Goal: Communication & Community: Answer question/provide support

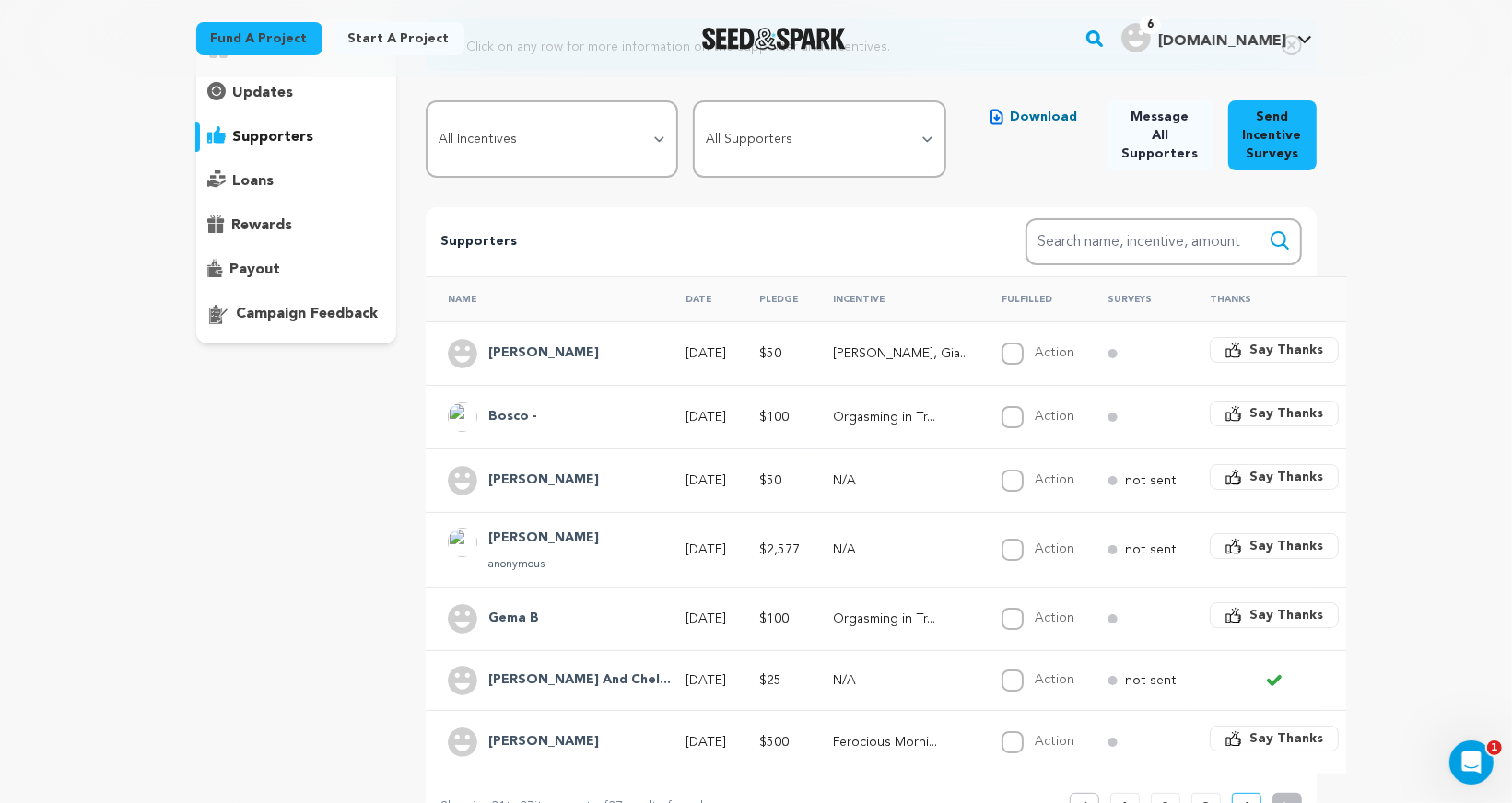
drag, startPoint x: 282, startPoint y: 141, endPoint x: 75, endPoint y: 320, distance: 273.7
click at [75, 320] on div "Red Light Winter Los Angeles Copy public preview link View project Edit Project…" at bounding box center [756, 482] width 1512 height 1155
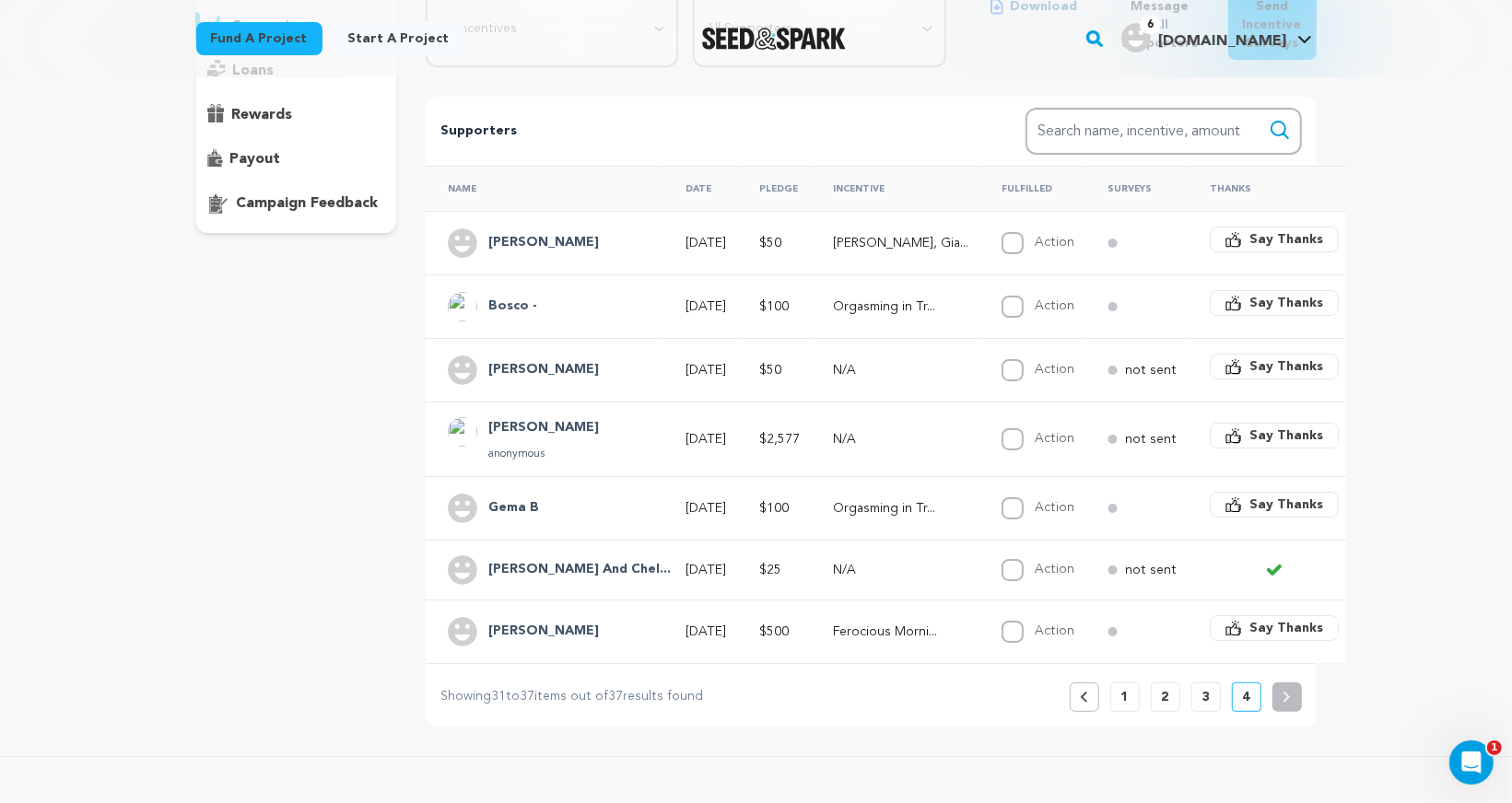
scroll to position [286, 0]
click at [550, 249] on div "Katrina Andaya" at bounding box center [544, 240] width 133 height 29
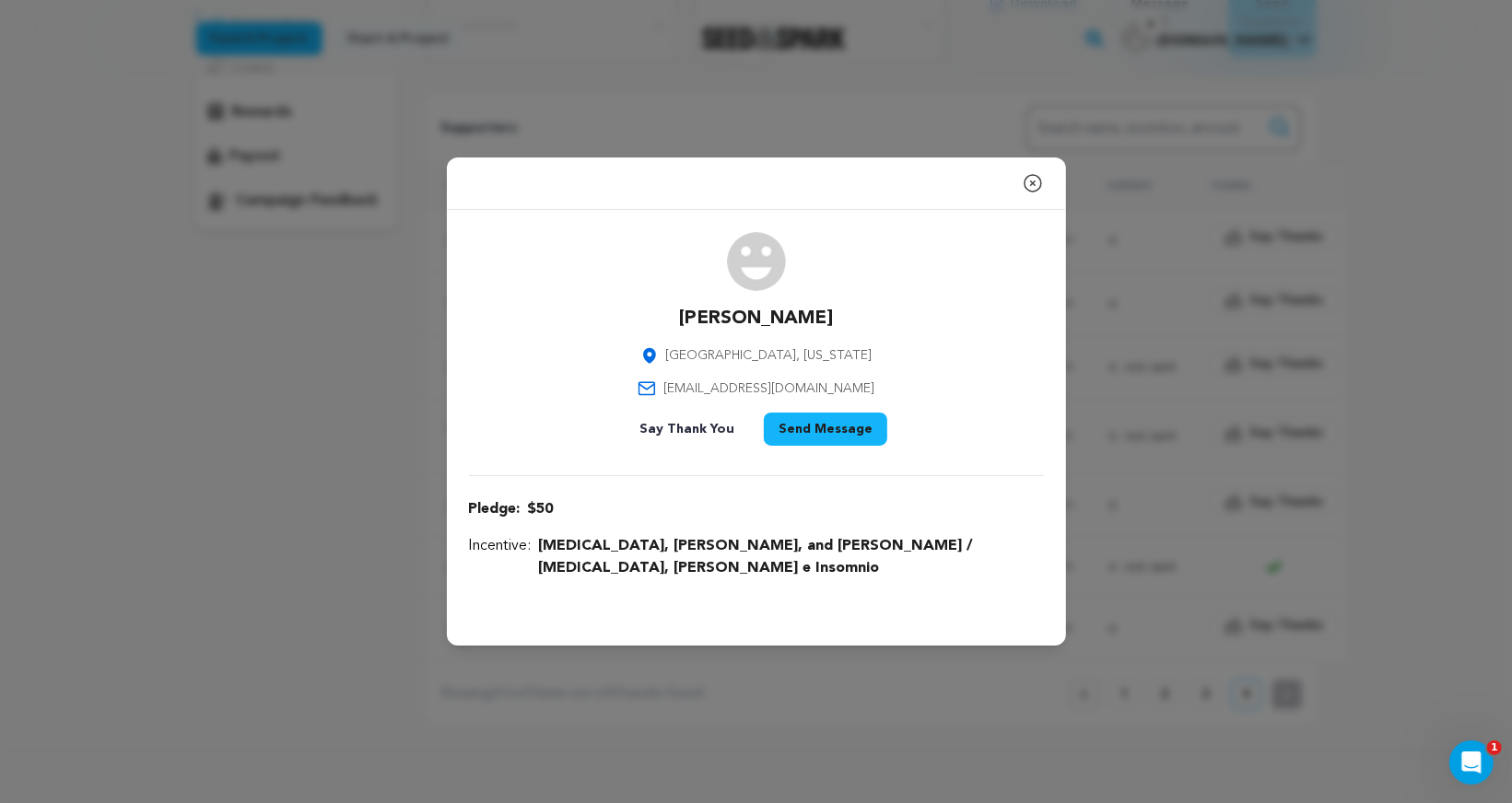
drag, startPoint x: 832, startPoint y: 335, endPoint x: 688, endPoint y: 335, distance: 144.0
click at [688, 335] on div "Katrina Andaya Pasadena, California katrinaandaya93@gmail.com Say Thank You Sen…" at bounding box center [756, 342] width 575 height 221
copy p "Katrina Andaya"
drag, startPoint x: 888, startPoint y: 399, endPoint x: 687, endPoint y: 397, distance: 201.0
click at [687, 397] on div "Katrina Andaya Pasadena, California katrinaandaya93@gmail.com Say Thank You Sen…" at bounding box center [756, 342] width 575 height 221
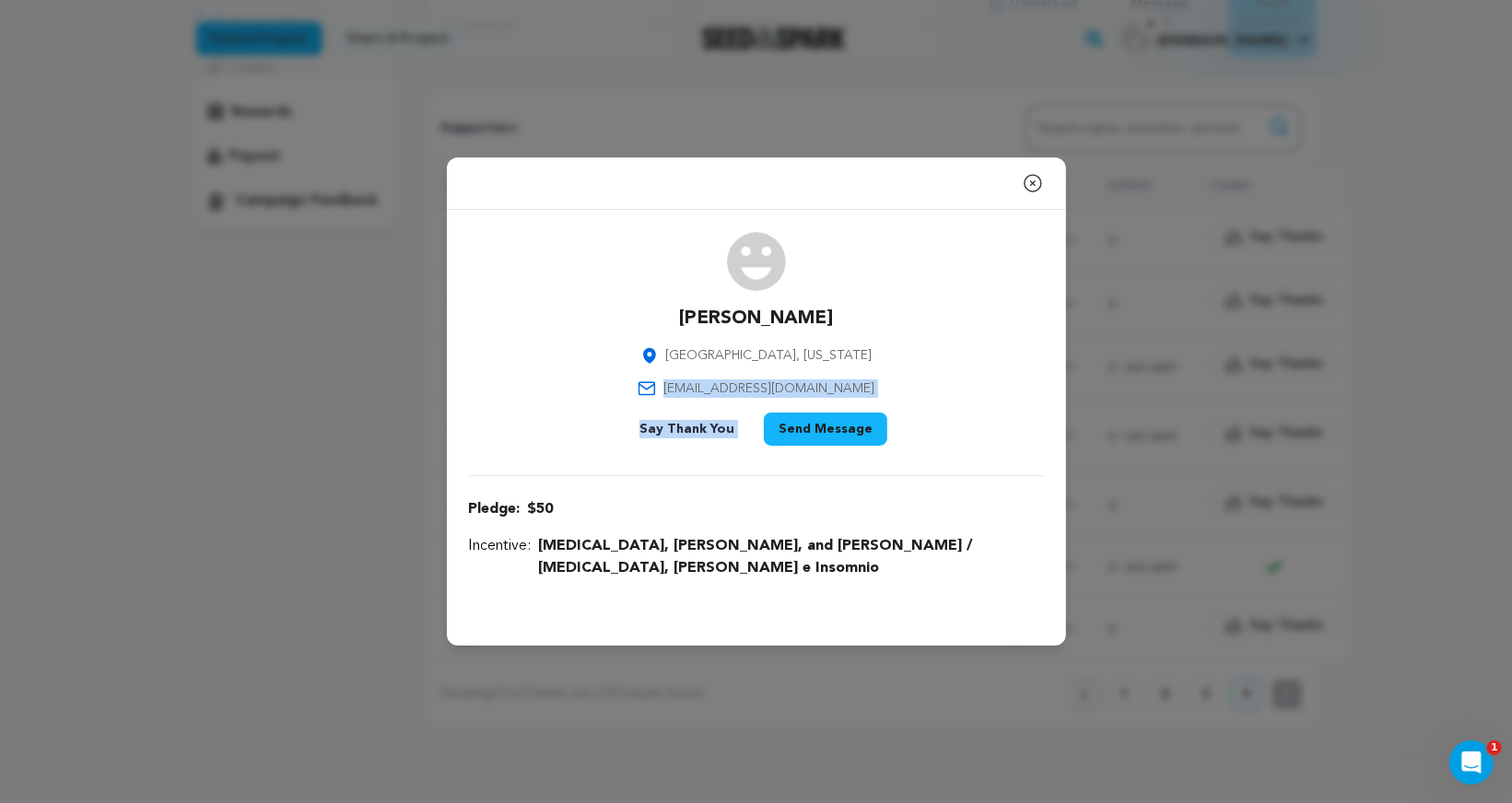
copy div "katrinaandaya93@gmail.com Say Thank You"
click at [1029, 190] on icon "button" at bounding box center [1032, 183] width 22 height 22
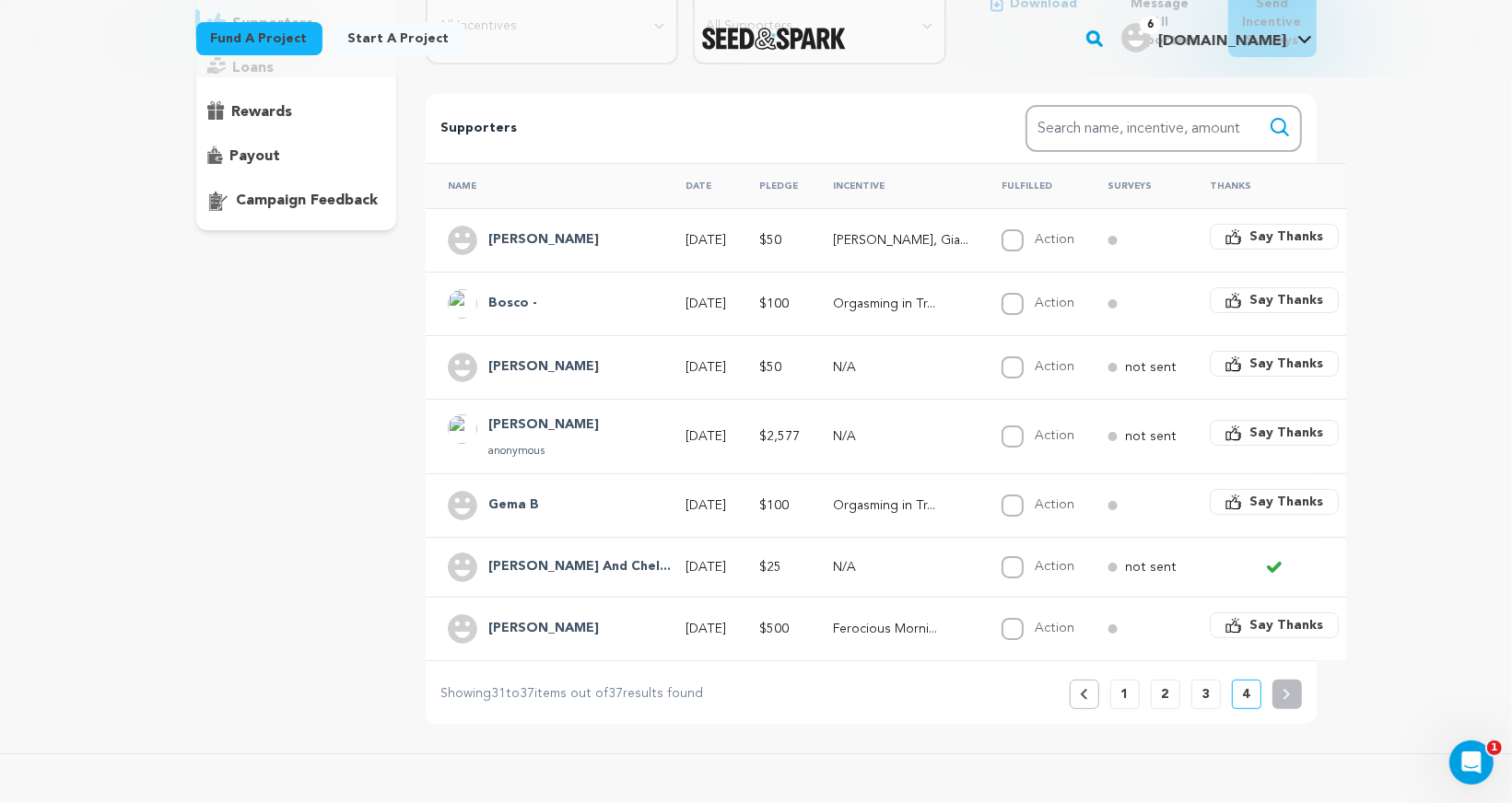
drag, startPoint x: 563, startPoint y: 305, endPoint x: 492, endPoint y: 303, distance: 71.0
click at [492, 303] on div "Bosco -" at bounding box center [550, 303] width 205 height 29
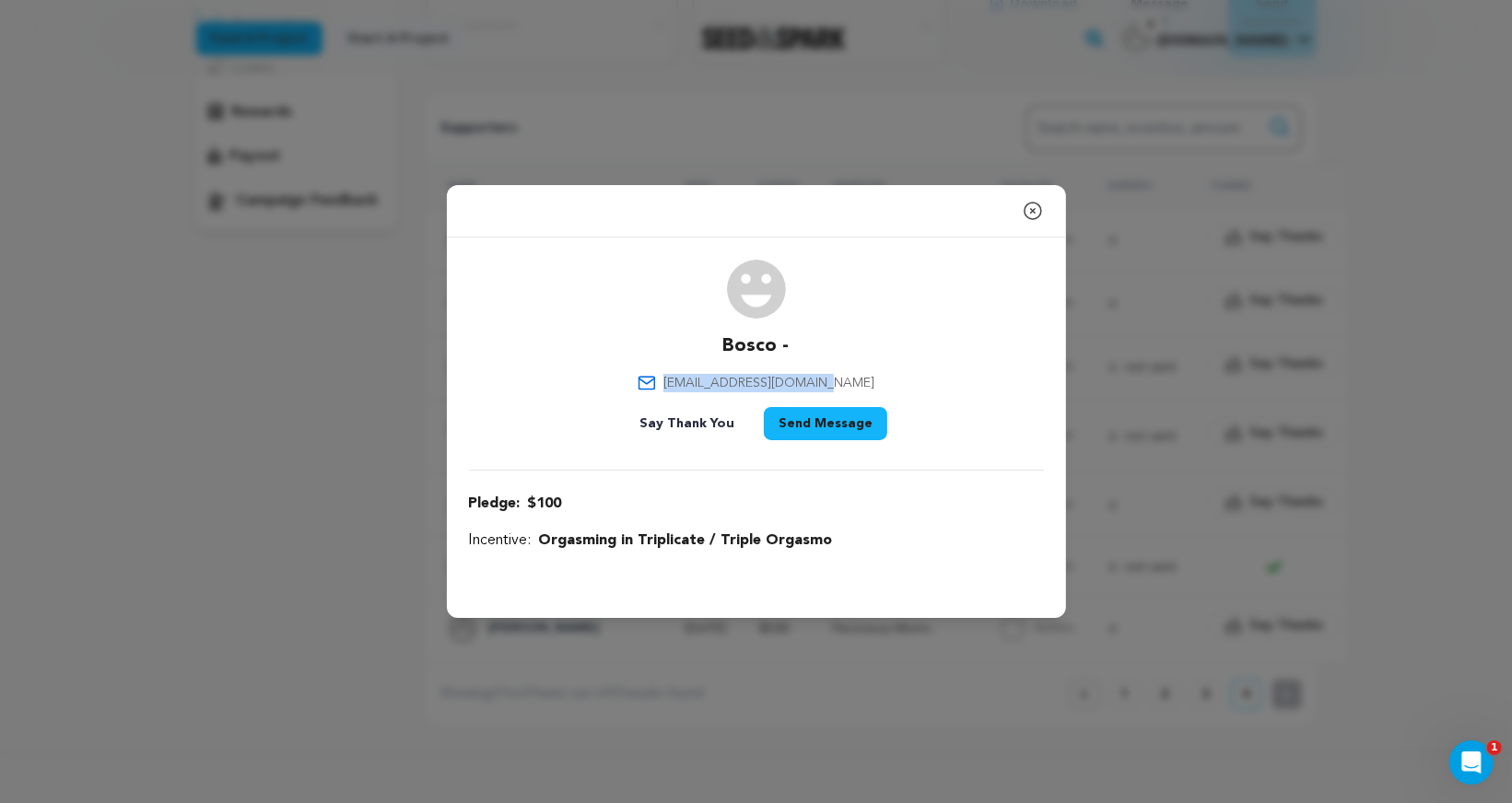
drag, startPoint x: 686, startPoint y: 382, endPoint x: 845, endPoint y: 387, distance: 159.1
click at [849, 388] on span "boscoboscoman@gmail.com" at bounding box center [768, 382] width 211 height 18
copy span "boscoboscoman@gmail.com"
click at [1031, 208] on icon "button" at bounding box center [1032, 210] width 22 height 22
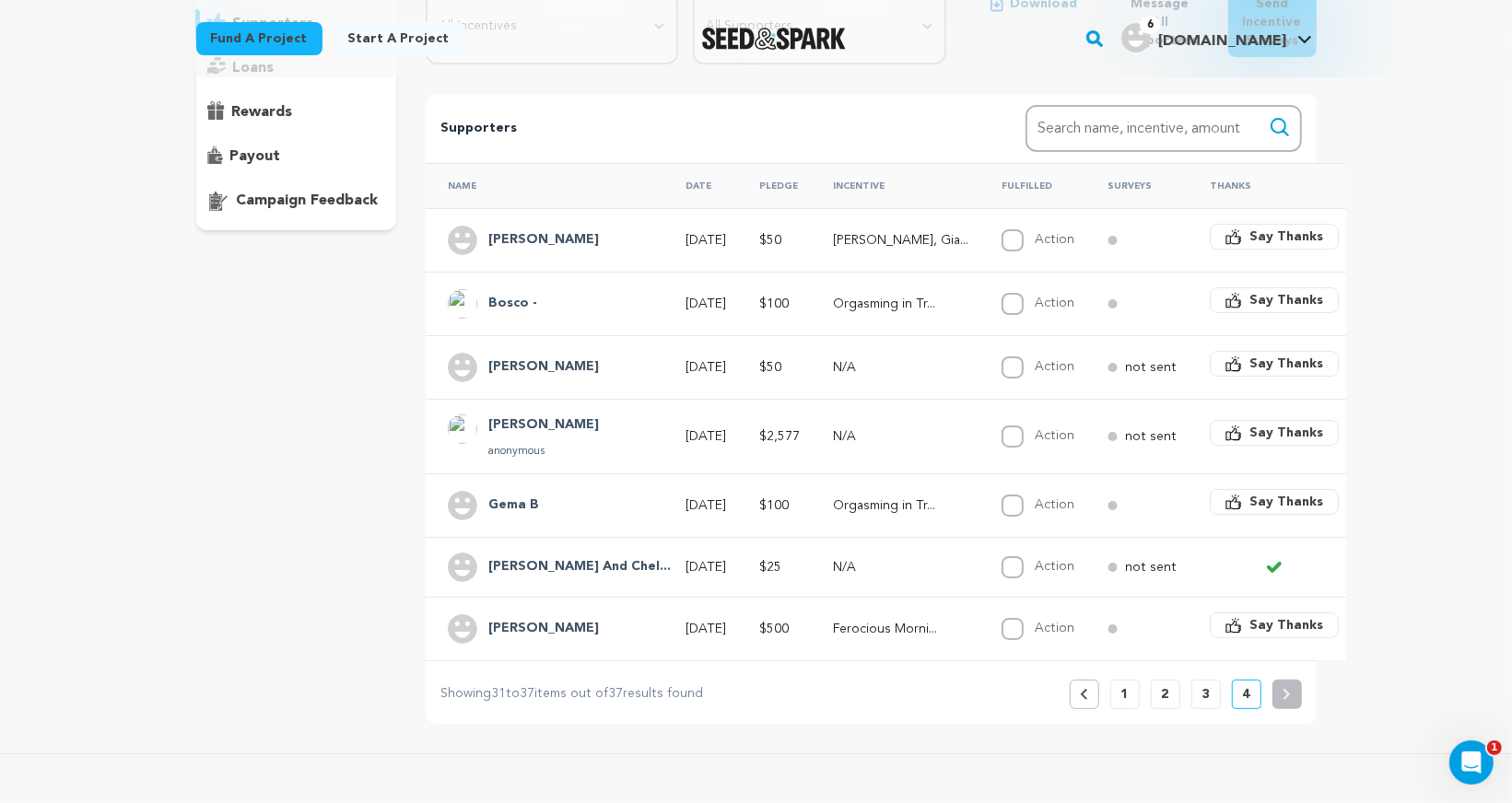
drag, startPoint x: 574, startPoint y: 368, endPoint x: 490, endPoint y: 367, distance: 84.0
click at [490, 367] on div "Ryan Jensen" at bounding box center [544, 367] width 133 height 29
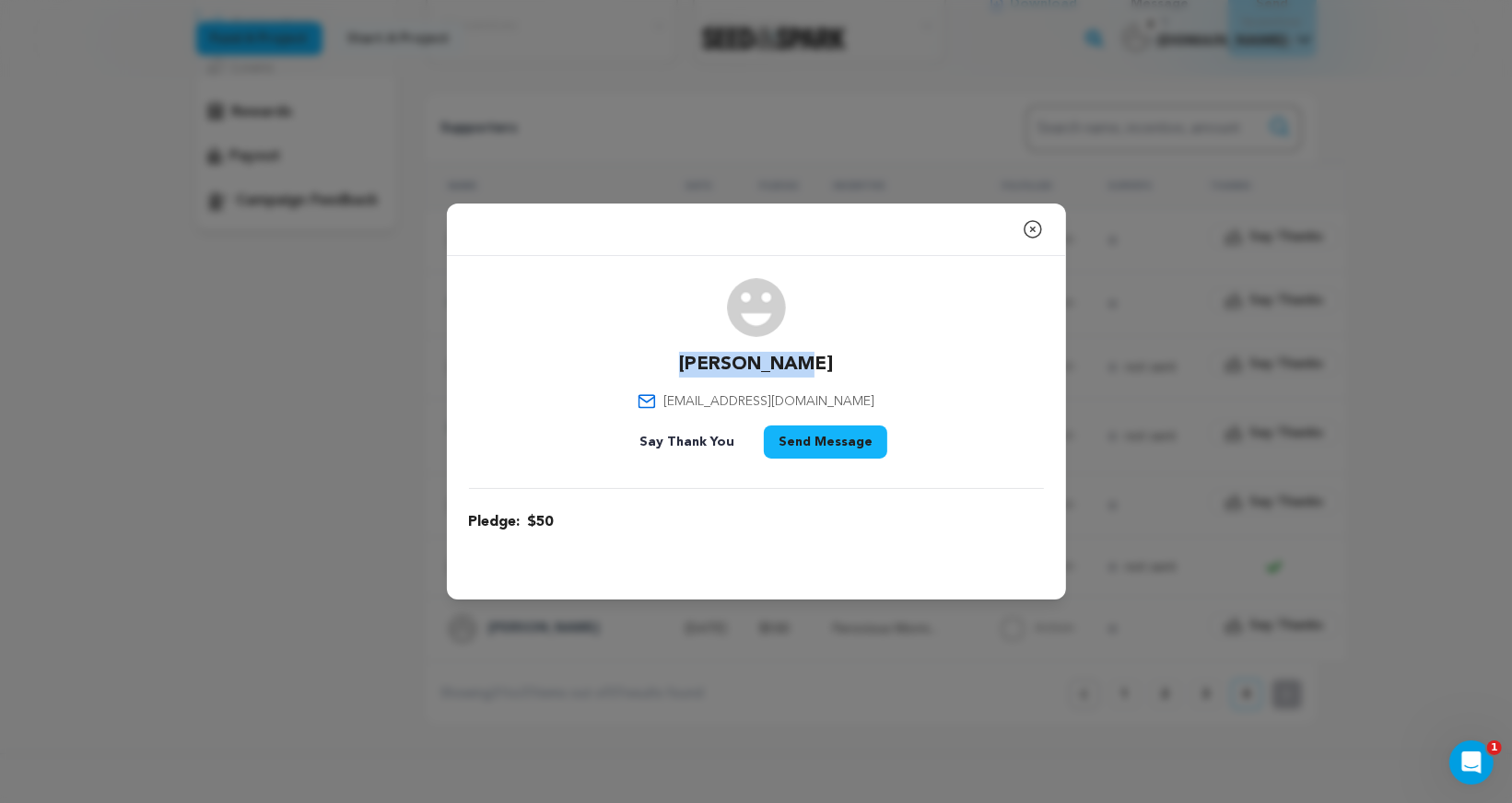
drag, startPoint x: 809, startPoint y: 360, endPoint x: 679, endPoint y: 369, distance: 130.3
click at [679, 369] on div "Ryan Jensen rjensen25@gmail.com Say Thank You Send Message" at bounding box center [756, 372] width 575 height 188
click at [1461, 363] on div "Close modal Ryan Jensen rjensen25@gmail.com $50" at bounding box center [756, 401] width 1512 height 803
drag, startPoint x: 810, startPoint y: 362, endPoint x: 699, endPoint y: 358, distance: 111.1
click at [699, 358] on div "Ryan Jensen rjensen25@gmail.com Say Thank You Send Message" at bounding box center [756, 372] width 575 height 188
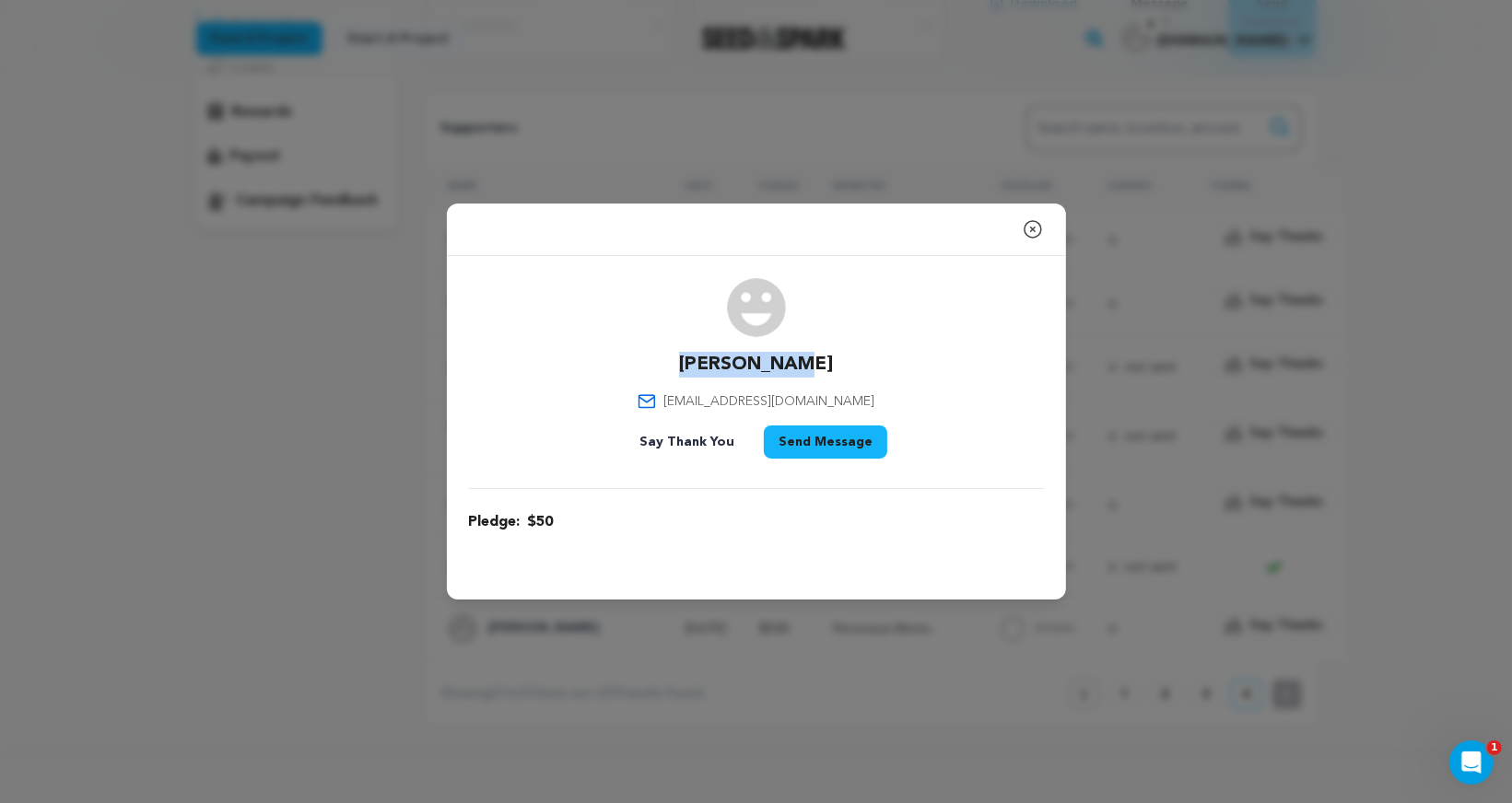
copy p "Ryan Jensen"
drag, startPoint x: 837, startPoint y: 399, endPoint x: 707, endPoint y: 399, distance: 130.0
click at [707, 399] on div "Ryan Jensen rjensen25@gmail.com Say Thank You Send Message" at bounding box center [756, 372] width 575 height 188
copy span "rjensen25@gmail.com"
click at [1035, 691] on div "Close modal Ryan Jensen rjensen25@gmail.com $50" at bounding box center [756, 401] width 1512 height 803
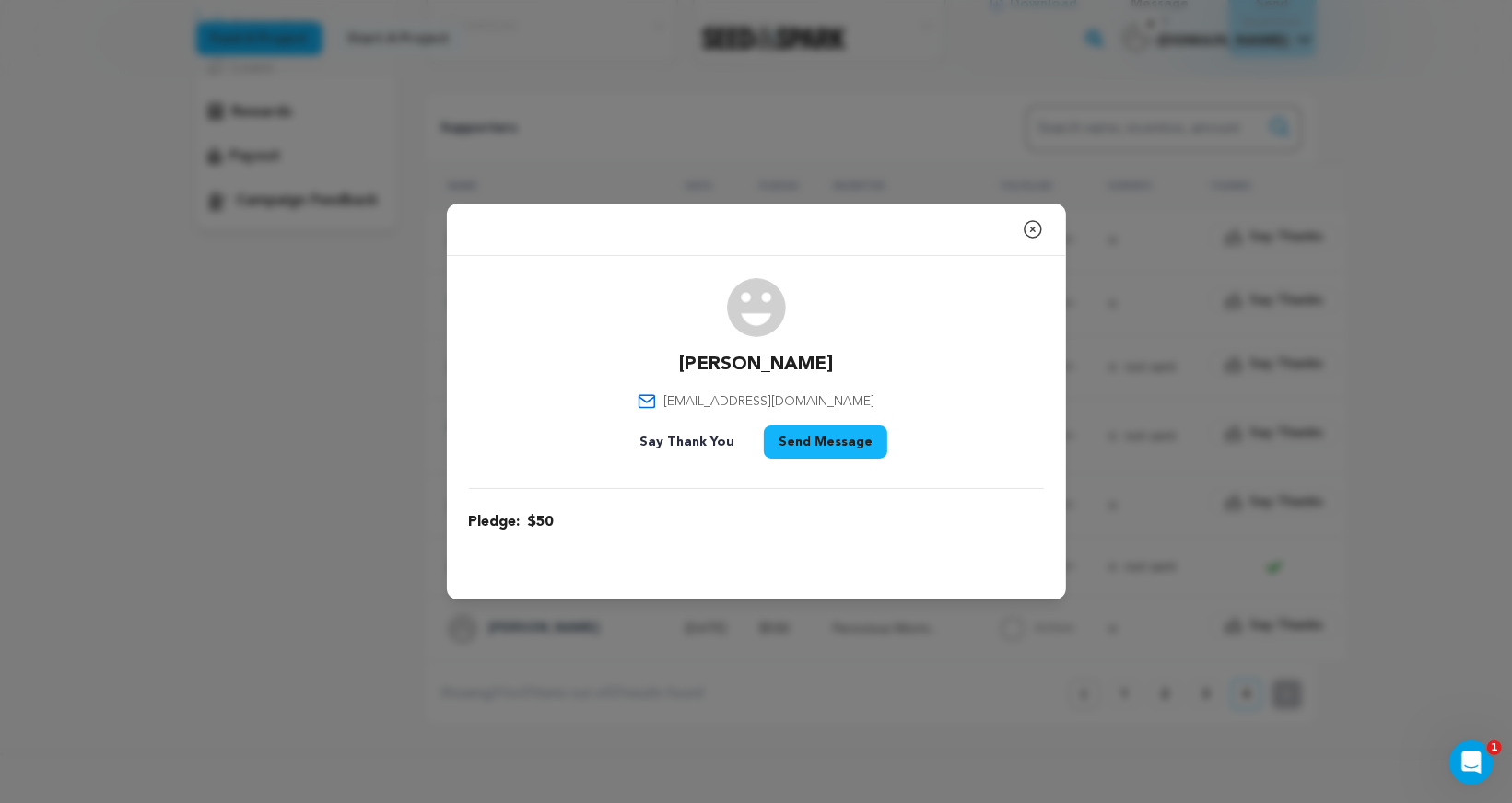
click at [1040, 226] on icon "button" at bounding box center [1032, 228] width 16 height 16
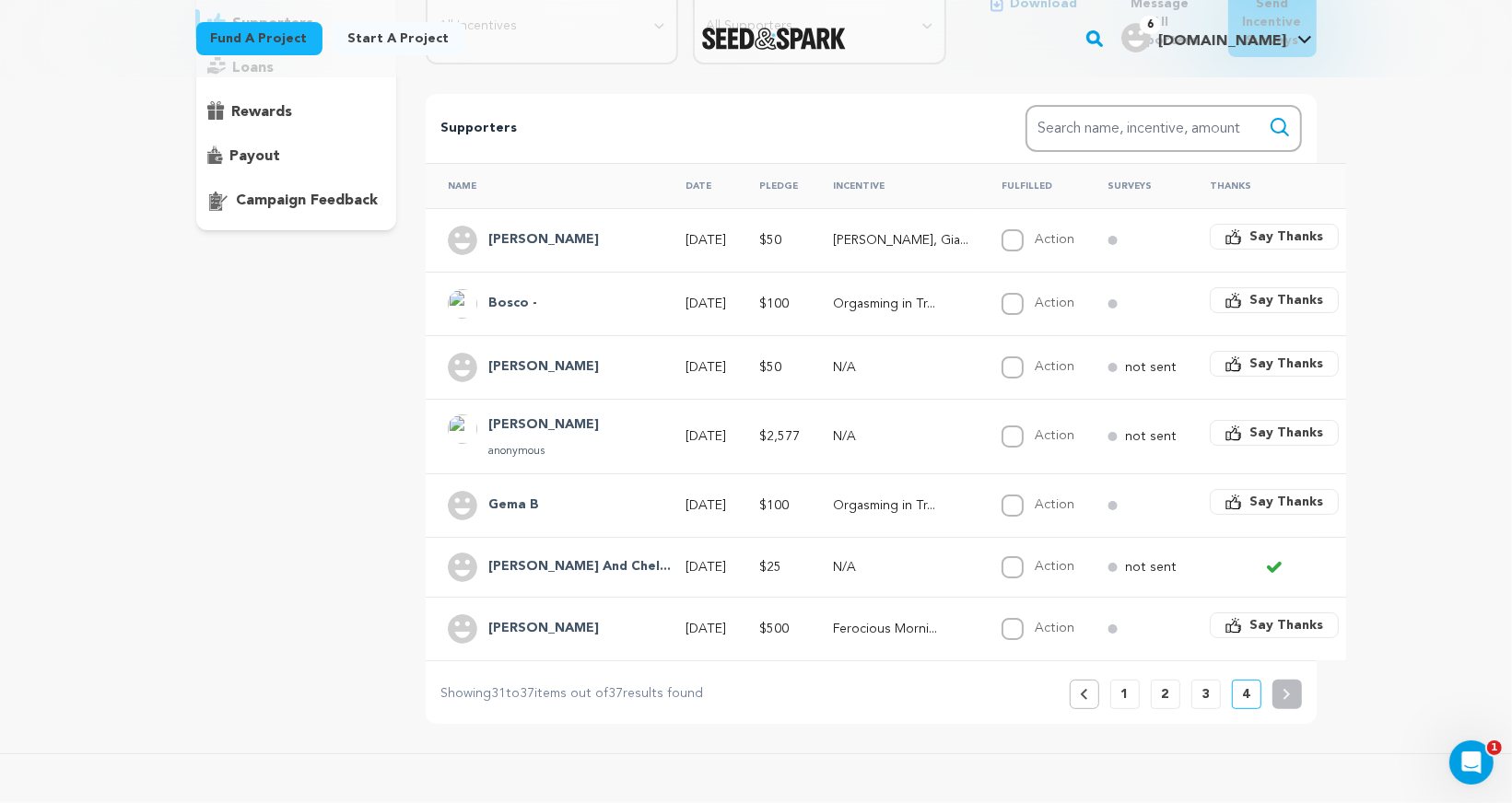
click at [519, 496] on h4 "Gema B" at bounding box center [513, 504] width 50 height 22
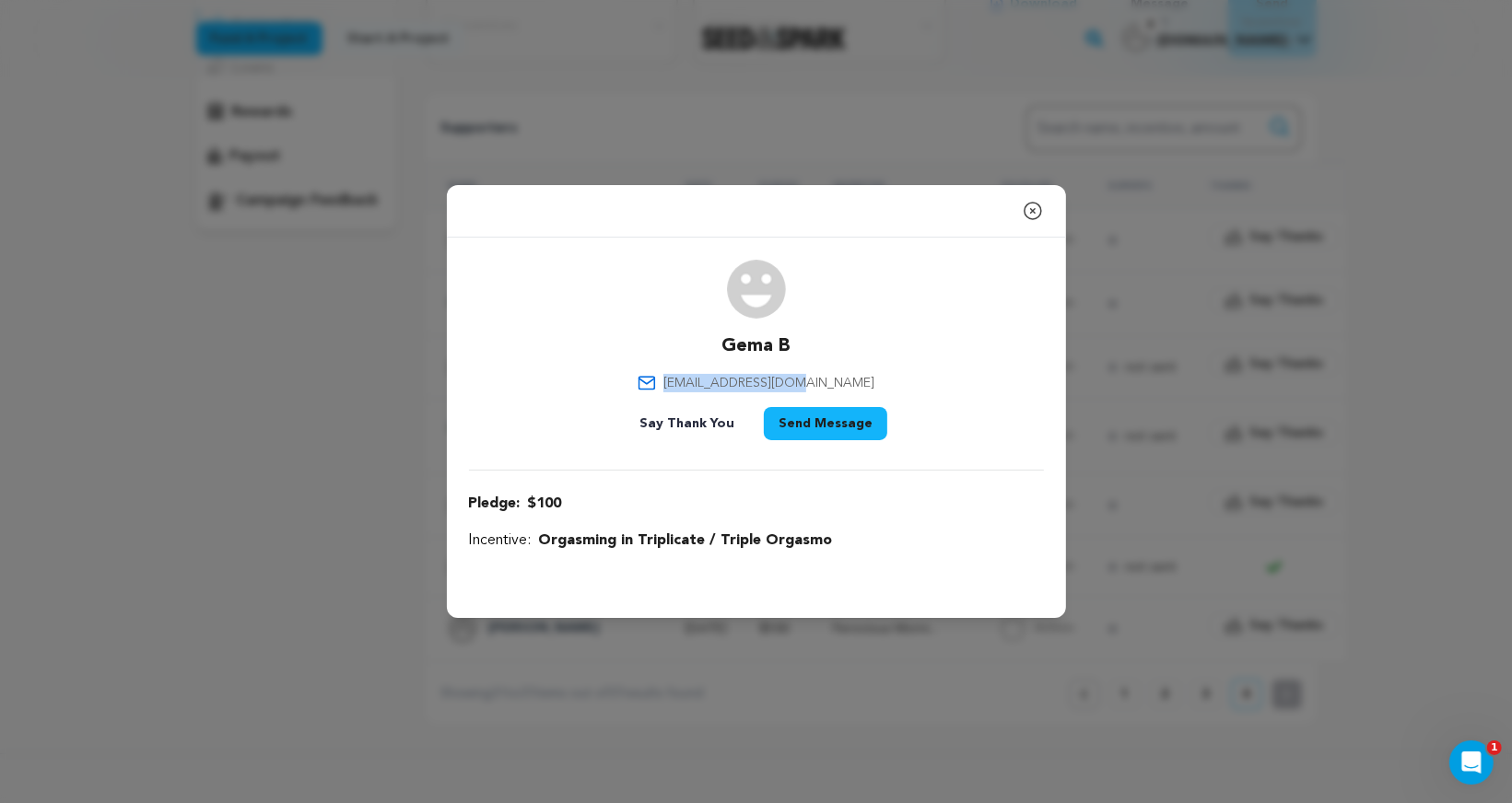
drag, startPoint x: 845, startPoint y: 380, endPoint x: 703, endPoint y: 383, distance: 142.0
click at [703, 383] on div "Gema B gemaberca@gmail.com Say Thank You Send Message" at bounding box center [756, 354] width 575 height 188
copy span "gemaberca@gmail.com"
click at [1032, 208] on icon "button" at bounding box center [1032, 210] width 22 height 22
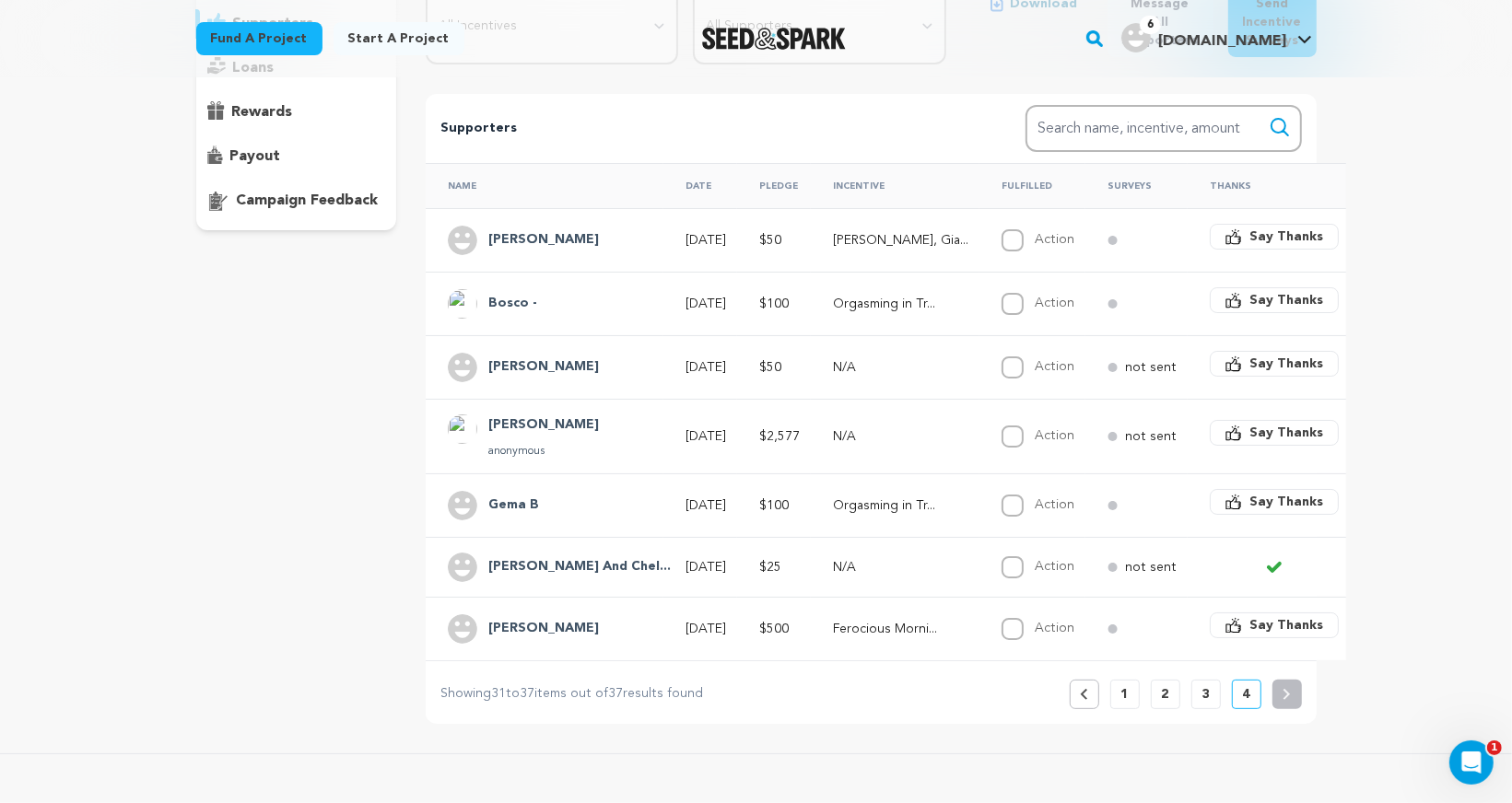
click at [526, 564] on h4 "Gerard And Chel..." at bounding box center [580, 567] width 182 height 22
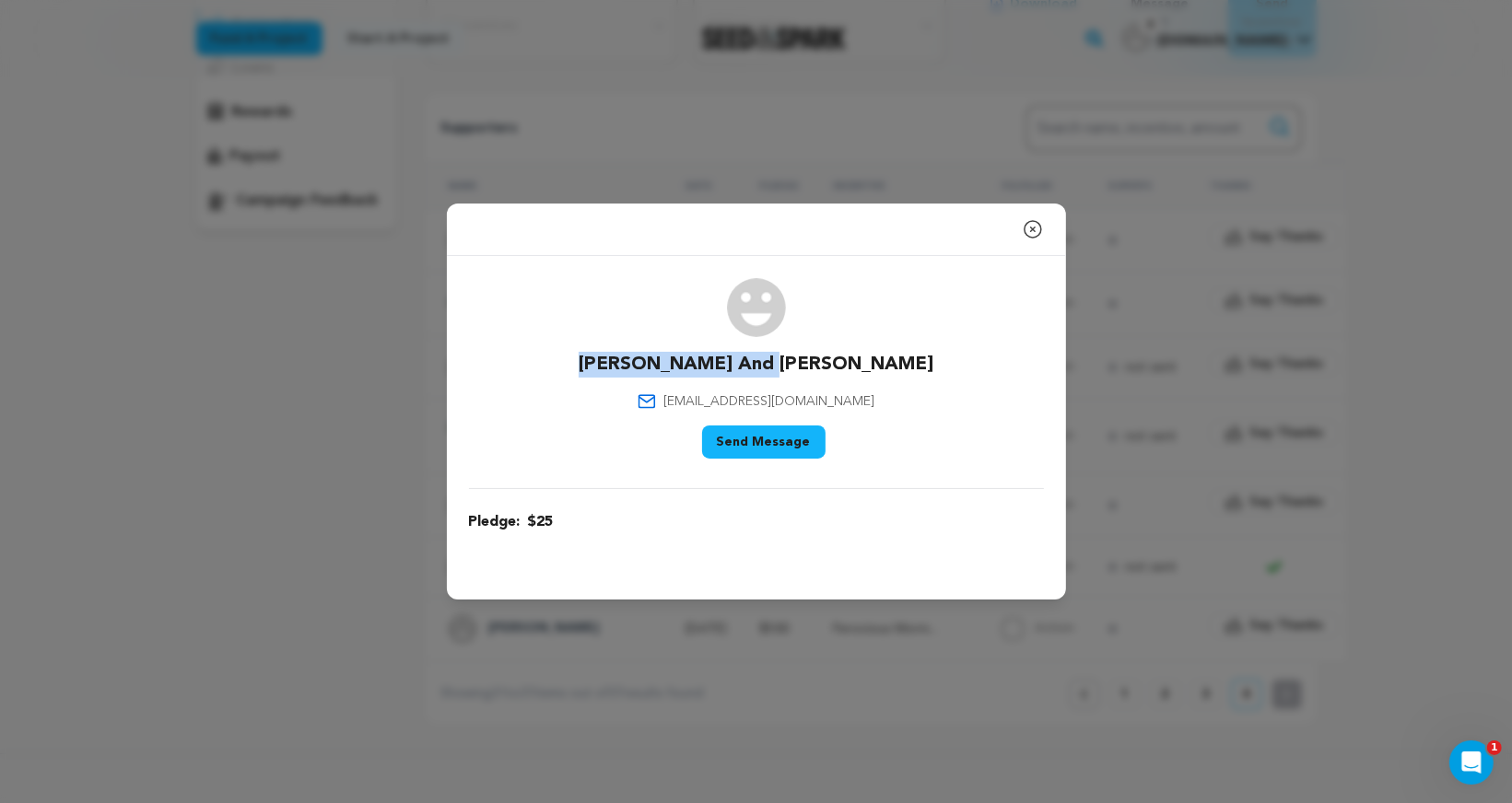
drag, startPoint x: 854, startPoint y: 358, endPoint x: 662, endPoint y: 358, distance: 192.0
click at [662, 358] on div "Gerard And Chelsea chelsea.ner@gmail.com Say Thank You Send Message" at bounding box center [756, 372] width 575 height 188
copy p "Gerard And Chelsea"
drag, startPoint x: 843, startPoint y: 405, endPoint x: 704, endPoint y: 397, distance: 139.2
click at [704, 397] on div "Gerard And Chelsea chelsea.ner@gmail.com Say Thank You Send Message" at bounding box center [756, 372] width 575 height 188
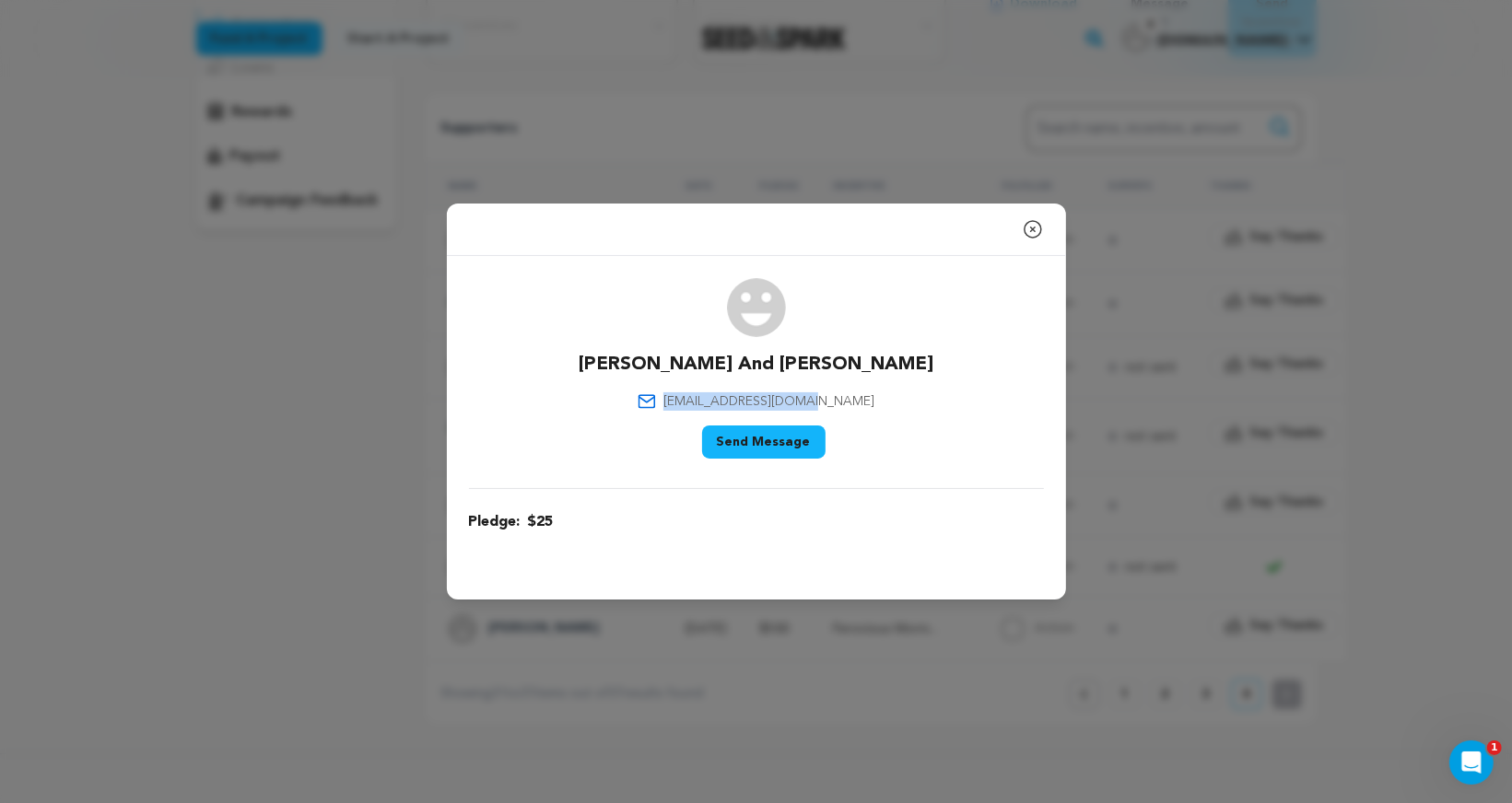
copy span "chelsea.ner@gmail.com"
click at [1037, 228] on icon "button" at bounding box center [1032, 228] width 22 height 22
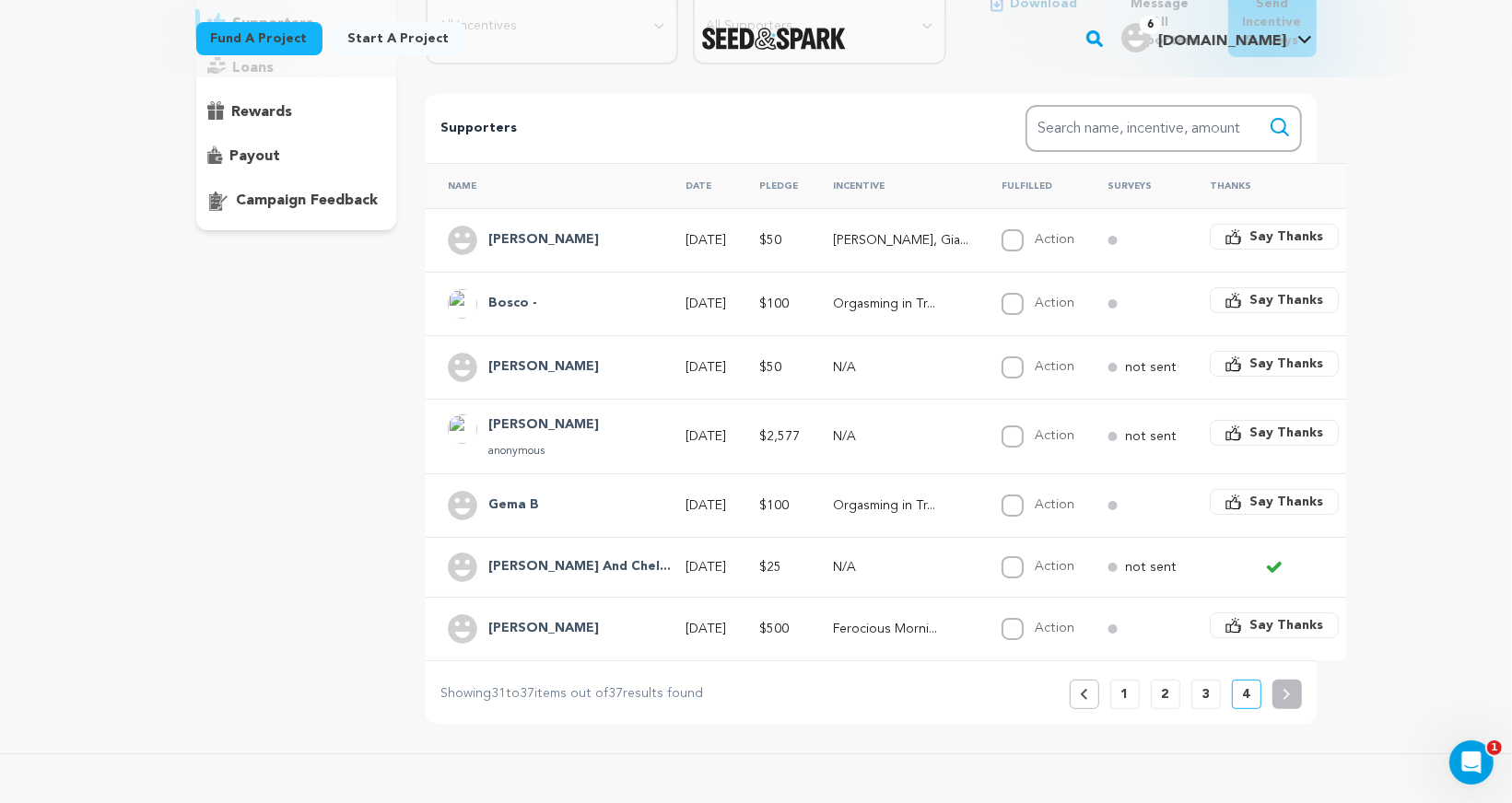
click at [506, 622] on h4 "Jeremy" at bounding box center [544, 629] width 111 height 22
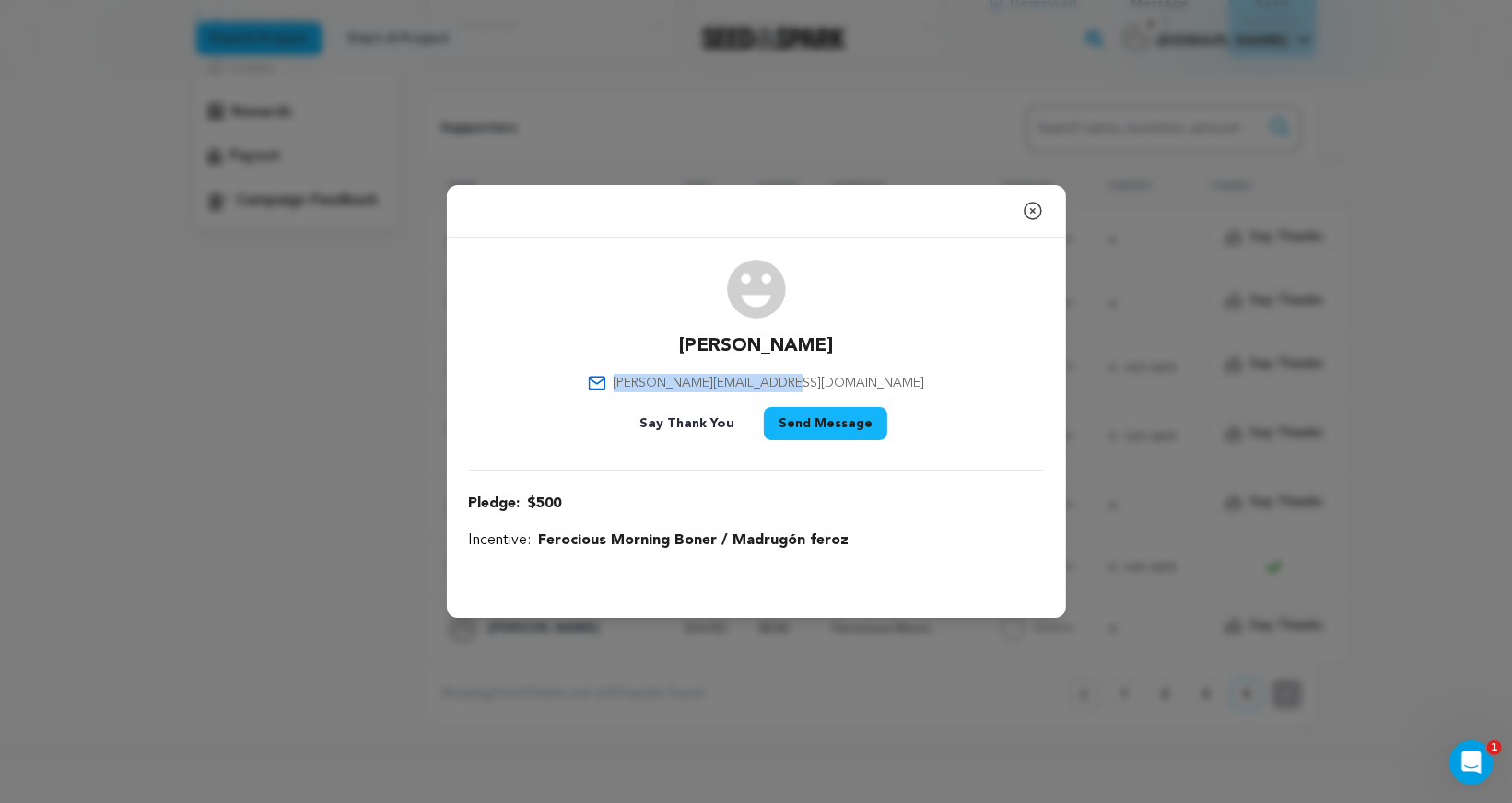
drag, startPoint x: 856, startPoint y: 381, endPoint x: 685, endPoint y: 383, distance: 171.0
click at [685, 383] on div "Jeremy jeremyfeldman@verizon.net Say Thank You Send Message" at bounding box center [756, 354] width 575 height 188
copy span "jeremyfeldman@verizon.net"
click at [1036, 209] on icon "button" at bounding box center [1032, 210] width 22 height 22
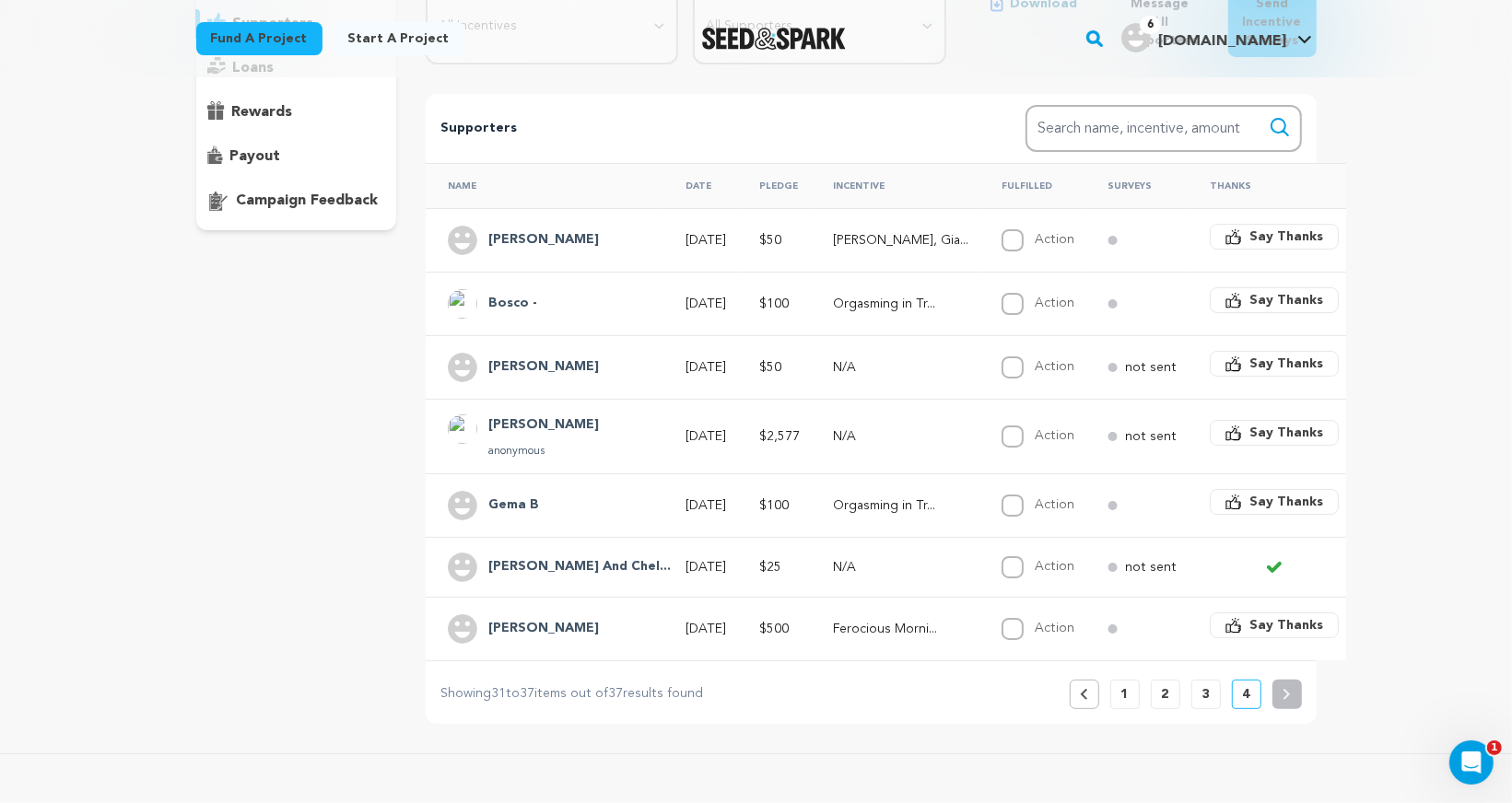
click at [1207, 685] on p "3" at bounding box center [1206, 694] width 8 height 18
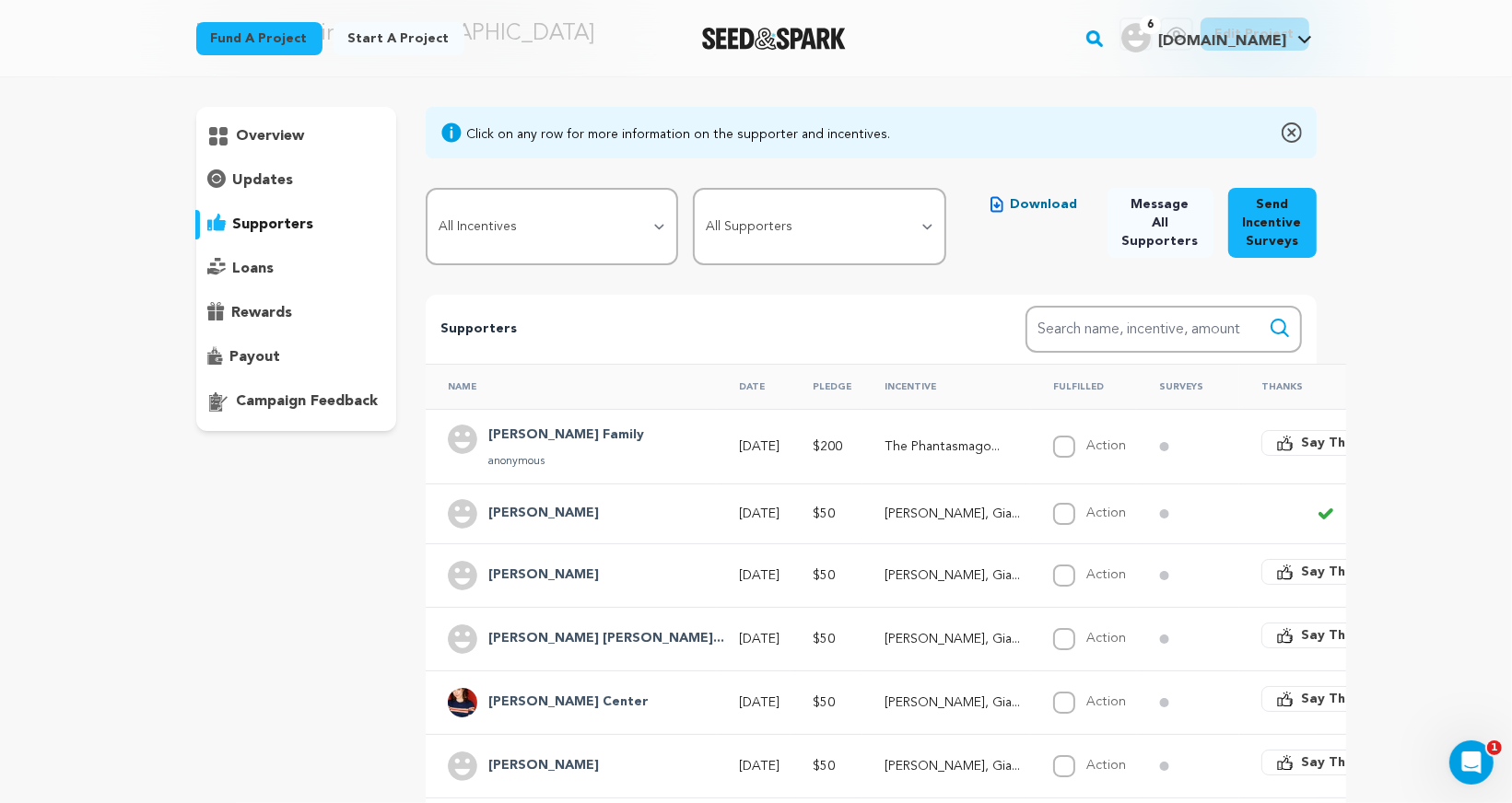
scroll to position [131, 0]
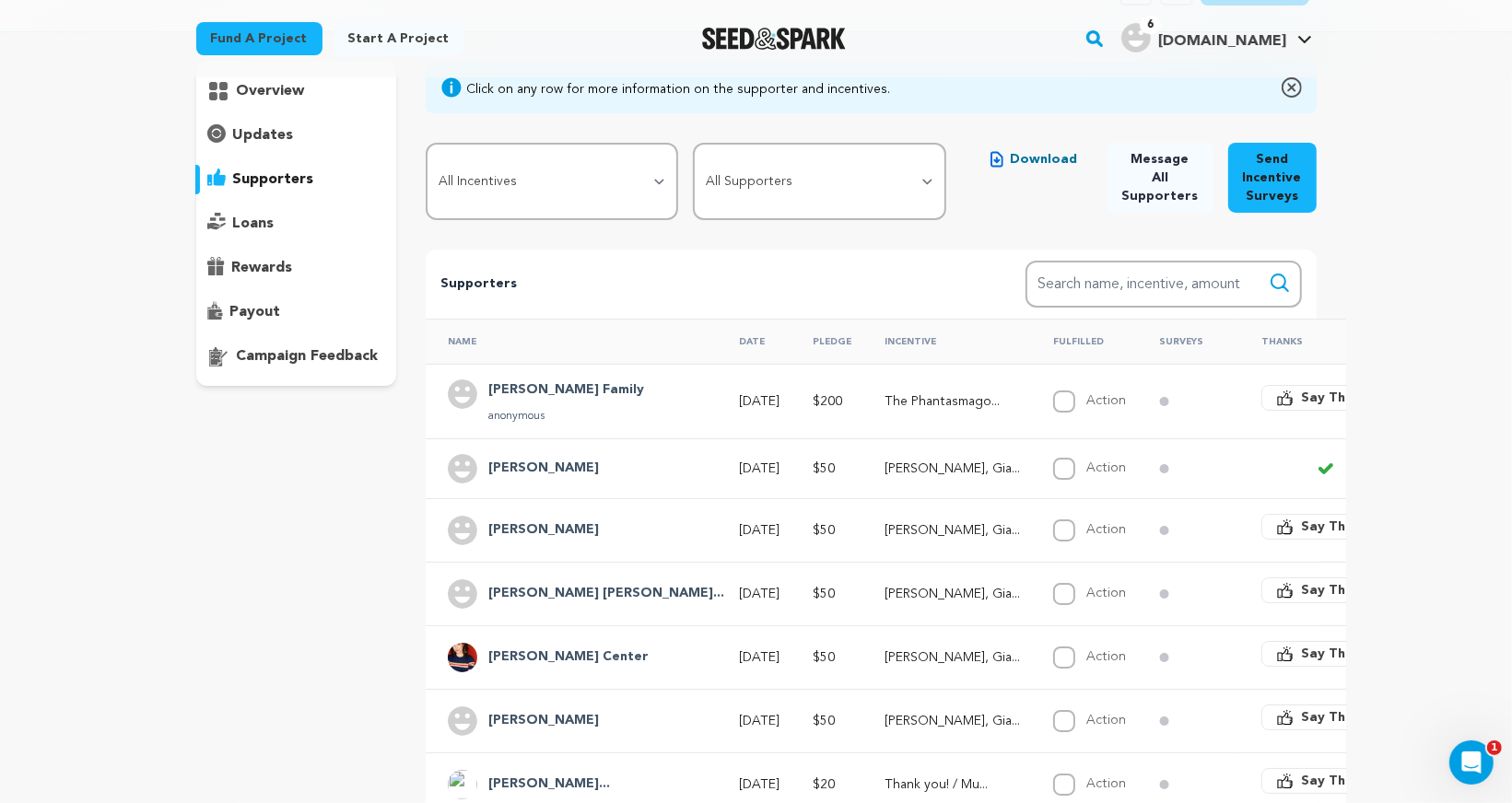
click at [548, 386] on h4 "Torres Family" at bounding box center [566, 390] width 156 height 22
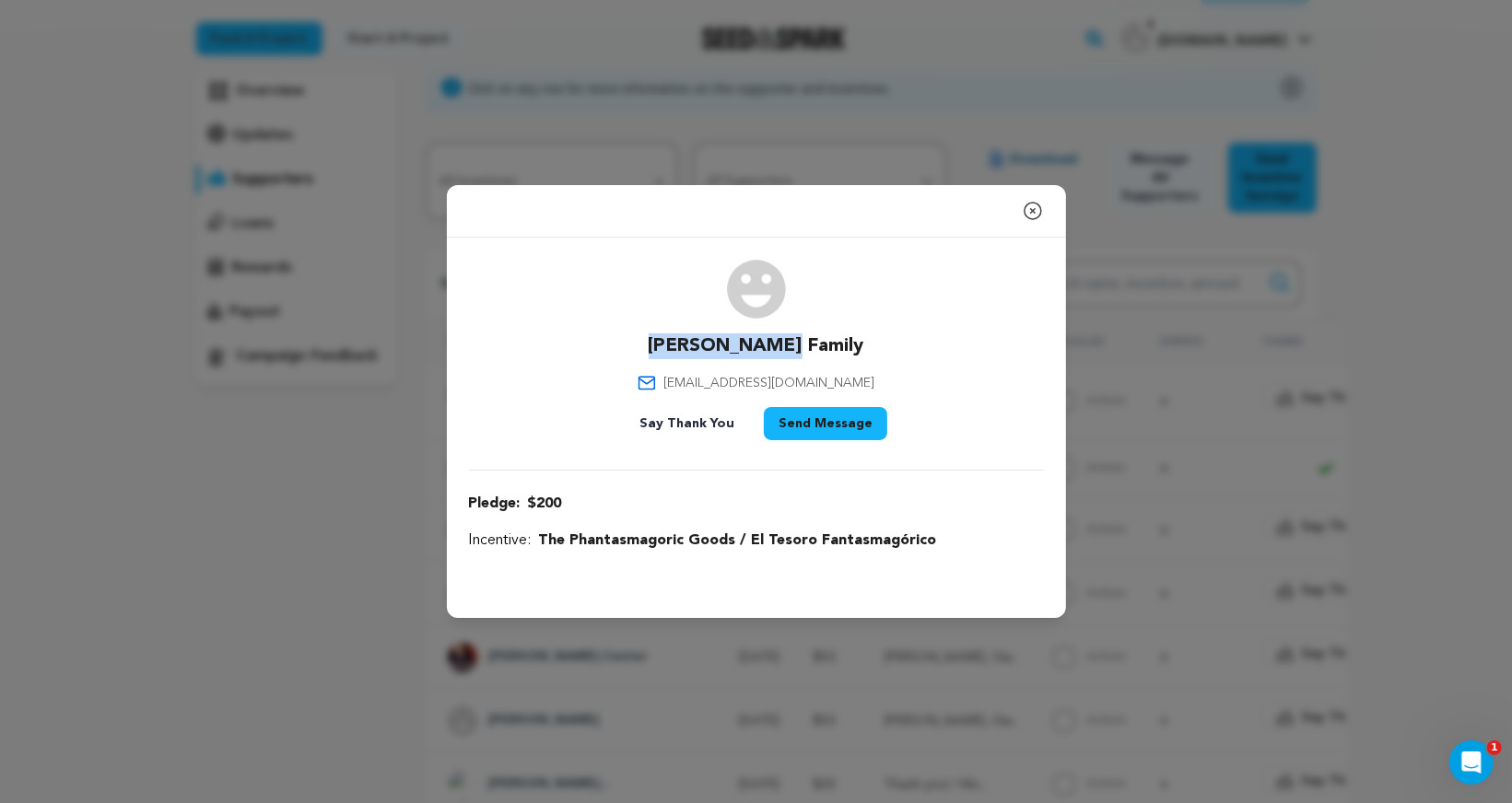
drag, startPoint x: 694, startPoint y: 342, endPoint x: 867, endPoint y: 342, distance: 173.0
click at [867, 342] on div "Torres Family elliedt@msn.com Say Thank You Send Message" at bounding box center [756, 354] width 575 height 188
copy p "Torres Family"
drag, startPoint x: 723, startPoint y: 387, endPoint x: 831, endPoint y: 383, distance: 108.1
click at [832, 383] on div "Torres Family elliedt@msn.com Say Thank You Send Message" at bounding box center [756, 354] width 575 height 188
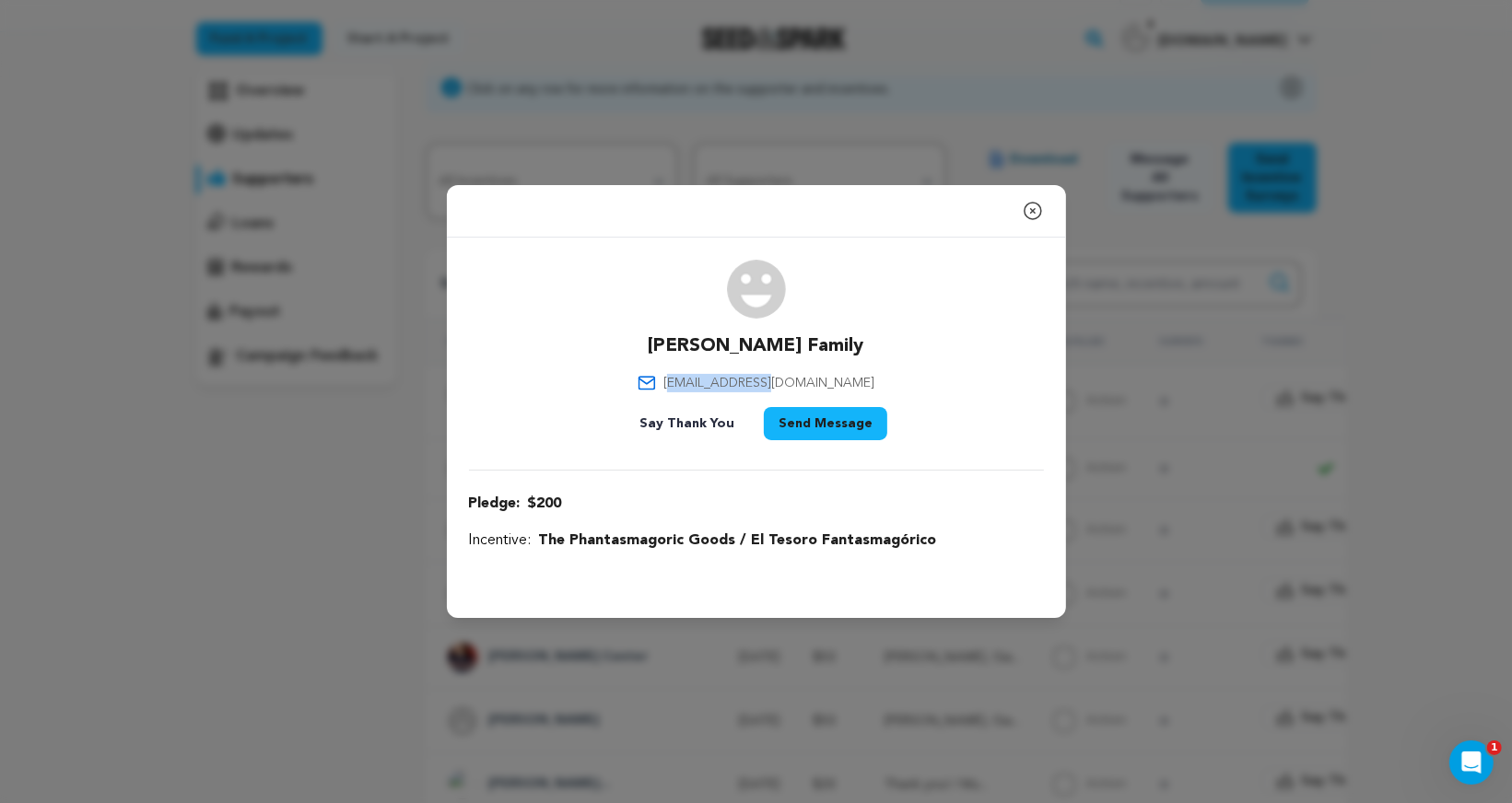
click at [831, 383] on div "Torres Family elliedt@msn.com Say Thank You Send Message" at bounding box center [756, 354] width 575 height 188
drag, startPoint x: 720, startPoint y: 382, endPoint x: 850, endPoint y: 382, distance: 130.0
click at [850, 382] on div "Torres Family elliedt@msn.com Say Thank You Send Message" at bounding box center [756, 354] width 575 height 188
click at [1037, 209] on icon "button" at bounding box center [1032, 210] width 22 height 22
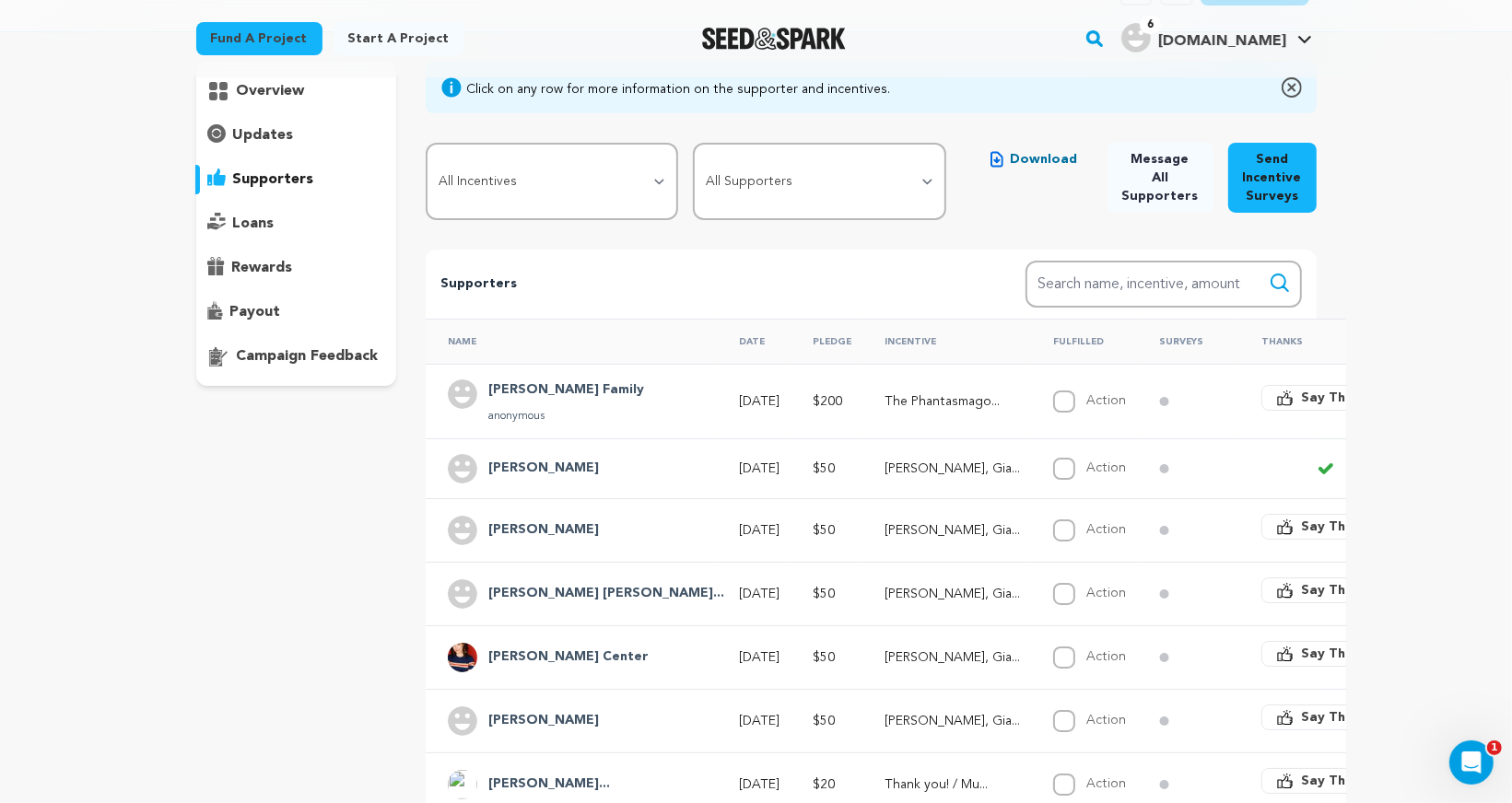
click at [525, 461] on h4 "Mo Ankir" at bounding box center [544, 468] width 111 height 22
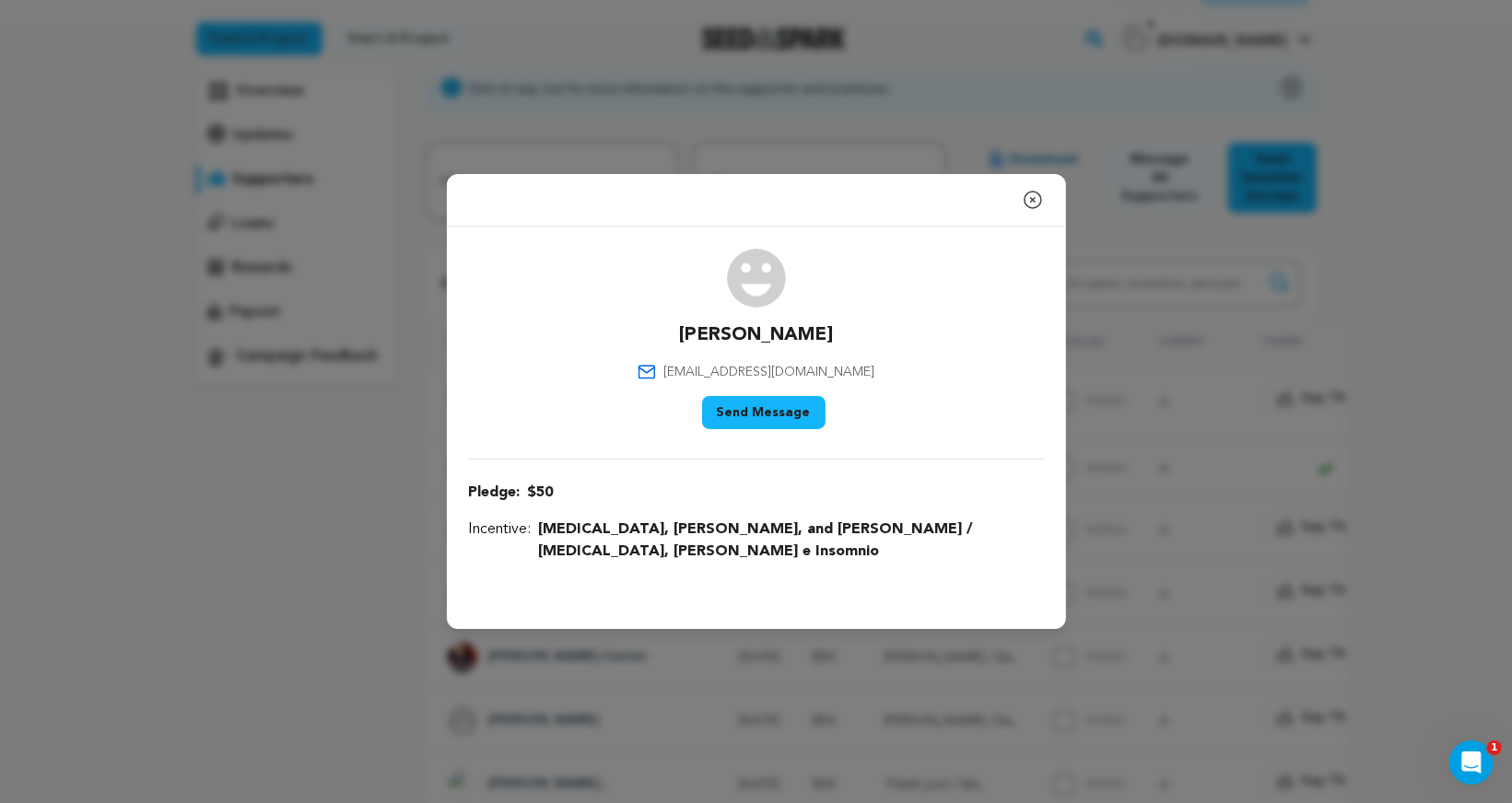
drag, startPoint x: 821, startPoint y: 349, endPoint x: 654, endPoint y: 349, distance: 167.0
click at [654, 349] on div "Mo Ankir moankir14@yahoo.com Say Thank You Send Message" at bounding box center [756, 342] width 575 height 188
drag, startPoint x: 698, startPoint y: 344, endPoint x: 799, endPoint y: 344, distance: 101.0
click at [799, 344] on div "Mo Ankir moankir14@yahoo.com Say Thank You Send Message" at bounding box center [756, 342] width 575 height 188
drag, startPoint x: 848, startPoint y: 382, endPoint x: 704, endPoint y: 379, distance: 144.0
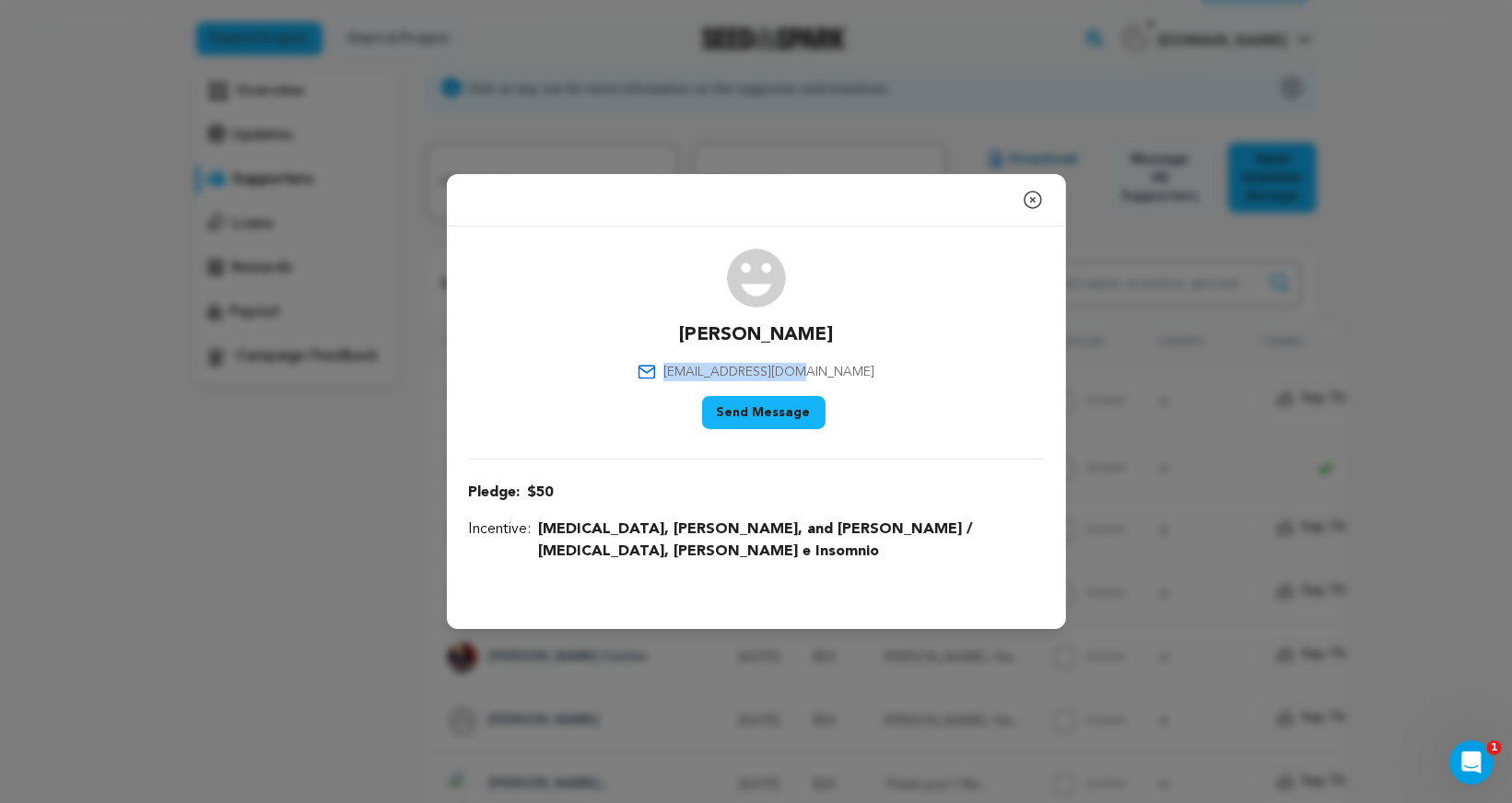
click at [704, 379] on div "Mo Ankir moankir14@yahoo.com Say Thank You Send Message" at bounding box center [756, 342] width 575 height 188
click at [1032, 208] on icon "button" at bounding box center [1032, 199] width 16 height 16
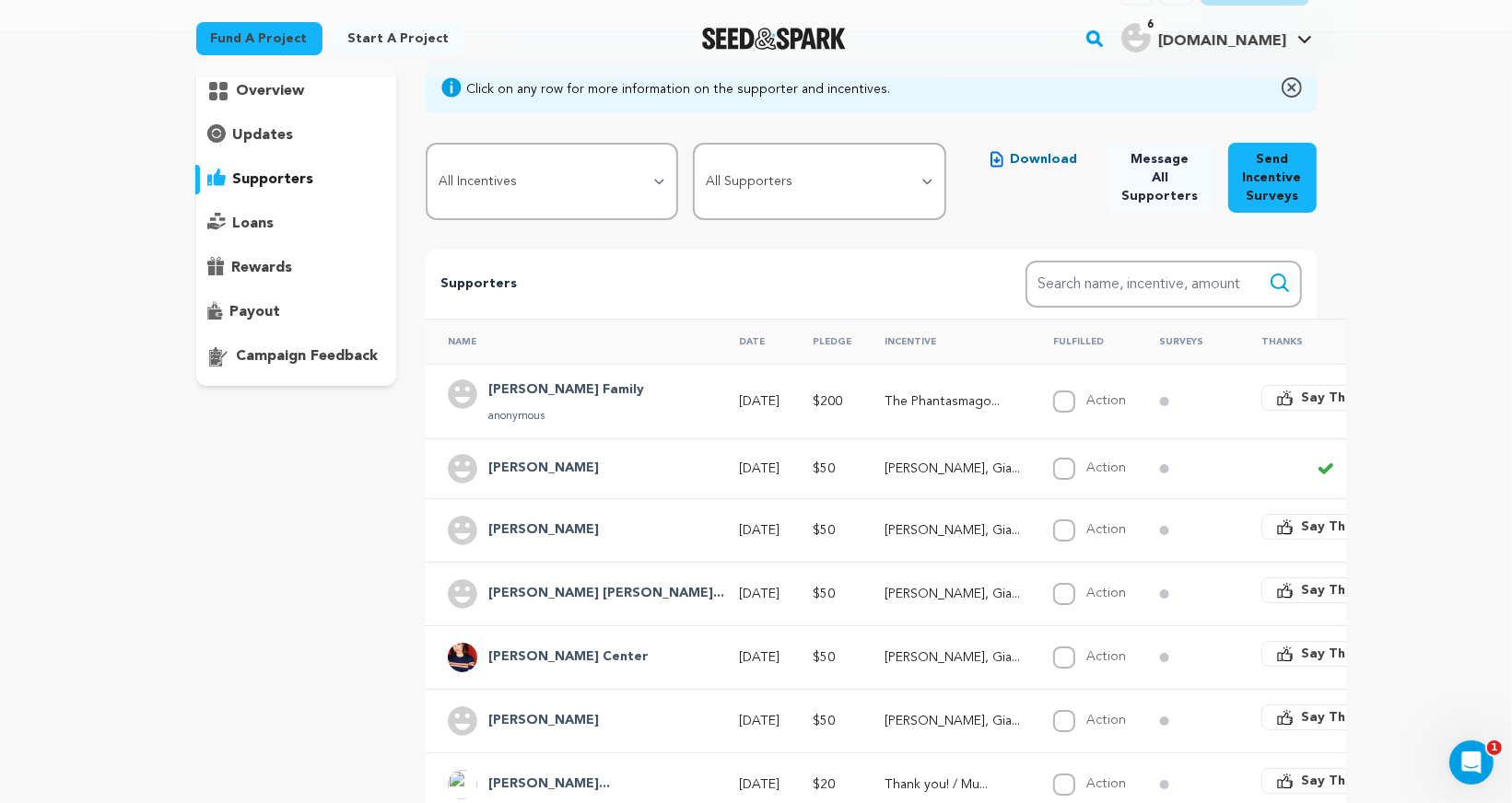
click at [535, 524] on h4 "Maria Parenti" at bounding box center [544, 530] width 111 height 22
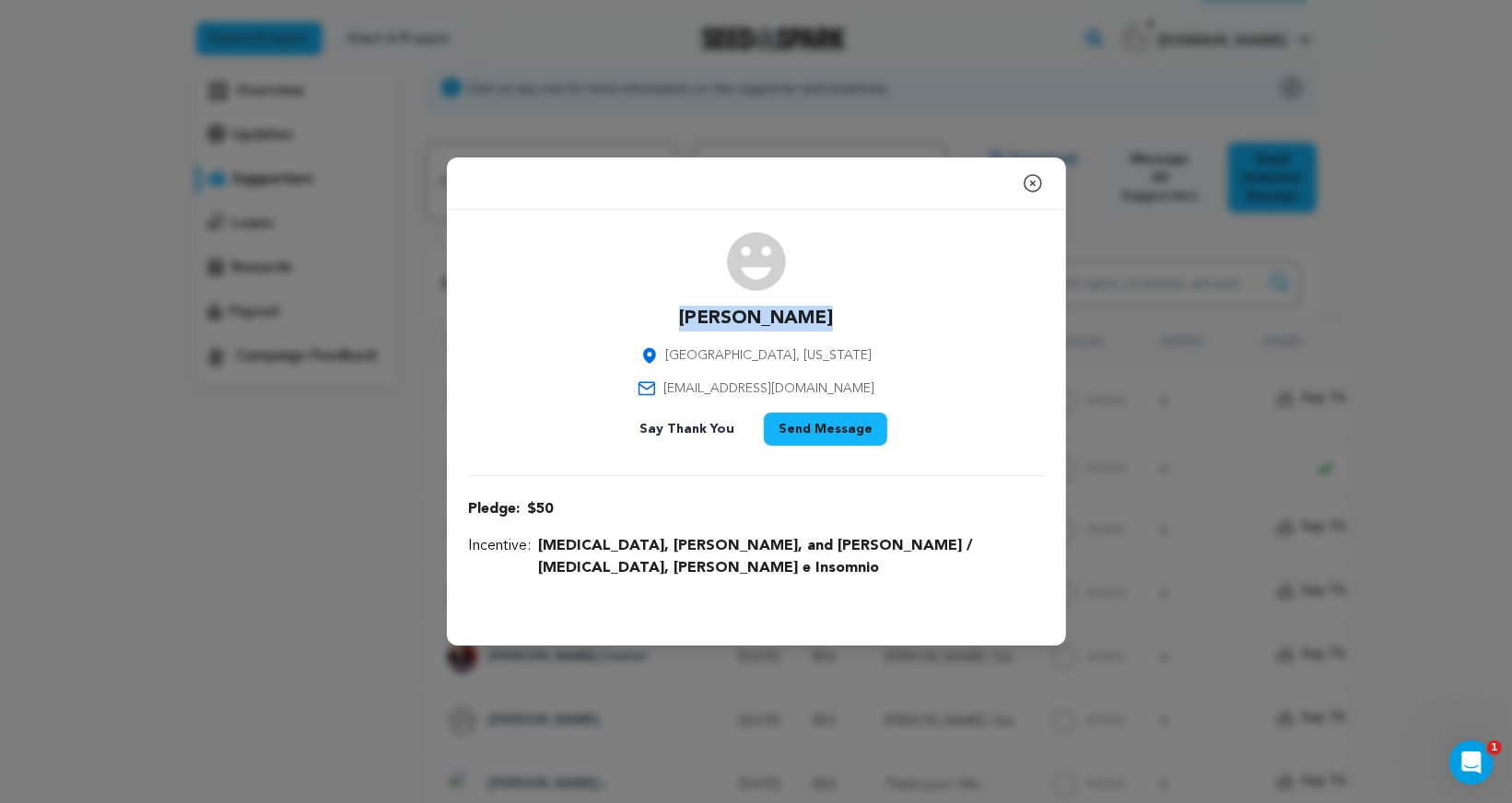
drag, startPoint x: 686, startPoint y: 334, endPoint x: 816, endPoint y: 334, distance: 130.0
click at [816, 334] on div "Maria Parenti Los Angeles, California mariajparenti@gmail.com Say Thank You Sen…" at bounding box center [756, 342] width 575 height 221
drag, startPoint x: 858, startPoint y: 399, endPoint x: 688, endPoint y: 399, distance: 170.0
click at [688, 399] on div "Maria Parenti Los Angeles, California mariajparenti@gmail.com Say Thank You Sen…" at bounding box center [756, 342] width 575 height 221
click at [1027, 191] on icon "button" at bounding box center [1032, 183] width 22 height 22
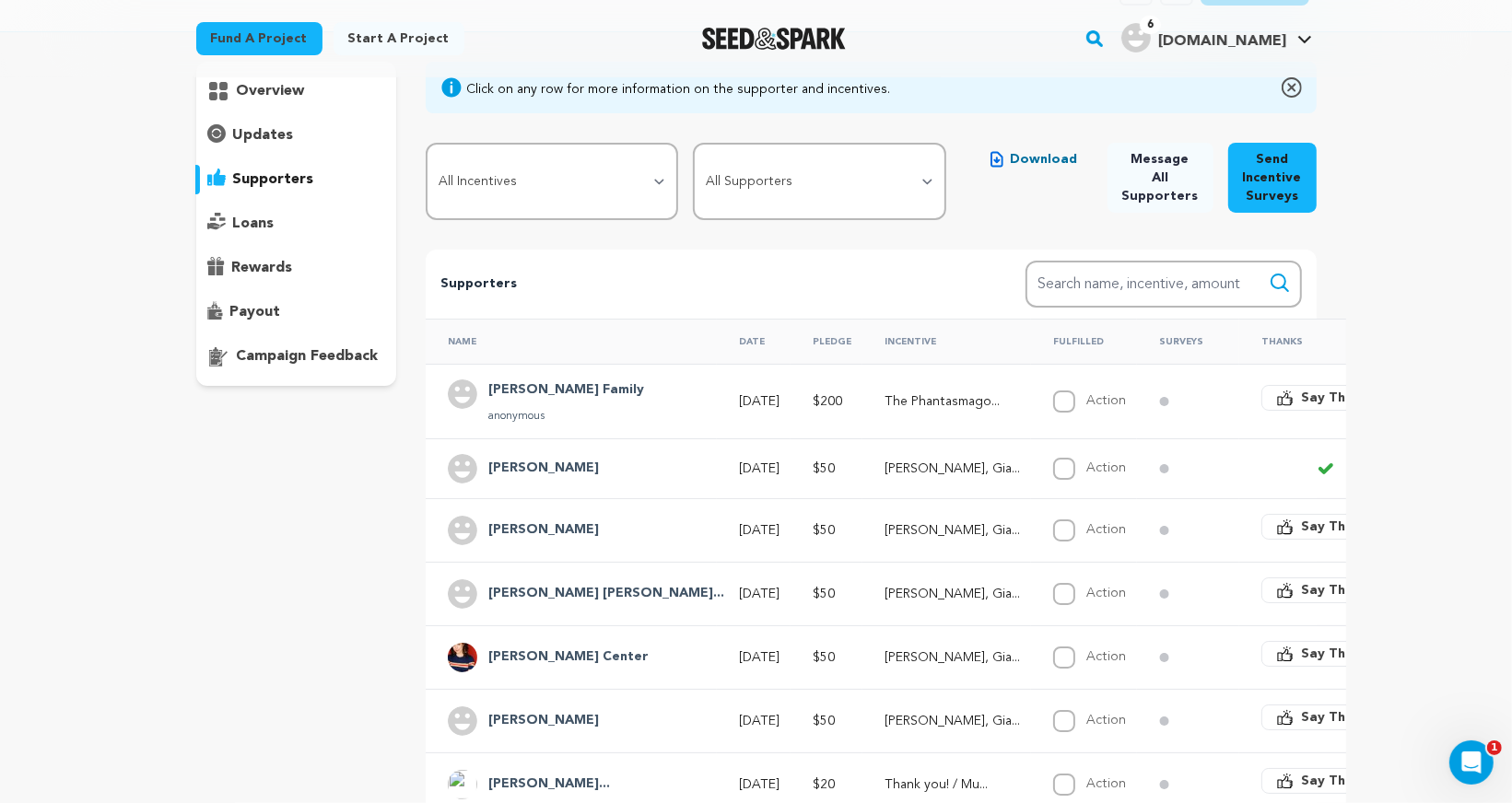
click at [537, 584] on h4 "Simon J O Marti..." at bounding box center [606, 593] width 236 height 22
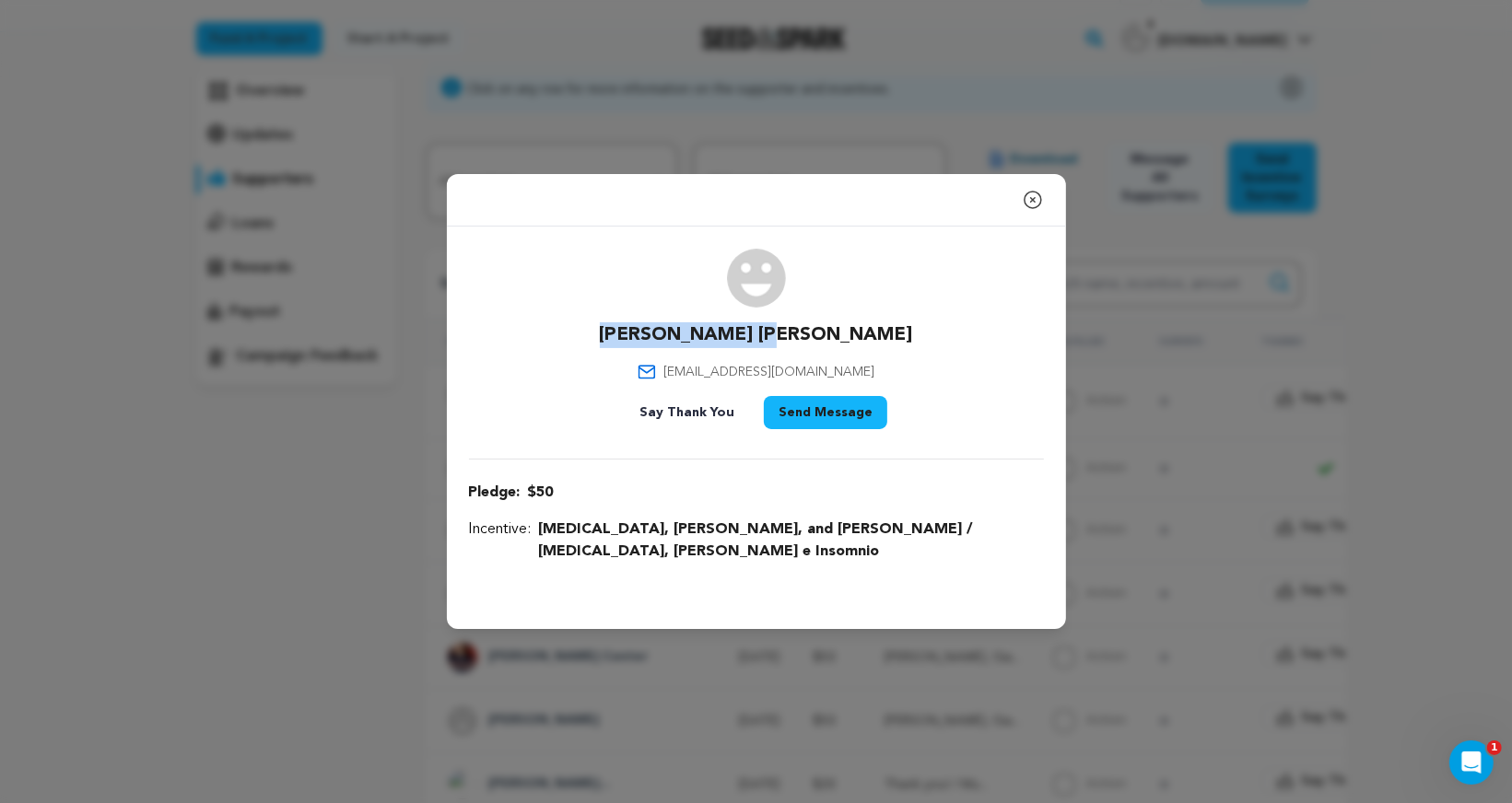
drag, startPoint x: 676, startPoint y: 342, endPoint x: 833, endPoint y: 342, distance: 157.0
click at [834, 342] on div "Simon J O Martin simonmartin7924@gmail.com Say Thank You Send Message" at bounding box center [756, 342] width 575 height 188
drag, startPoint x: 879, startPoint y: 378, endPoint x: 685, endPoint y: 375, distance: 194.0
click at [685, 375] on div "Simon J O Martin simonmartin7924@gmail.com Say Thank You Send Message" at bounding box center [756, 342] width 575 height 188
click at [1032, 208] on icon "button" at bounding box center [1032, 199] width 22 height 22
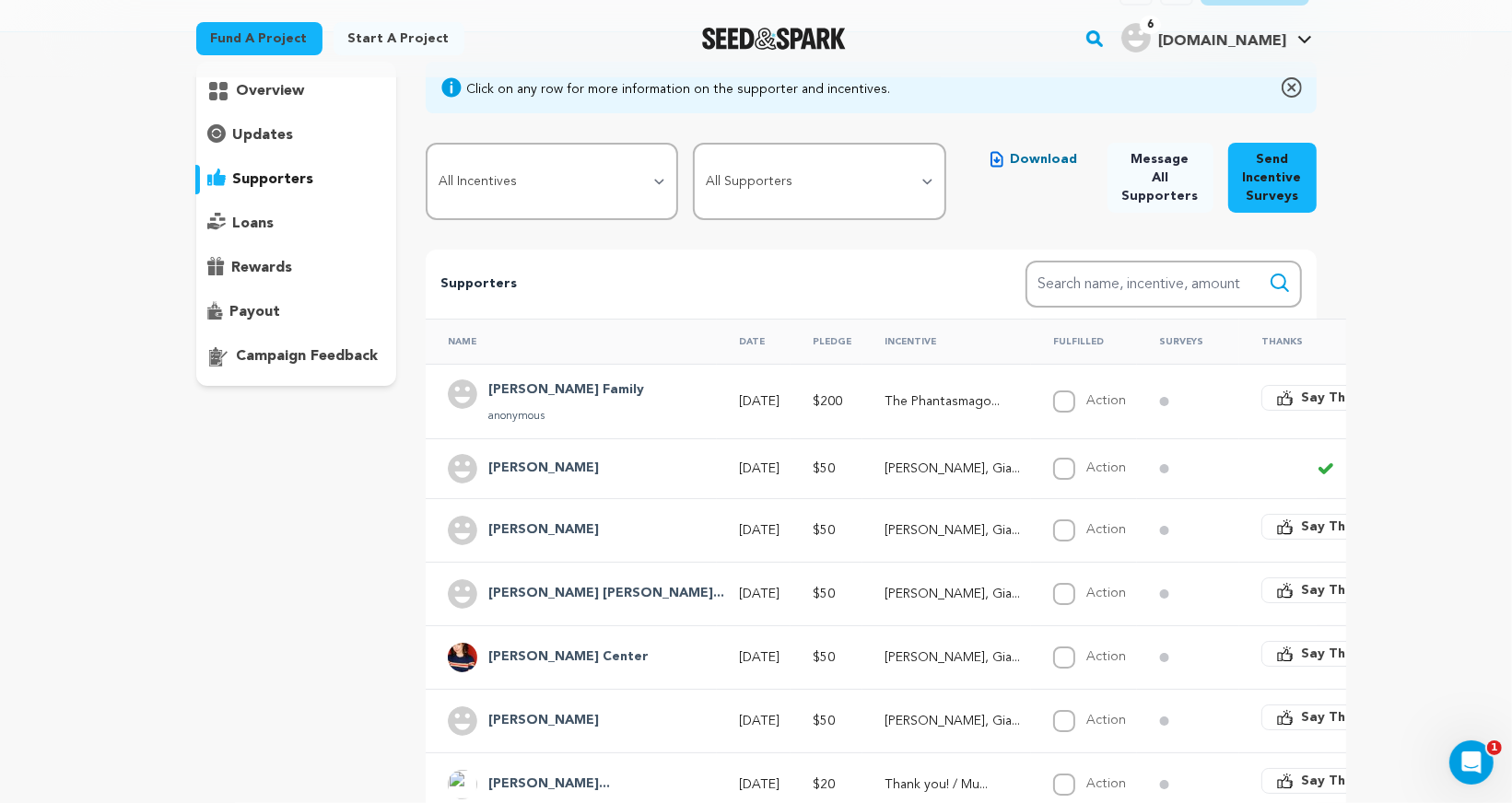
click at [555, 651] on h4 "[PERSON_NAME] Center" at bounding box center [568, 657] width 160 height 22
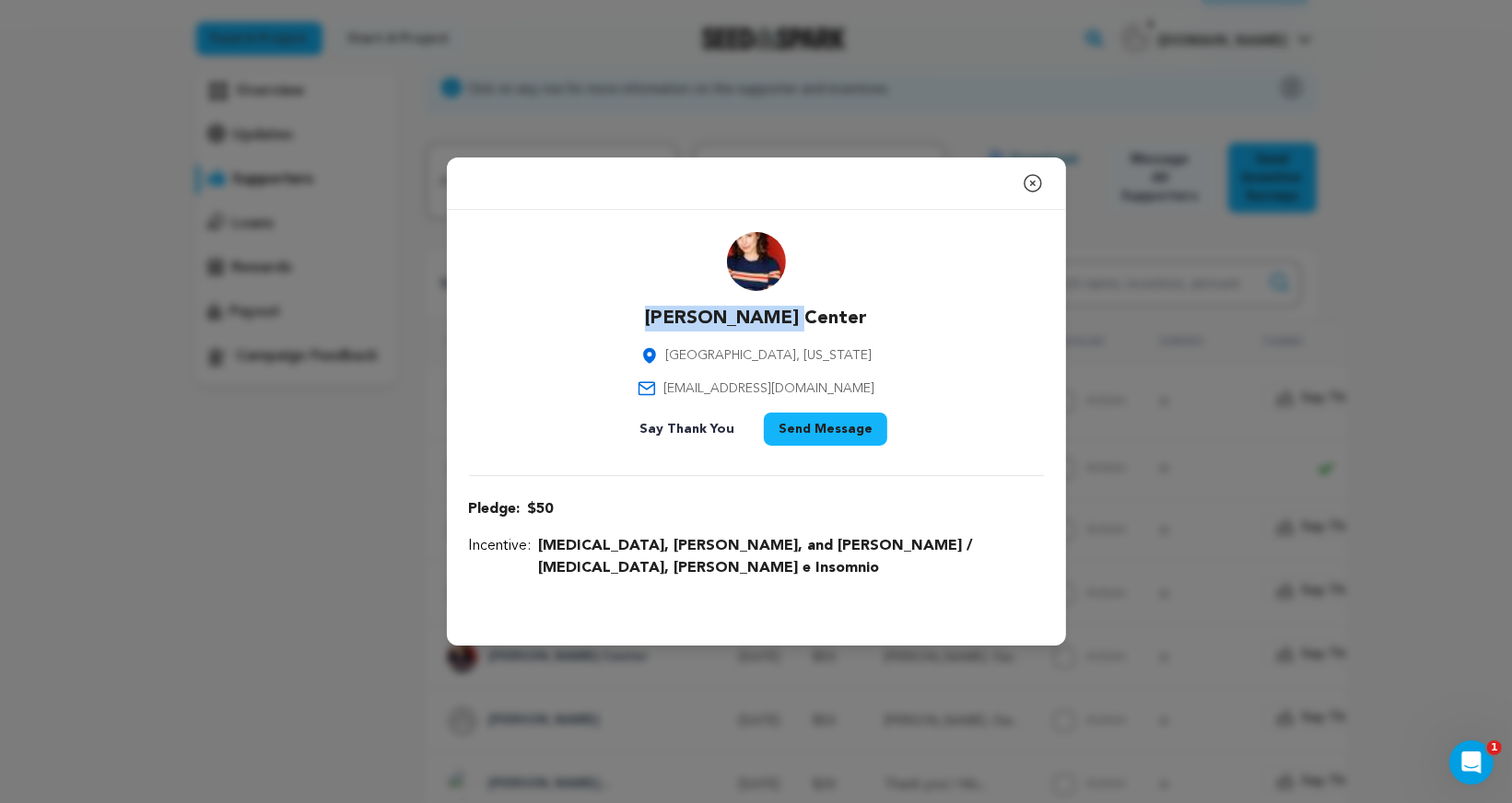
drag, startPoint x: 686, startPoint y: 329, endPoint x: 827, endPoint y: 329, distance: 141.0
click at [829, 329] on div "Melissa Center Los Angeles, California melissacenter@gmail.com Say Thank You Se…" at bounding box center [756, 342] width 575 height 221
drag, startPoint x: 849, startPoint y: 398, endPoint x: 693, endPoint y: 393, distance: 156.1
click at [692, 393] on div "Melissa Center Los Angeles, California melissacenter@gmail.com Say Thank You Se…" at bounding box center [756, 342] width 575 height 221
click at [1025, 192] on icon "button" at bounding box center [1032, 183] width 22 height 22
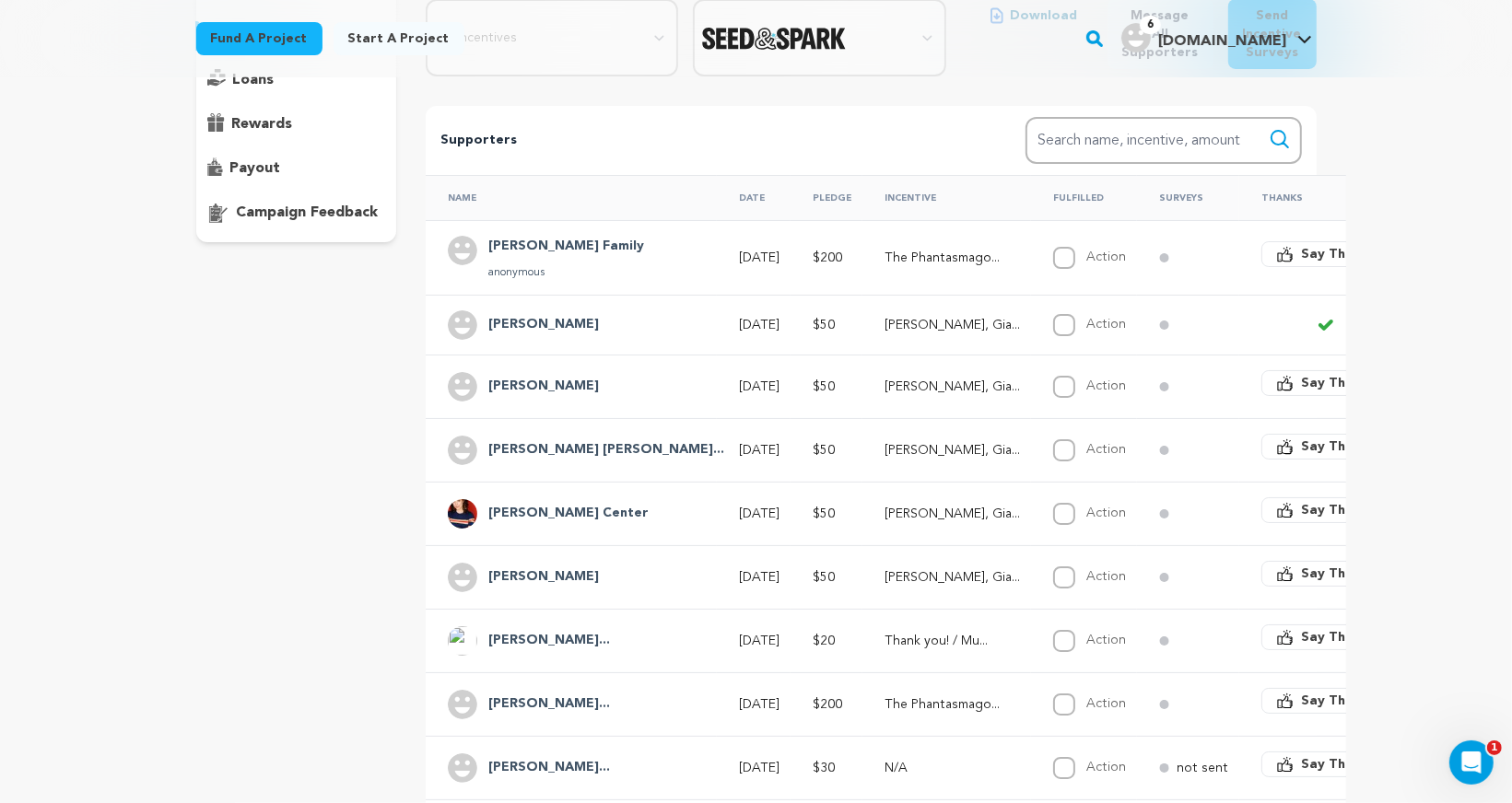
scroll to position [278, 0]
click at [523, 568] on h4 "Ashley Muranaka" at bounding box center [544, 573] width 111 height 22
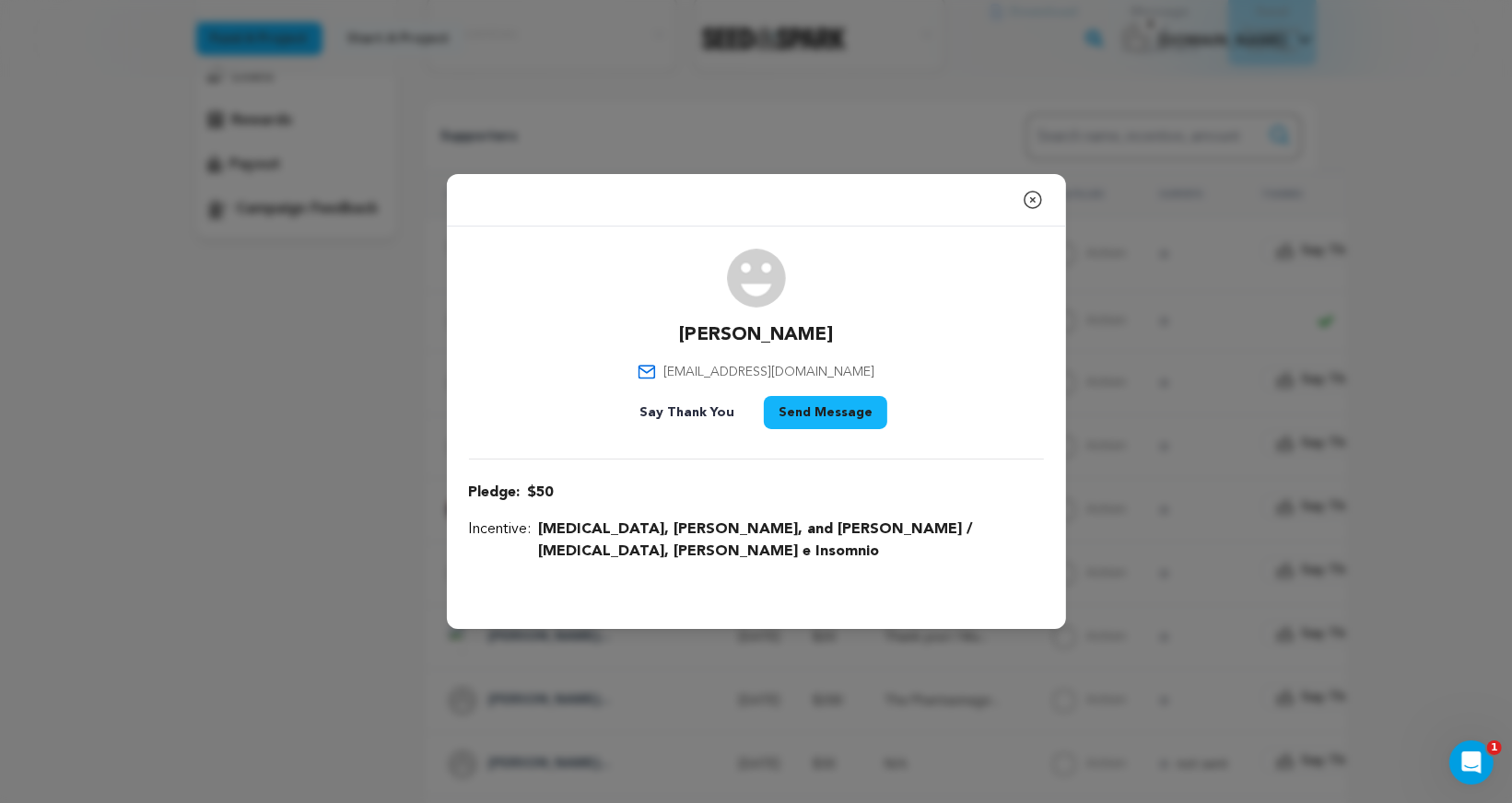
drag, startPoint x: 669, startPoint y: 340, endPoint x: 864, endPoint y: 342, distance: 195.0
click at [864, 342] on div "Ashley Muranaka amuranaka@legendary.com Say Thank You Send Message" at bounding box center [756, 342] width 575 height 188
drag, startPoint x: 690, startPoint y: 384, endPoint x: 856, endPoint y: 384, distance: 166.0
click at [857, 384] on div "Ashley Muranaka amuranaka@legendary.com Say Thank You Send Message" at bounding box center [756, 342] width 575 height 188
click at [1030, 210] on icon "button" at bounding box center [1032, 199] width 22 height 22
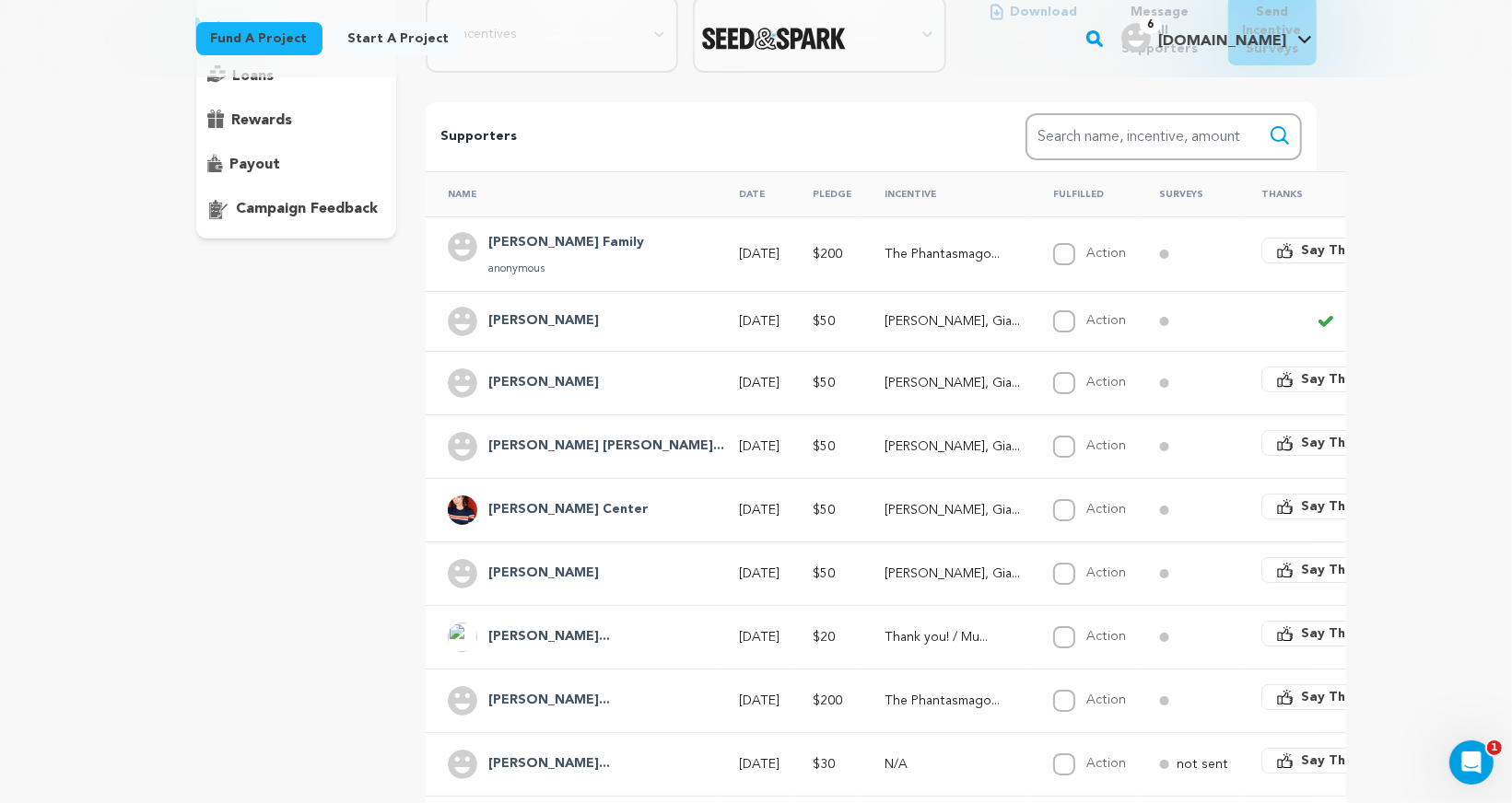
click at [526, 626] on h4 "Cameron Sotiang..." at bounding box center [549, 636] width 121 height 22
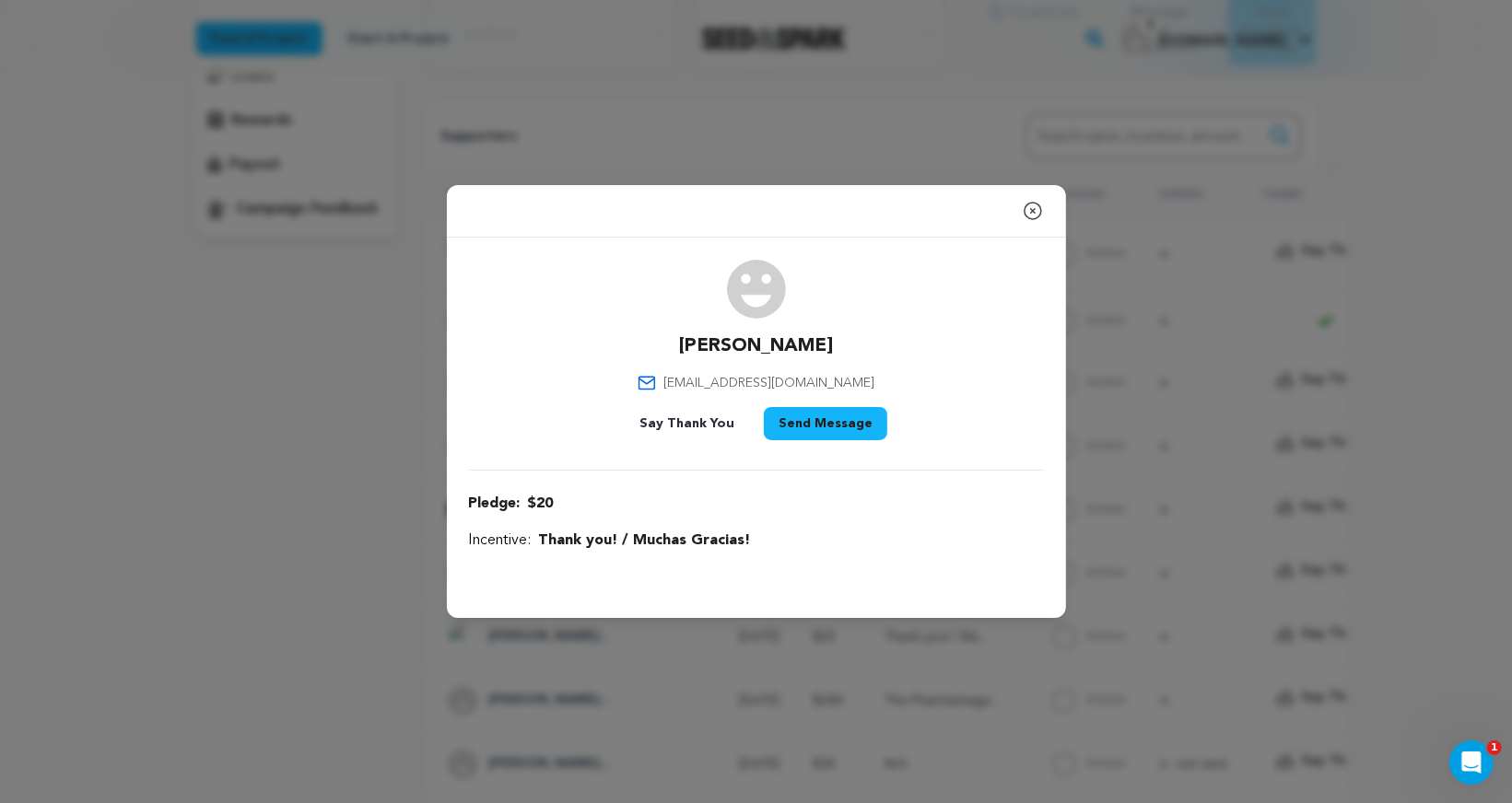
drag, startPoint x: 667, startPoint y: 344, endPoint x: 857, endPoint y: 340, distance: 190.0
click at [857, 340] on div "Cameron Sotiangco camiesotiangco@gmail.com Say Thank You Send Message" at bounding box center [756, 354] width 575 height 188
drag, startPoint x: 689, startPoint y: 383, endPoint x: 861, endPoint y: 383, distance: 172.0
click at [861, 383] on div "Cameron Sotiangco camiesotiangco@gmail.com Say Thank You Send Message" at bounding box center [756, 354] width 575 height 188
click at [1037, 208] on icon "button" at bounding box center [1032, 210] width 22 height 22
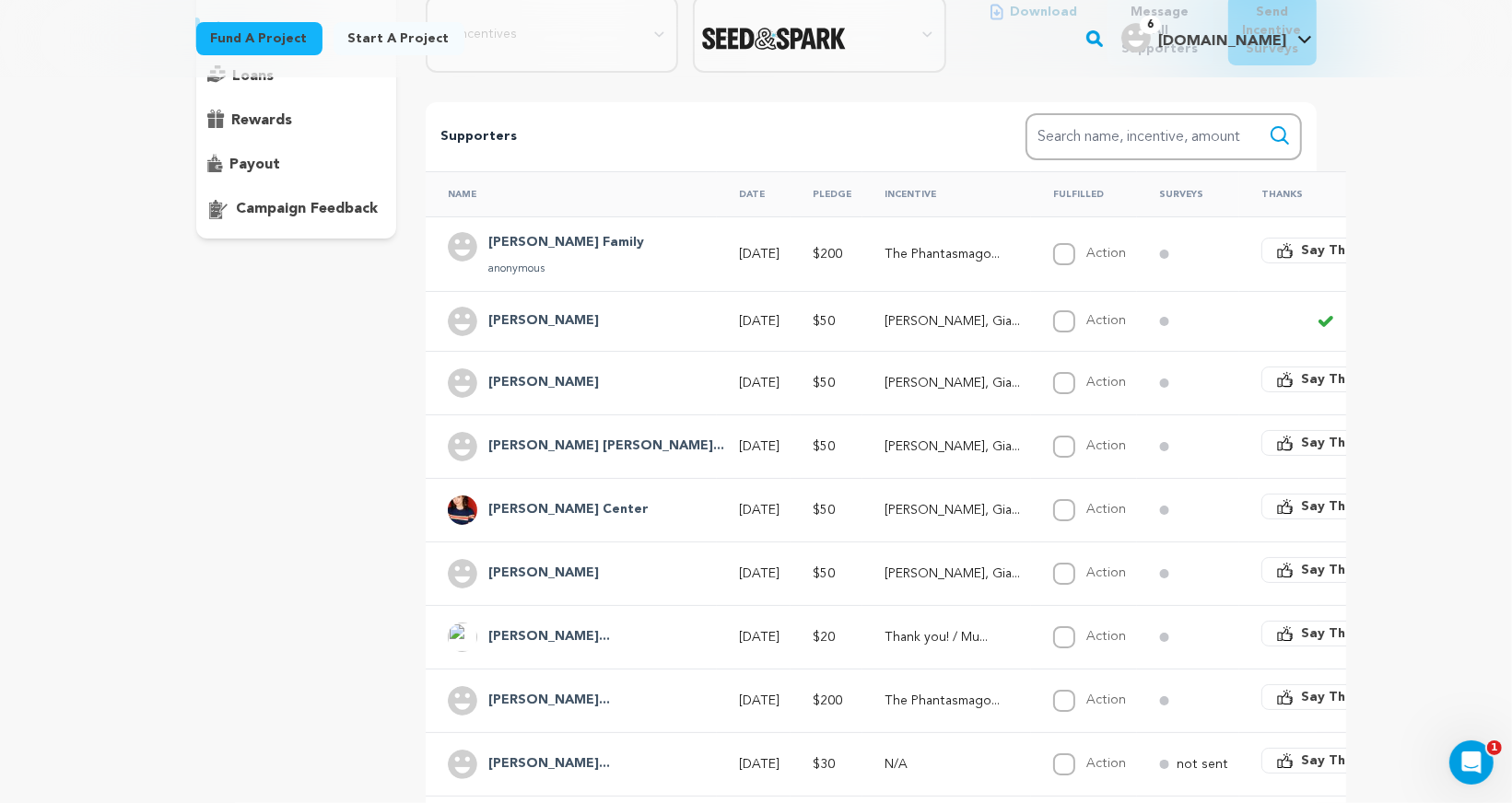
click at [542, 692] on h4 "Cristian Doming..." at bounding box center [549, 700] width 121 height 22
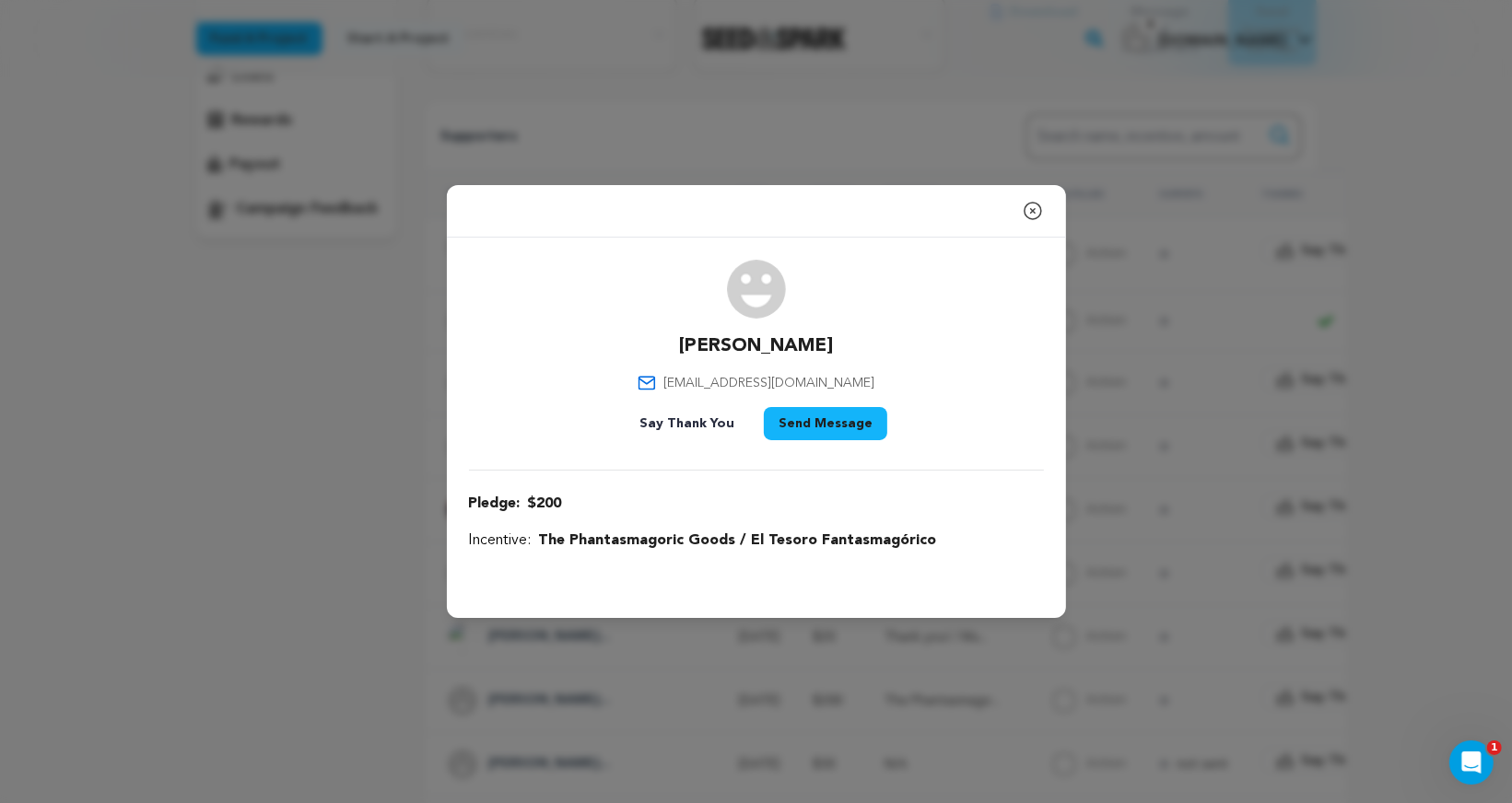
drag, startPoint x: 853, startPoint y: 339, endPoint x: 674, endPoint y: 338, distance: 179.0
click at [674, 338] on div "Cristian Dominguez cristian.tempusfugit@gmail.com Say Thank You Send Message" at bounding box center [756, 354] width 575 height 188
drag, startPoint x: 866, startPoint y: 380, endPoint x: 679, endPoint y: 379, distance: 187.0
click at [679, 379] on div "Cristian Dominguez cristian.tempusfugit@gmail.com Say Thank You Send Message" at bounding box center [756, 354] width 575 height 188
click at [1030, 209] on icon "button" at bounding box center [1032, 210] width 16 height 16
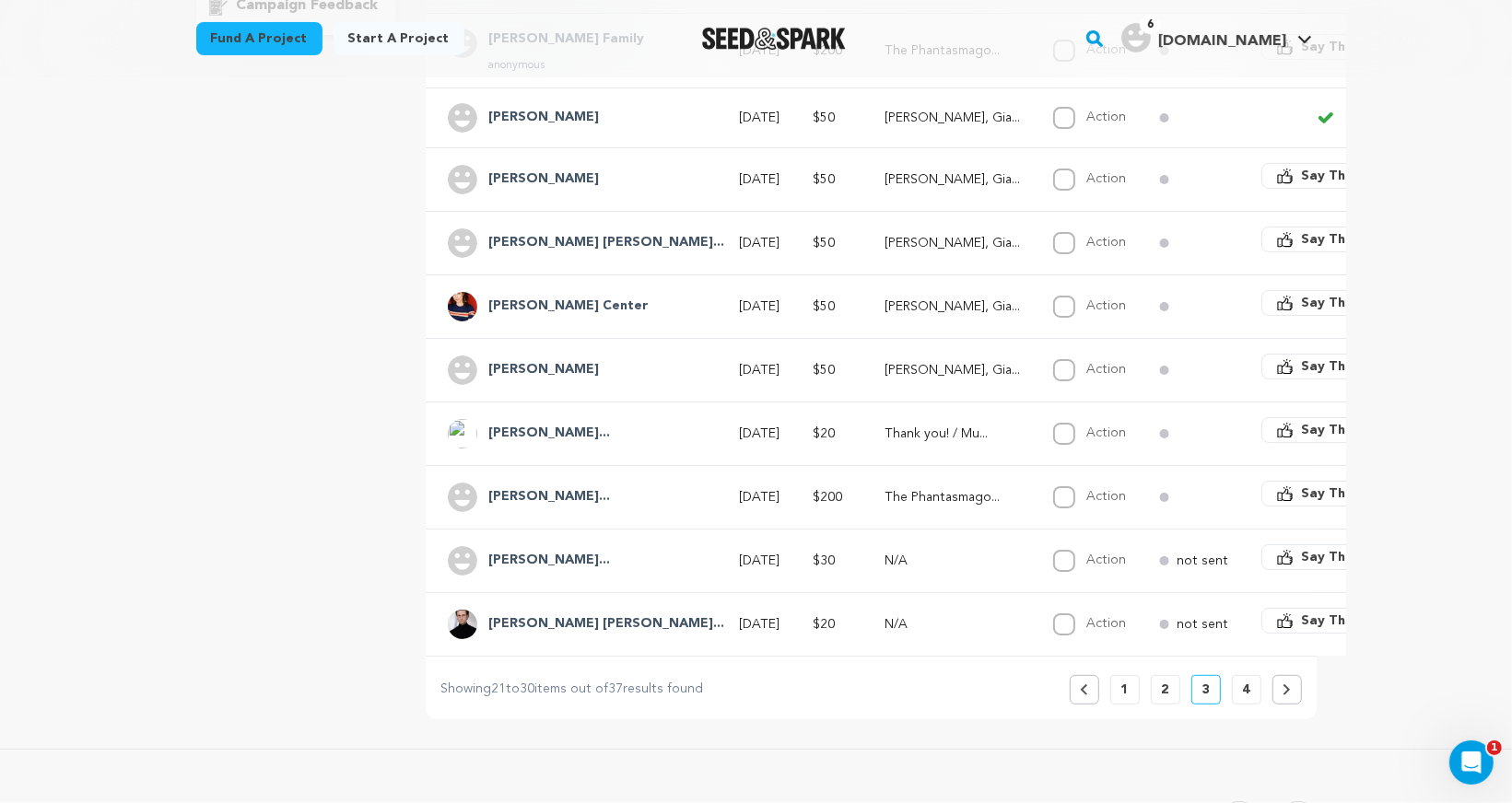
scroll to position [503, 0]
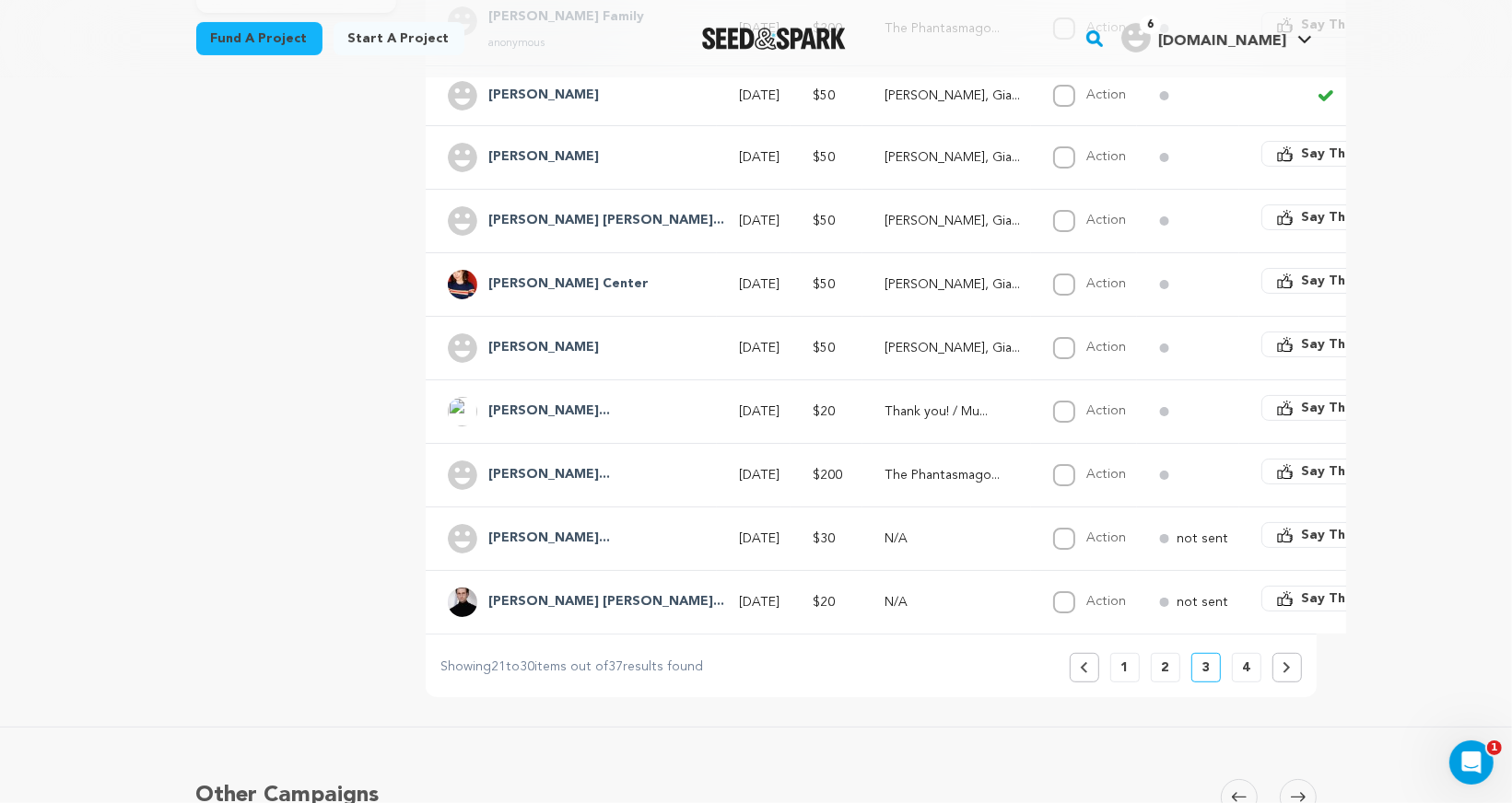
click at [515, 529] on h4 "Lauren Mariasoo..." at bounding box center [549, 538] width 121 height 22
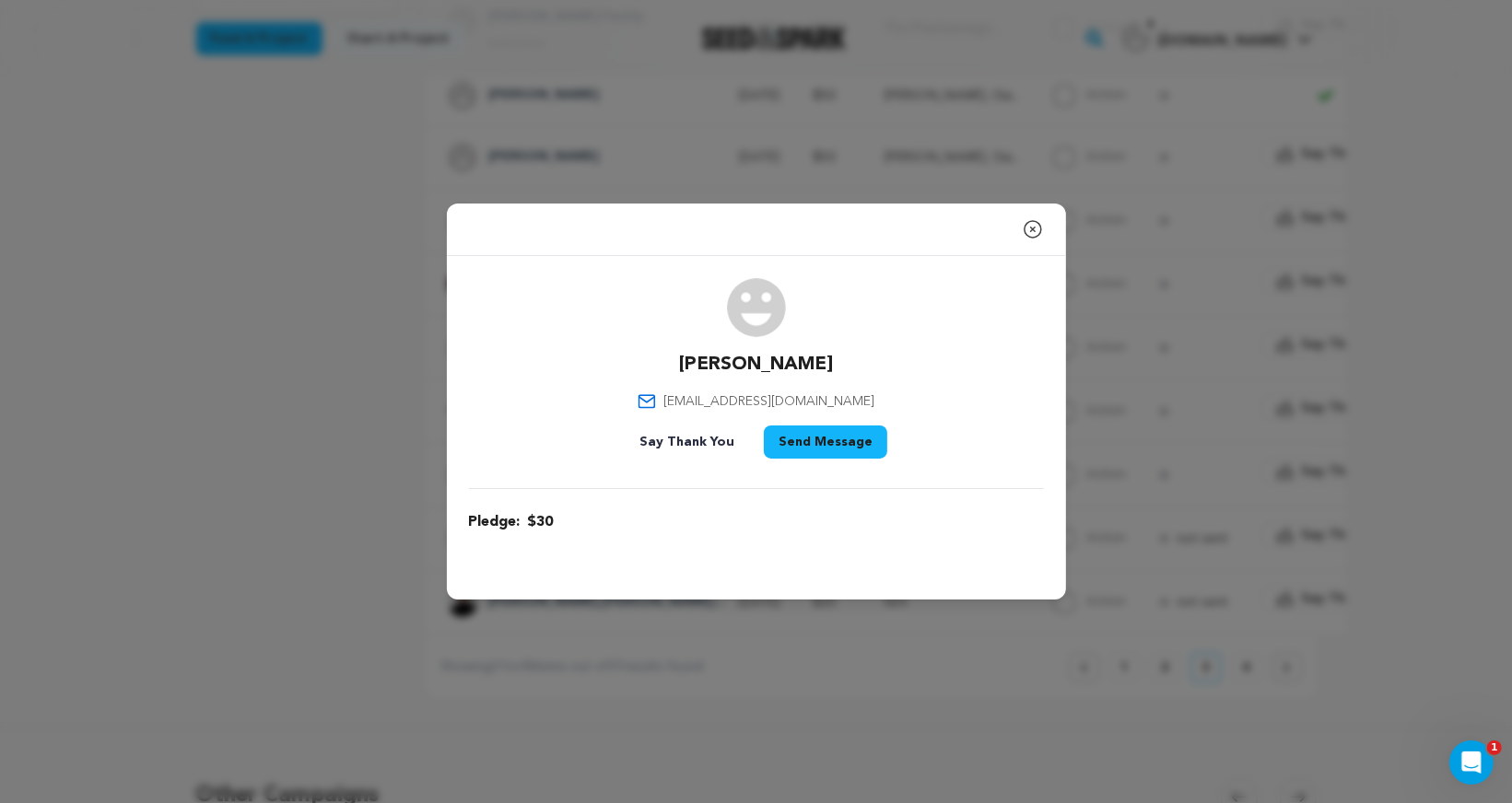
drag, startPoint x: 665, startPoint y: 357, endPoint x: 853, endPoint y: 356, distance: 188.0
click at [853, 356] on div "Lauren Mariasoosay lauren.louis7@yahoo.com Say Thank You Send Message" at bounding box center [756, 372] width 575 height 188
click at [849, 401] on div "Lauren Mariasoosay lauren.louis7@yahoo.com Say Thank You Send Message" at bounding box center [756, 372] width 575 height 188
drag, startPoint x: 856, startPoint y: 401, endPoint x: 697, endPoint y: 392, distance: 159.3
click at [697, 392] on div "Lauren Mariasoosay lauren.louis7@yahoo.com Say Thank You Send Message" at bounding box center [756, 372] width 575 height 188
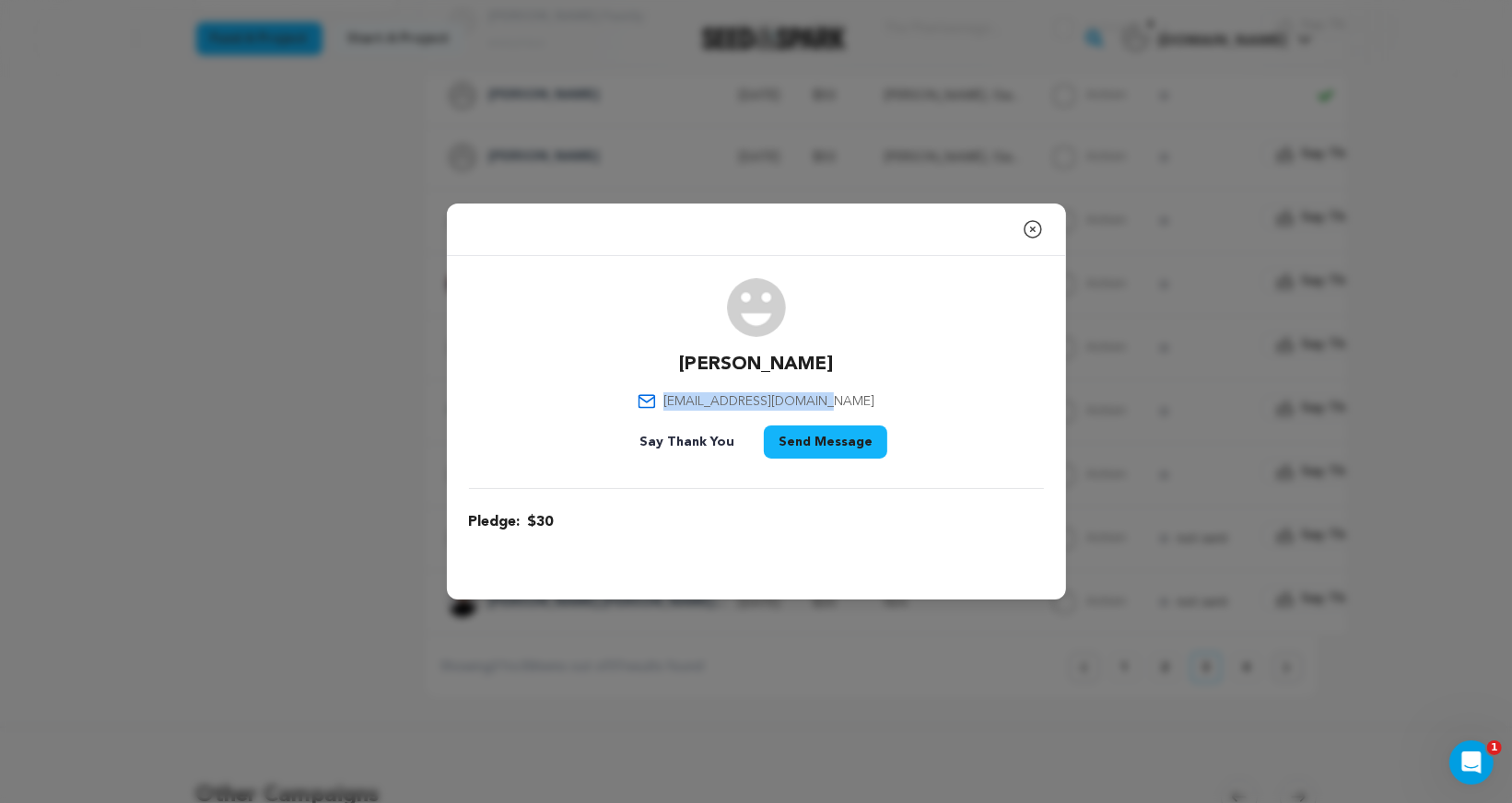
click at [1031, 231] on icon "button" at bounding box center [1032, 228] width 22 height 22
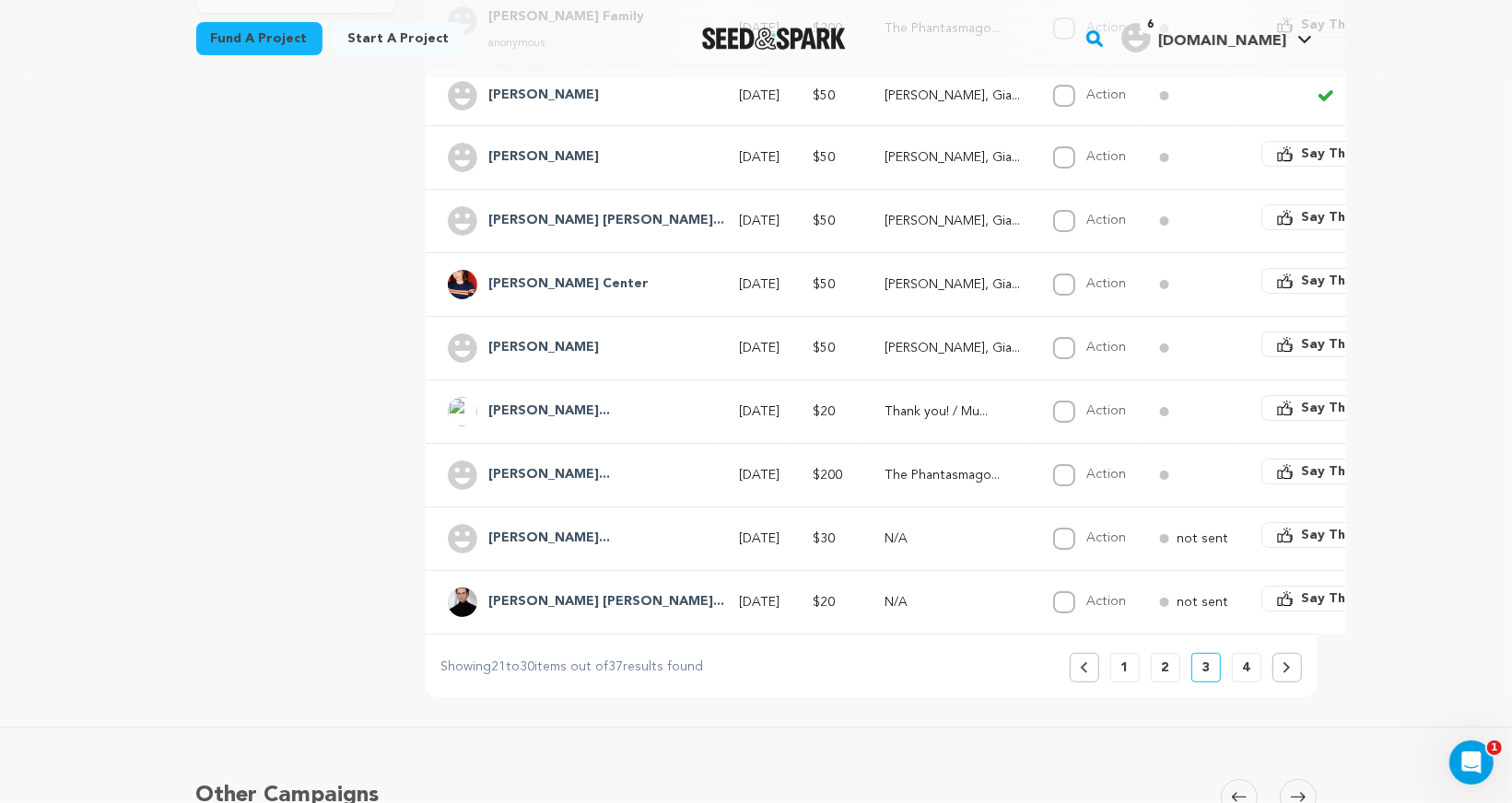
click at [544, 591] on h4 "Connor Ray John..." at bounding box center [606, 601] width 236 height 22
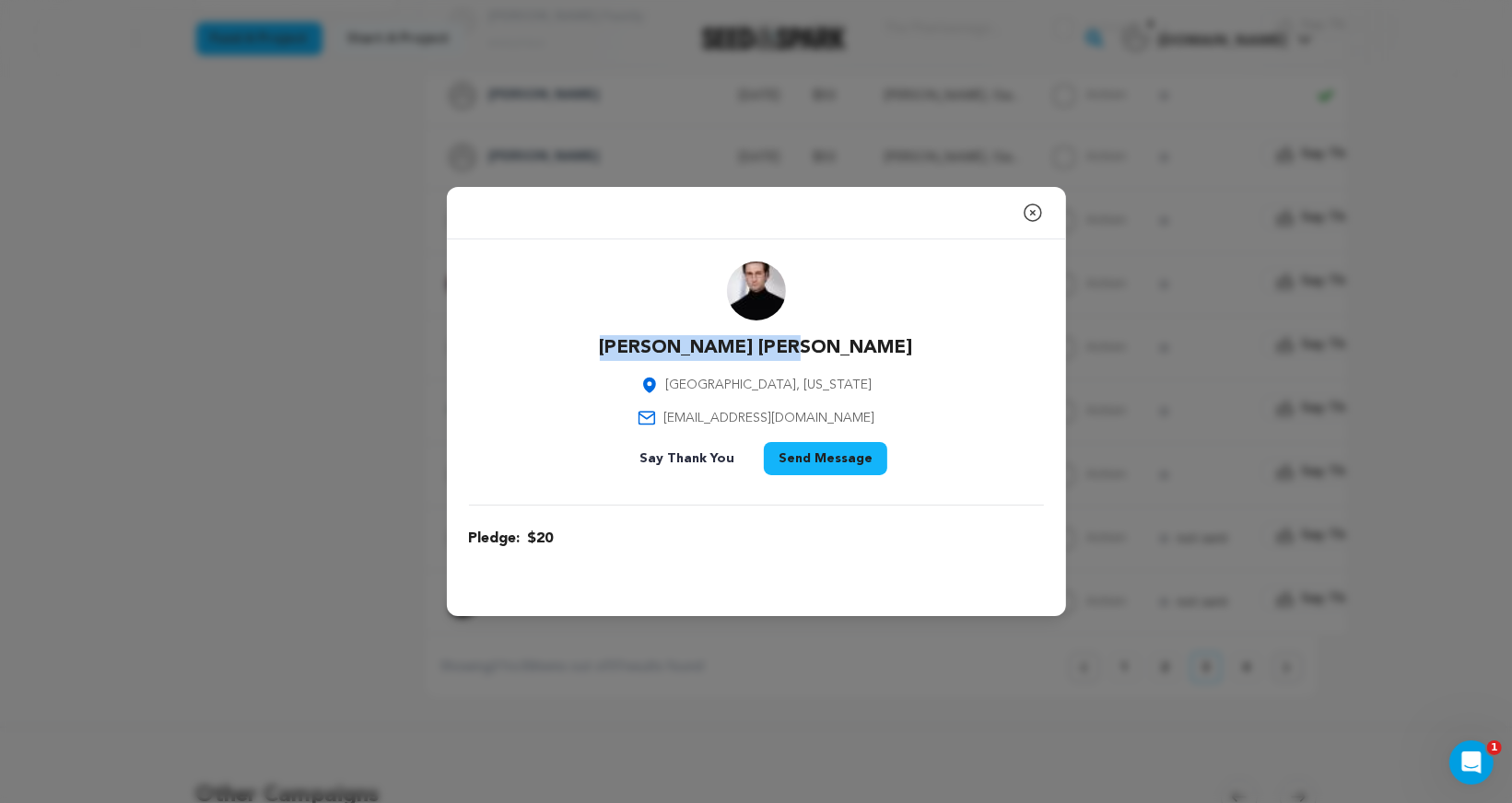
drag, startPoint x: 668, startPoint y: 342, endPoint x: 866, endPoint y: 346, distance: 198.0
click at [866, 346] on div "Connor Ray Johnson Los Angeles, California johnsonconnorray@gmail.com Say Thank…" at bounding box center [756, 372] width 575 height 221
drag, startPoint x: 680, startPoint y: 415, endPoint x: 850, endPoint y: 420, distance: 170.1
click at [851, 420] on p "johnsonconnorray@gmail.com" at bounding box center [756, 417] width 237 height 18
click at [1036, 212] on icon "button" at bounding box center [1032, 212] width 22 height 22
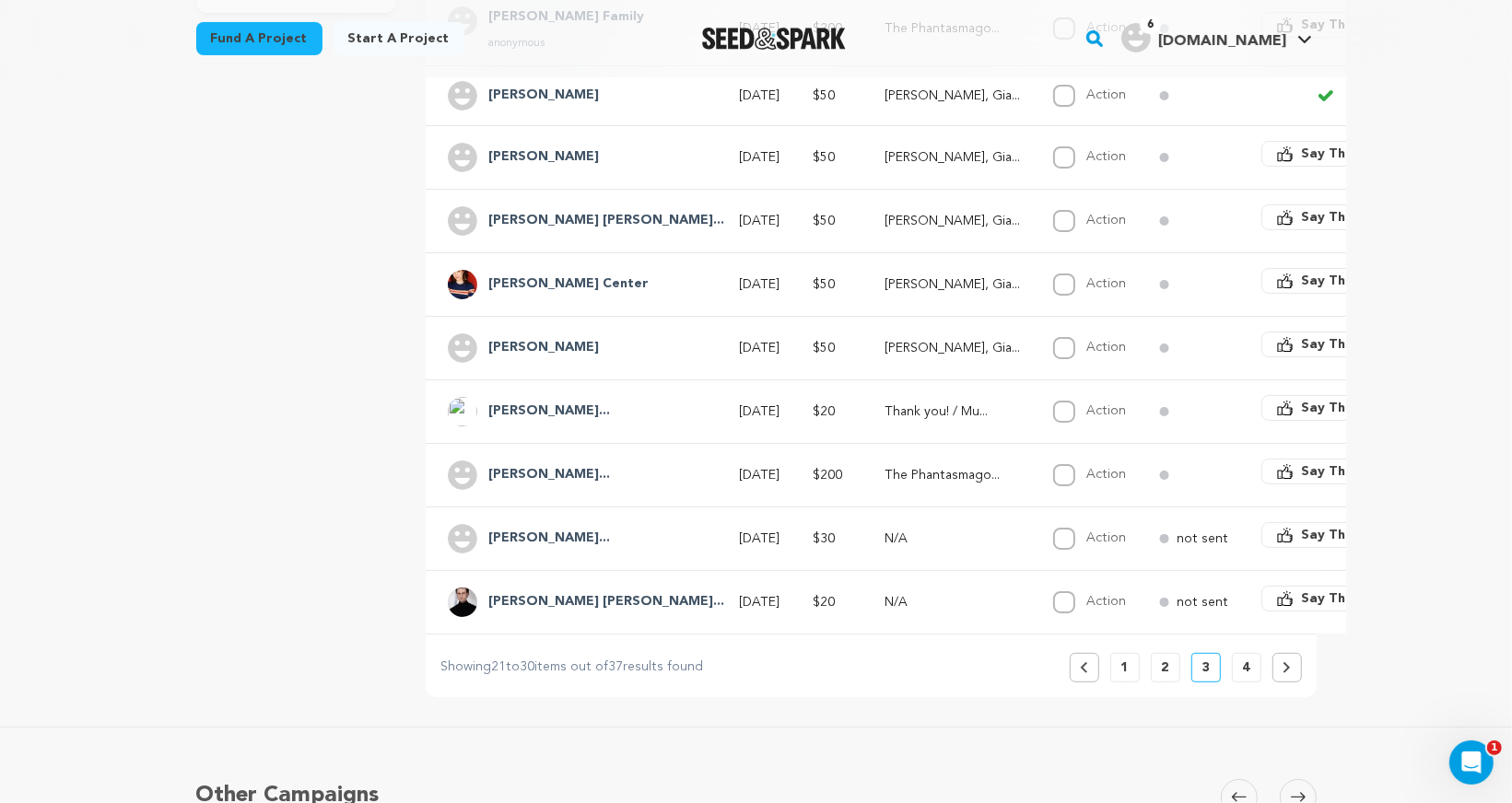
click at [1165, 659] on p "2" at bounding box center [1166, 666] width 8 height 18
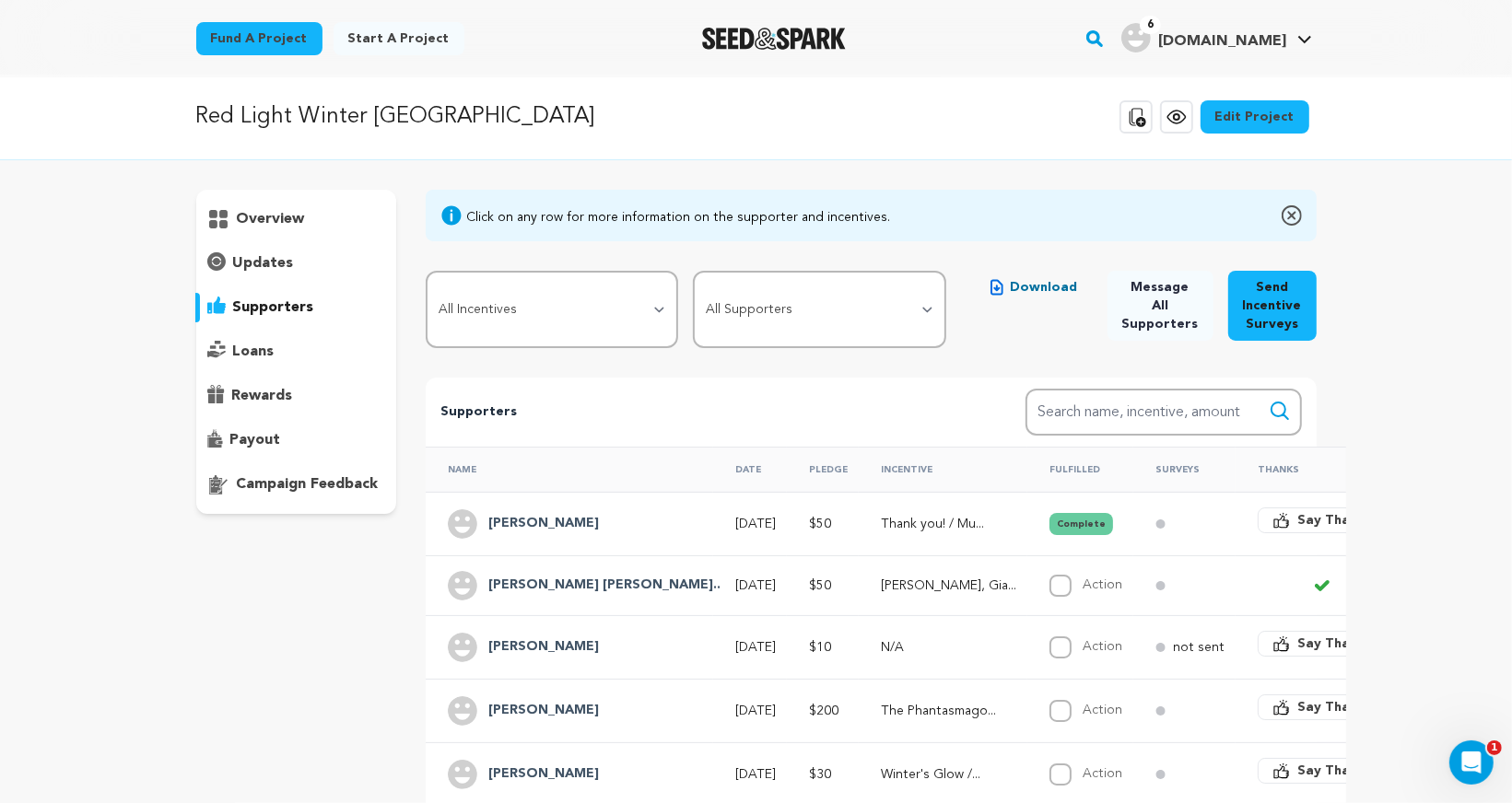
scroll to position [0, 0]
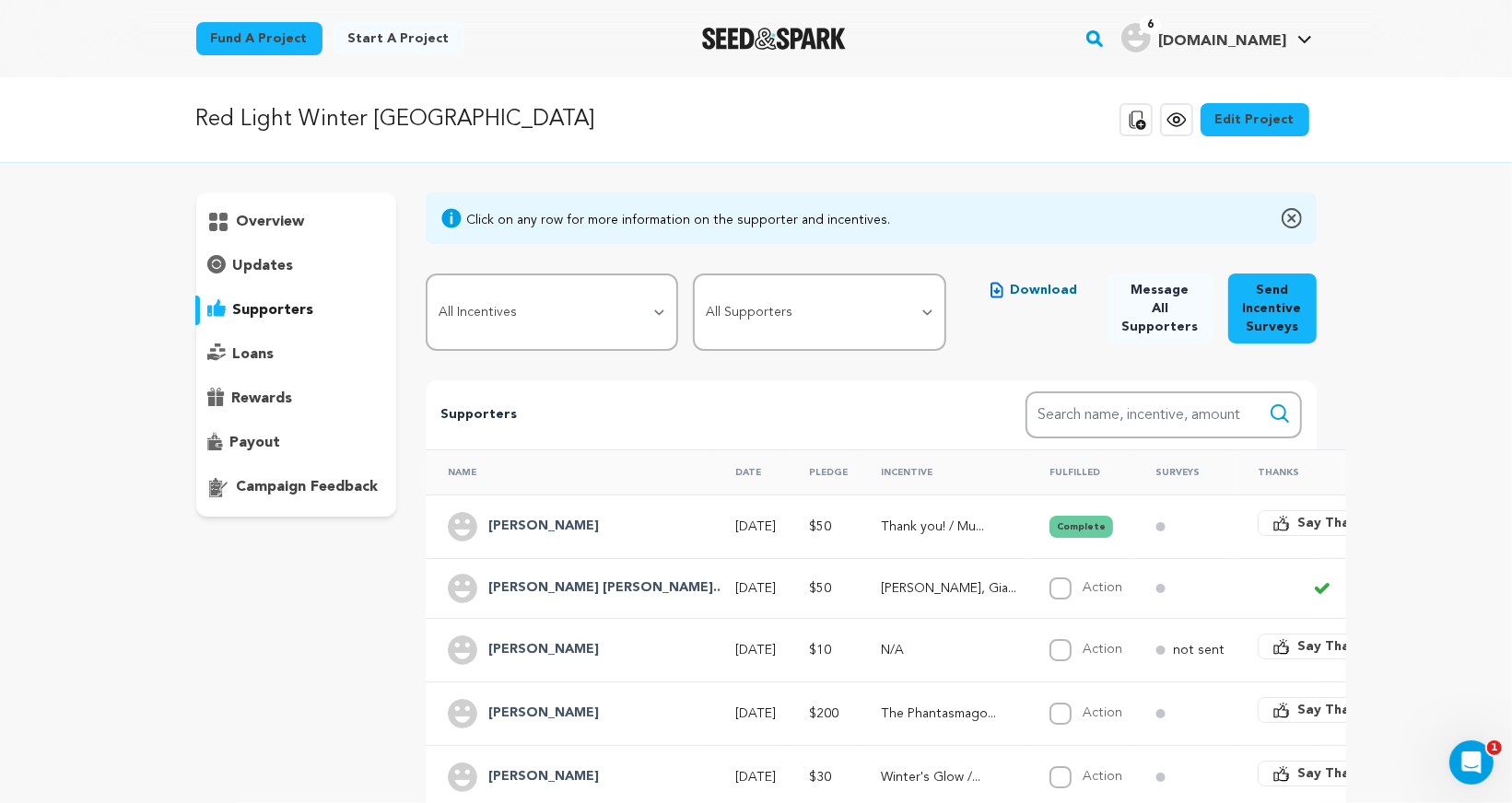
click at [511, 521] on h4 "Samantha Power" at bounding box center [544, 526] width 111 height 22
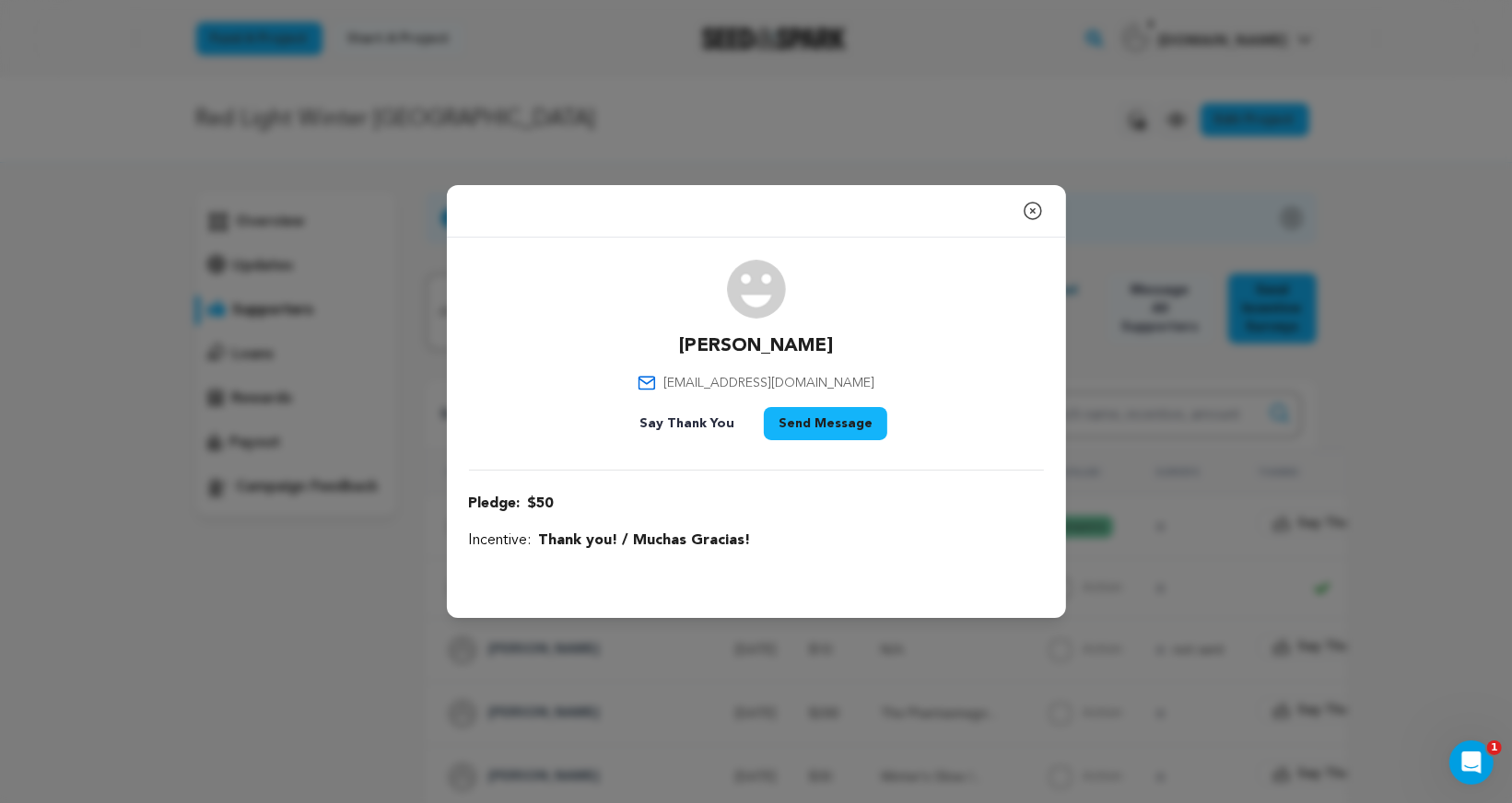
drag, startPoint x: 676, startPoint y: 344, endPoint x: 845, endPoint y: 344, distance: 169.0
click at [850, 344] on div "Samantha Power samn.power@gmail.com Say Thank You Send Message" at bounding box center [756, 354] width 575 height 188
drag, startPoint x: 846, startPoint y: 381, endPoint x: 698, endPoint y: 381, distance: 148.0
click at [698, 381] on div "Samantha Power samn.power@gmail.com Say Thank You Send Message" at bounding box center [756, 354] width 575 height 188
click at [1029, 209] on icon "button" at bounding box center [1032, 210] width 22 height 22
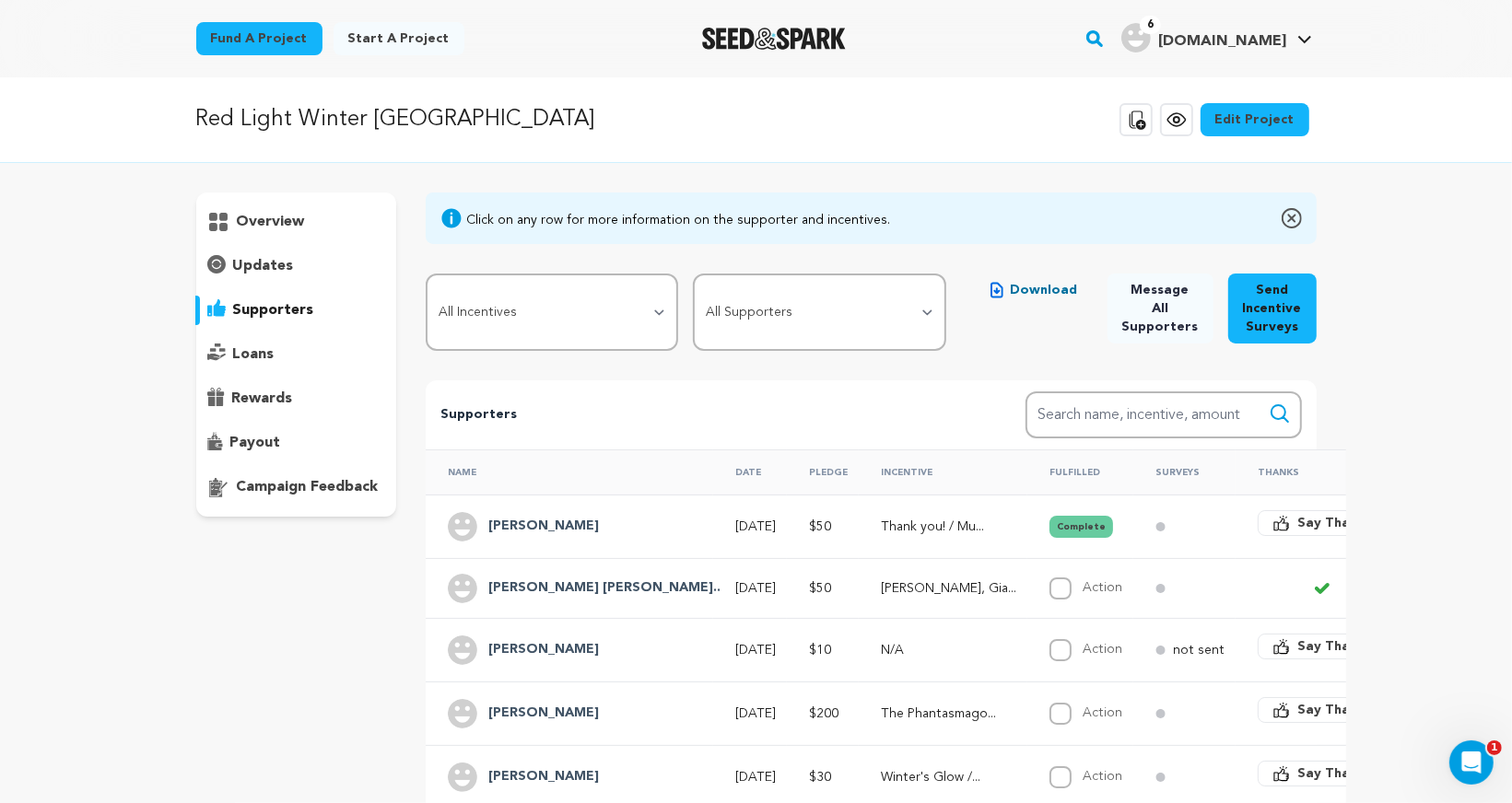
click at [537, 586] on h4 "Kaitlin Megan R..." at bounding box center [604, 588] width 232 height 22
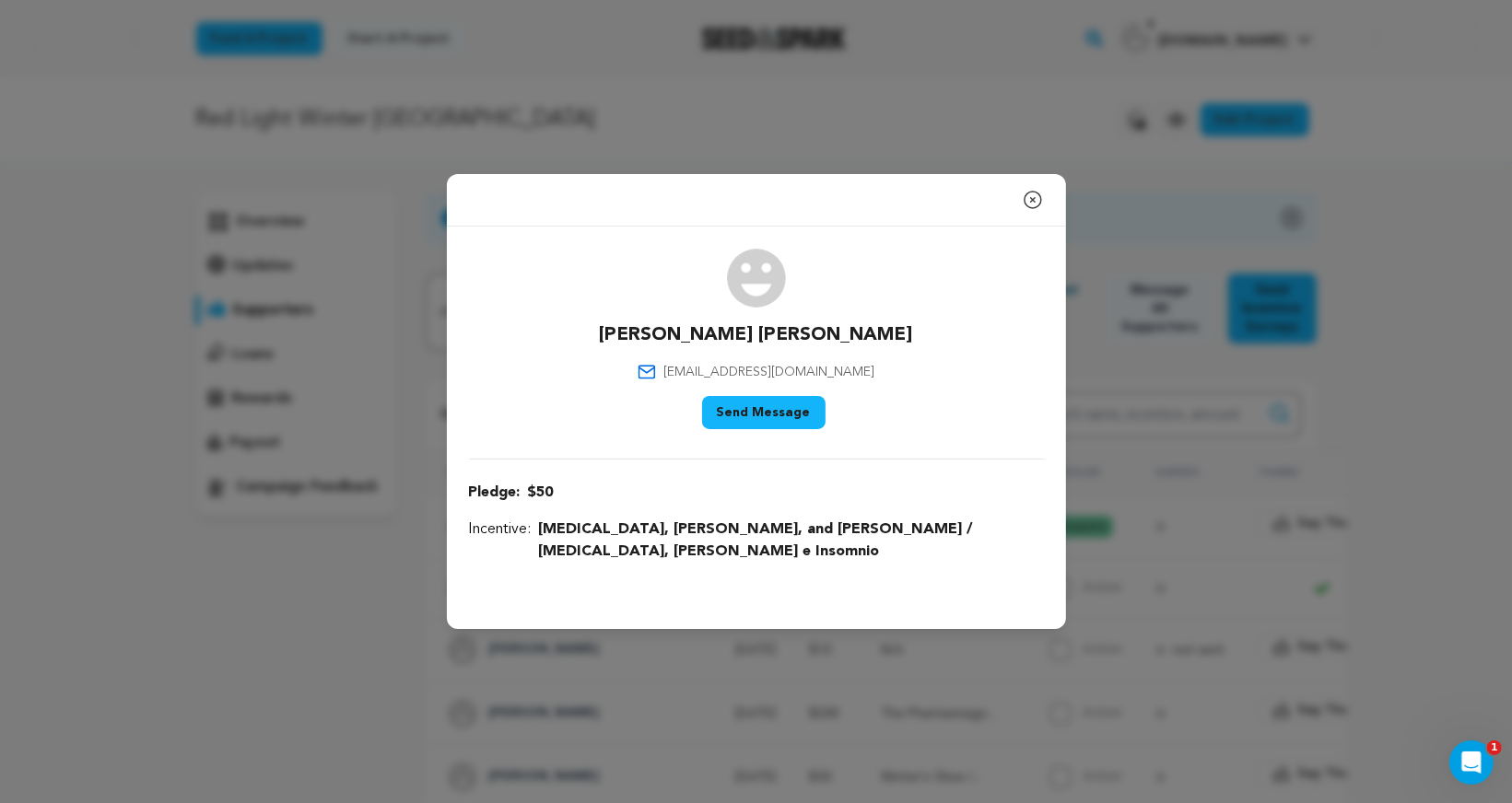
drag, startPoint x: 882, startPoint y: 344, endPoint x: 611, endPoint y: 344, distance: 271.0
click at [611, 344] on div "Kaitlin Megan Rivera Basilio kaitlinmegan96@gmail.com Say Thank You Send Message" at bounding box center [756, 342] width 575 height 188
drag, startPoint x: 856, startPoint y: 386, endPoint x: 689, endPoint y: 377, distance: 167.2
click at [689, 377] on div "Kaitlin Megan Rivera Basilio kaitlinmegan96@gmail.com Say Thank You Send Message" at bounding box center [756, 342] width 575 height 188
click at [1032, 207] on icon "button" at bounding box center [1032, 199] width 22 height 22
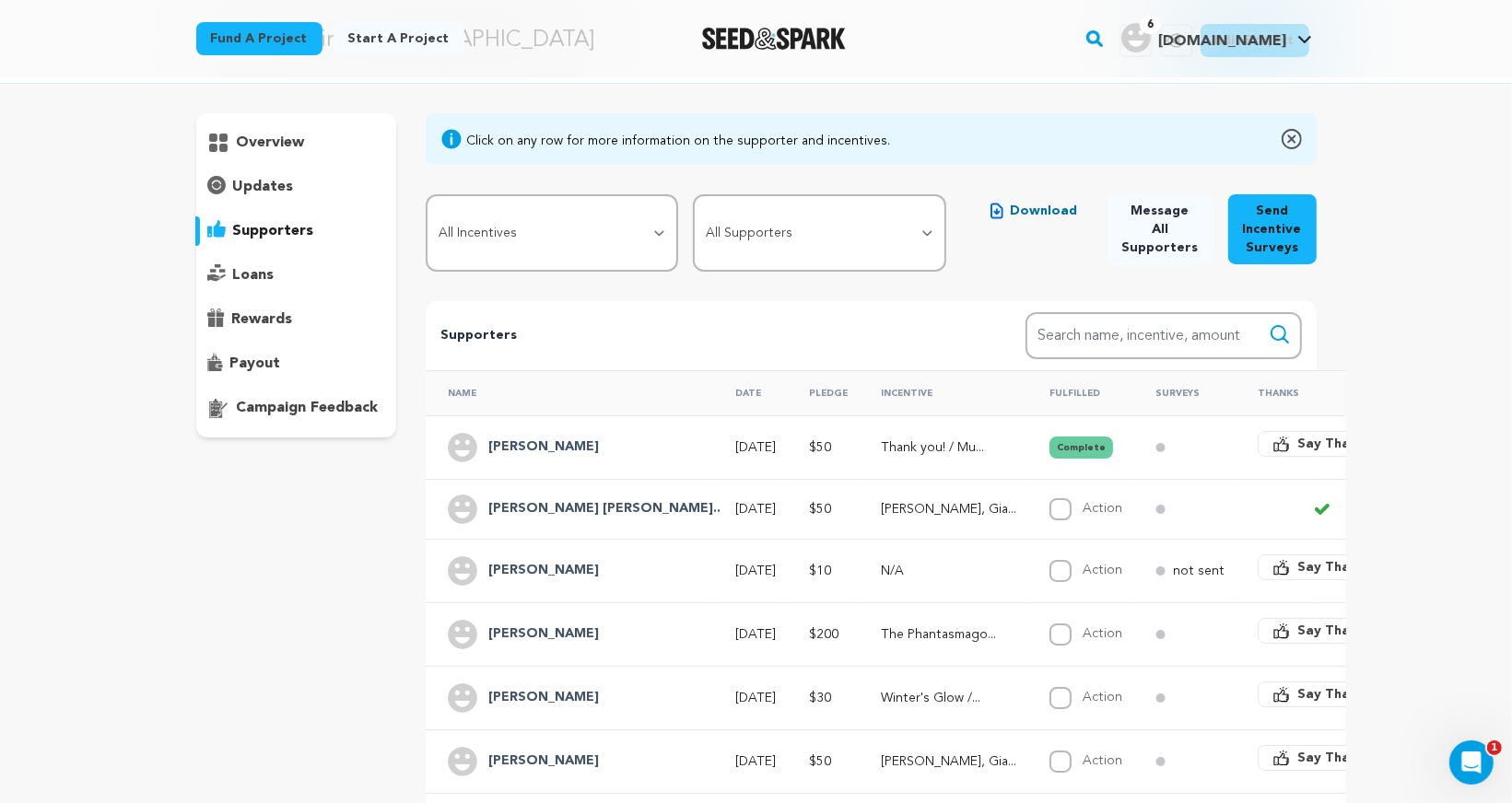
scroll to position [80, 0]
click at [517, 558] on h4 "Jazmin" at bounding box center [544, 569] width 111 height 22
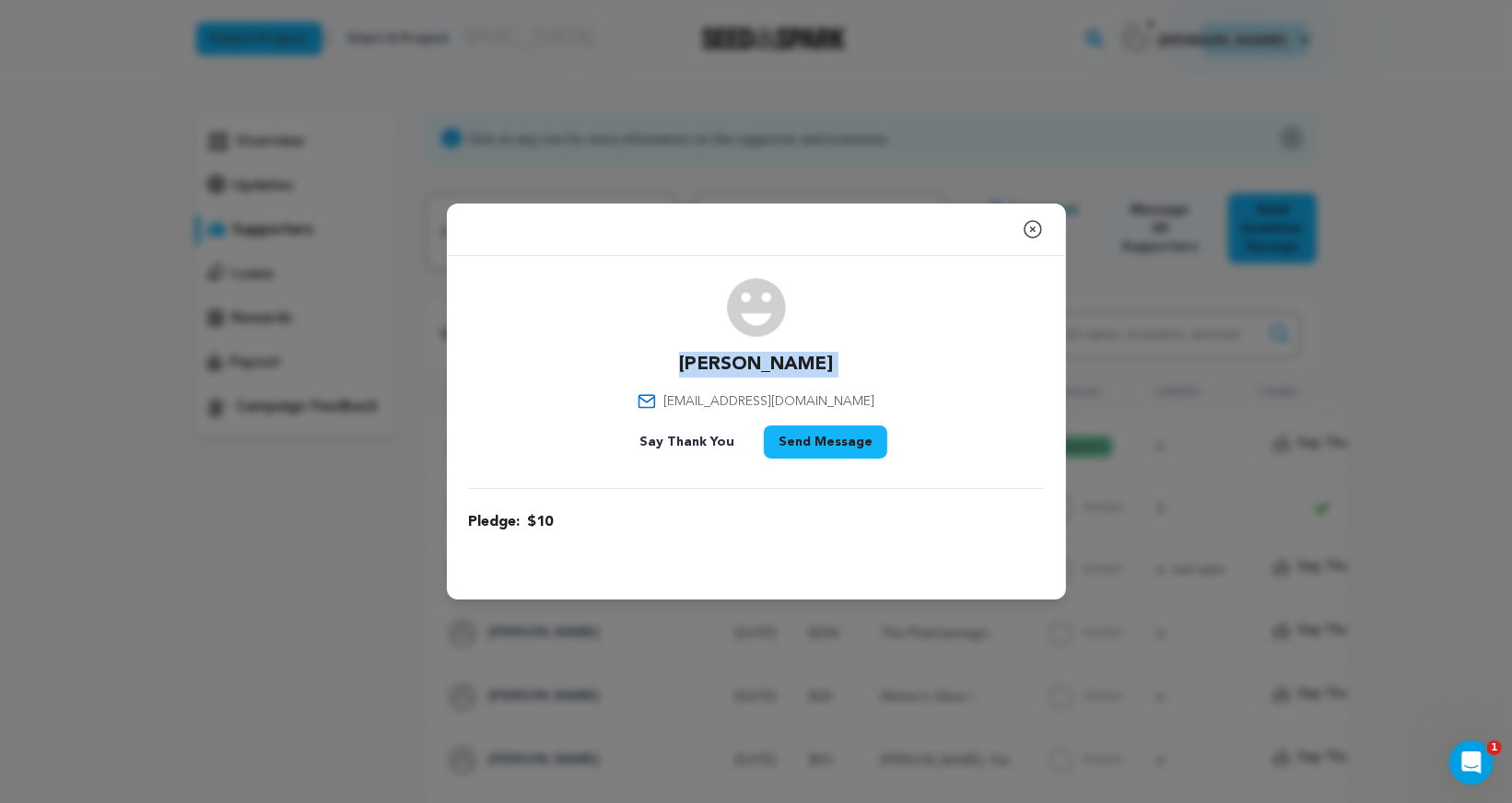
drag, startPoint x: 714, startPoint y: 361, endPoint x: 821, endPoint y: 361, distance: 107.0
click at [821, 361] on div "Jazmin Jazauditions@gmail.com Say Thank You Send Message" at bounding box center [756, 372] width 575 height 188
drag, startPoint x: 699, startPoint y: 400, endPoint x: 850, endPoint y: 400, distance: 151.0
click at [853, 400] on div "Jazmin Jazauditions@gmail.com Say Thank You Send Message" at bounding box center [756, 372] width 575 height 188
click at [1029, 230] on icon "button" at bounding box center [1032, 228] width 22 height 22
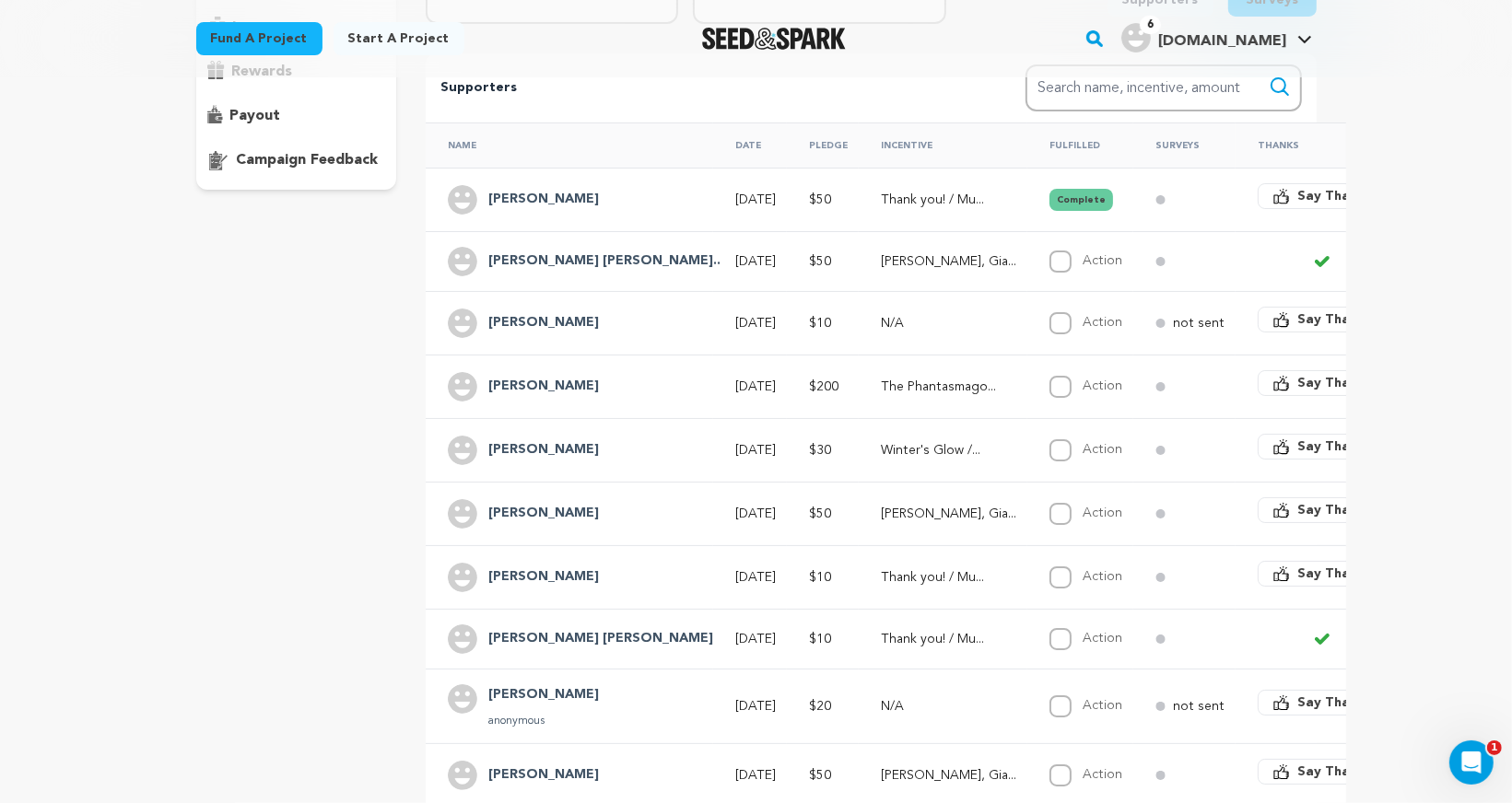
scroll to position [342, 0]
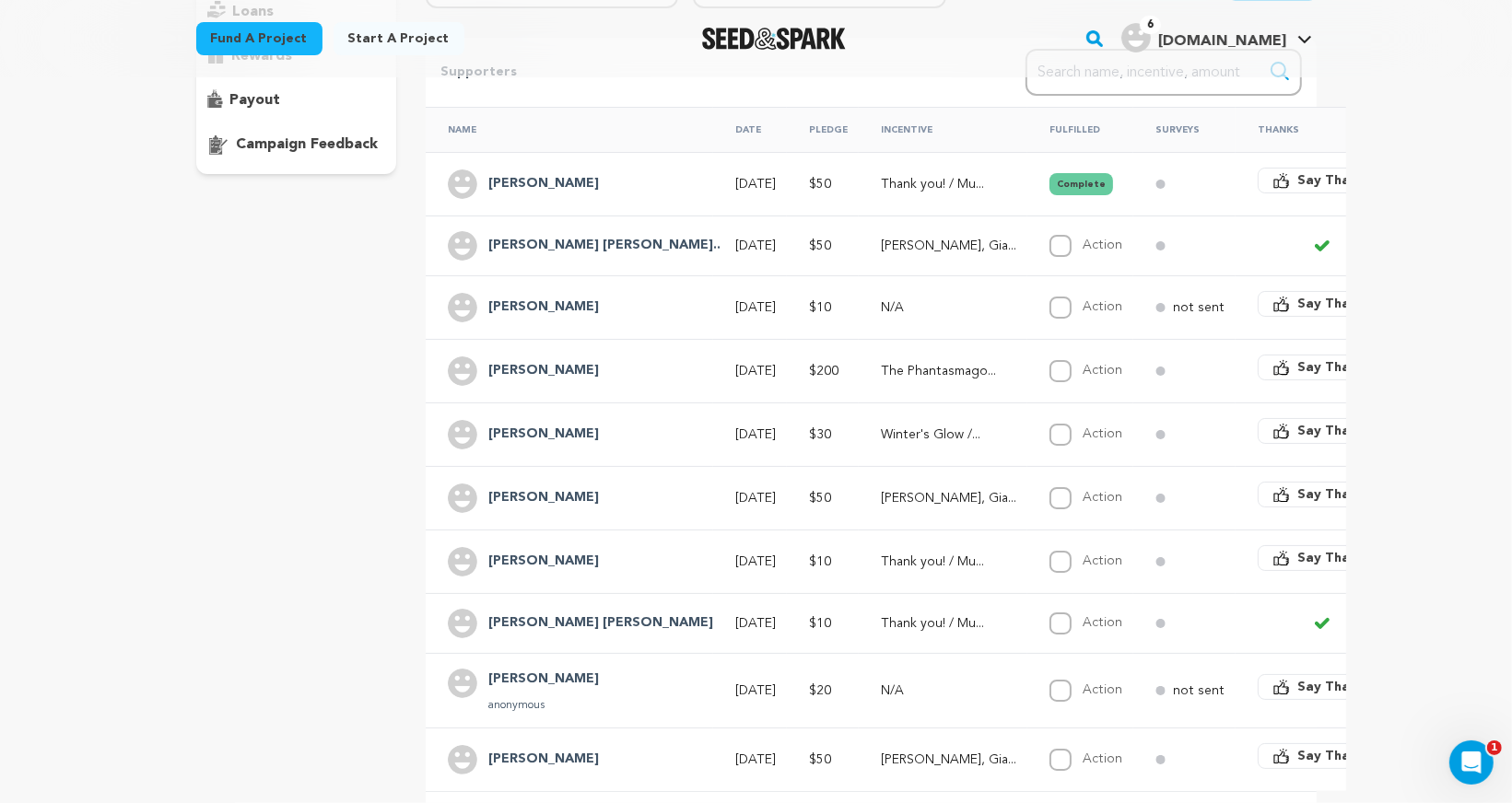
click at [515, 367] on h4 "Raynelle" at bounding box center [544, 371] width 111 height 22
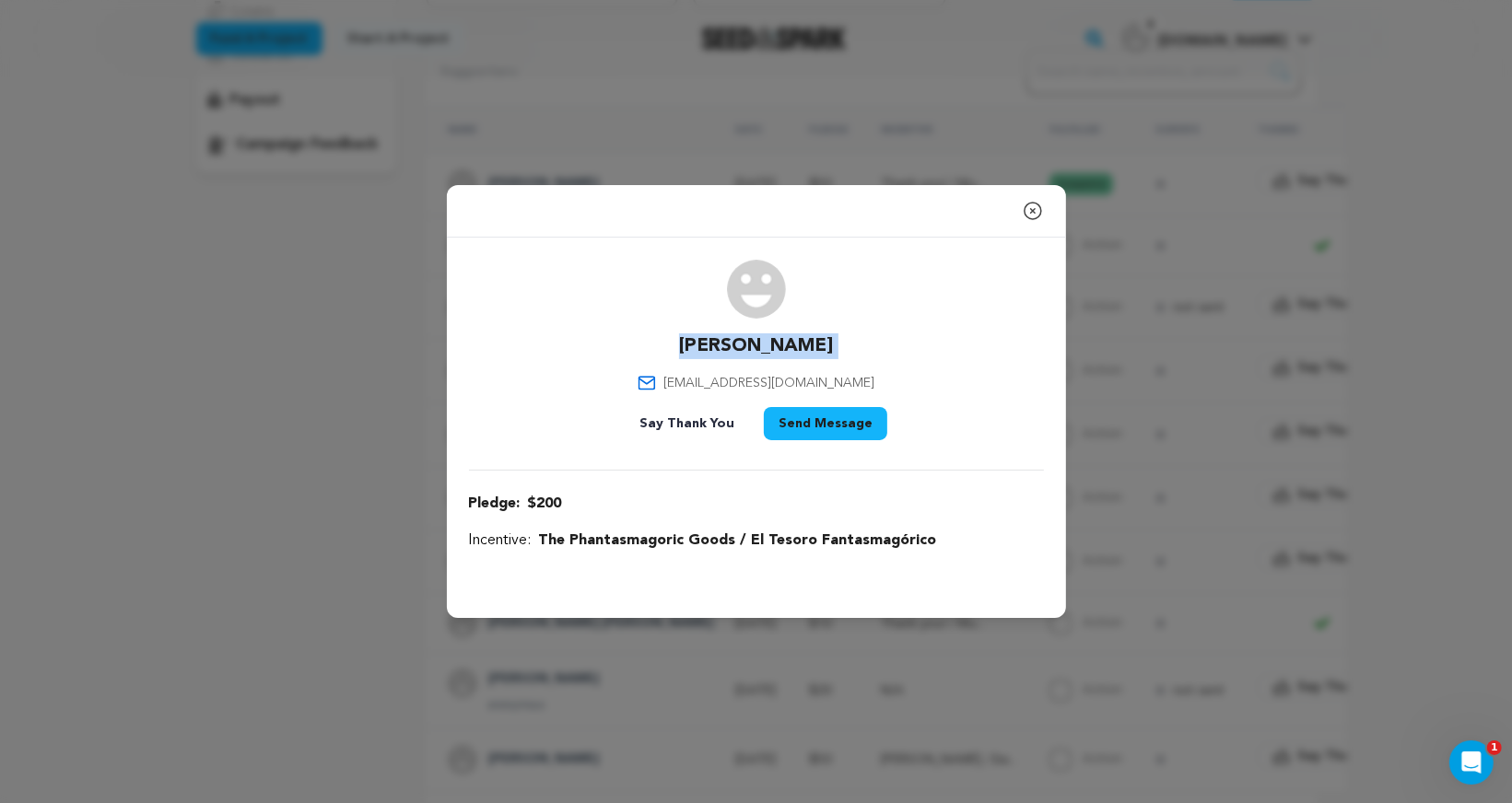
drag, startPoint x: 707, startPoint y: 350, endPoint x: 836, endPoint y: 350, distance: 129.0
click at [839, 350] on div "Raynelle raynellebaldovino@gmail.com Say Thank You Send Message" at bounding box center [756, 354] width 575 height 188
click at [676, 386] on p "raynellebaldovino@gmail.com" at bounding box center [756, 382] width 237 height 18
drag, startPoint x: 683, startPoint y: 383, endPoint x: 856, endPoint y: 386, distance: 173.0
click at [856, 386] on div "Raynelle raynellebaldovino@gmail.com Say Thank You Send Message" at bounding box center [756, 354] width 575 height 188
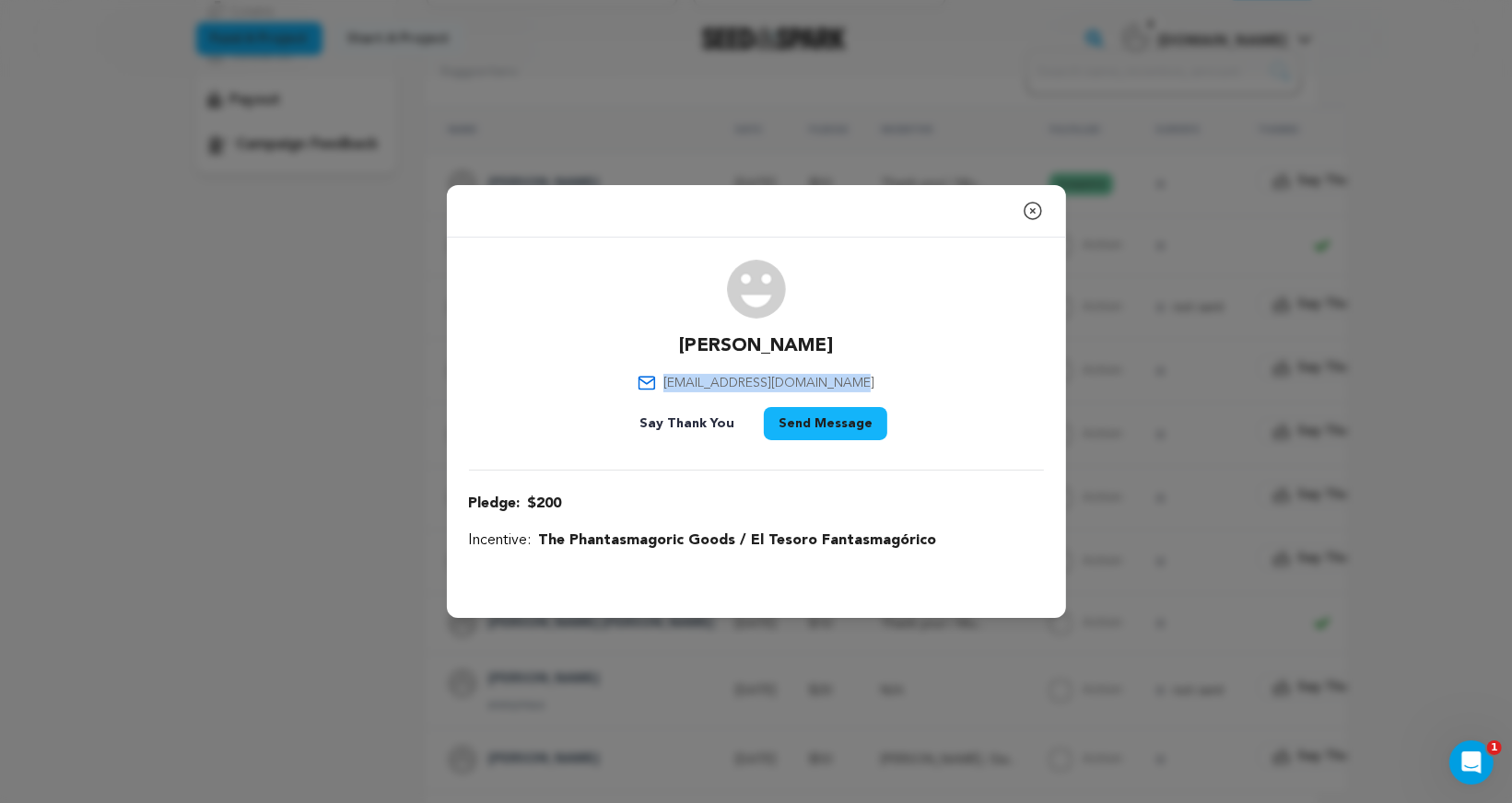
click at [1027, 207] on icon "button" at bounding box center [1032, 210] width 22 height 22
click at [1133, 207] on td at bounding box center [1184, 183] width 102 height 64
click at [1036, 210] on icon "button" at bounding box center [1032, 210] width 22 height 22
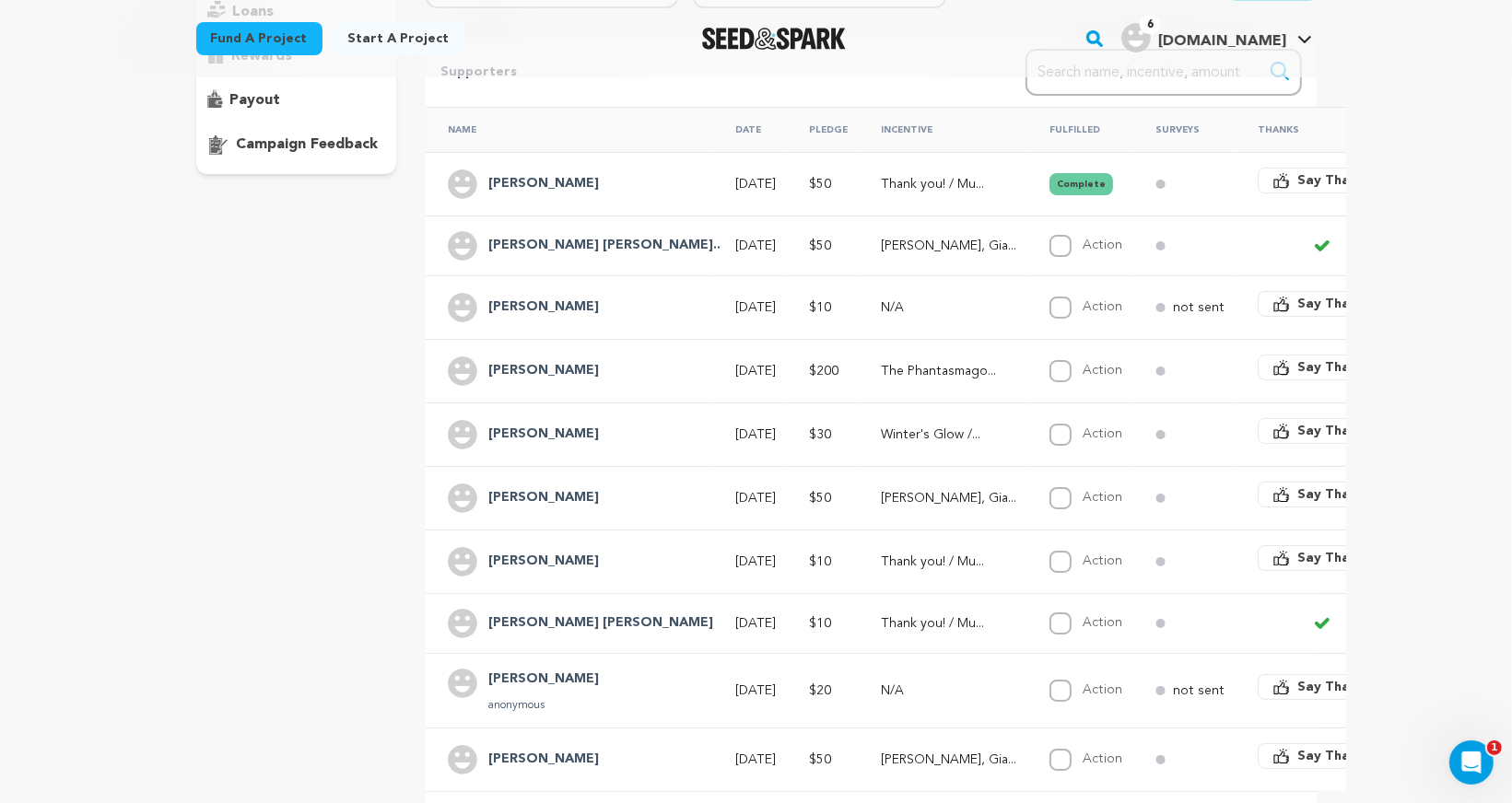
click at [515, 425] on h4 "Celina Saludes" at bounding box center [544, 434] width 111 height 22
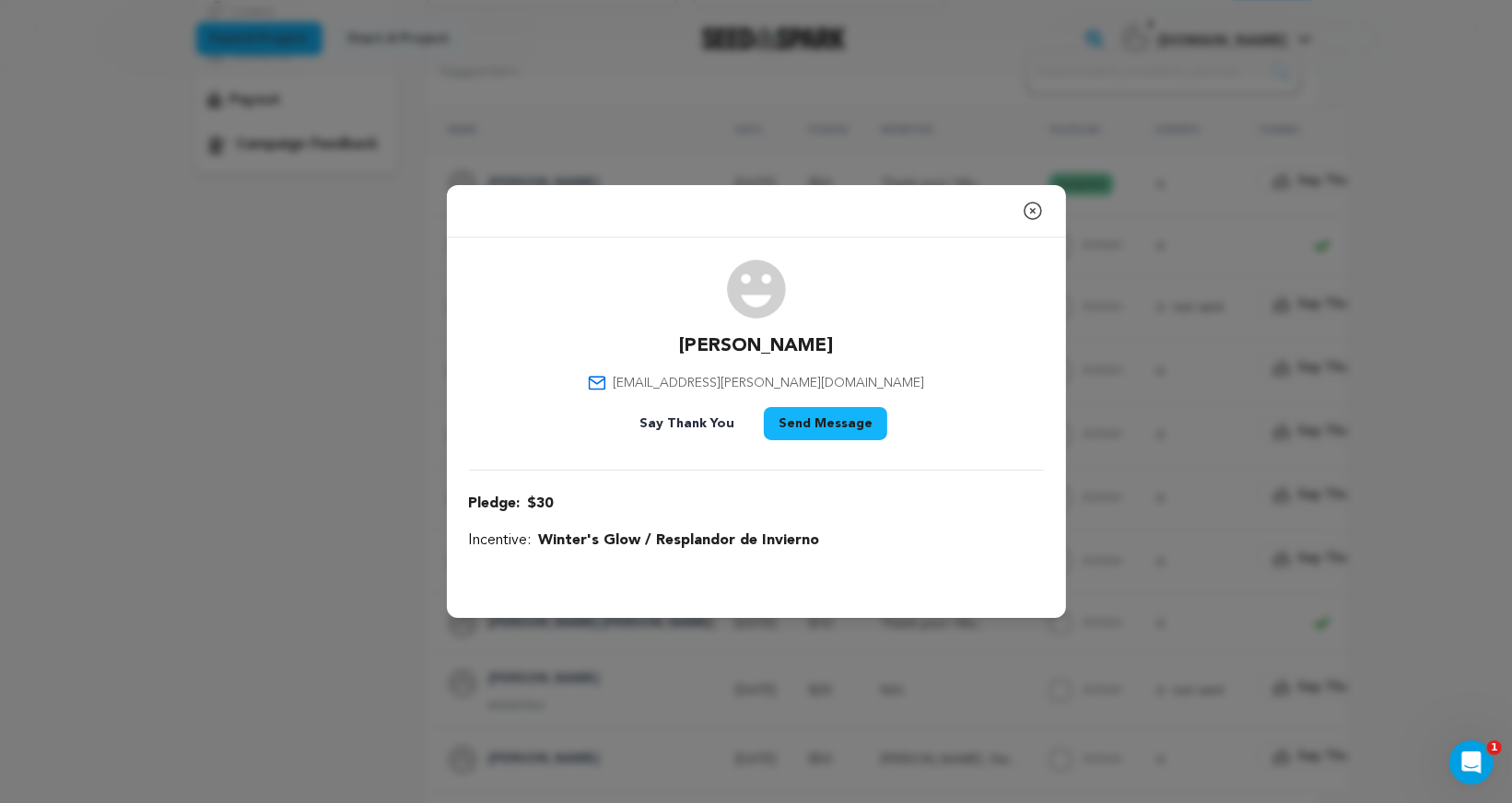
drag, startPoint x: 683, startPoint y: 345, endPoint x: 821, endPoint y: 348, distance: 138.0
click at [821, 348] on div "Celina Saludes celina.saludes@yahoo.com Say Thank You Send Message" at bounding box center [756, 354] width 575 height 188
drag, startPoint x: 693, startPoint y: 384, endPoint x: 855, endPoint y: 384, distance: 162.0
click at [857, 384] on div "Celina Saludes celina.saludes@yahoo.com Say Thank You Send Message" at bounding box center [756, 354] width 575 height 188
click at [1031, 210] on icon "button" at bounding box center [1032, 210] width 16 height 16
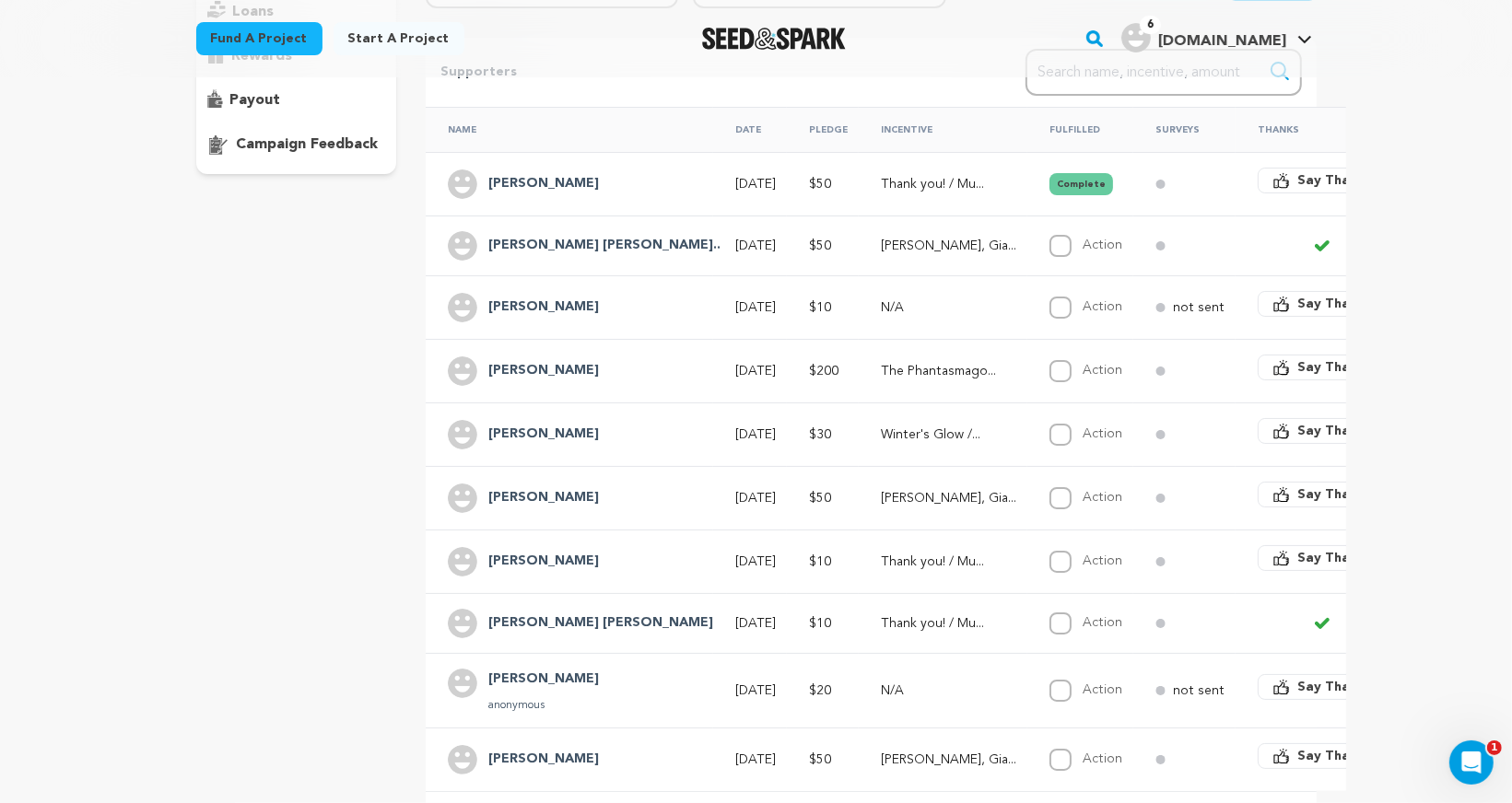
click at [516, 490] on h4 "Diego Noll" at bounding box center [544, 498] width 111 height 22
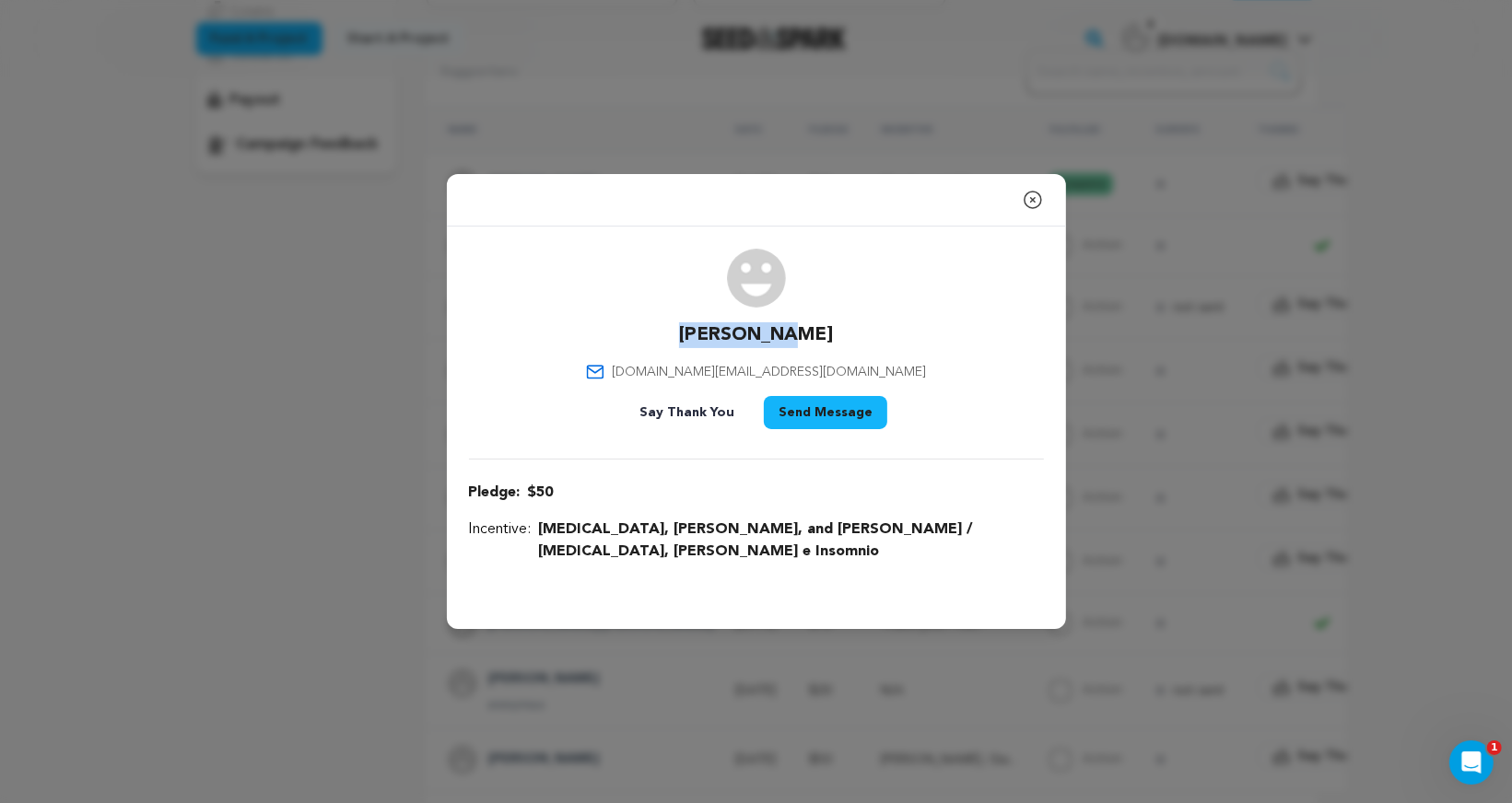
drag, startPoint x: 705, startPoint y: 337, endPoint x: 832, endPoint y: 337, distance: 127.0
click at [832, 337] on div "Diego Noll dnoll.sj@gmail.com Say Thank You Send Message" at bounding box center [756, 342] width 575 height 188
drag, startPoint x: 832, startPoint y: 381, endPoint x: 712, endPoint y: 382, distance: 120.0
click at [712, 382] on div "Diego Noll dnoll.sj@gmail.com Say Thank You Send Message" at bounding box center [756, 342] width 575 height 188
click at [1028, 210] on icon "button" at bounding box center [1032, 199] width 22 height 22
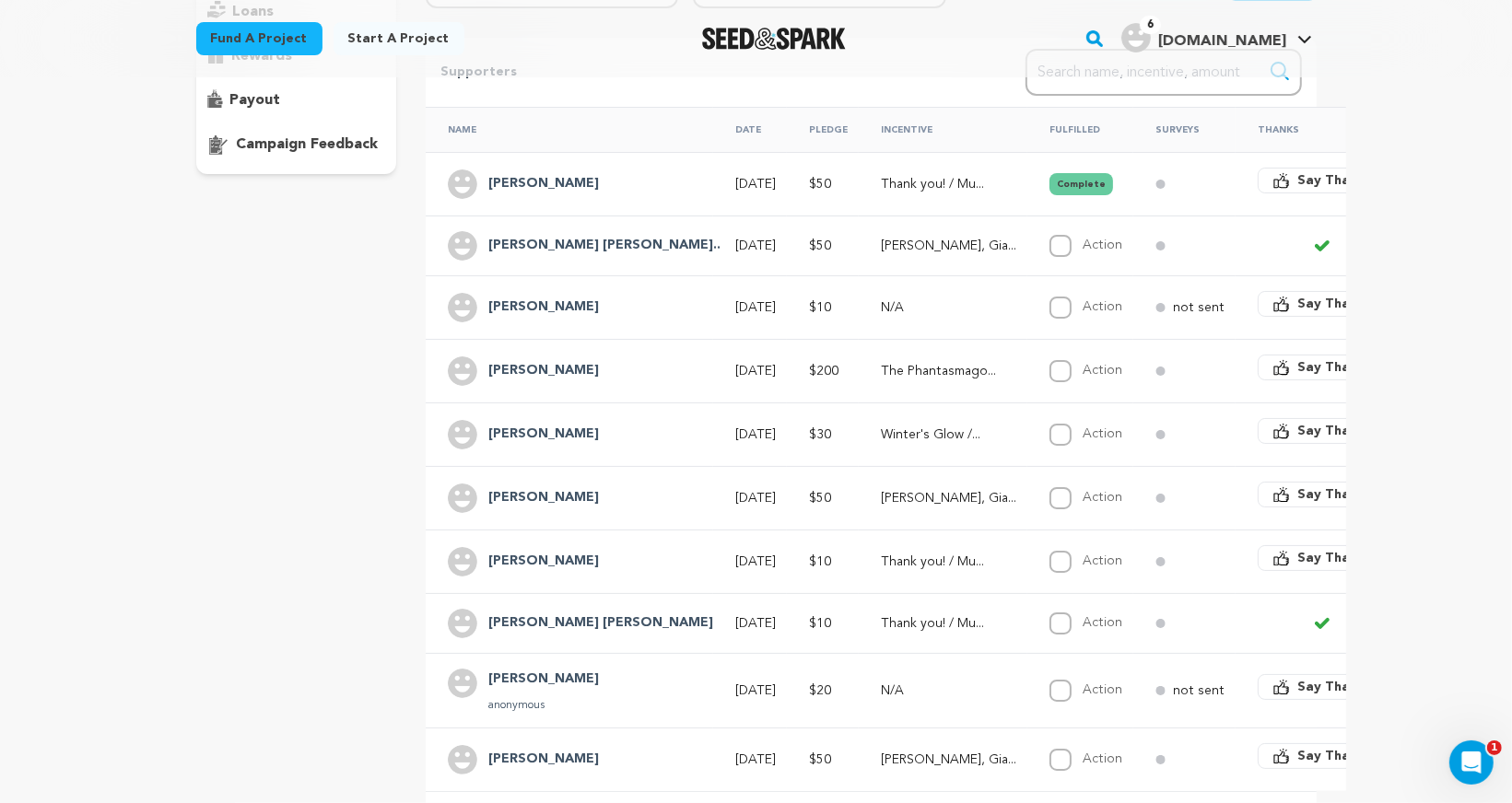
click at [1133, 215] on td at bounding box center [1184, 245] width 102 height 60
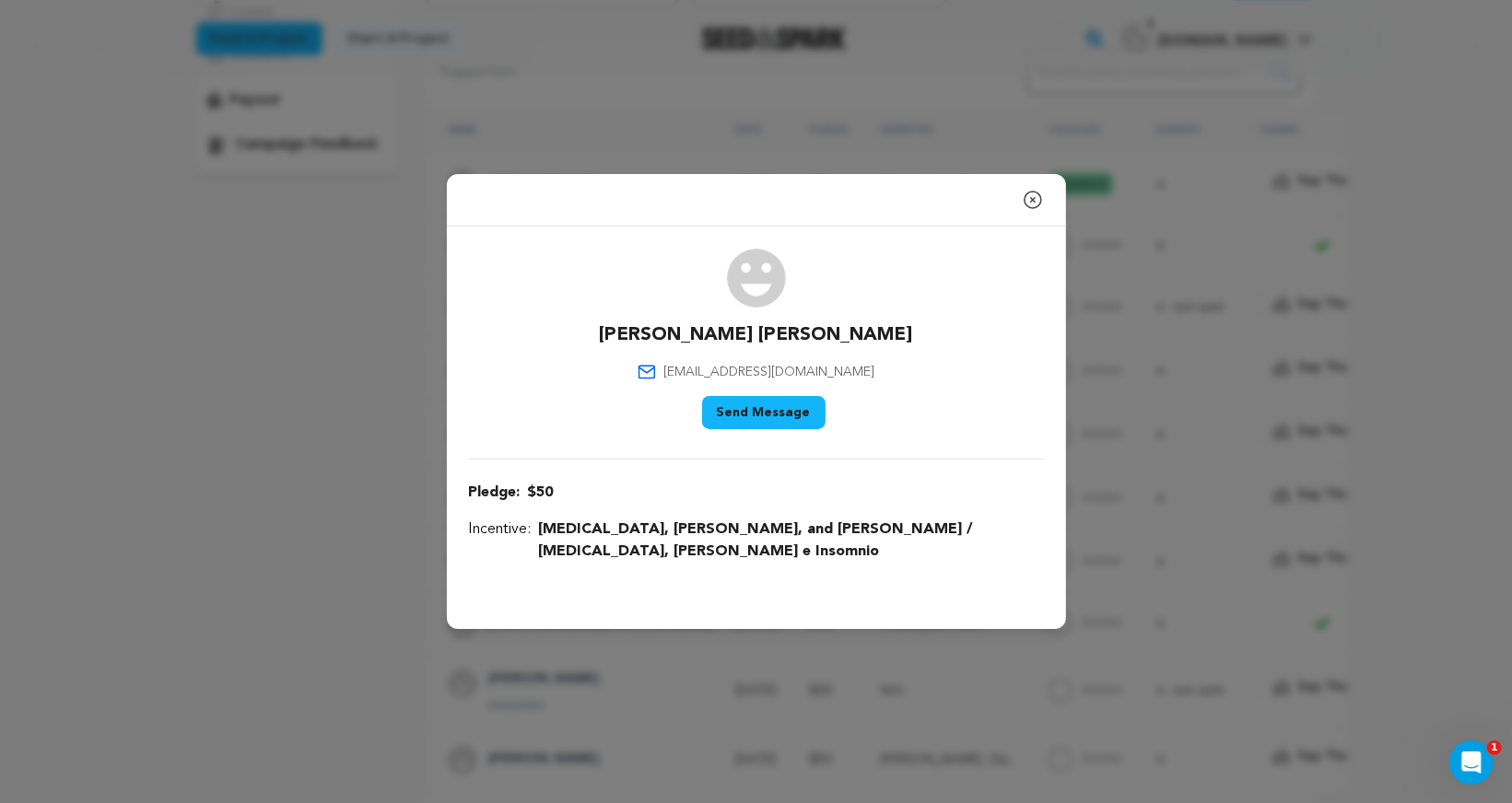
click at [1034, 210] on icon "button" at bounding box center [1032, 199] width 22 height 22
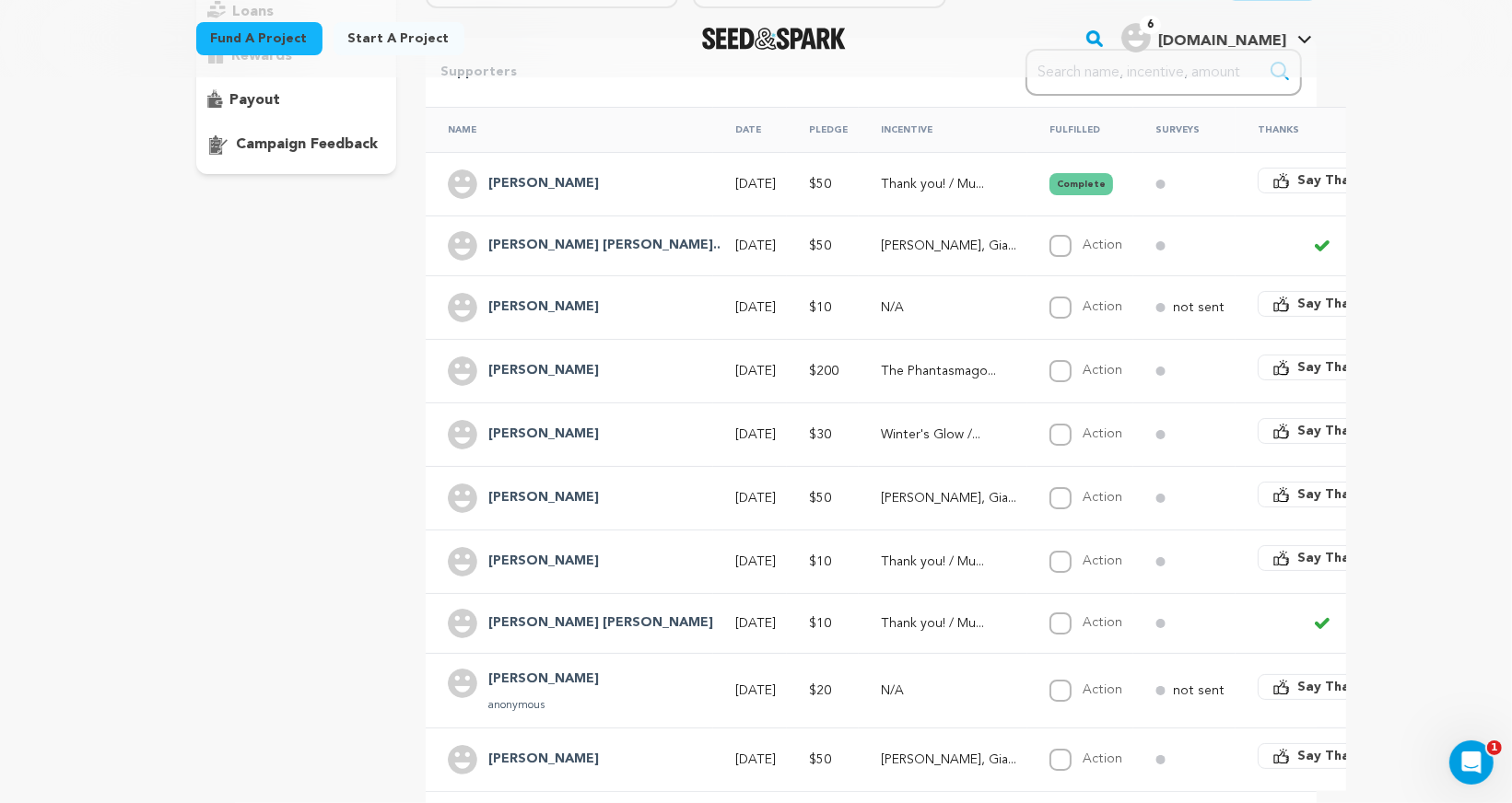
click at [532, 552] on h4 "Chandni Shah" at bounding box center [544, 561] width 111 height 22
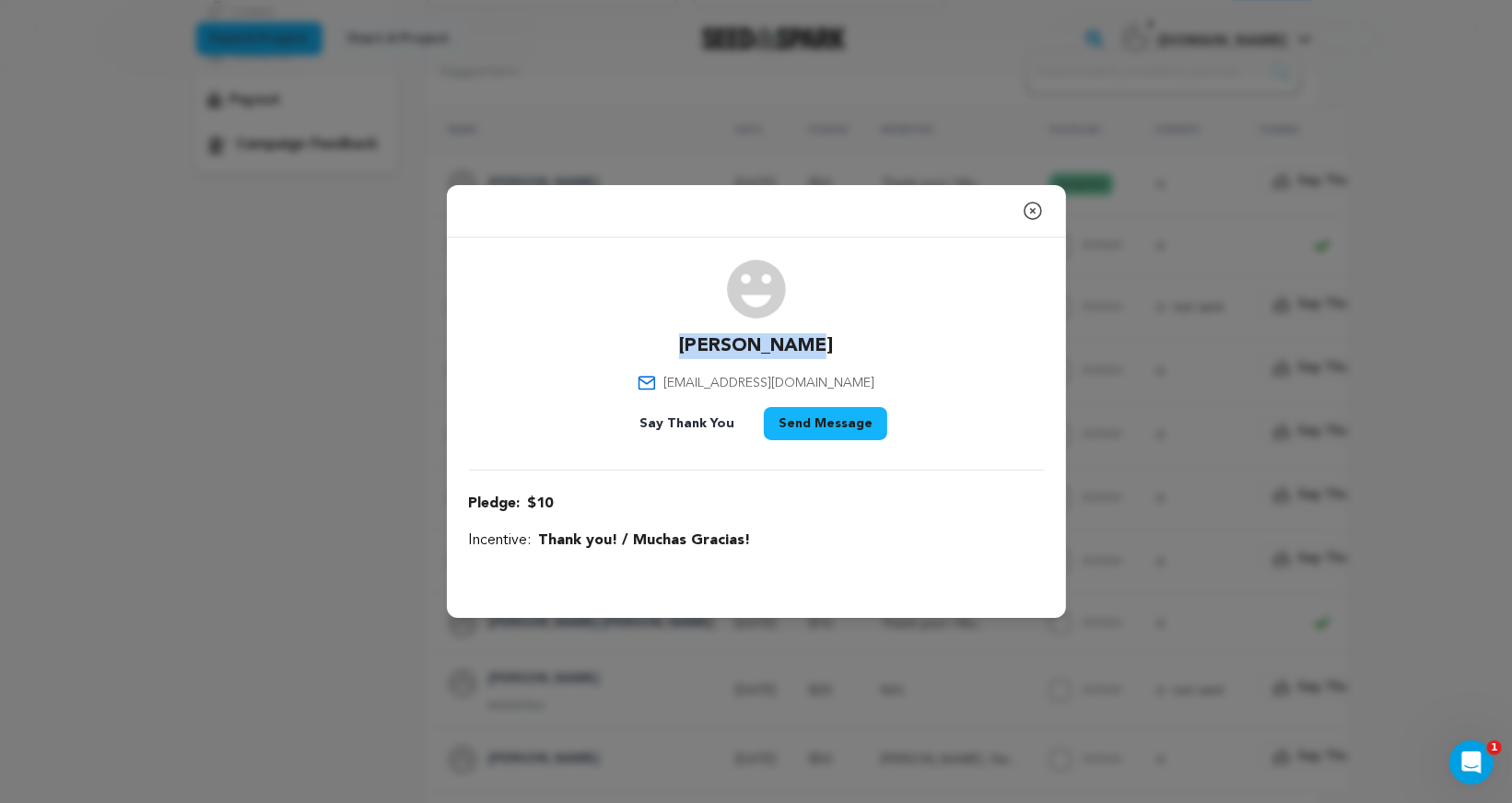
drag, startPoint x: 690, startPoint y: 346, endPoint x: 814, endPoint y: 346, distance: 124.0
click at [814, 346] on div "Chandni Shah chandnishahh1@gmail.com Say Thank You Send Message" at bounding box center [756, 354] width 575 height 188
drag, startPoint x: 691, startPoint y: 382, endPoint x: 856, endPoint y: 382, distance: 165.0
click at [856, 382] on div "Chandni Shah chandnishahh1@gmail.com Say Thank You Send Message" at bounding box center [756, 354] width 575 height 188
click at [1032, 209] on icon "button" at bounding box center [1032, 210] width 22 height 22
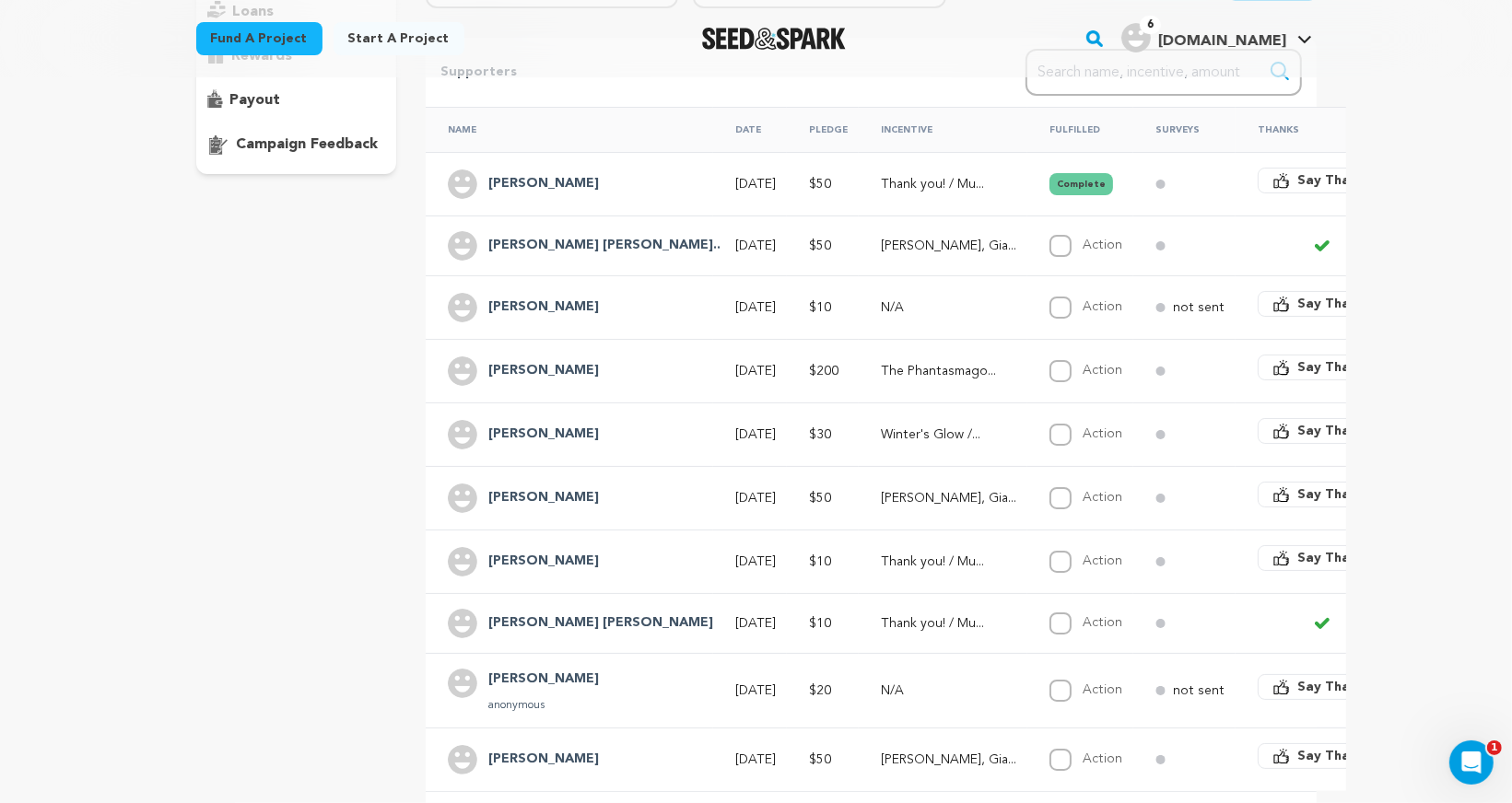
click at [536, 612] on h4 "Vicki Victoria" at bounding box center [600, 623] width 225 height 22
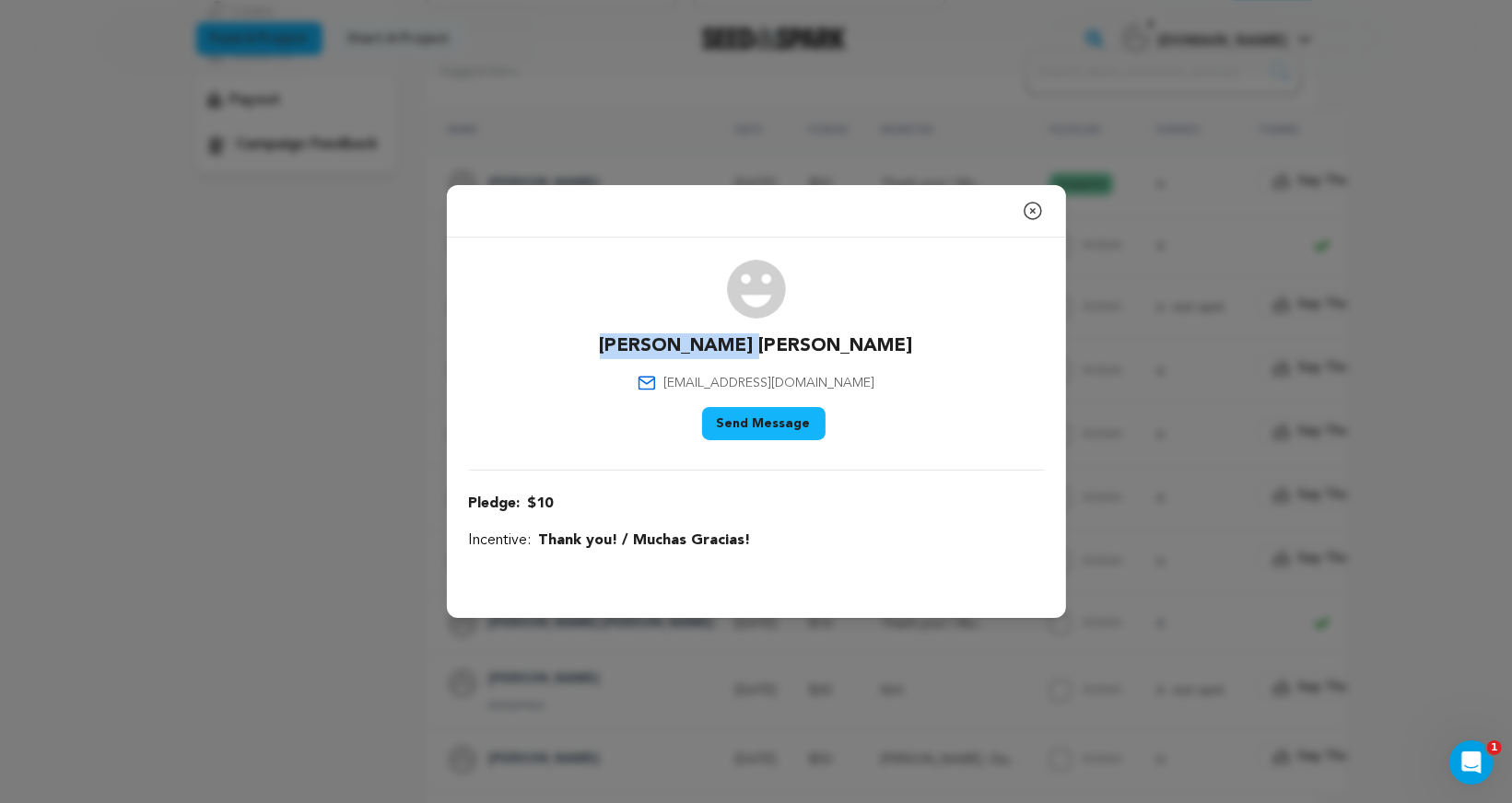
drag, startPoint x: 681, startPoint y: 342, endPoint x: 813, endPoint y: 347, distance: 132.1
click at [814, 348] on div "Vicki Victoria vickivictoriastudio@gmail.com Say Thank You Send Message" at bounding box center [756, 354] width 575 height 188
drag, startPoint x: 683, startPoint y: 380, endPoint x: 866, endPoint y: 382, distance: 183.0
click at [870, 382] on div "Vicki Victoria vickivictoriastudio@gmail.com Say Thank You Send Message" at bounding box center [756, 354] width 575 height 188
click at [1032, 211] on icon "button" at bounding box center [1032, 210] width 22 height 22
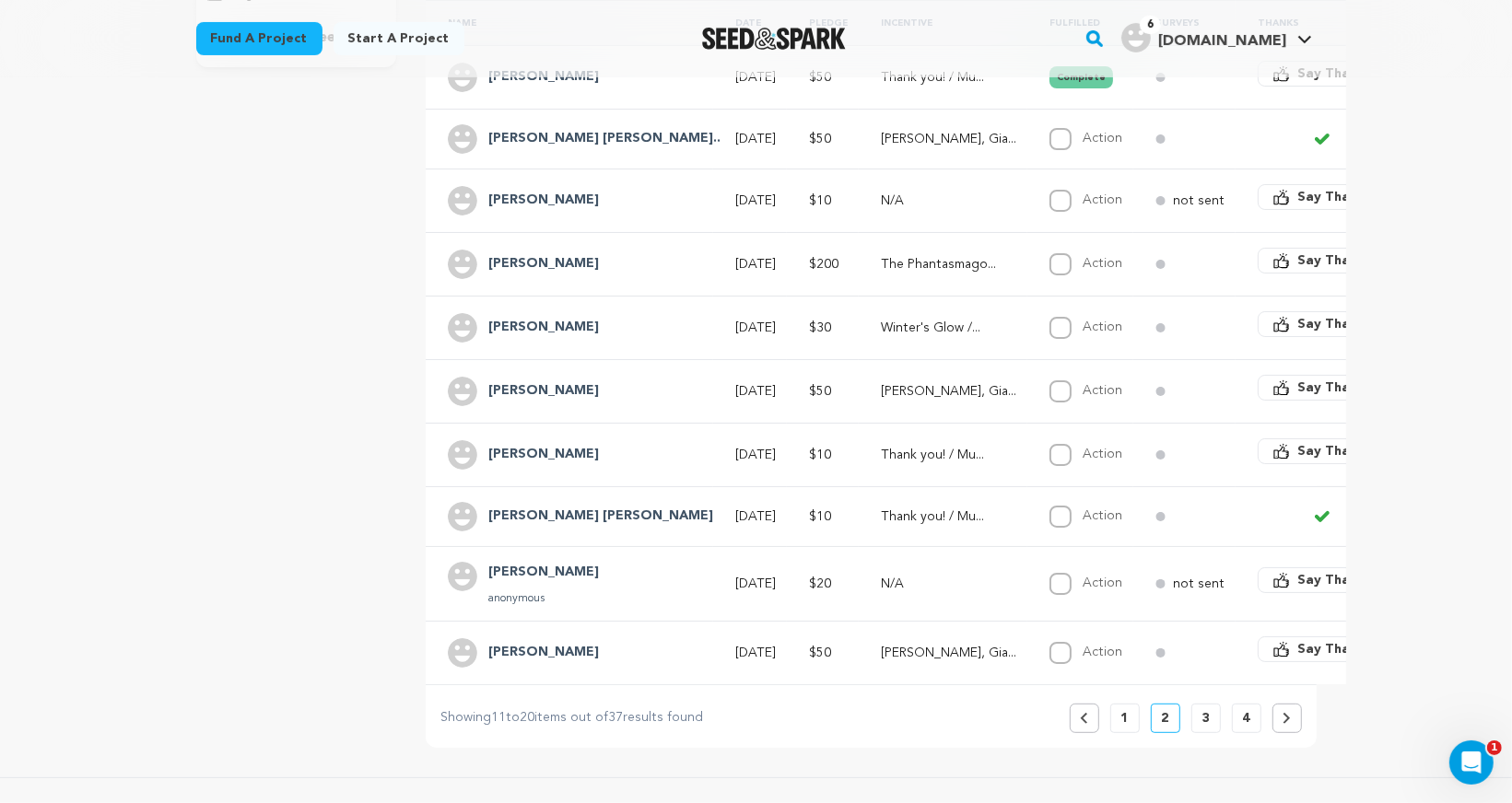
scroll to position [457, 0]
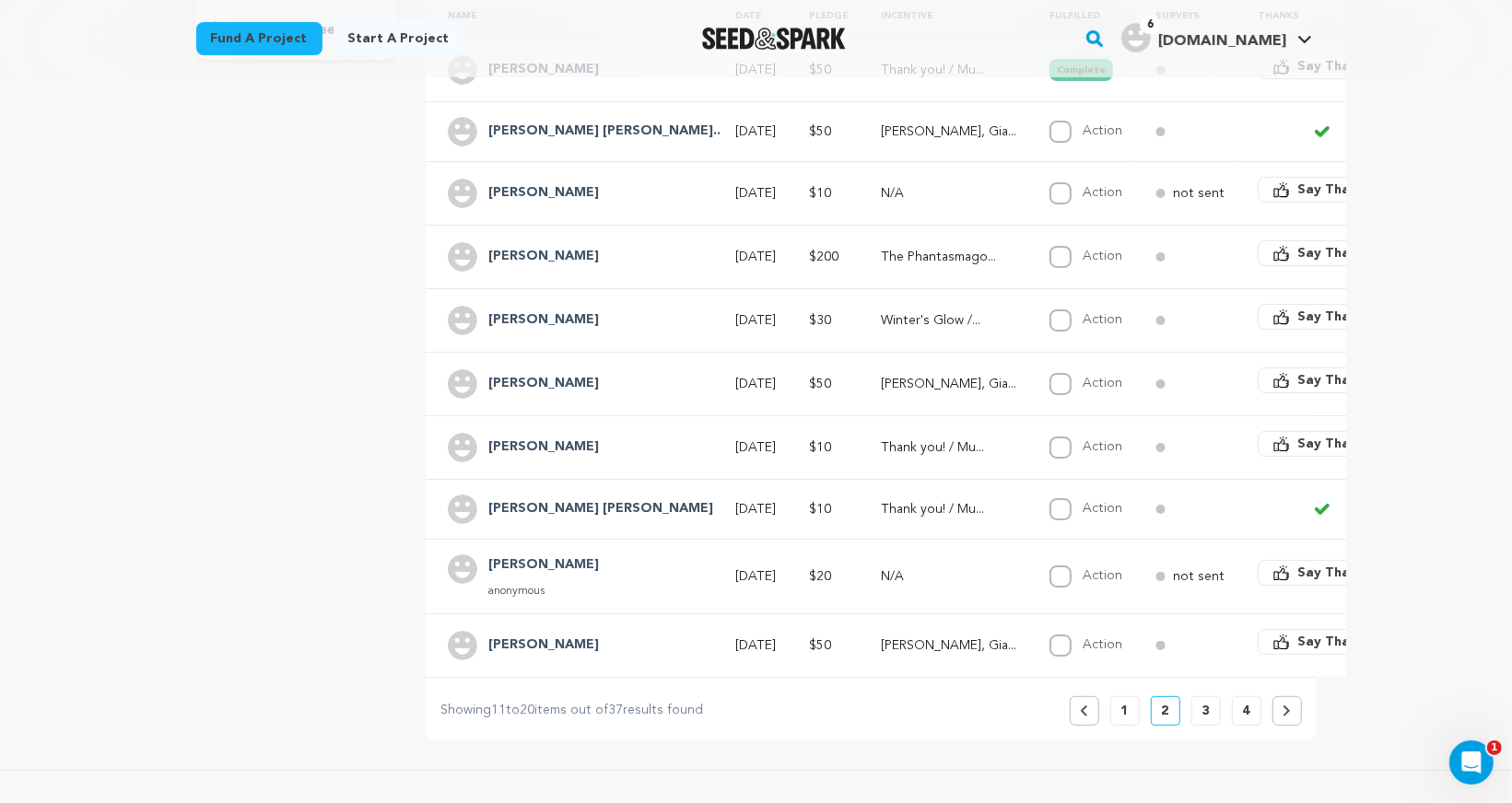
click at [507, 555] on h4 "Darbie W" at bounding box center [544, 565] width 111 height 22
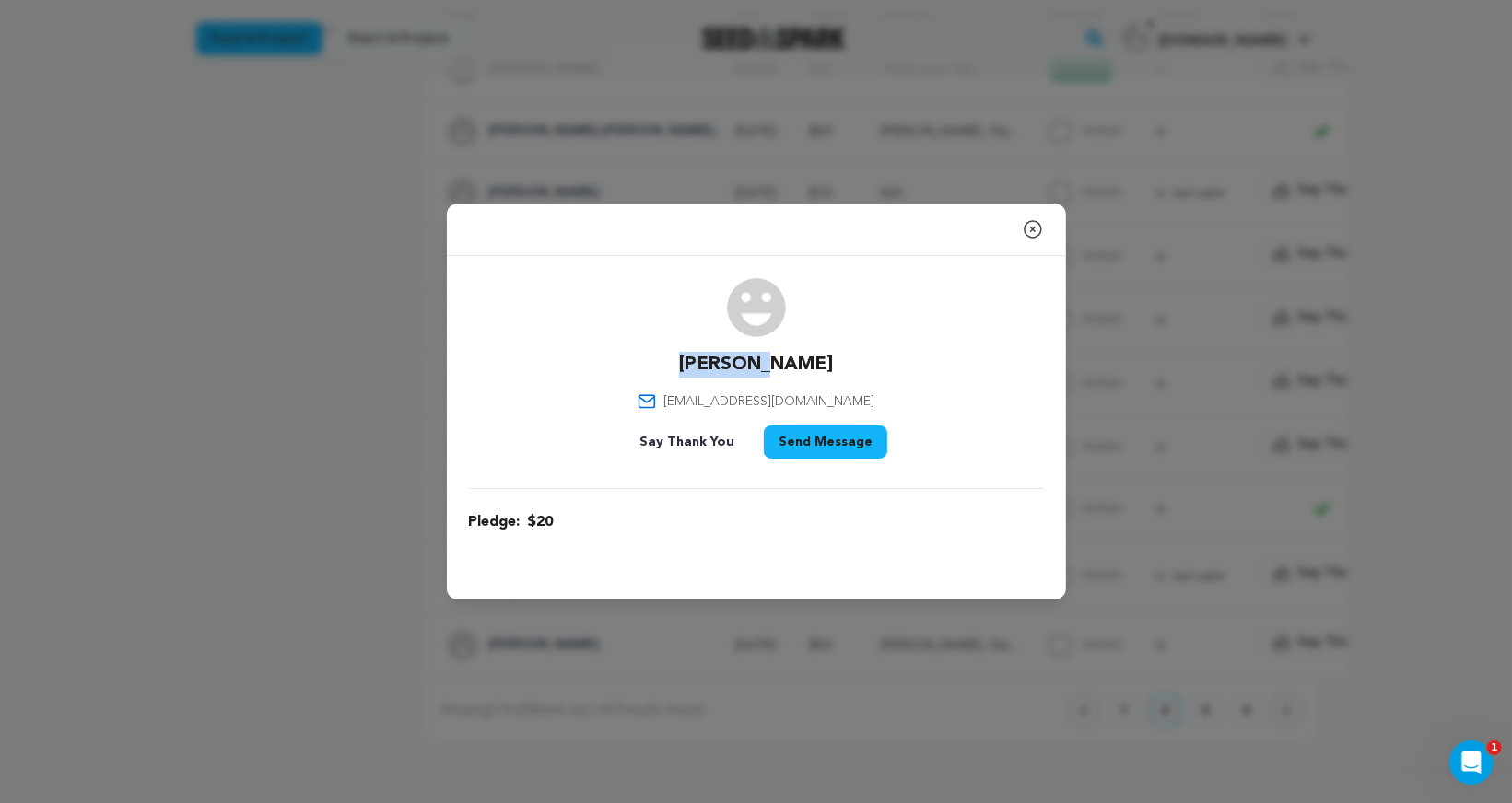
drag, startPoint x: 713, startPoint y: 362, endPoint x: 825, endPoint y: 362, distance: 112.0
click at [825, 362] on div "Darbie W drummergirlie99@outlook.com Say Thank You Send Message" at bounding box center [756, 372] width 575 height 188
drag, startPoint x: 888, startPoint y: 403, endPoint x: 684, endPoint y: 399, distance: 204.0
click at [684, 399] on div "Darbie W drummergirlie99@outlook.com Say Thank You Send Message" at bounding box center [756, 372] width 575 height 188
click at [684, 399] on span "drummergirlie99@outlook.com" at bounding box center [768, 401] width 211 height 18
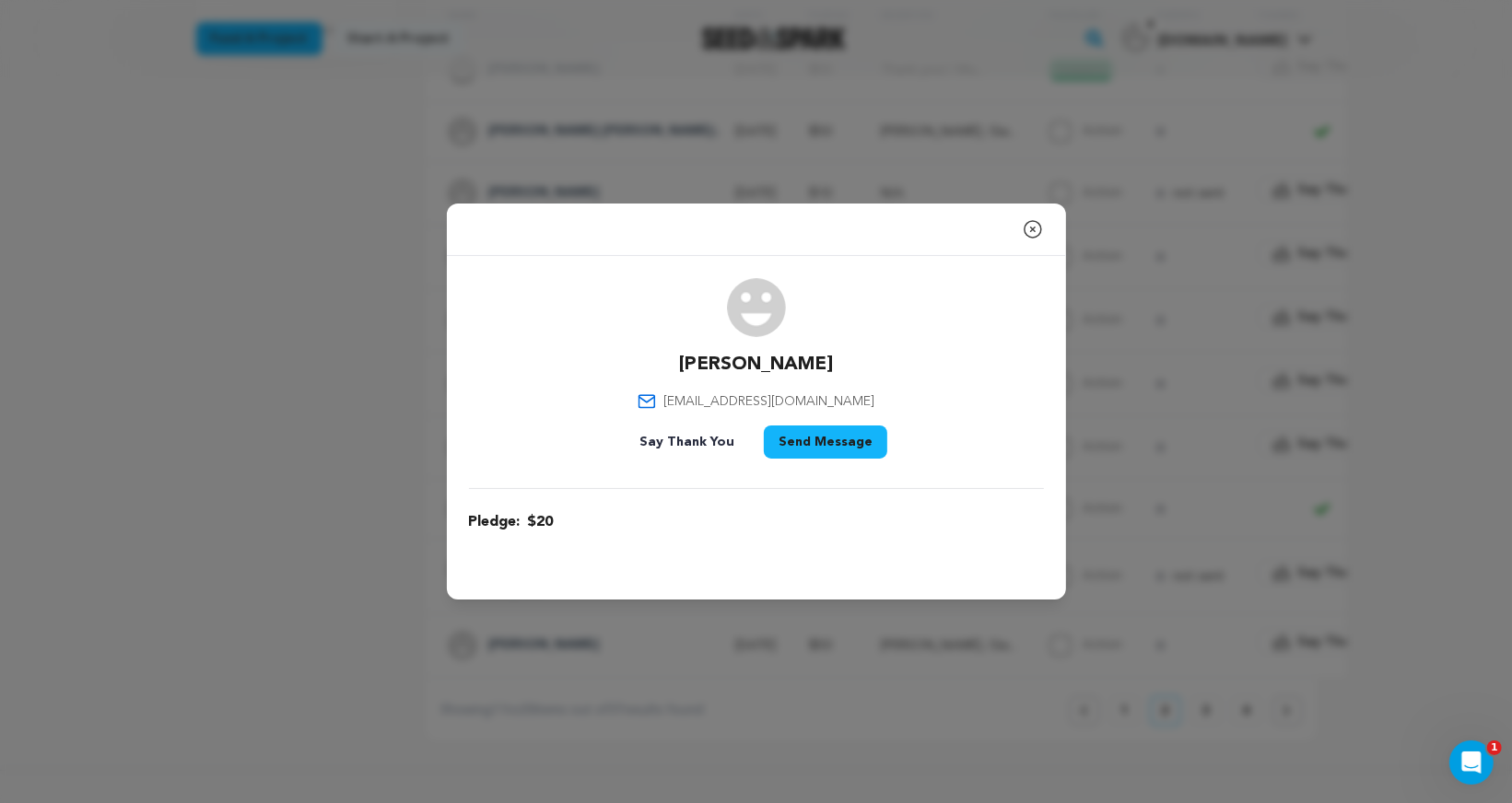
drag, startPoint x: 684, startPoint y: 399, endPoint x: 839, endPoint y: 399, distance: 155.0
click at [840, 399] on span "drummergirlie99@outlook.com" at bounding box center [768, 401] width 211 height 18
drag, startPoint x: 679, startPoint y: 400, endPoint x: 861, endPoint y: 402, distance: 182.0
click at [861, 402] on div "Darbie W drummergirlie99@outlook.com Say Thank You Send Message" at bounding box center [756, 372] width 575 height 188
click at [1036, 227] on icon "button" at bounding box center [1032, 228] width 22 height 22
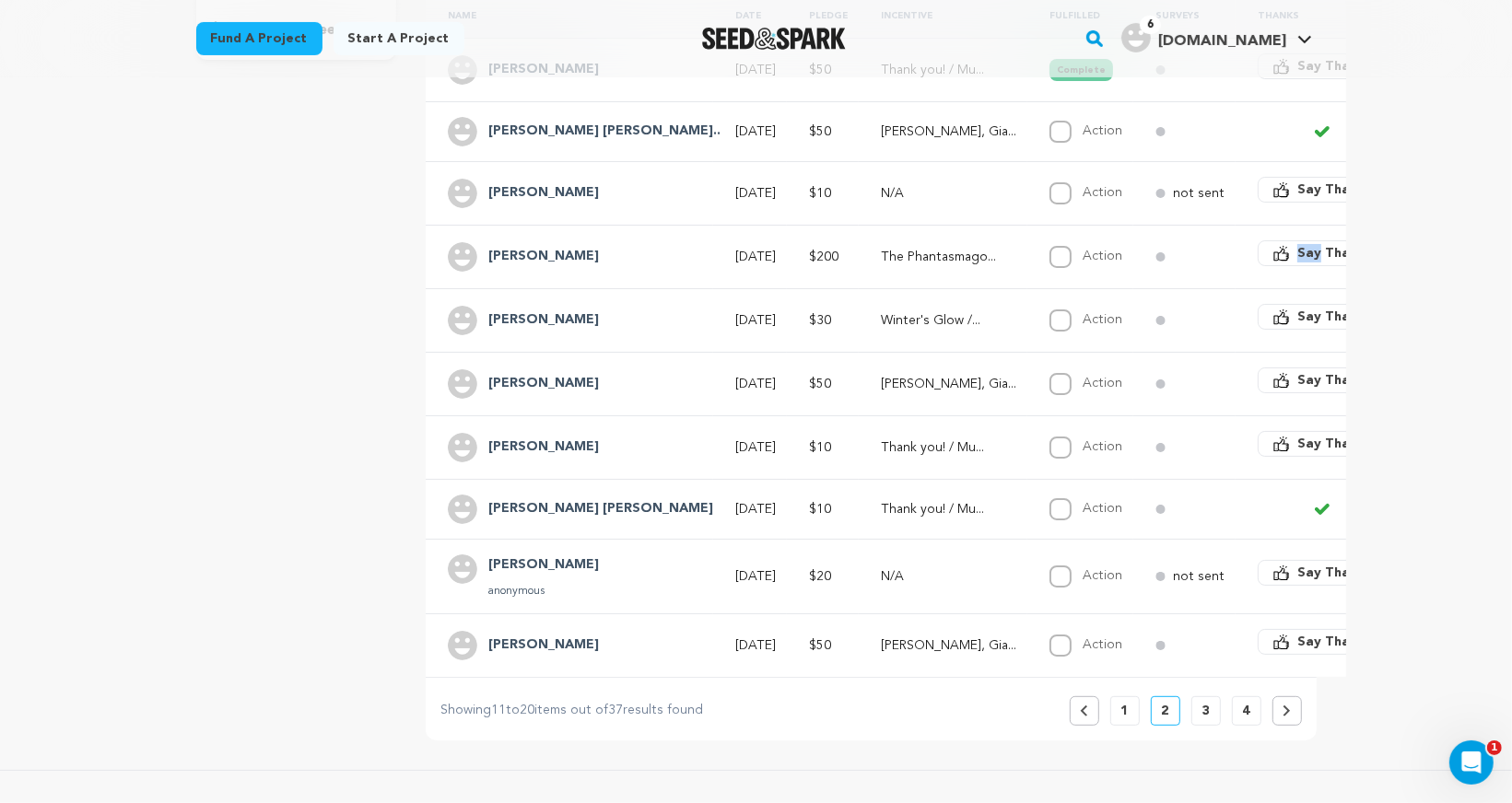
click at [1133, 227] on td at bounding box center [1184, 256] width 102 height 64
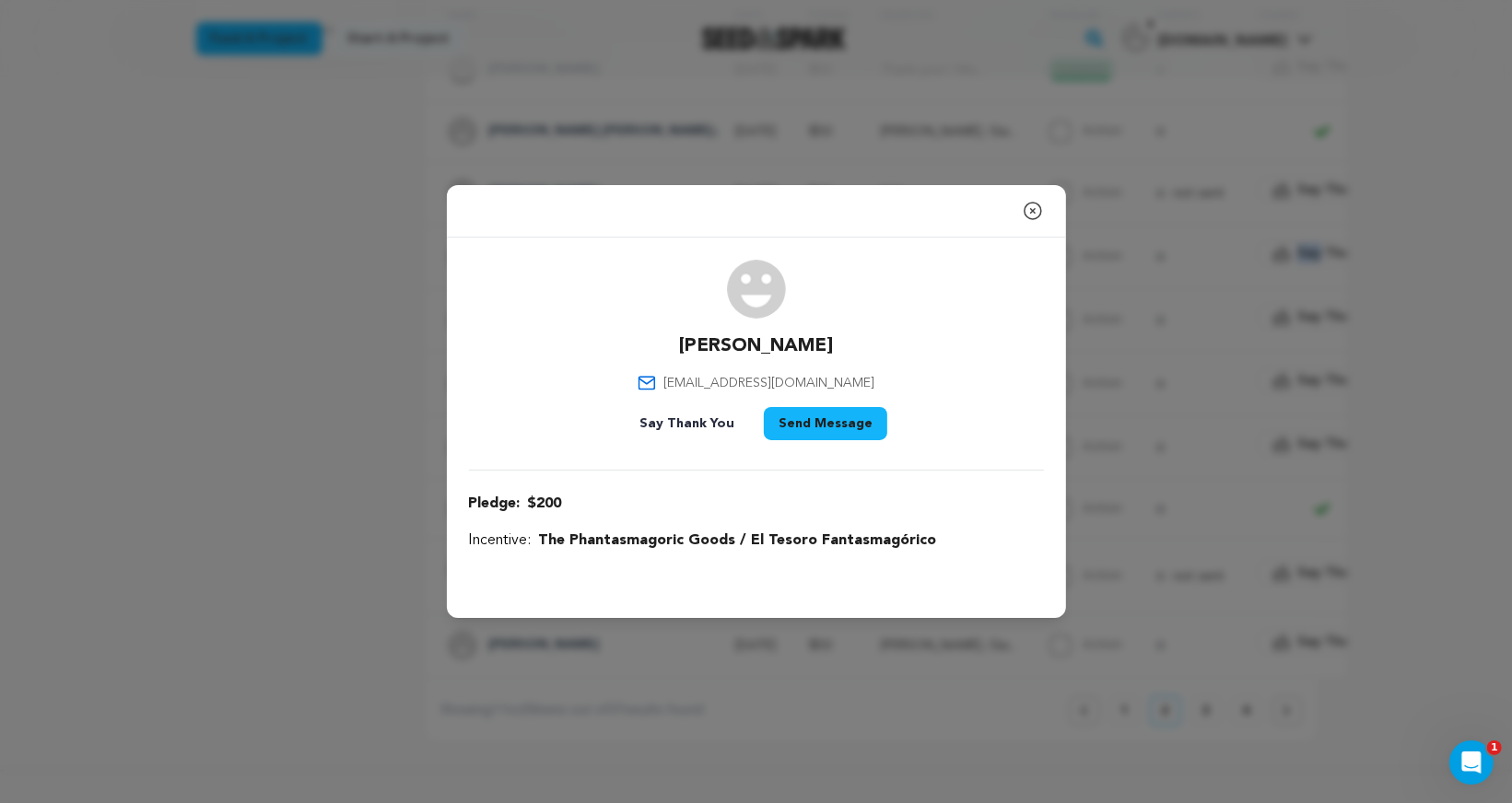
click at [1032, 208] on icon "button" at bounding box center [1032, 210] width 22 height 22
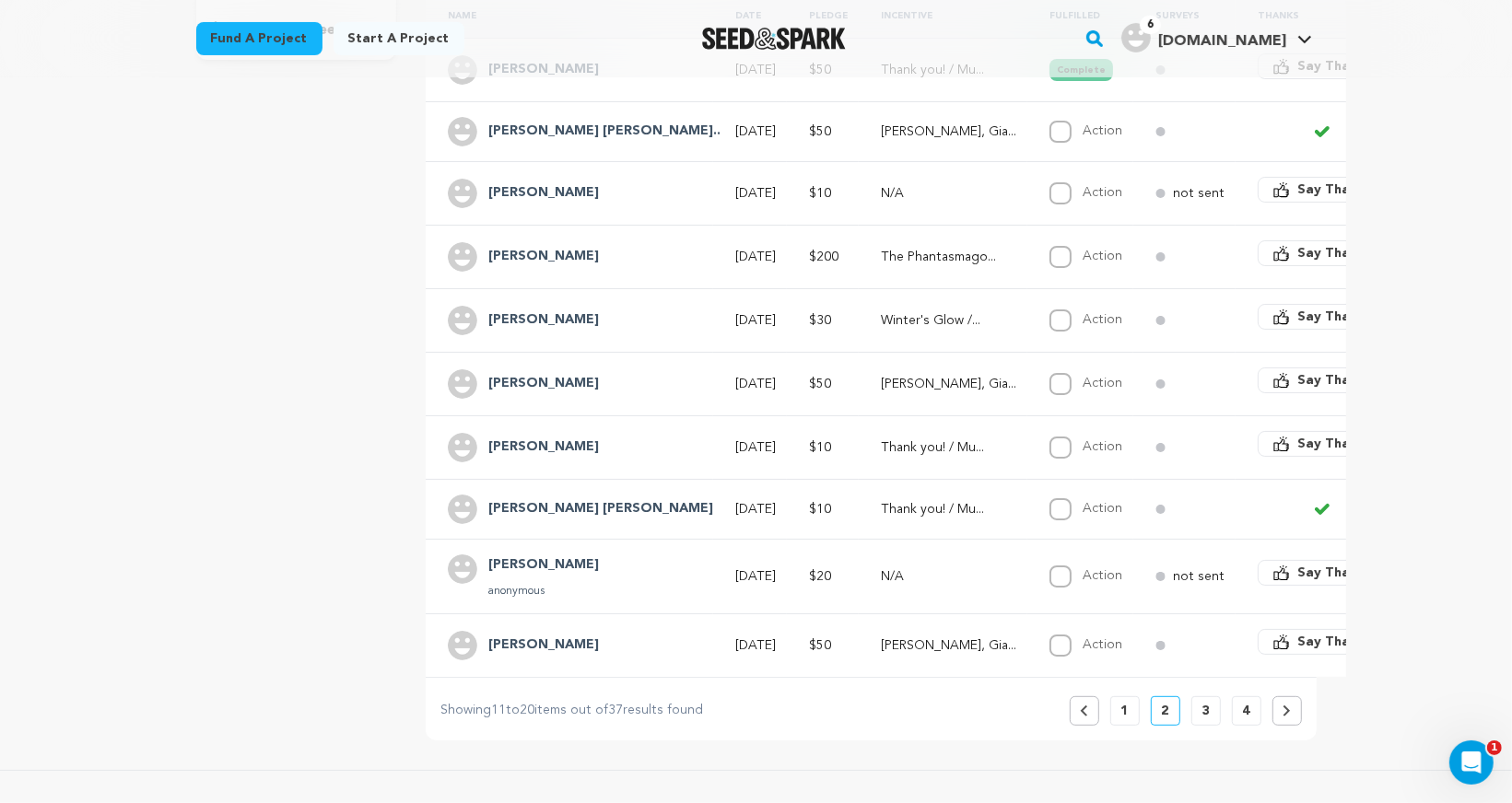
click at [535, 635] on h4 "Jack Fleischer" at bounding box center [544, 645] width 111 height 22
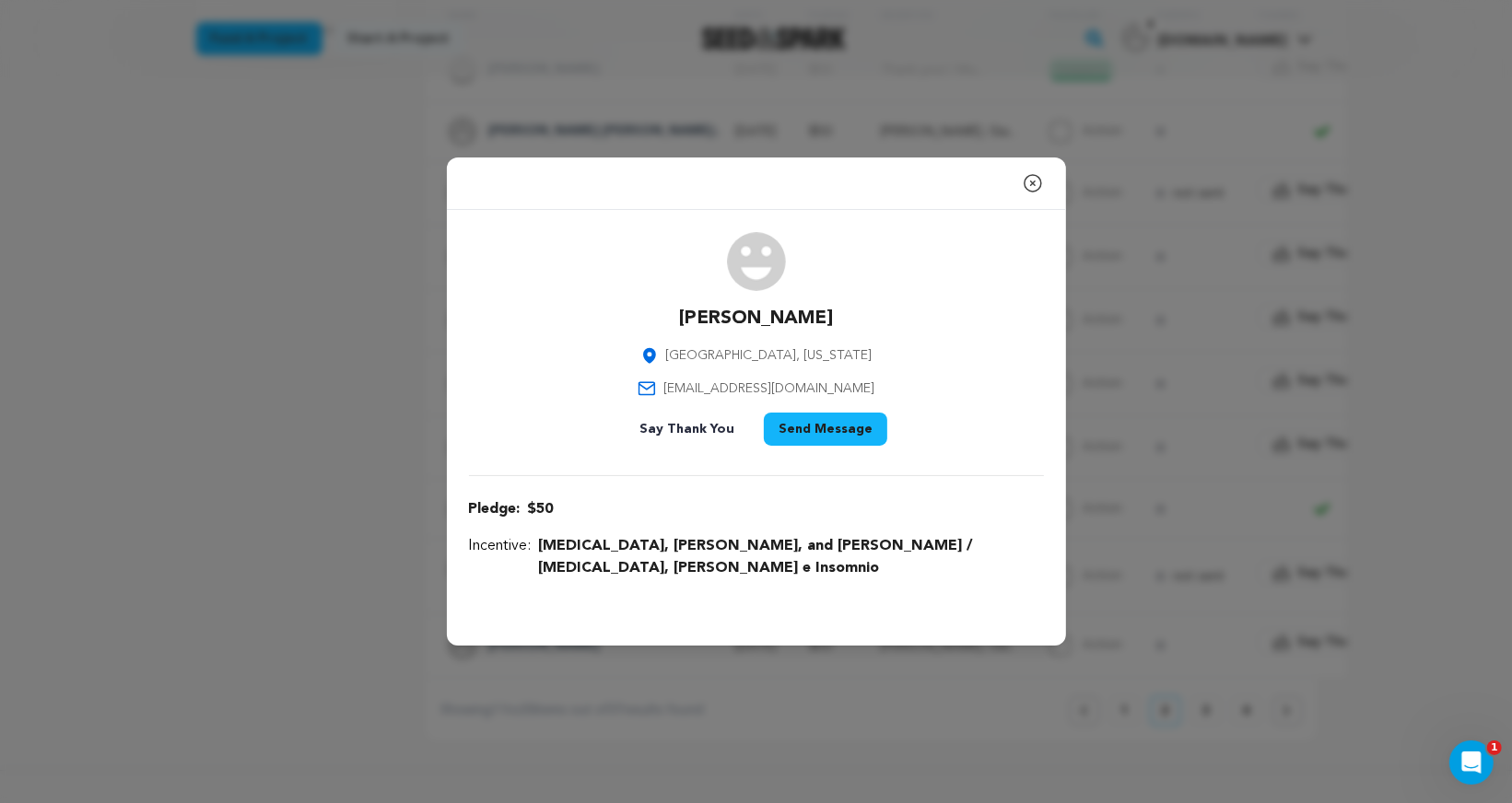
drag, startPoint x: 690, startPoint y: 323, endPoint x: 816, endPoint y: 326, distance: 126.0
click at [816, 326] on div "Jack Fleischer Los Angeles, California jackfleischer@alum.calarts.edu Say Thank…" at bounding box center [756, 342] width 575 height 221
drag, startPoint x: 680, startPoint y: 396, endPoint x: 864, endPoint y: 398, distance: 184.0
click at [867, 399] on div "Jack Fleischer Los Angeles, California jackfleischer@alum.calarts.edu Say Thank…" at bounding box center [756, 342] width 575 height 221
click at [1034, 194] on icon "button" at bounding box center [1032, 183] width 22 height 22
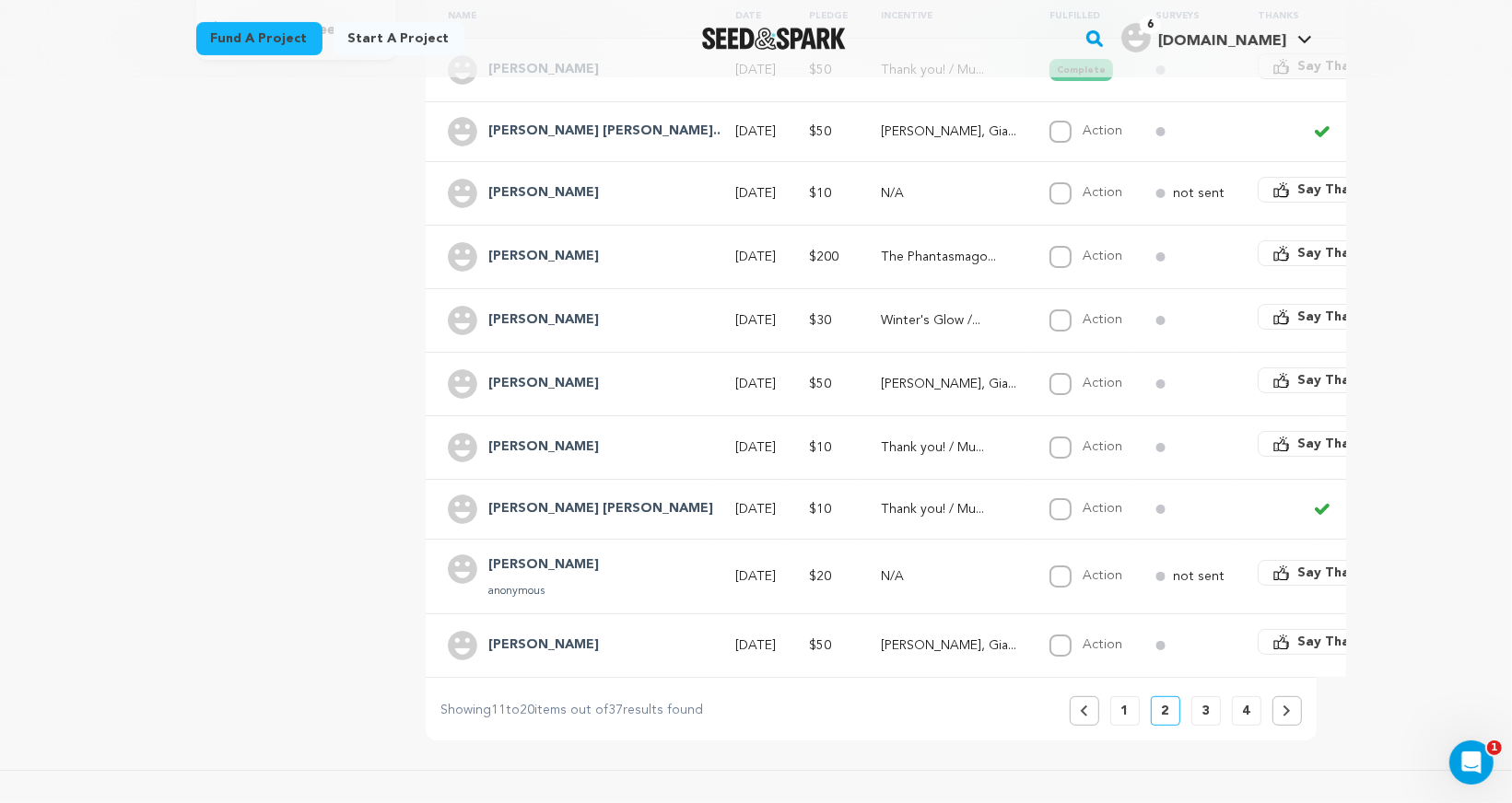
click at [1122, 704] on p "1" at bounding box center [1125, 710] width 8 height 18
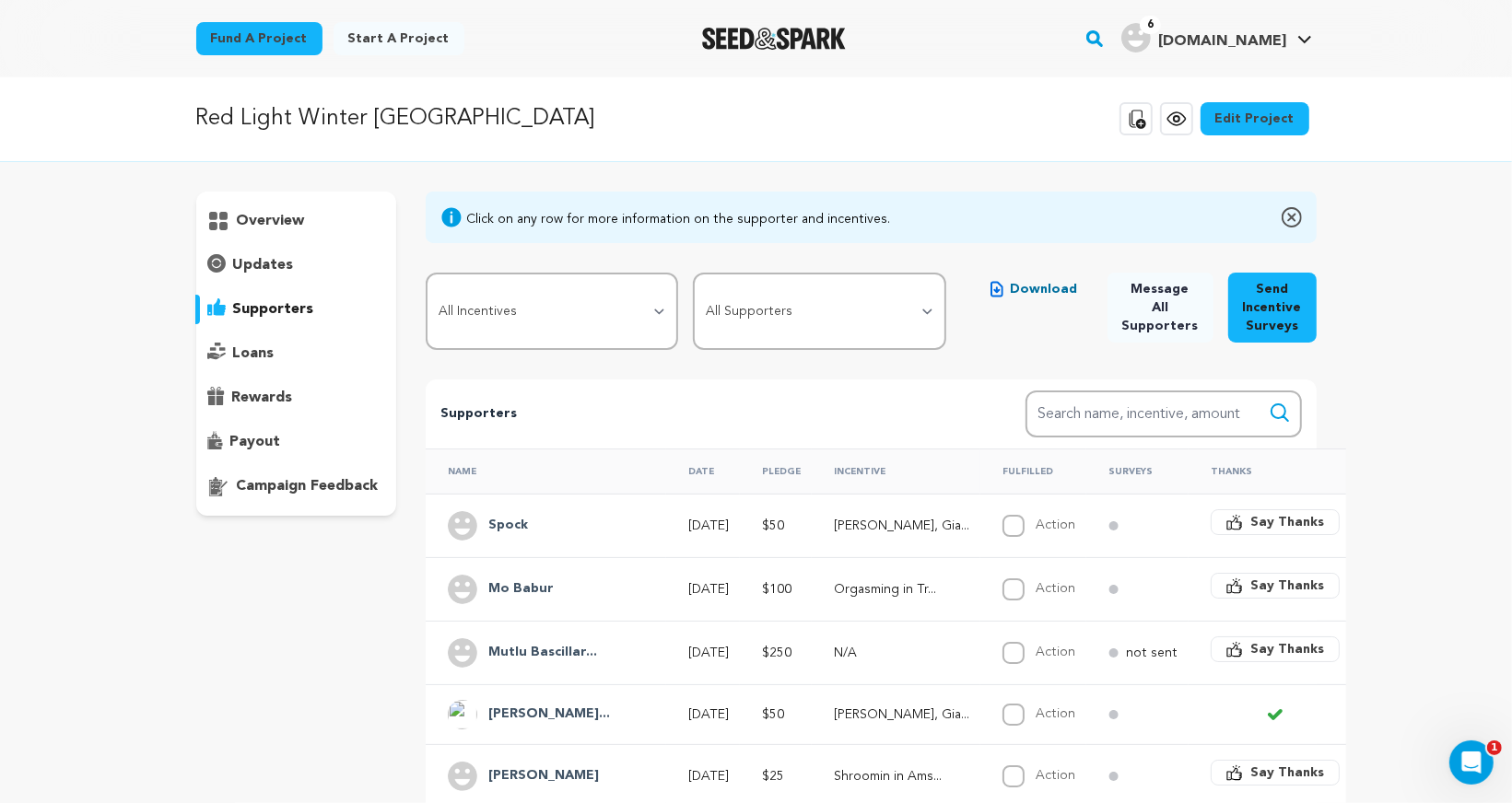
scroll to position [0, 0]
click at [508, 529] on h4 "Spock" at bounding box center [508, 526] width 40 height 22
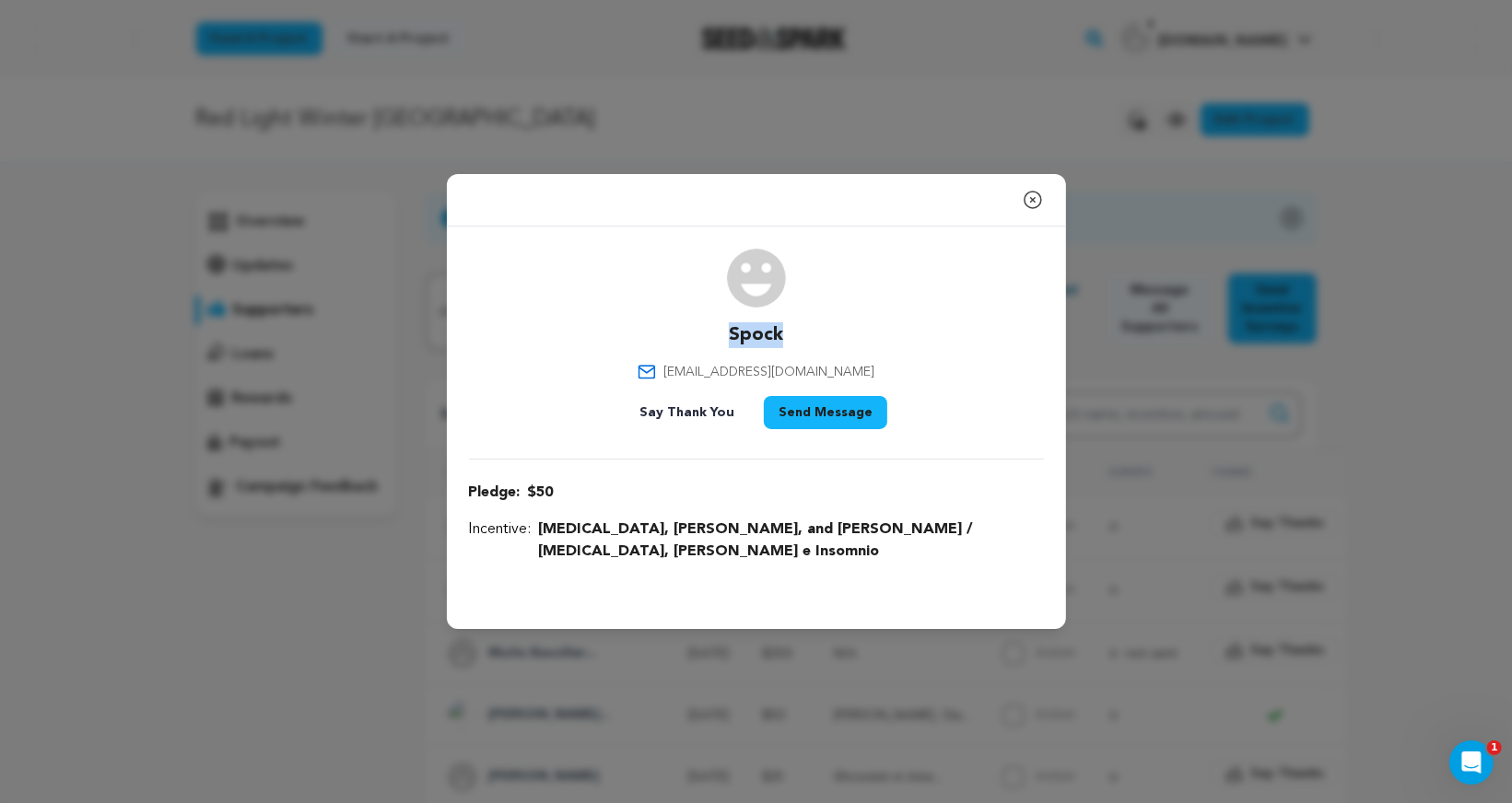
drag, startPoint x: 717, startPoint y: 349, endPoint x: 784, endPoint y: 349, distance: 67.0
click at [784, 349] on div "Spock wilk0076@hotmail.com Say Thank You Send Message" at bounding box center [756, 342] width 575 height 188
drag, startPoint x: 847, startPoint y: 380, endPoint x: 703, endPoint y: 380, distance: 144.0
click at [703, 380] on div "Spock wilk0076@hotmail.com Say Thank You Send Message" at bounding box center [756, 342] width 575 height 188
drag, startPoint x: 526, startPoint y: 498, endPoint x: 556, endPoint y: 499, distance: 30.0
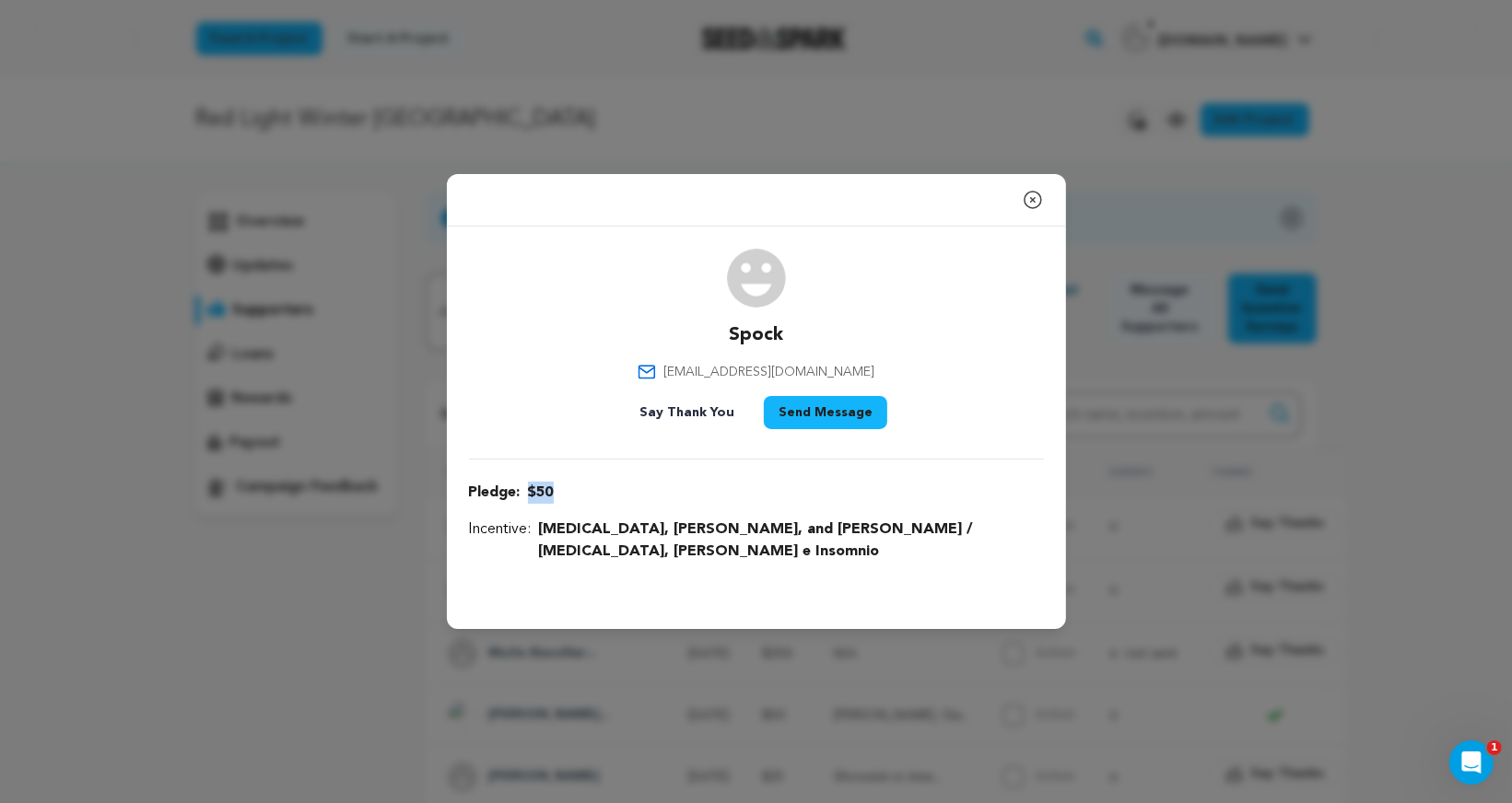
click at [558, 499] on p "Pledge: $50 (Copy fix payment link)" at bounding box center [756, 492] width 575 height 22
click at [1019, 208] on div "Close modal" at bounding box center [756, 200] width 619 height 52
click at [1034, 207] on icon "button" at bounding box center [1032, 199] width 22 height 22
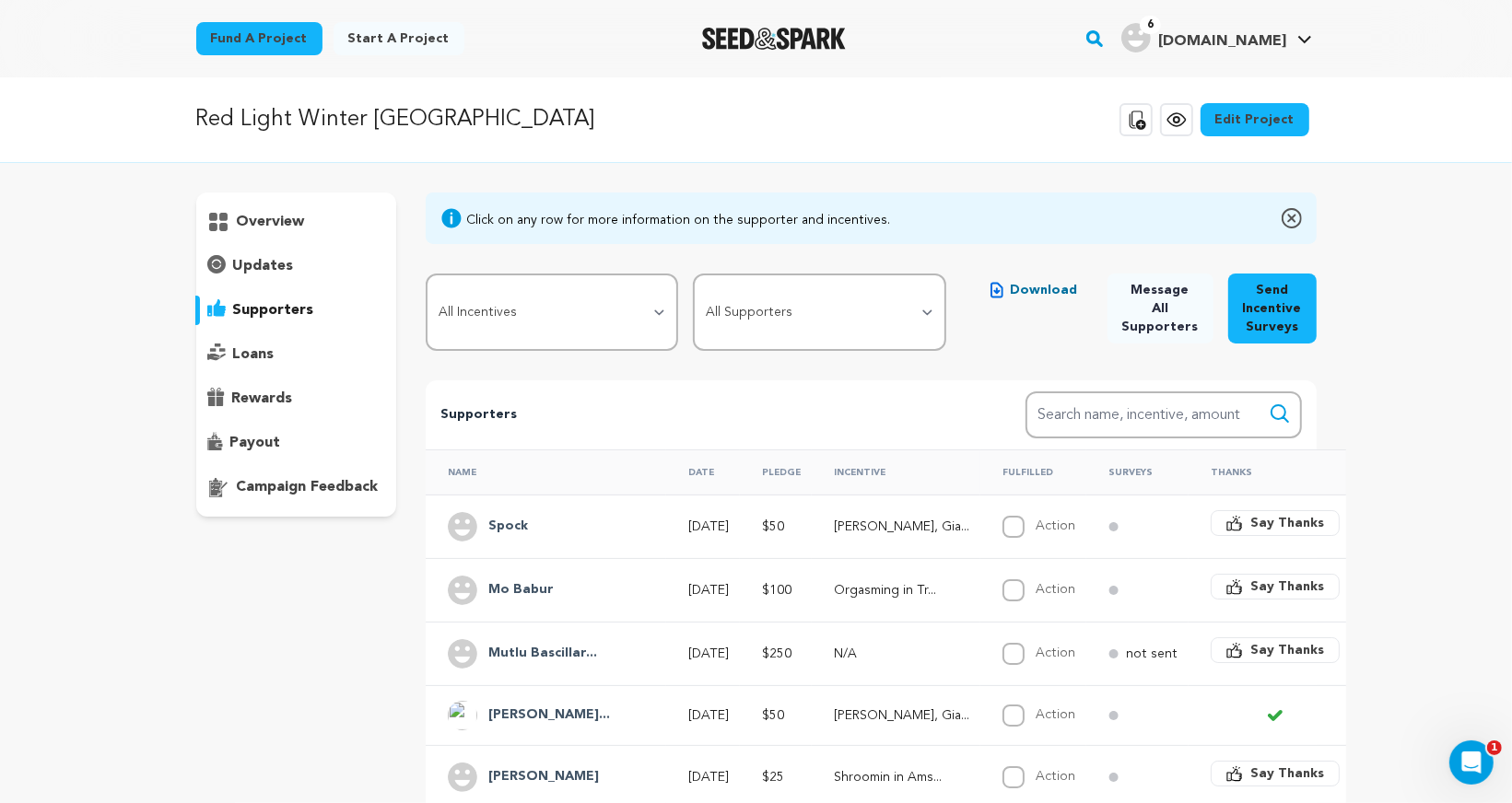
click at [526, 580] on h4 "Mo Babur" at bounding box center [521, 590] width 65 height 22
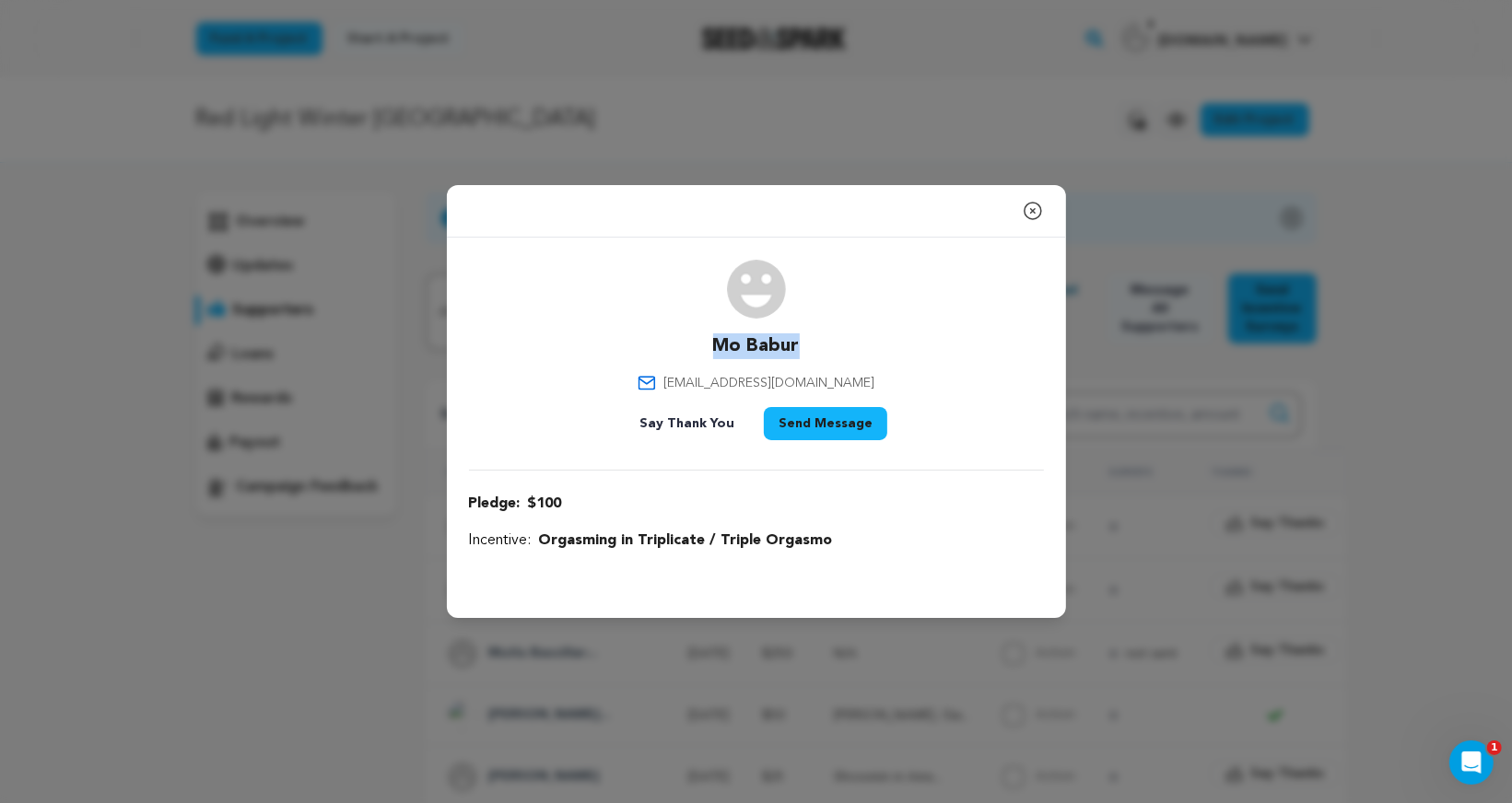
drag, startPoint x: 701, startPoint y: 343, endPoint x: 811, endPoint y: 341, distance: 110.0
click at [814, 343] on div "Mo Babur mobabur94@gmail.com Say Thank You Send Message" at bounding box center [756, 354] width 575 height 188
drag, startPoint x: 700, startPoint y: 381, endPoint x: 864, endPoint y: 383, distance: 164.0
click at [866, 381] on div "Mo Babur mobabur94@gmail.com Say Thank You Send Message" at bounding box center [756, 354] width 575 height 188
click at [872, 384] on div "Mo Babur mobabur94@gmail.com Say Thank You Send Message" at bounding box center [756, 354] width 575 height 188
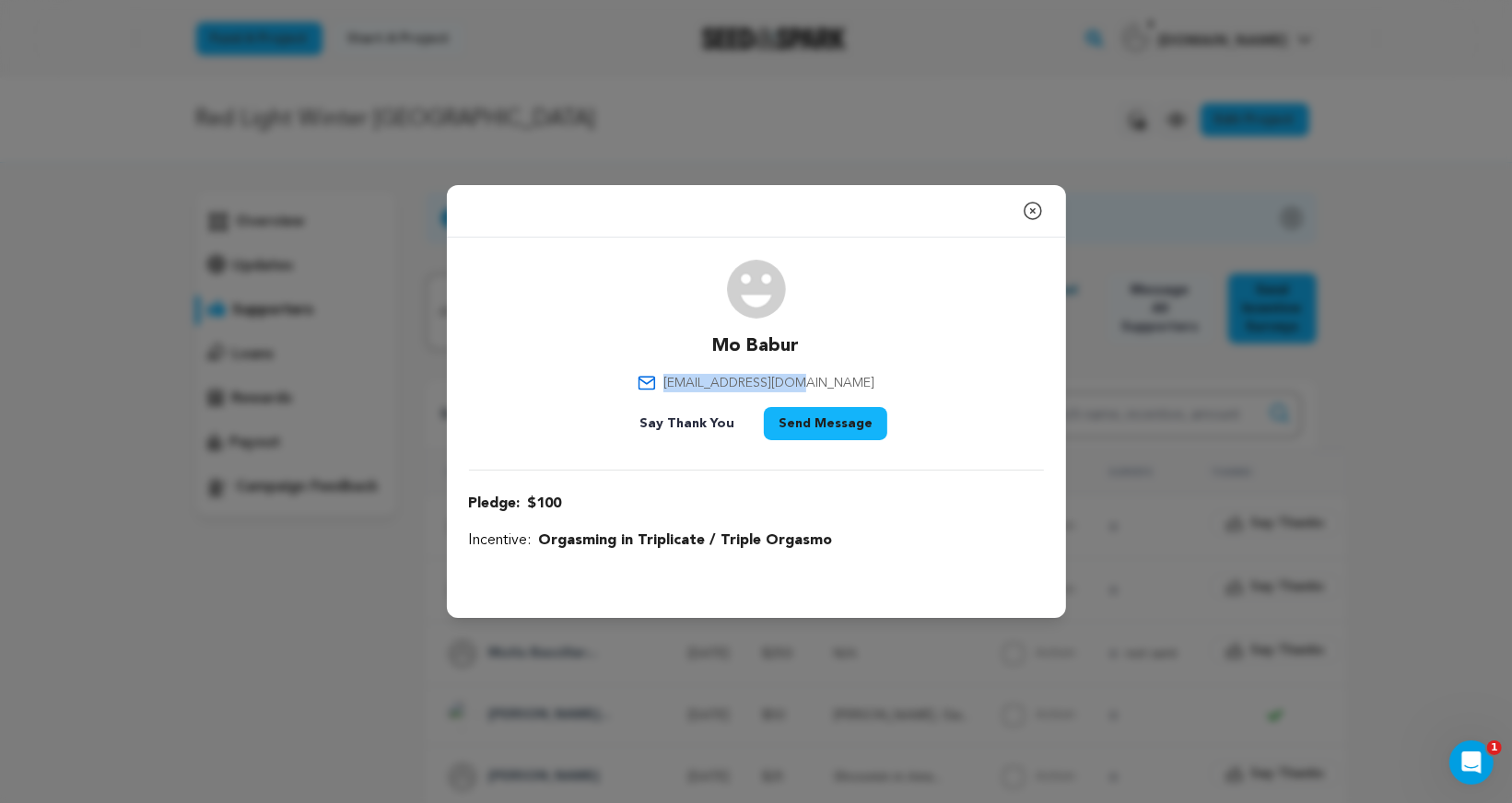
drag, startPoint x: 845, startPoint y: 382, endPoint x: 703, endPoint y: 374, distance: 142.2
click at [703, 374] on div "Mo Babur mobabur94@gmail.com Say Thank You Send Message" at bounding box center [756, 354] width 575 height 188
click at [1035, 214] on icon "button" at bounding box center [1032, 210] width 22 height 22
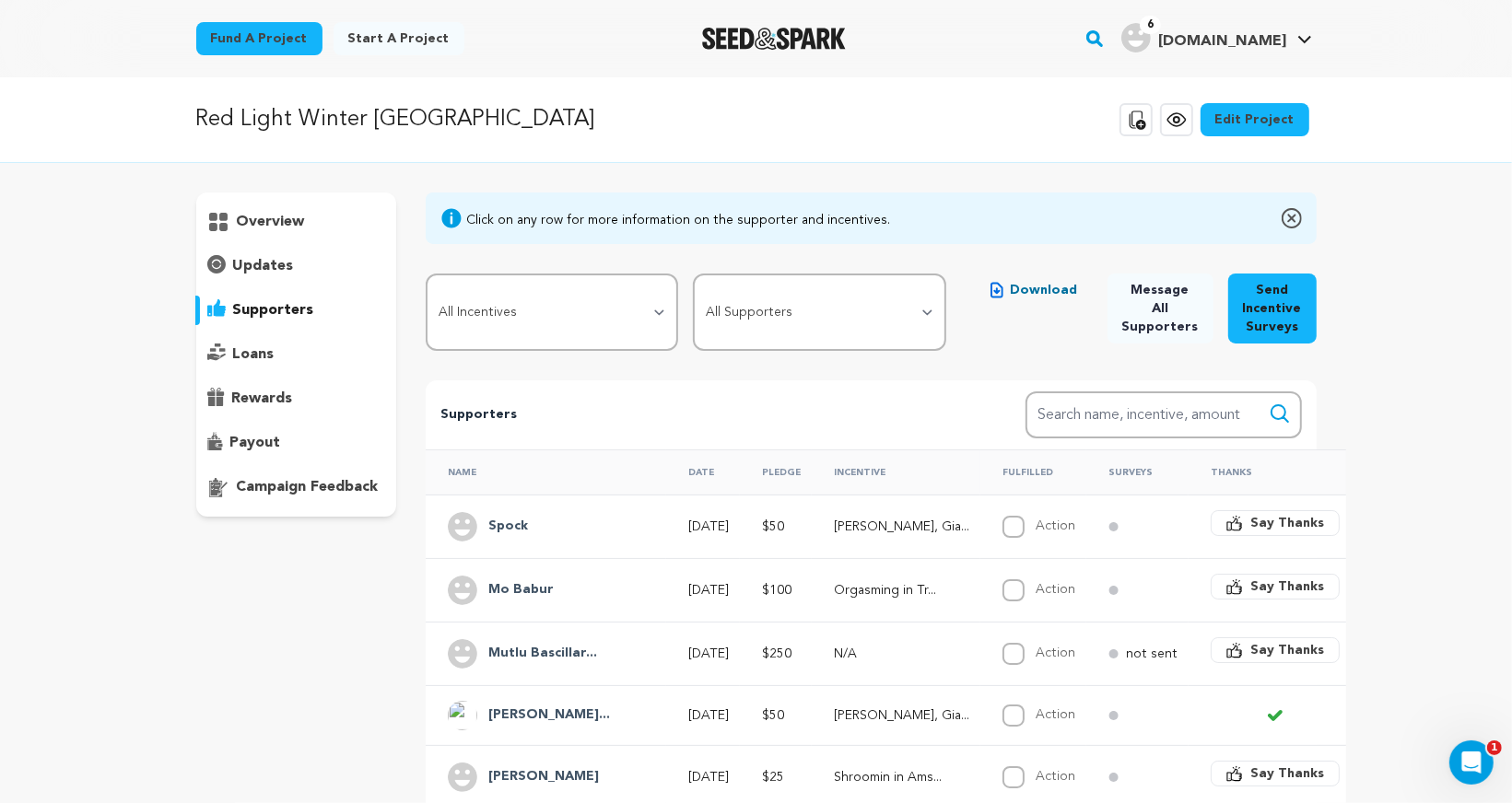
click at [526, 643] on h4 "Mutlu Bascillar..." at bounding box center [543, 653] width 109 height 22
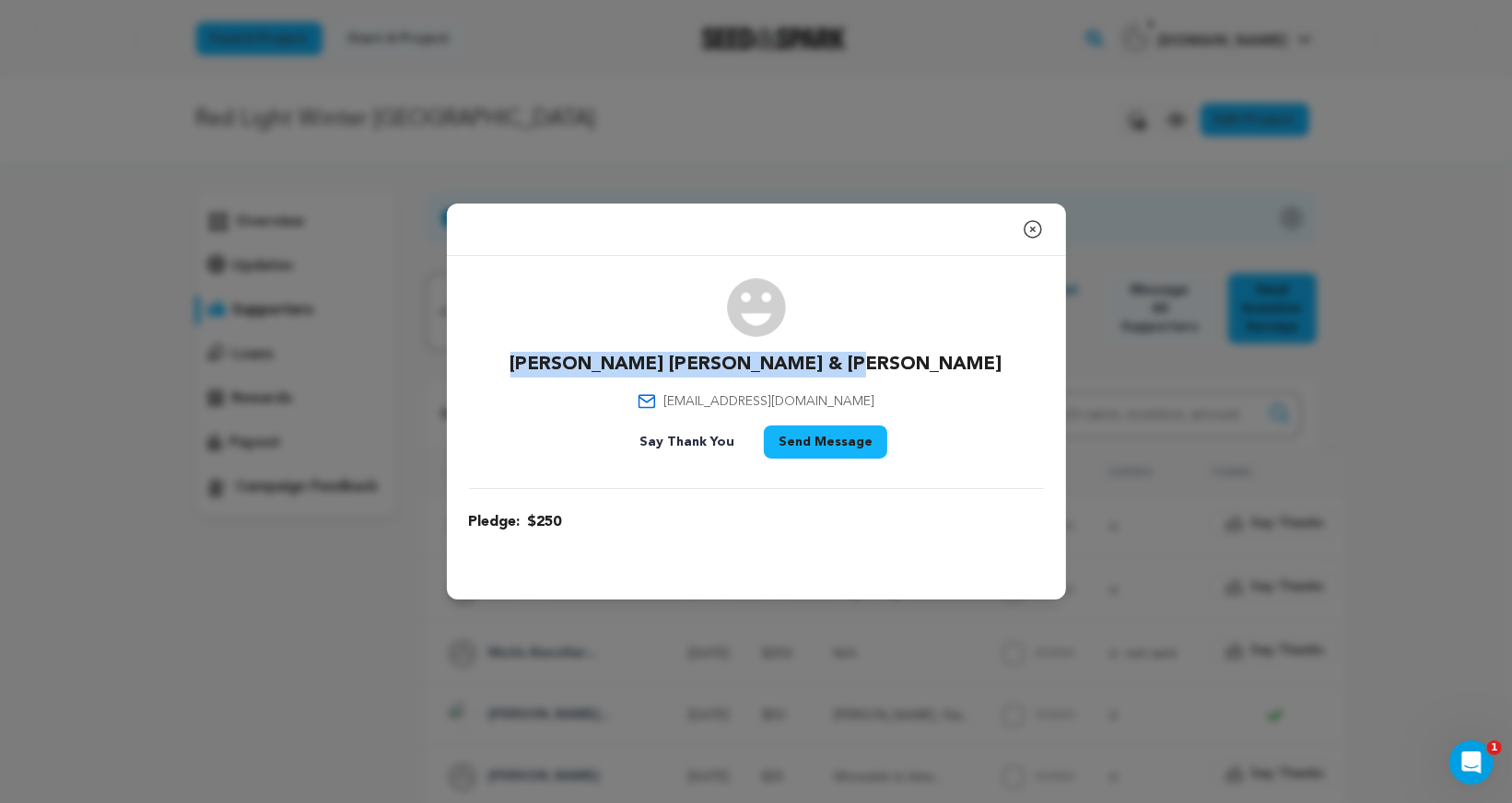
drag, startPoint x: 610, startPoint y: 361, endPoint x: 918, endPoint y: 367, distance: 308.1
click at [918, 367] on div "Mutlu Bascillar Steven & Feldman mutlubascillar@verizon.net Say Thank You Send …" at bounding box center [756, 372] width 575 height 188
drag, startPoint x: 695, startPoint y: 397, endPoint x: 857, endPoint y: 400, distance: 162.0
click at [857, 400] on div "Mutlu Bascillar Steven & Feldman mutlubascillar@verizon.net Say Thank You Send …" at bounding box center [756, 372] width 575 height 188
click at [1031, 232] on icon "button" at bounding box center [1032, 228] width 22 height 22
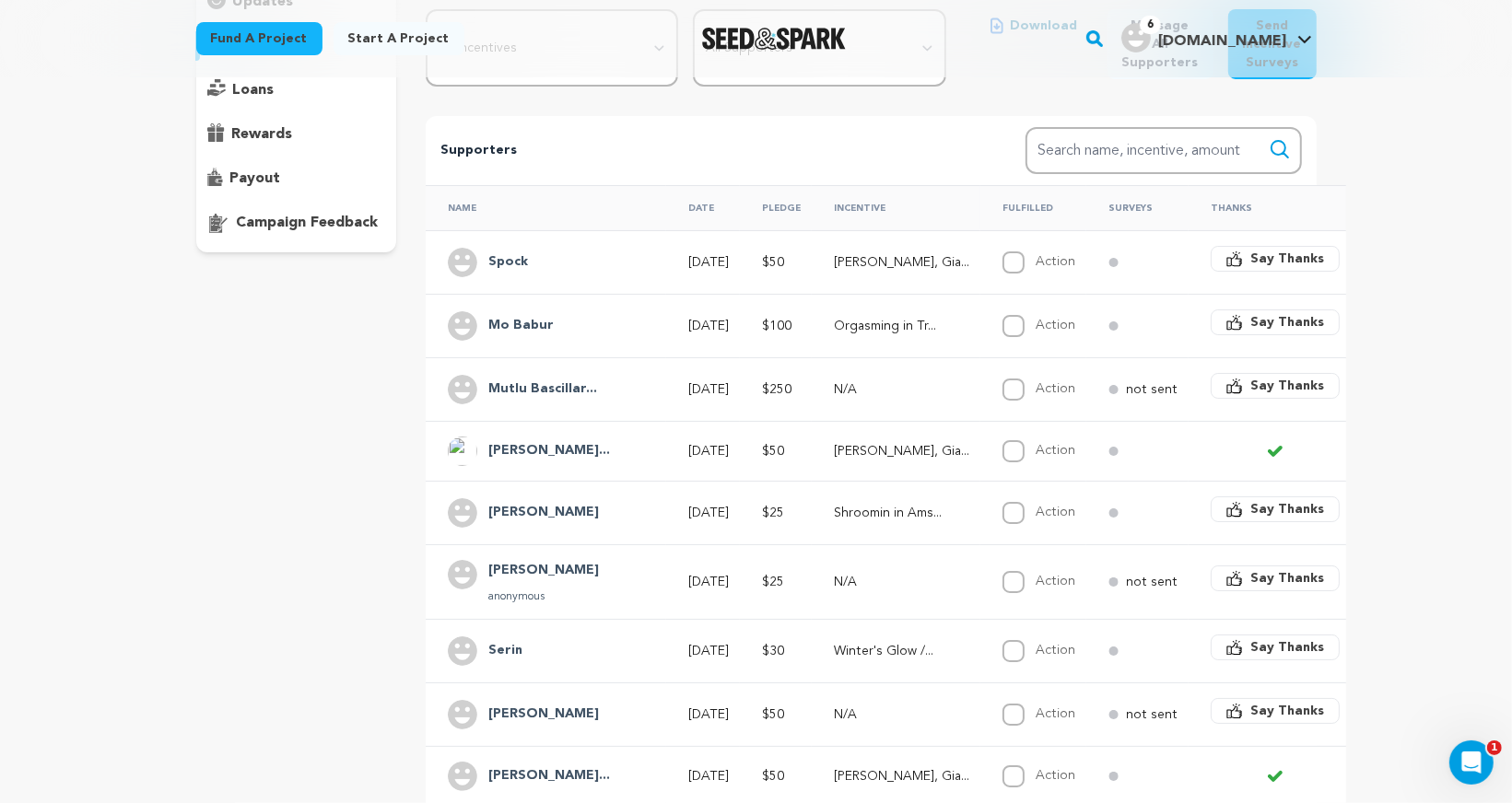
scroll to position [269, 0]
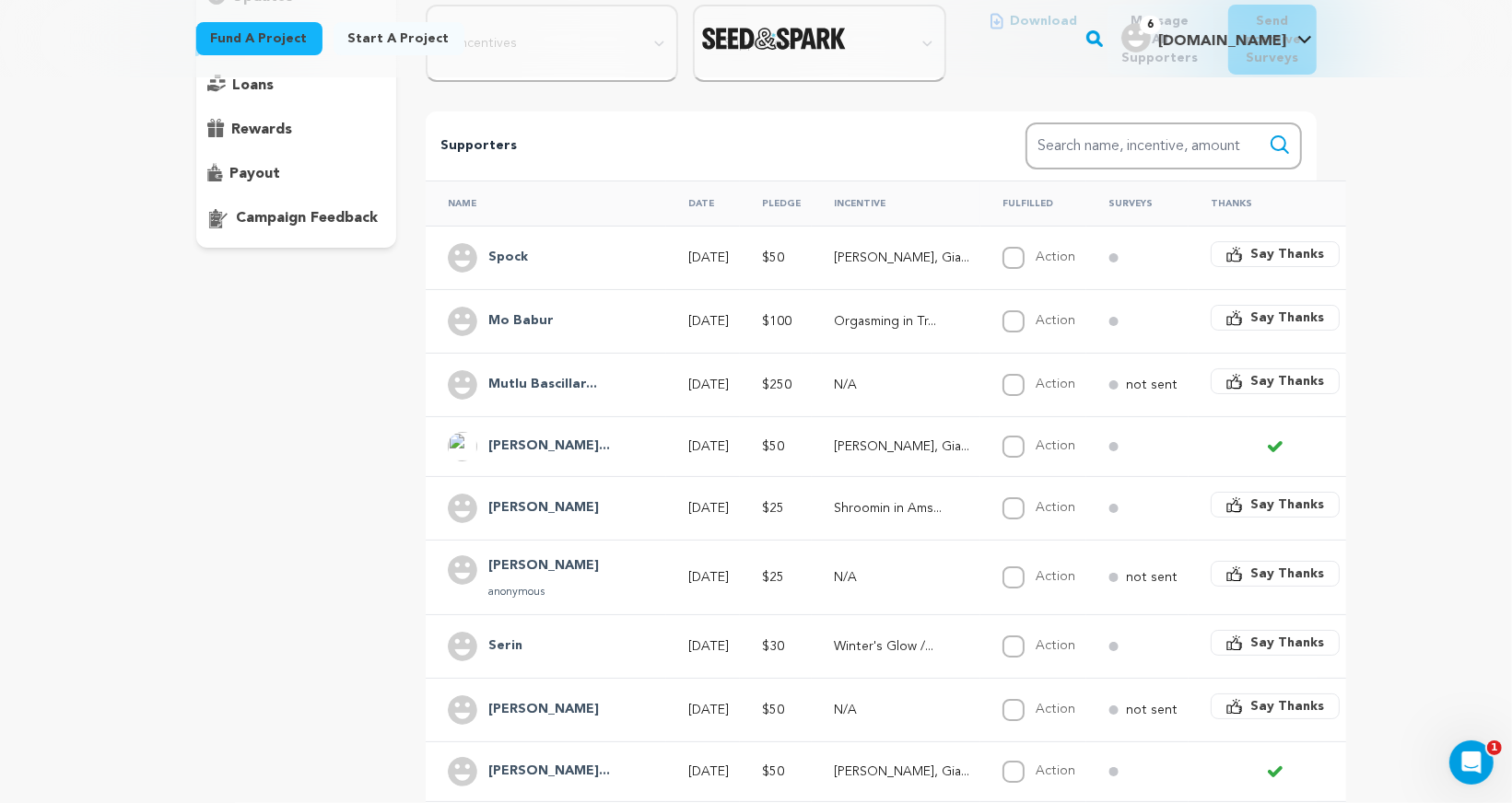
click at [555, 442] on h4 "Isabel Rodrigue..." at bounding box center [549, 446] width 121 height 22
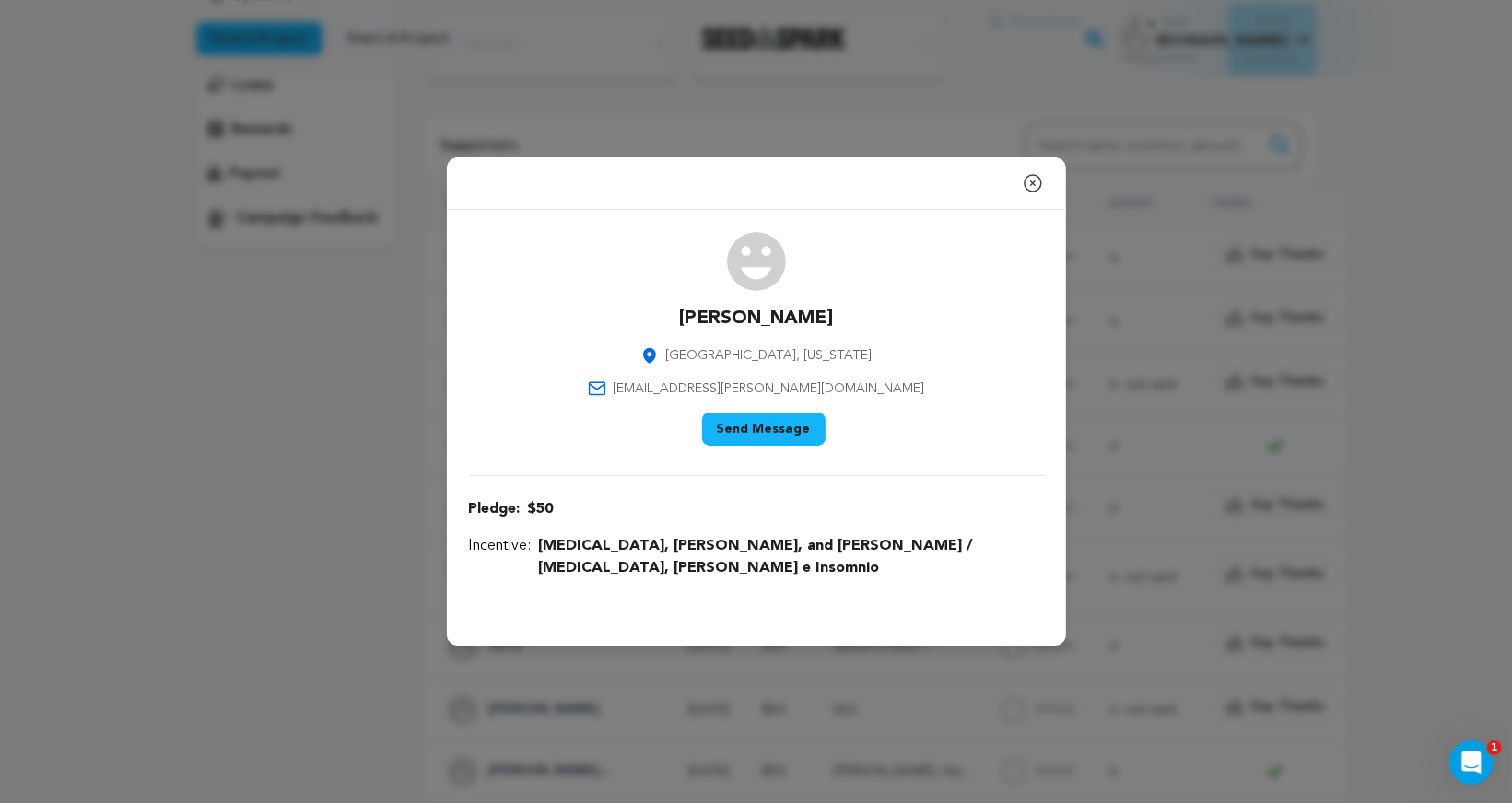
drag, startPoint x: 677, startPoint y: 329, endPoint x: 865, endPoint y: 331, distance: 188.0
click at [870, 331] on div "Isabel Rodriguez San Diego, California isabelel.rodriguez@gmail.com Say Thank Y…" at bounding box center [756, 342] width 575 height 221
drag, startPoint x: 873, startPoint y: 401, endPoint x: 673, endPoint y: 398, distance: 200.0
click at [673, 398] on div "Isabel Rodriguez San Diego, California isabelel.rodriguez@gmail.com Say Thank Y…" at bounding box center [756, 342] width 575 height 221
click at [1032, 194] on icon "button" at bounding box center [1032, 183] width 22 height 22
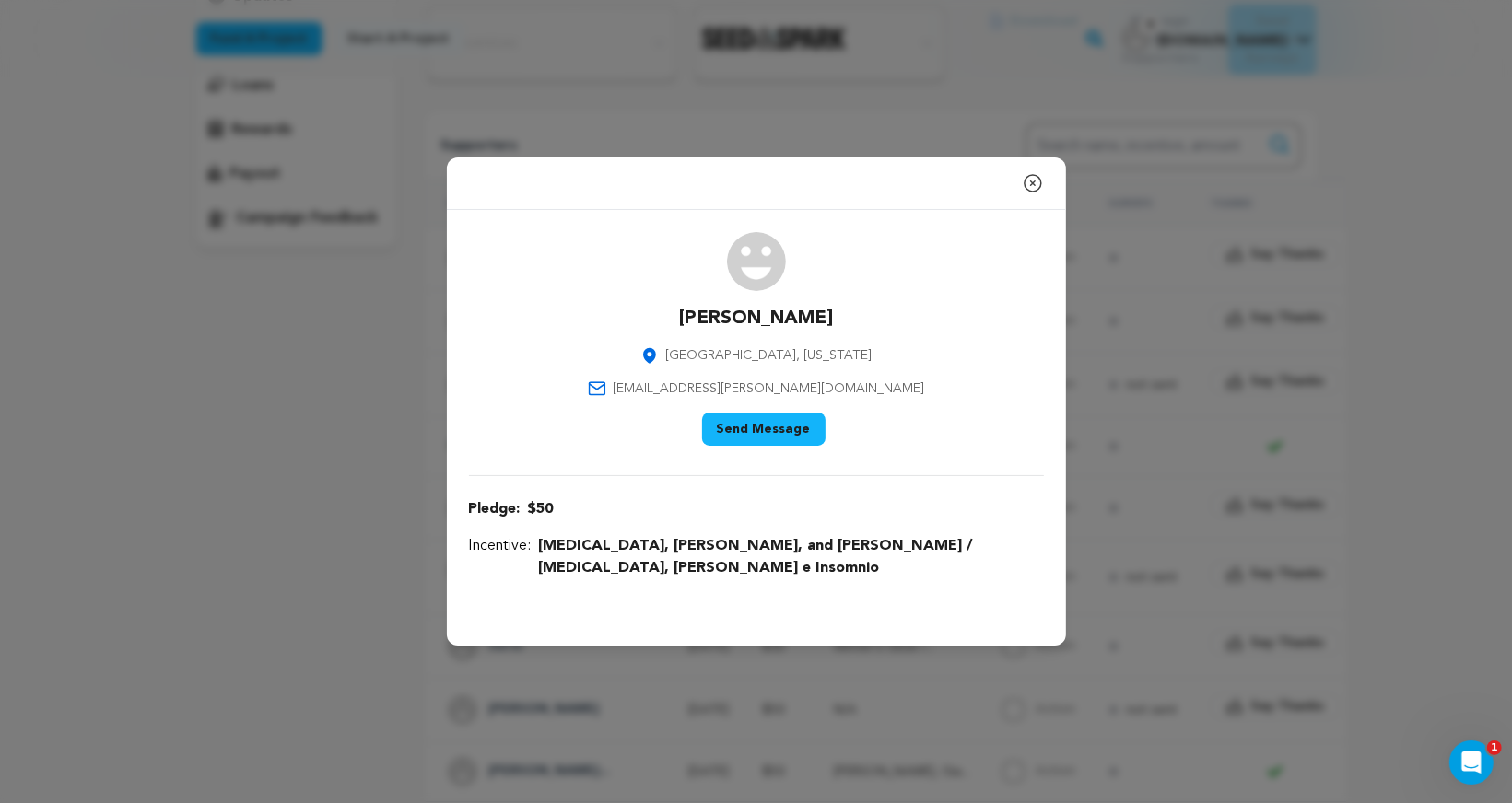
click at [1032, 200] on th "Fulfilled" at bounding box center [1033, 203] width 106 height 46
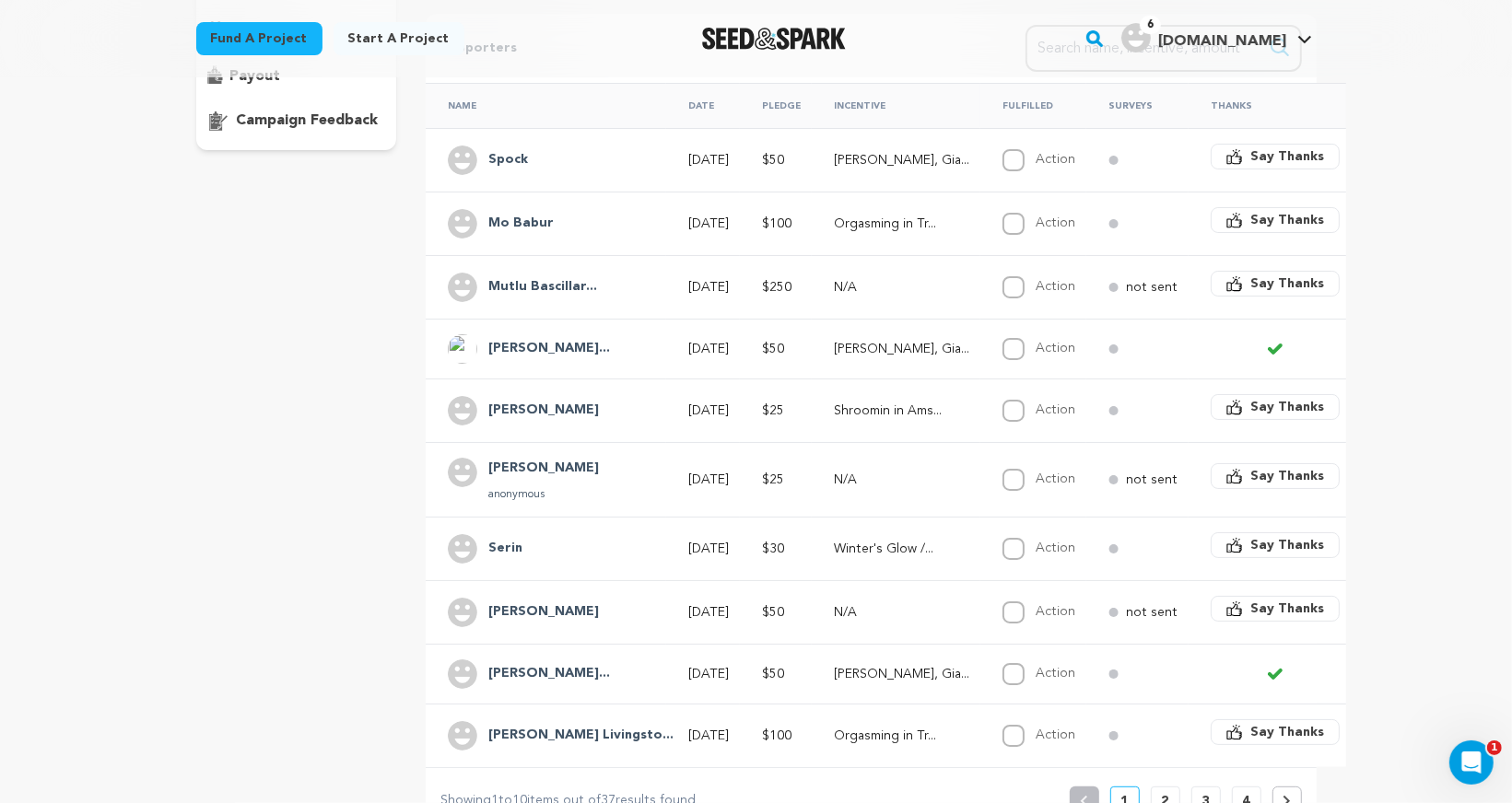
scroll to position [369, 0]
click at [539, 397] on h4 "[PERSON_NAME]" at bounding box center [544, 408] width 111 height 22
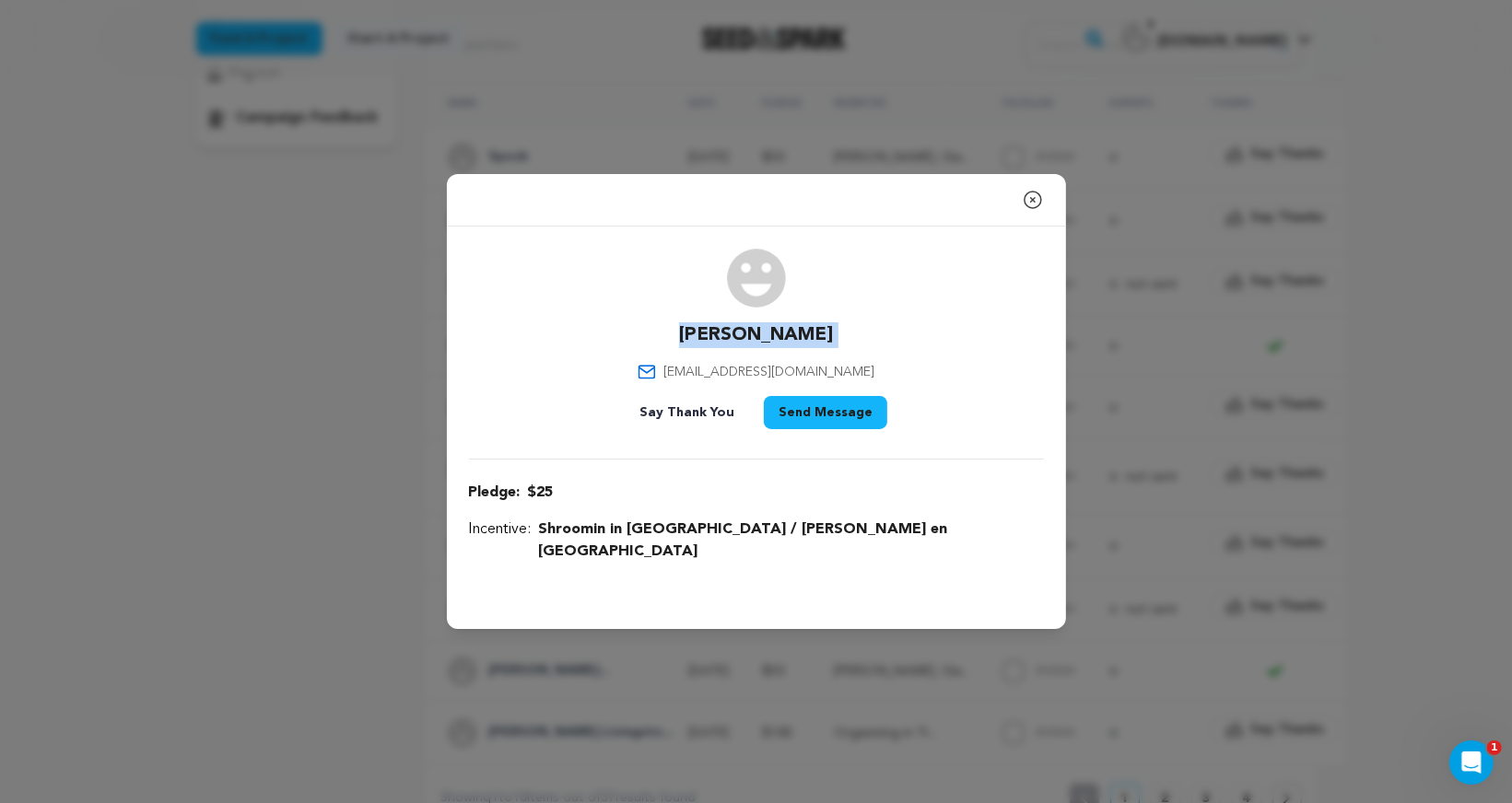
drag, startPoint x: 699, startPoint y: 340, endPoint x: 839, endPoint y: 340, distance: 140.0
click at [839, 340] on div "Chris Evans tahoeevans@gmail.com Say Thank You Send Message" at bounding box center [756, 342] width 575 height 188
click at [845, 385] on div "Chris Evans tahoeevans@gmail.com Say Thank You Send Message" at bounding box center [756, 342] width 575 height 188
drag, startPoint x: 845, startPoint y: 382, endPoint x: 702, endPoint y: 379, distance: 143.0
click at [702, 379] on div "Chris Evans tahoeevans@gmail.com Say Thank You Send Message" at bounding box center [756, 342] width 575 height 188
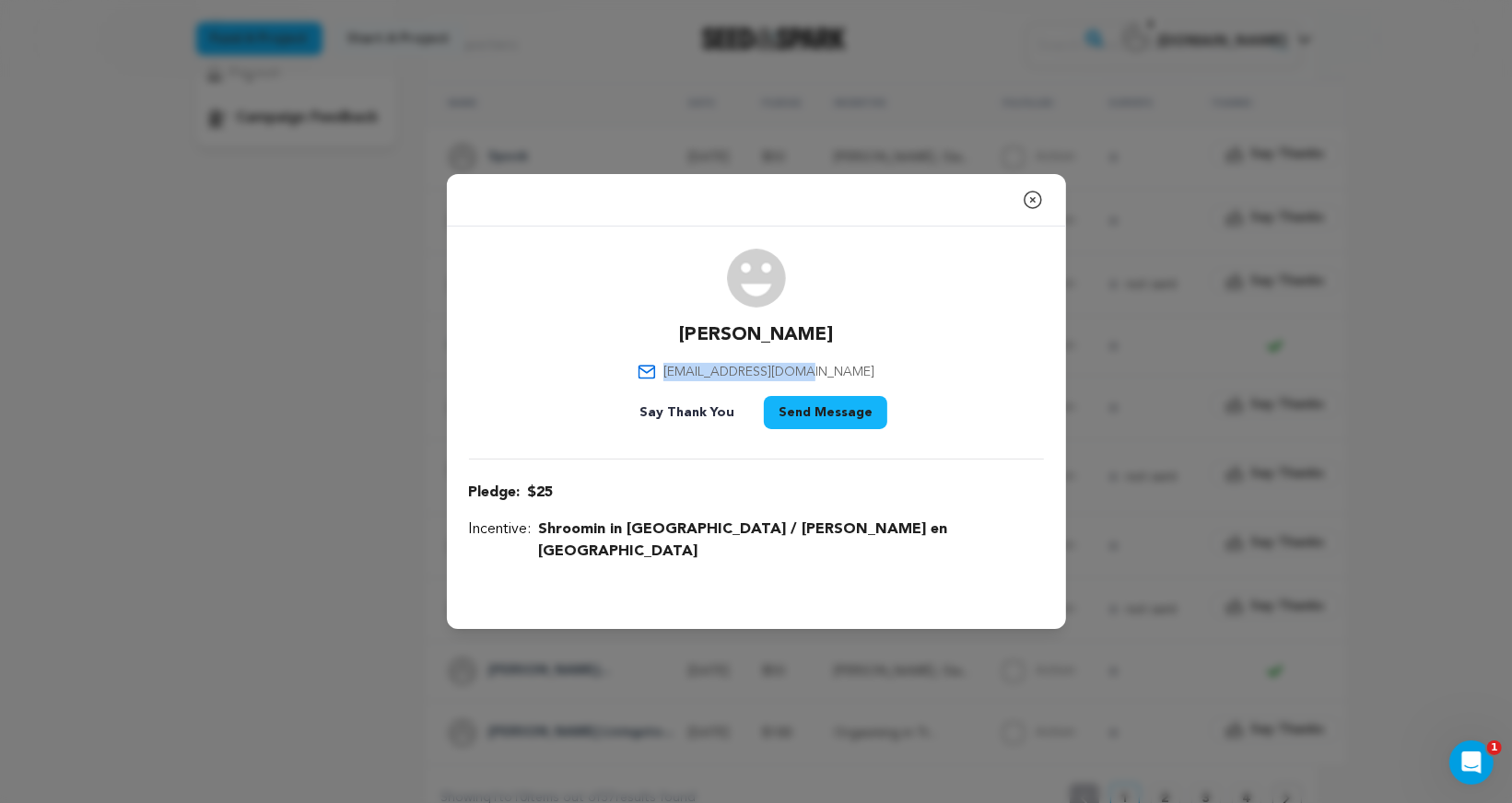
click at [1029, 210] on icon "button" at bounding box center [1032, 199] width 22 height 22
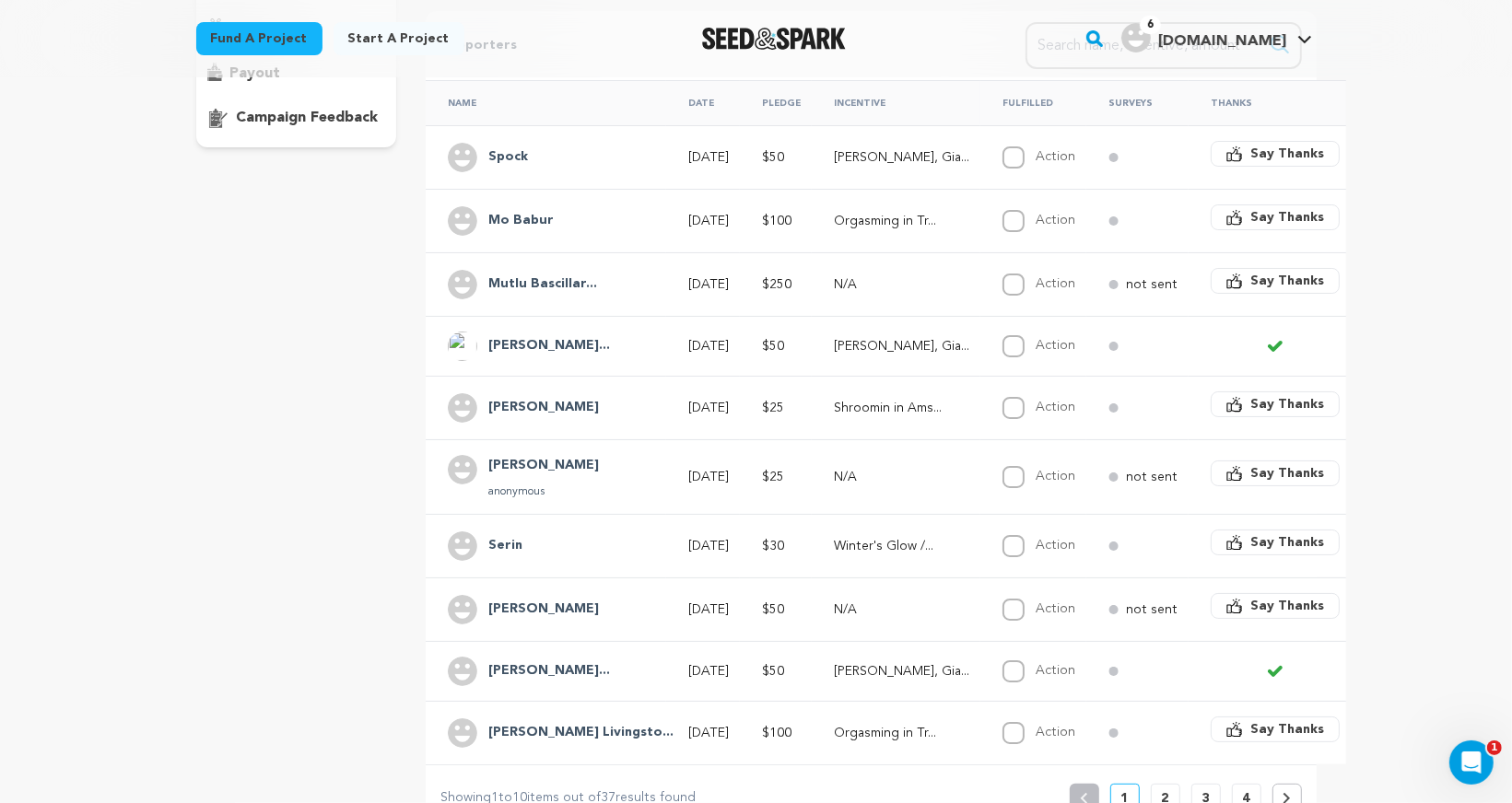
click at [505, 455] on h4 "[PERSON_NAME]" at bounding box center [544, 465] width 111 height 22
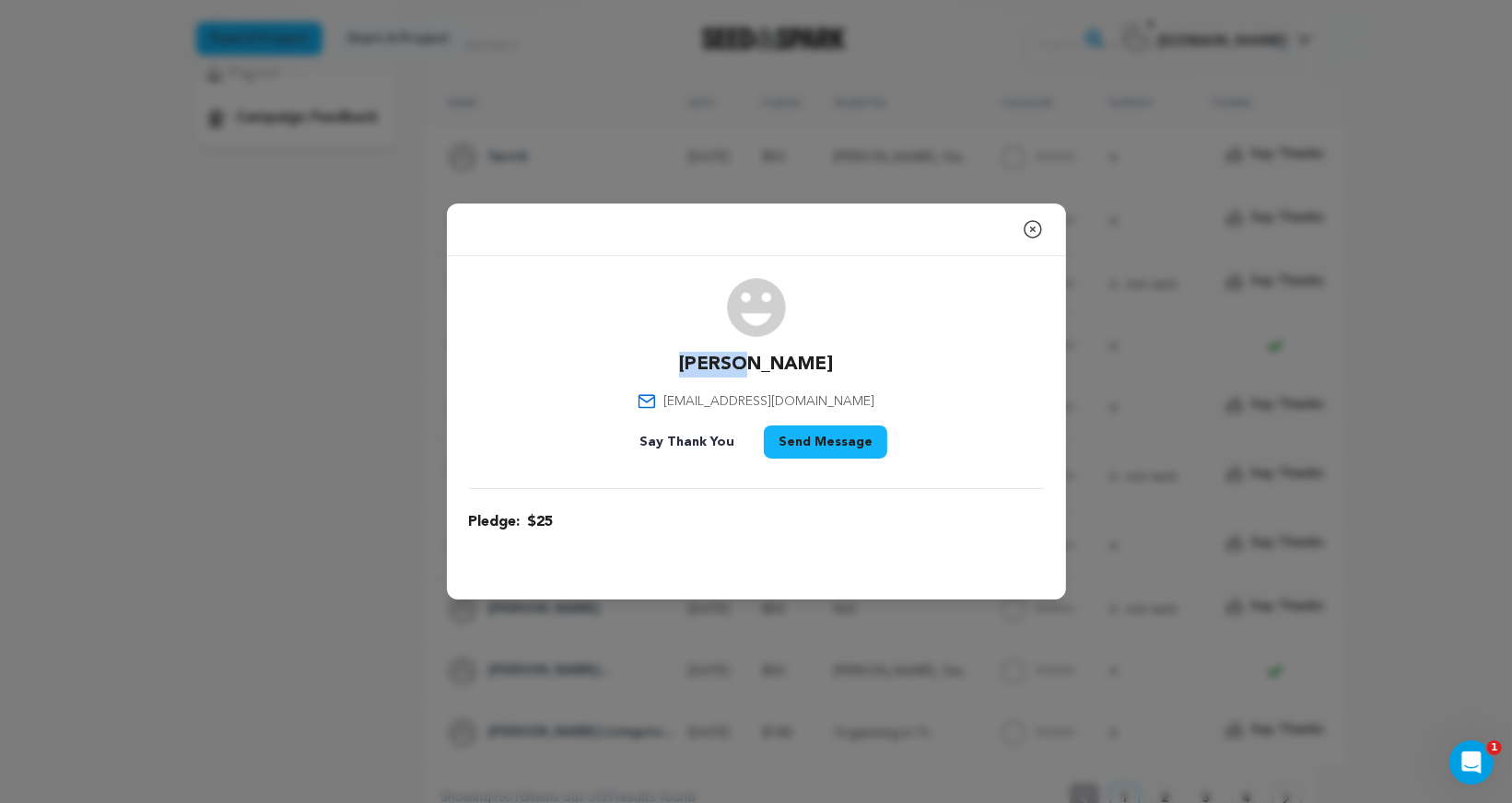
drag, startPoint x: 729, startPoint y: 358, endPoint x: 804, endPoint y: 358, distance: 75.0
click at [804, 358] on div "Javier javierboston@gmail.com Say Thank You Send Message" at bounding box center [756, 372] width 575 height 188
click at [850, 394] on div "Javier javierboston@gmail.com Say Thank You Send Message" at bounding box center [756, 372] width 575 height 188
drag, startPoint x: 851, startPoint y: 395, endPoint x: 694, endPoint y: 392, distance: 157.0
click at [694, 392] on div "Javier javierboston@gmail.com Say Thank You Send Message" at bounding box center [756, 372] width 575 height 188
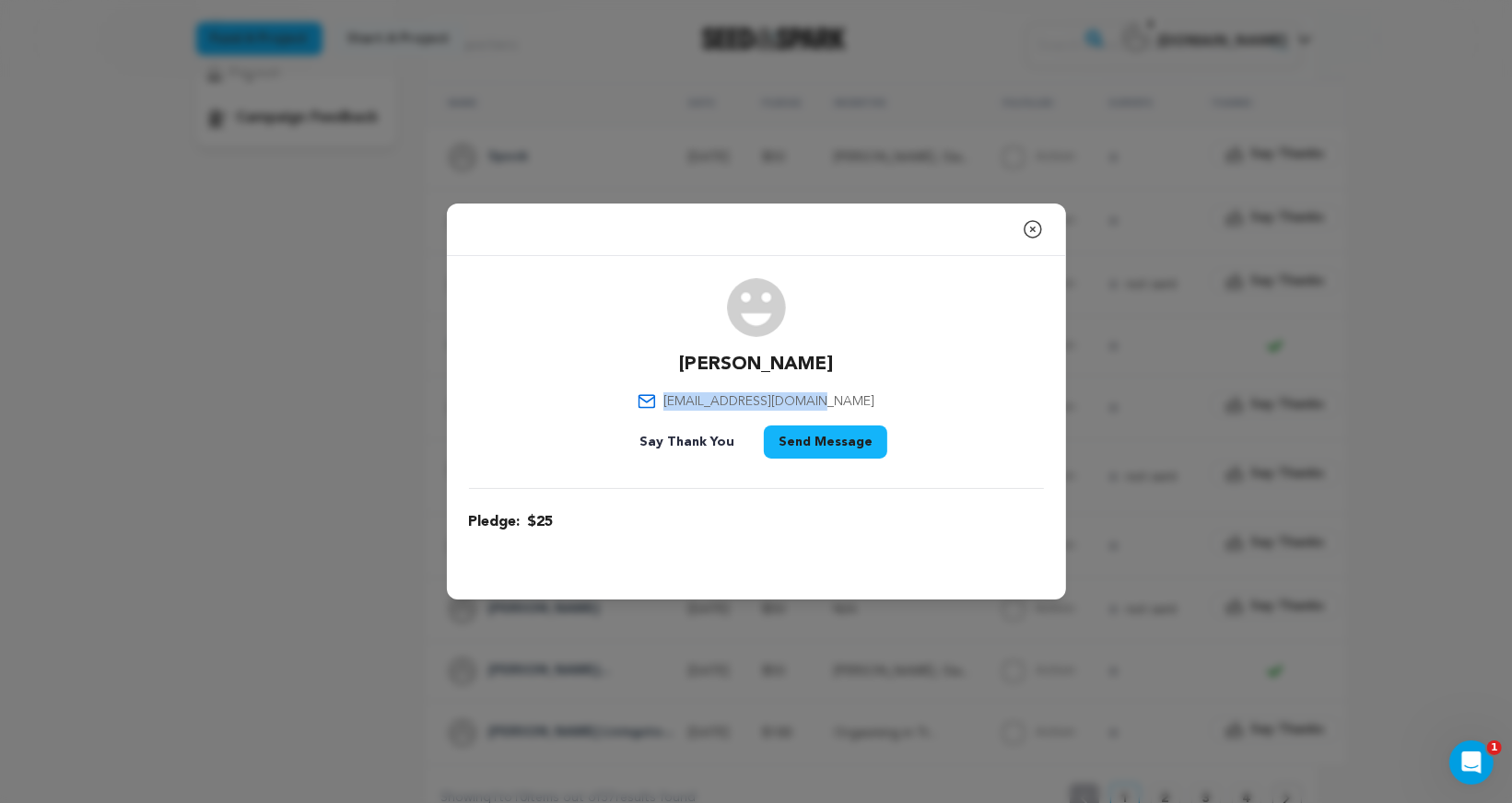
click at [1030, 229] on icon "button" at bounding box center [1032, 228] width 22 height 22
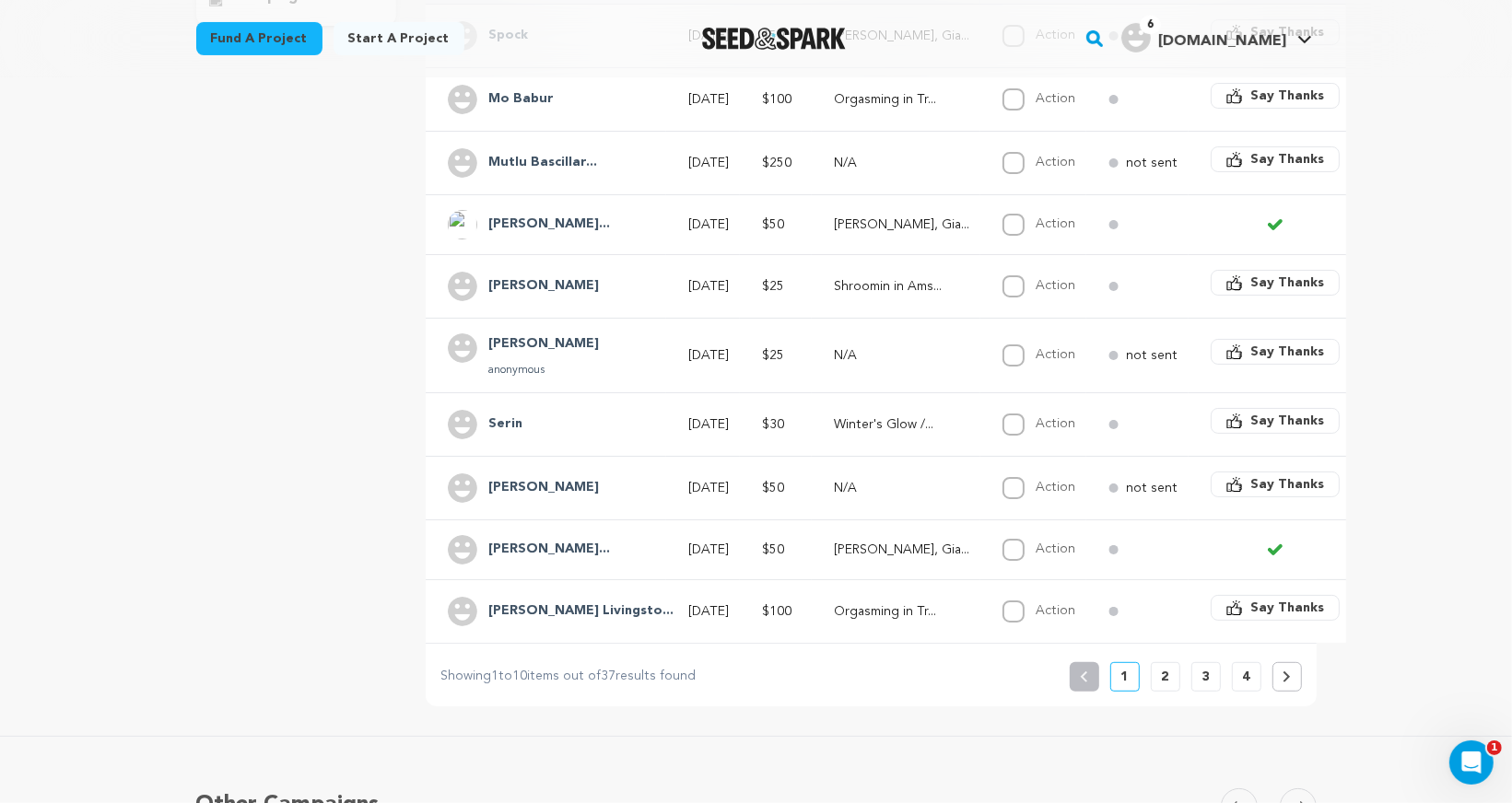
scroll to position [490, 0]
click at [508, 419] on h4 "Serin" at bounding box center [506, 425] width 34 height 22
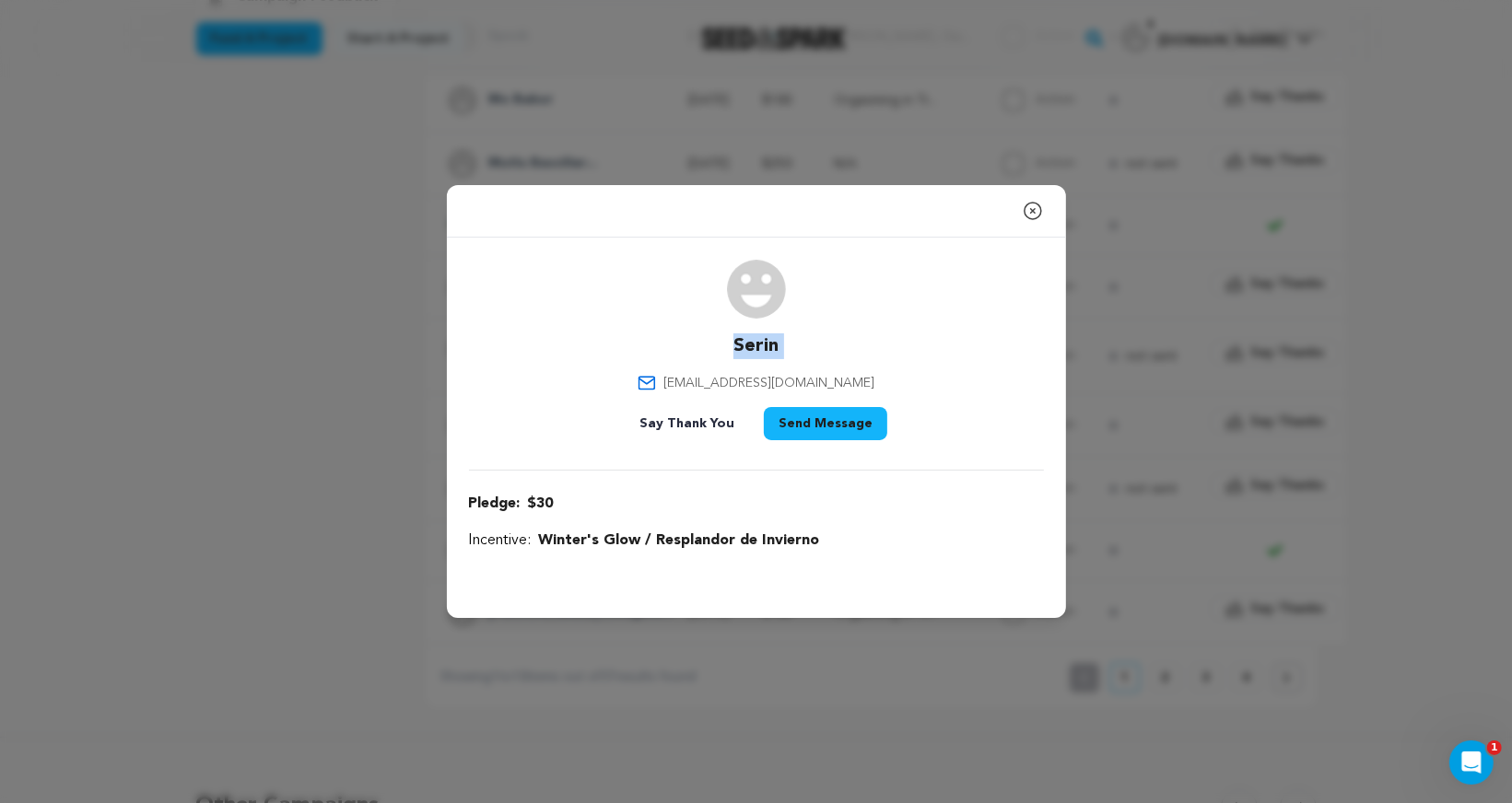
drag, startPoint x: 727, startPoint y: 345, endPoint x: 817, endPoint y: 345, distance: 90.0
click at [817, 345] on div "Serin serinfeldman@gmail.com Say Thank You Send Message" at bounding box center [756, 354] width 575 height 188
drag, startPoint x: 697, startPoint y: 380, endPoint x: 855, endPoint y: 378, distance: 158.0
click at [855, 378] on div "Serin serinfeldman@gmail.com Say Thank You Send Message" at bounding box center [756, 354] width 575 height 188
click at [1027, 211] on icon "button" at bounding box center [1032, 210] width 22 height 22
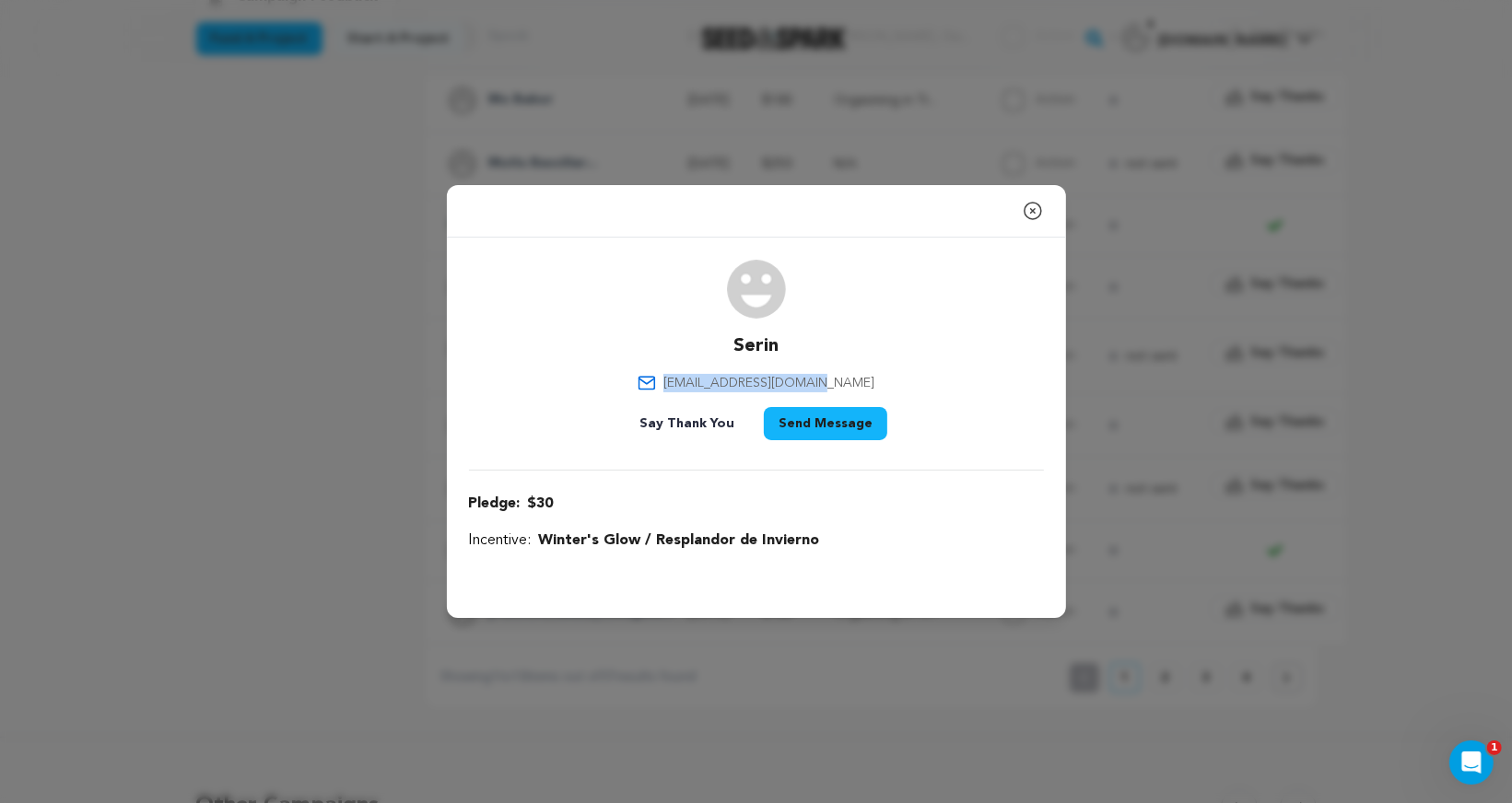
click at [1036, 214] on div "Action" at bounding box center [1056, 225] width 40 height 22
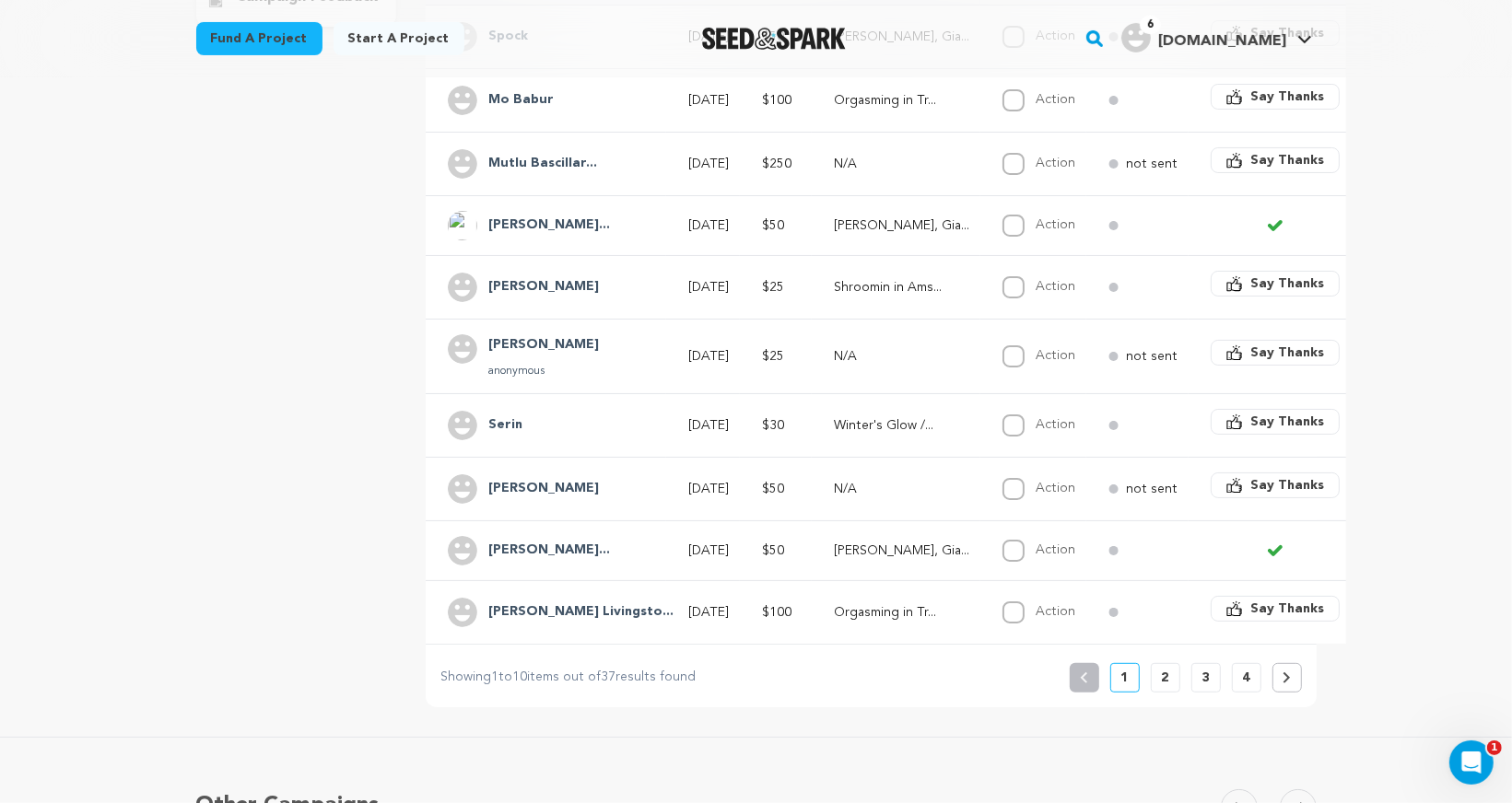
click at [534, 481] on h4 "[PERSON_NAME]" at bounding box center [544, 488] width 111 height 22
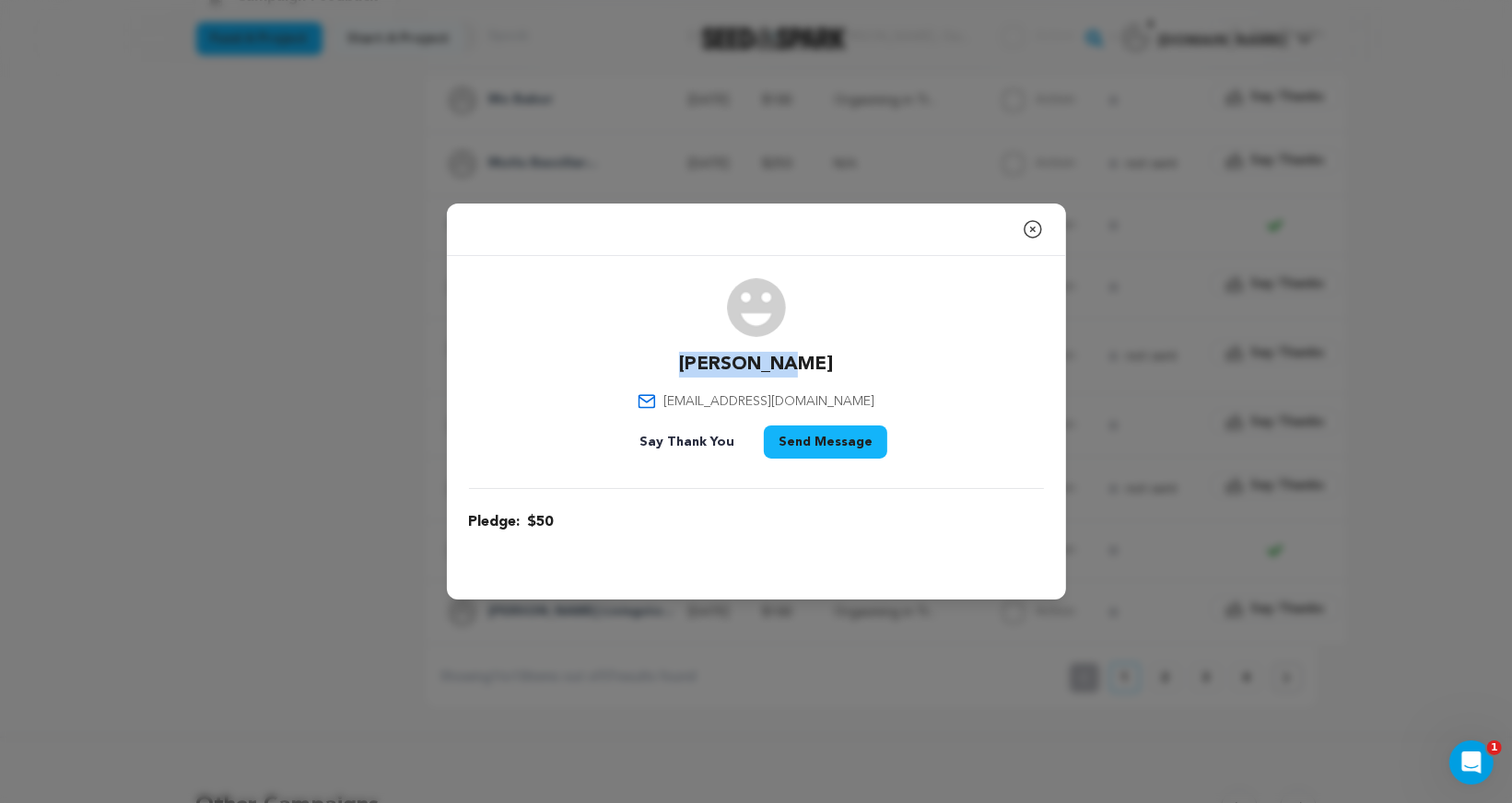
drag, startPoint x: 705, startPoint y: 359, endPoint x: 811, endPoint y: 359, distance: 106.0
click at [811, 359] on div "Kai Braden icy_bush9p@icloud.com Say Thank You Send Message" at bounding box center [756, 372] width 575 height 188
drag, startPoint x: 853, startPoint y: 395, endPoint x: 689, endPoint y: 395, distance: 164.0
click at [689, 395] on div "Kai Braden icy_bush9p@icloud.com Say Thank You Send Message" at bounding box center [756, 372] width 575 height 188
click at [1027, 232] on icon "button" at bounding box center [1032, 228] width 22 height 22
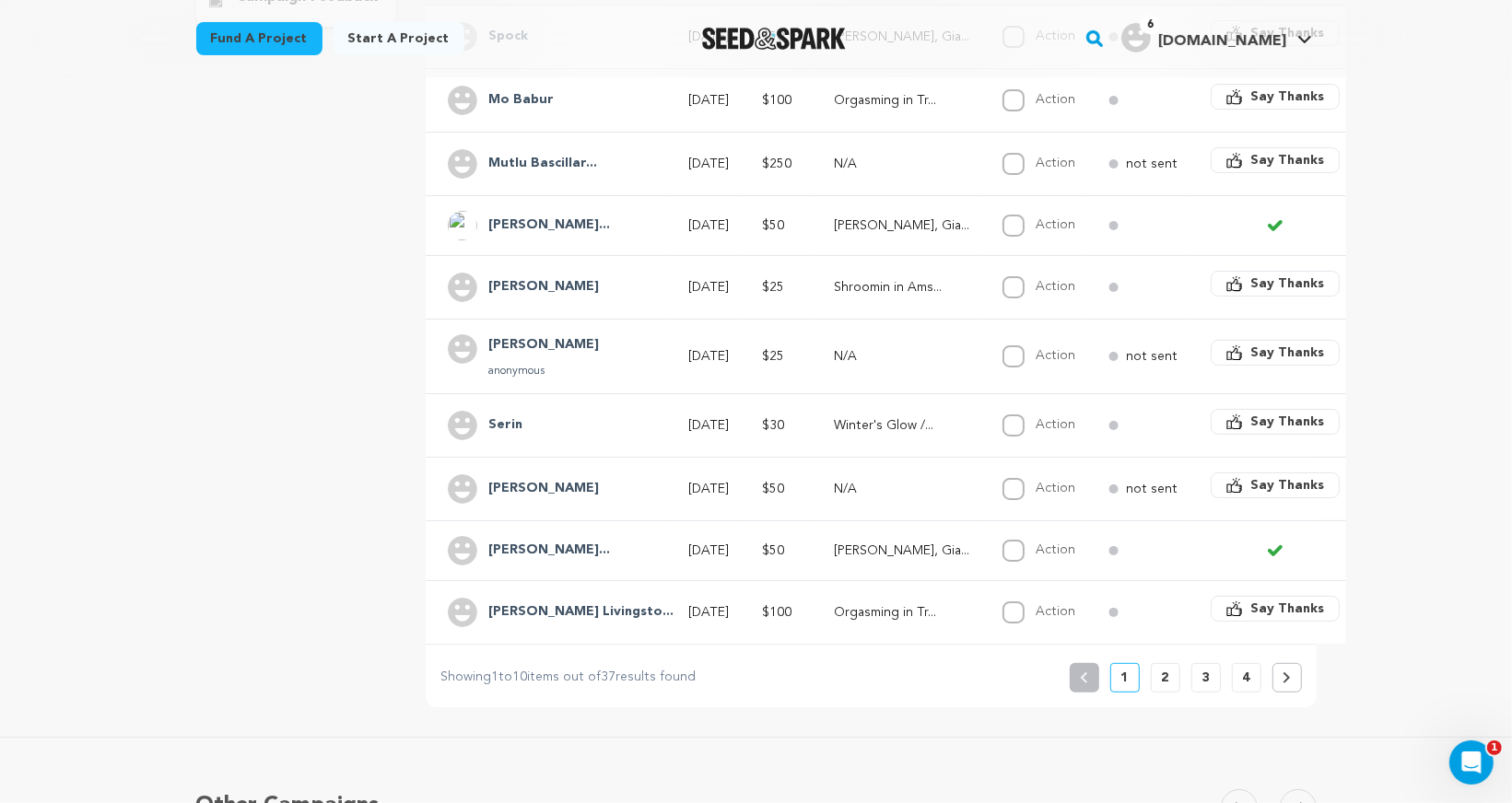
click at [552, 539] on h4 "Adriana Rodrigu..." at bounding box center [549, 550] width 121 height 22
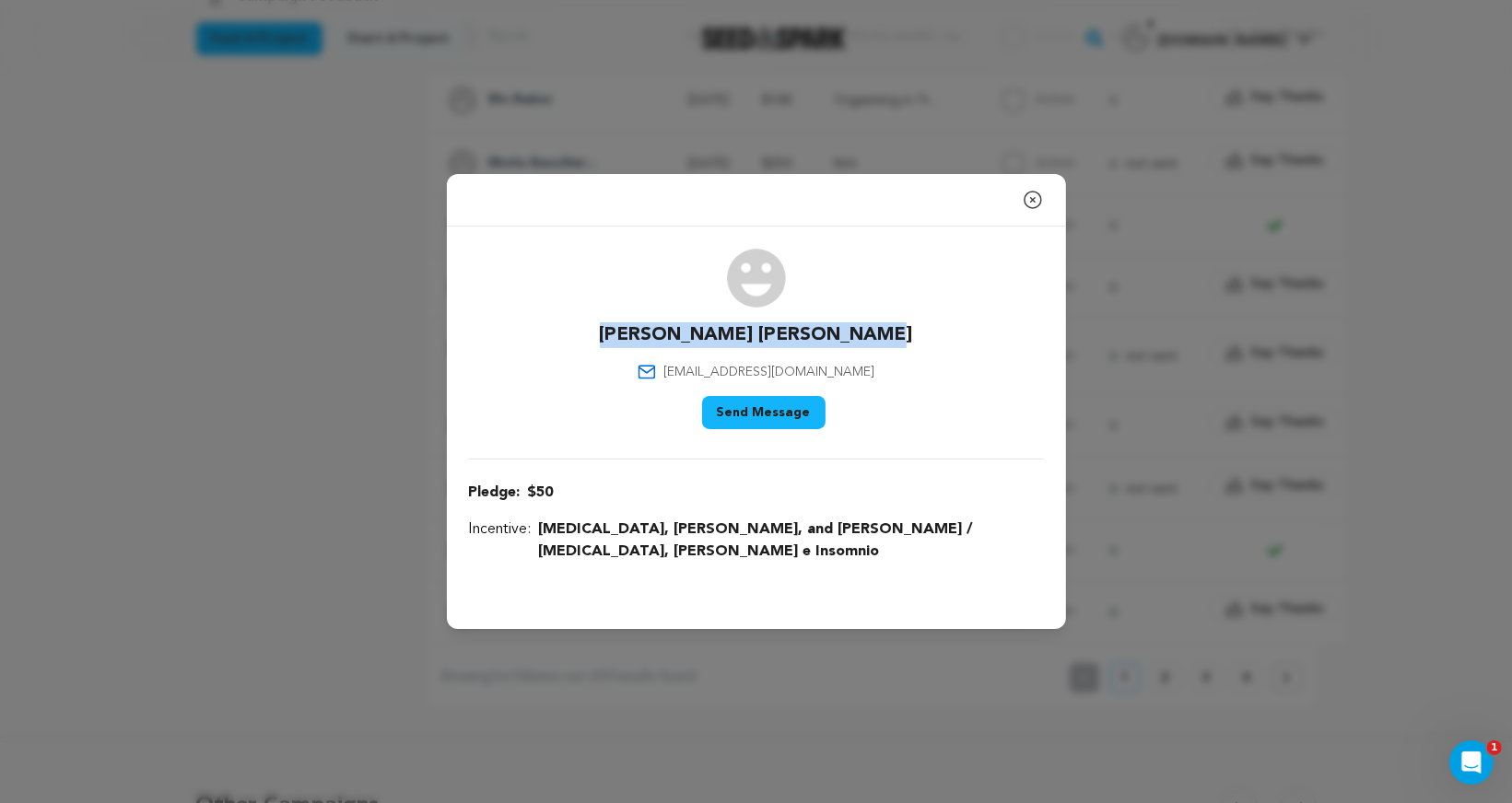
drag, startPoint x: 618, startPoint y: 344, endPoint x: 877, endPoint y: 345, distance: 259.0
click at [877, 345] on div "Adriana Rodriguez Burciaga adriana.rb.acts@gmail.com Say Thank You Send Message" at bounding box center [756, 342] width 575 height 188
drag, startPoint x: 687, startPoint y: 378, endPoint x: 845, endPoint y: 381, distance: 158.0
click at [845, 381] on p "adriana.rb.acts@gmail.com" at bounding box center [756, 372] width 237 height 18
click at [1033, 210] on icon "button" at bounding box center [1032, 199] width 22 height 22
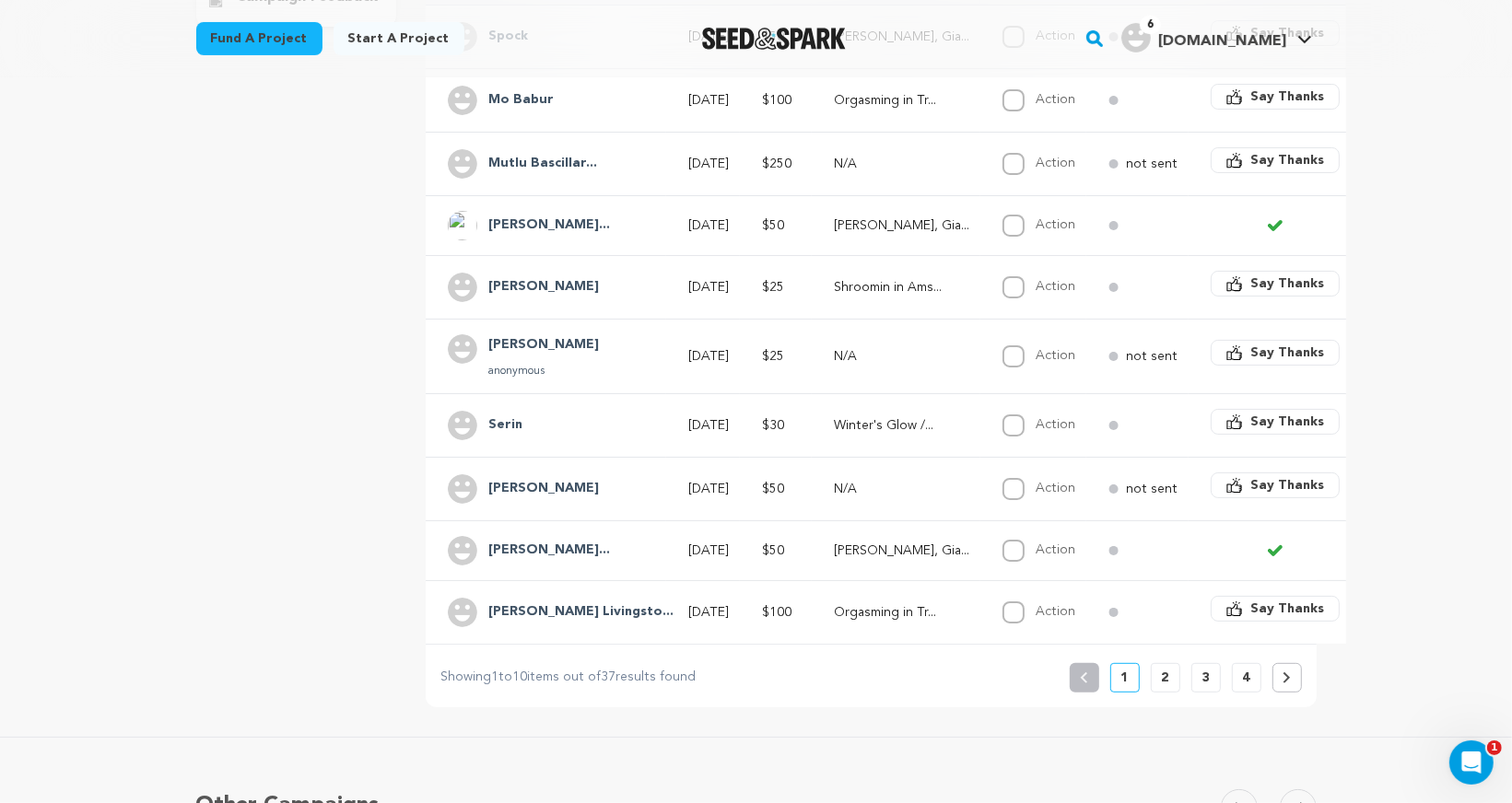
click at [533, 601] on h4 "Brady Livingsto..." at bounding box center [581, 611] width 185 height 22
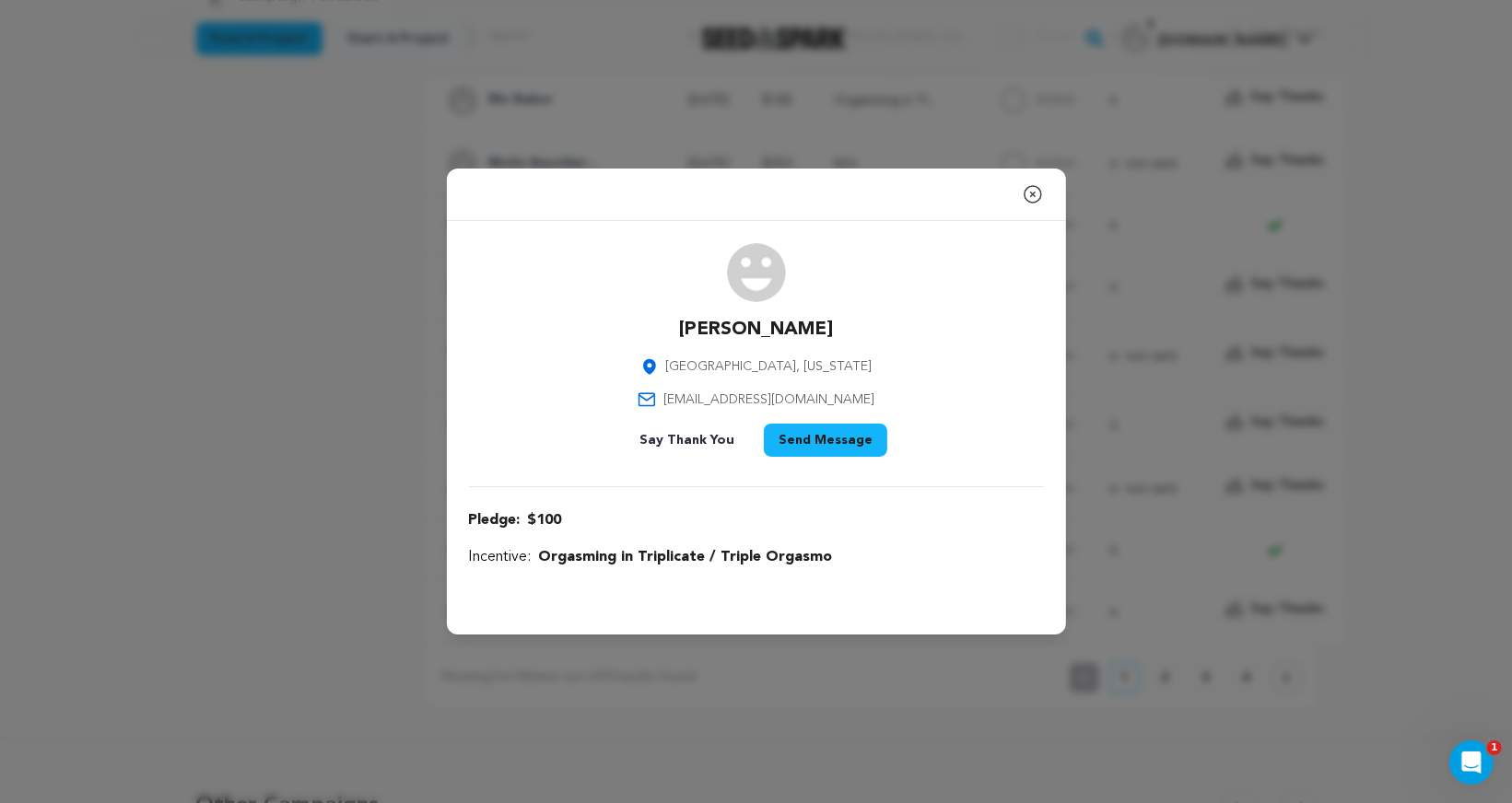
drag, startPoint x: 673, startPoint y: 330, endPoint x: 839, endPoint y: 329, distance: 166.0
click at [840, 329] on div "Brady Livingston Sacramento, California bradylivingston@aol.com Say Thank You S…" at bounding box center [756, 353] width 575 height 221
drag, startPoint x: 849, startPoint y: 404, endPoint x: 698, endPoint y: 396, distance: 151.2
click at [698, 396] on div "Brady Livingston Sacramento, California bradylivingston@aol.com Say Thank You S…" at bounding box center [756, 353] width 575 height 221
click at [1031, 193] on icon "button" at bounding box center [1032, 193] width 16 height 16
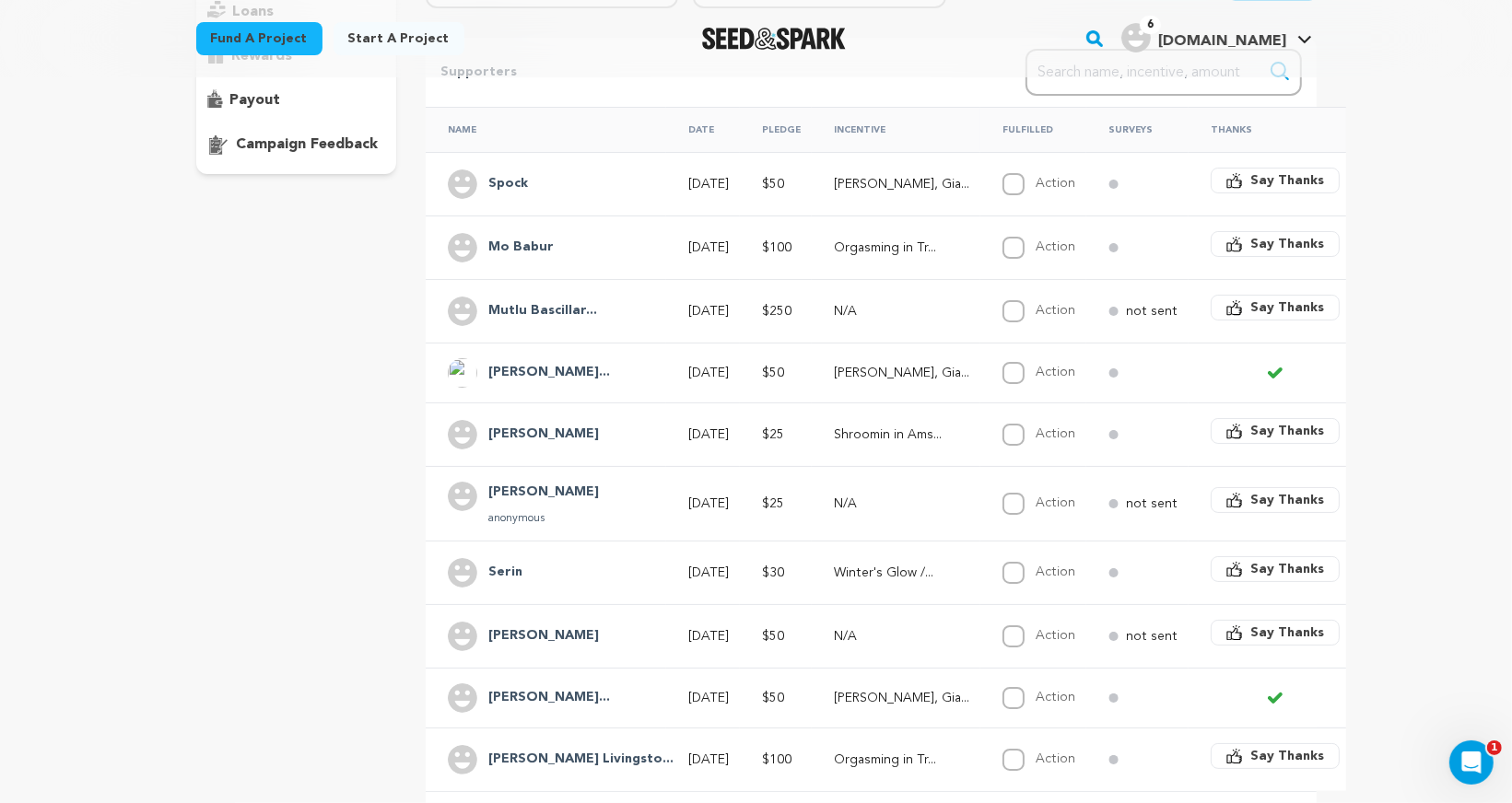
scroll to position [0, 0]
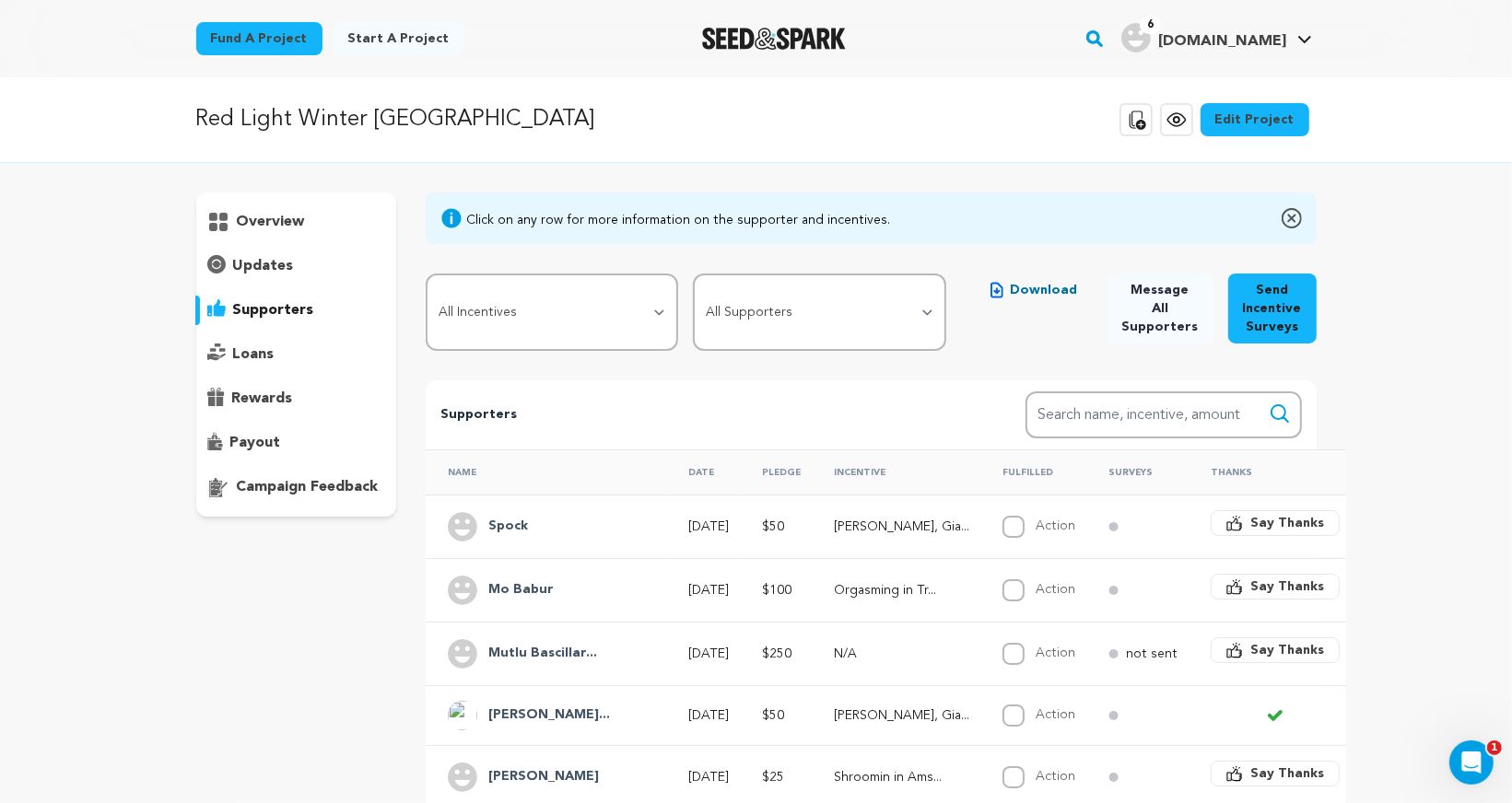
click at [251, 219] on p "overview" at bounding box center [271, 221] width 68 height 22
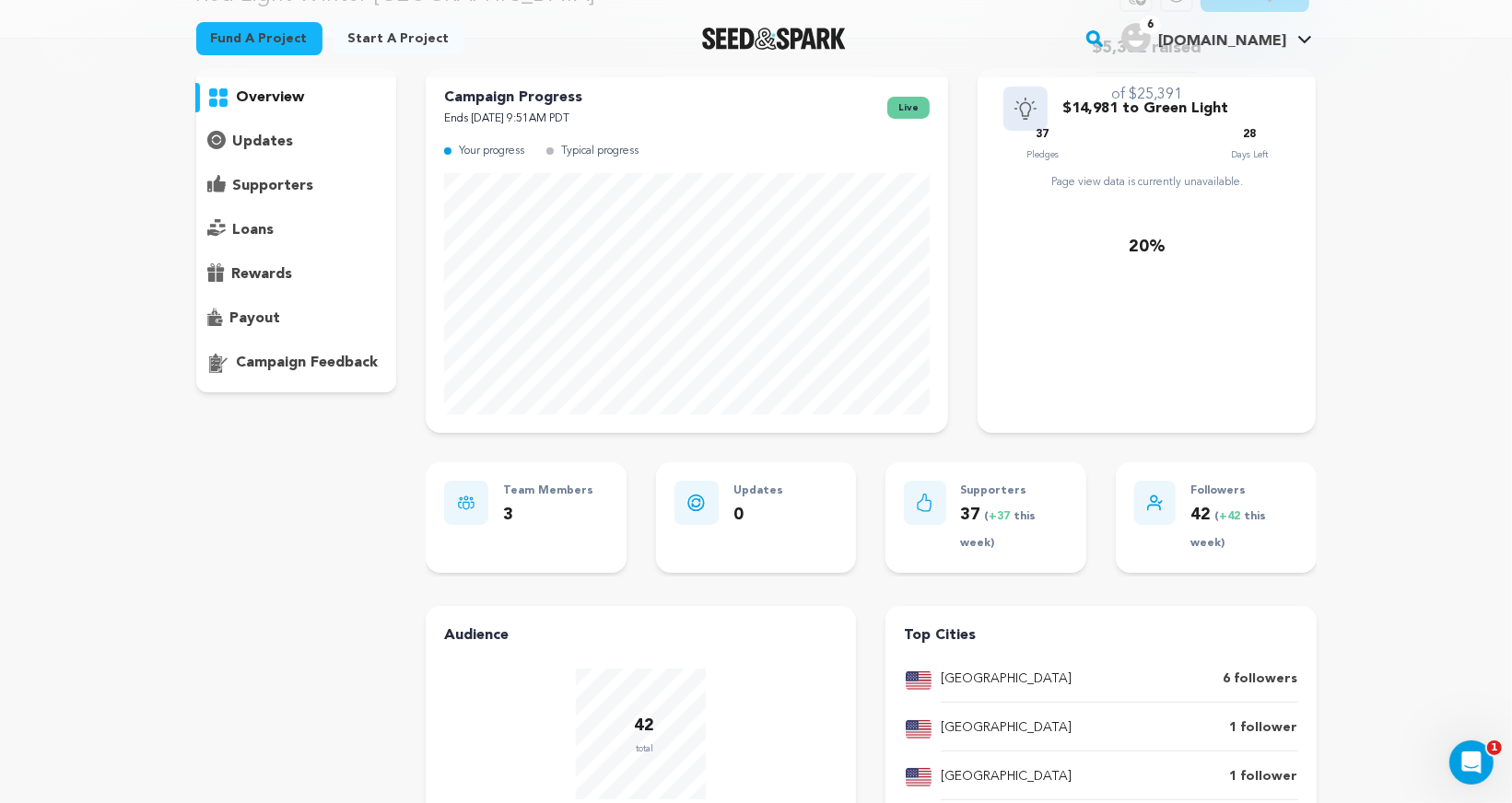
scroll to position [75, 0]
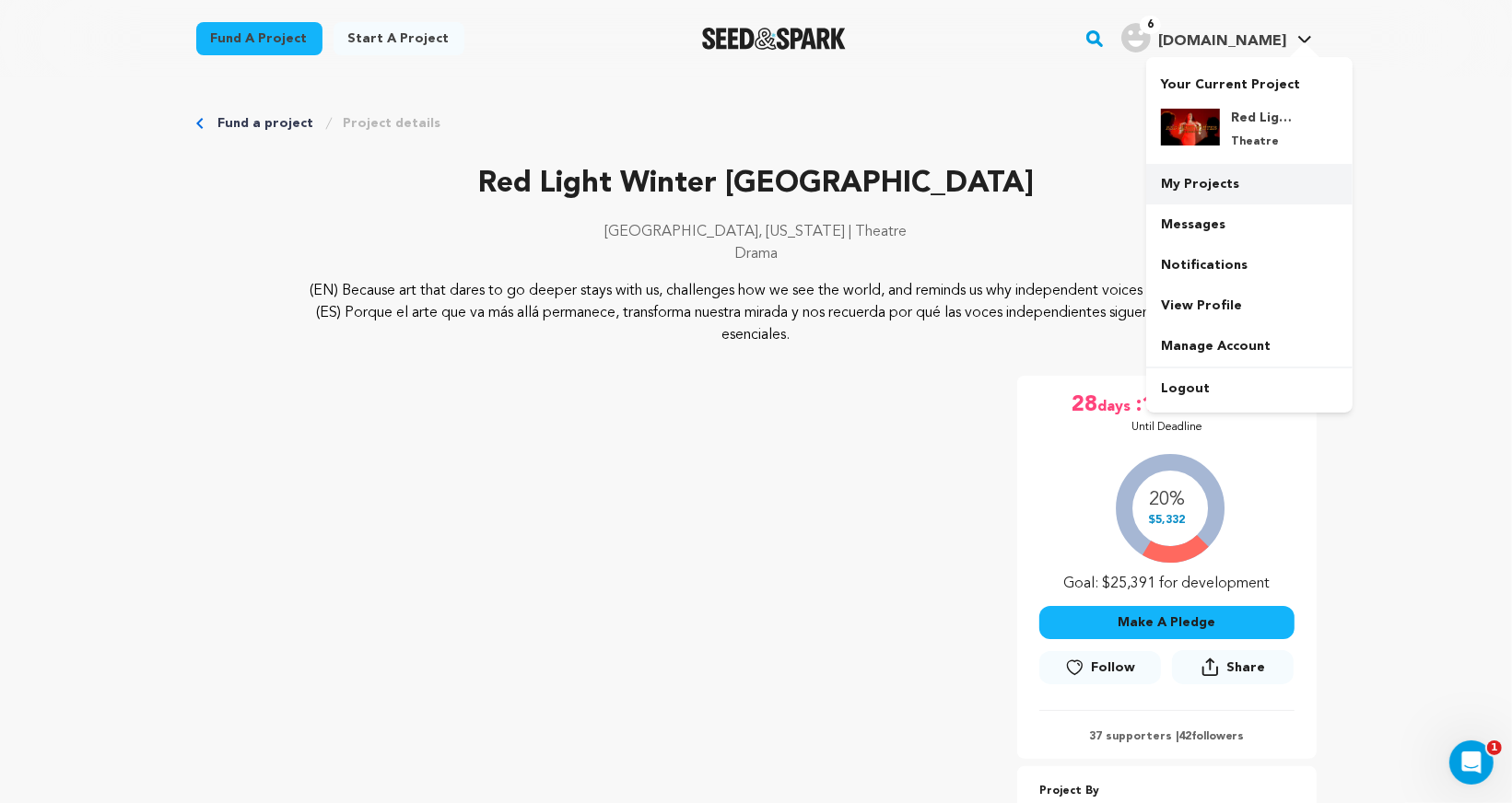
click at [1223, 182] on link "My Projects" at bounding box center [1249, 184] width 207 height 41
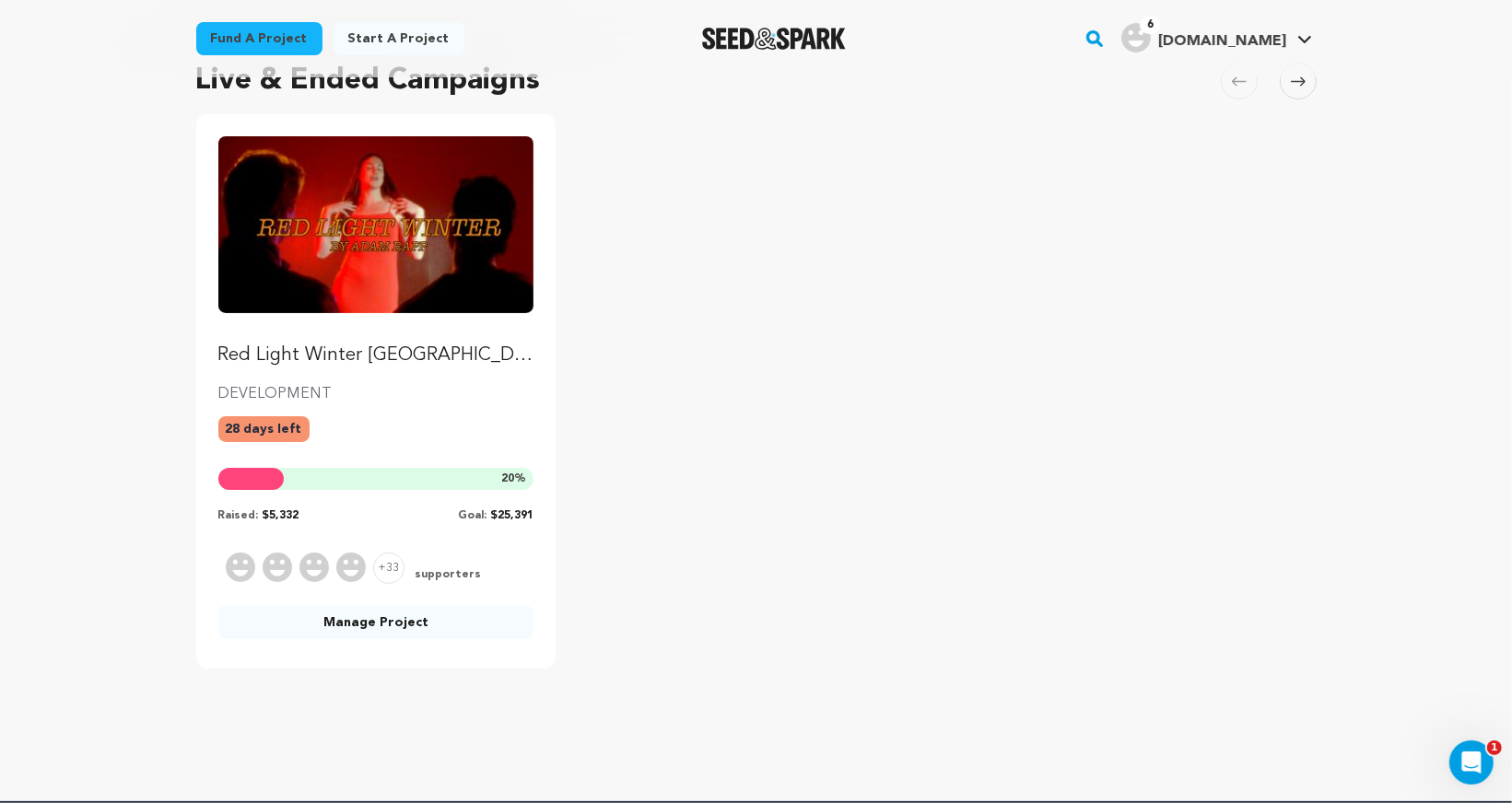
scroll to position [168, 0]
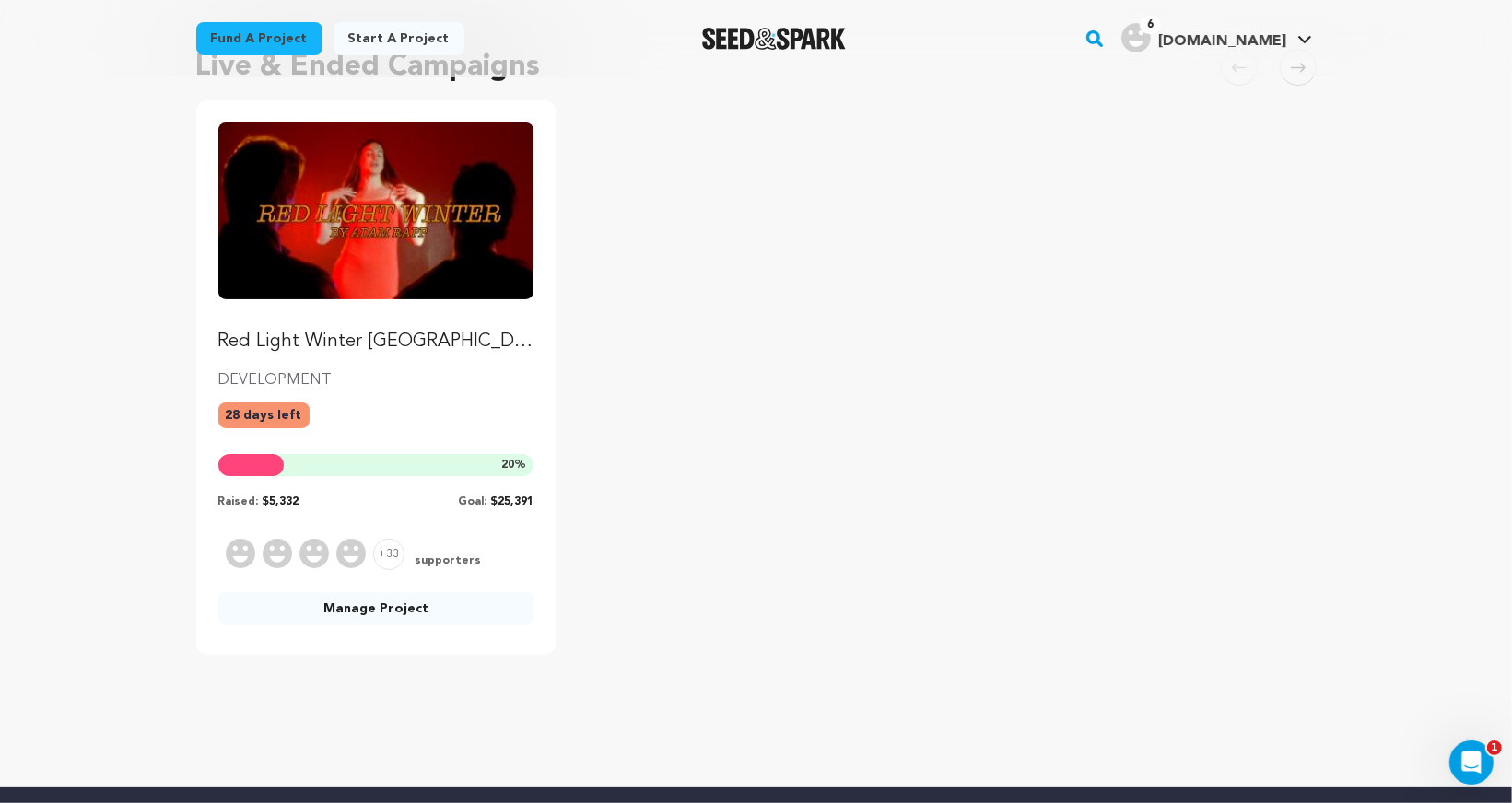
click at [410, 611] on link "Manage Project" at bounding box center [376, 608] width 316 height 33
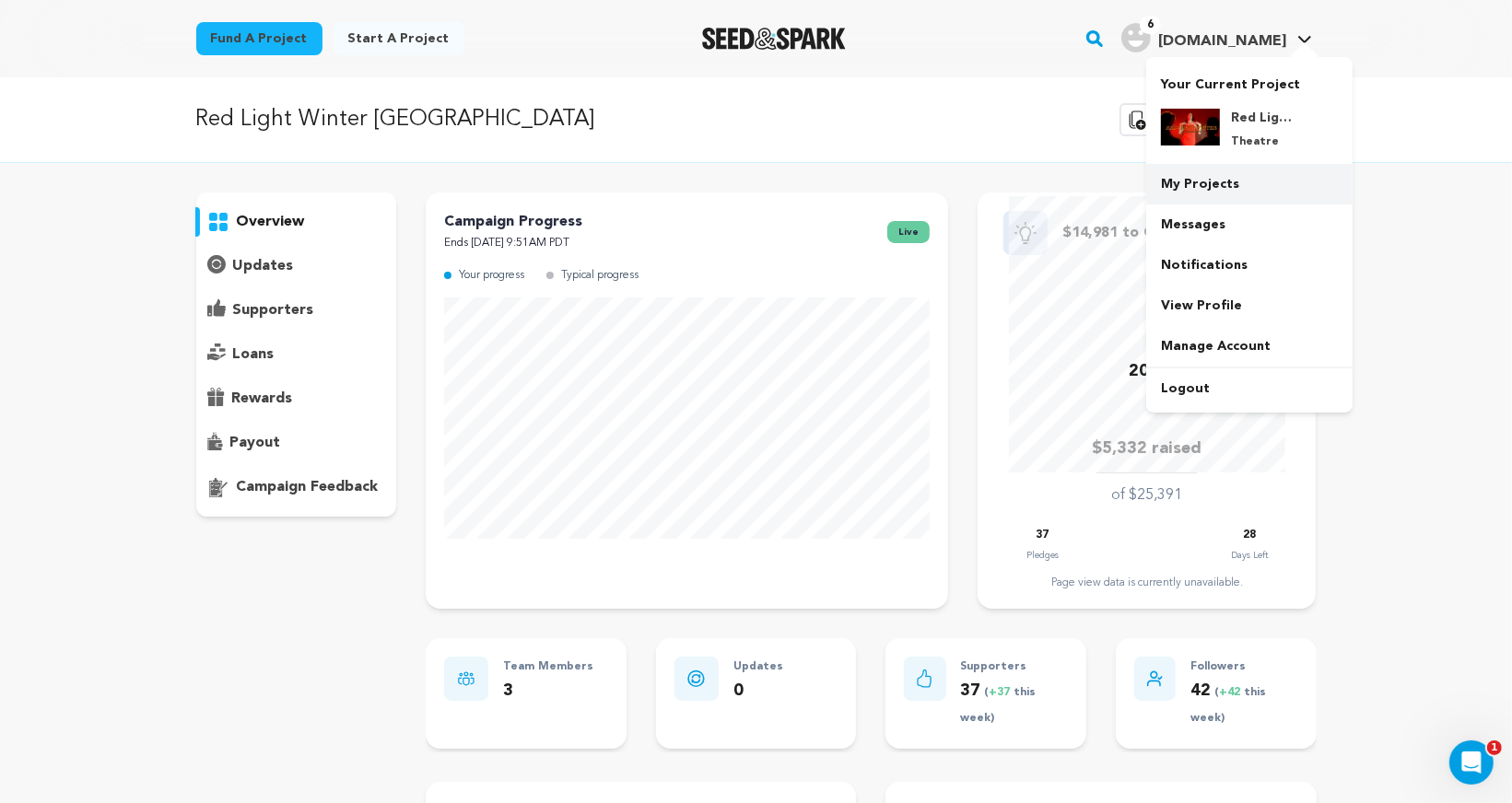
click at [1190, 188] on link "My Projects" at bounding box center [1249, 184] width 207 height 41
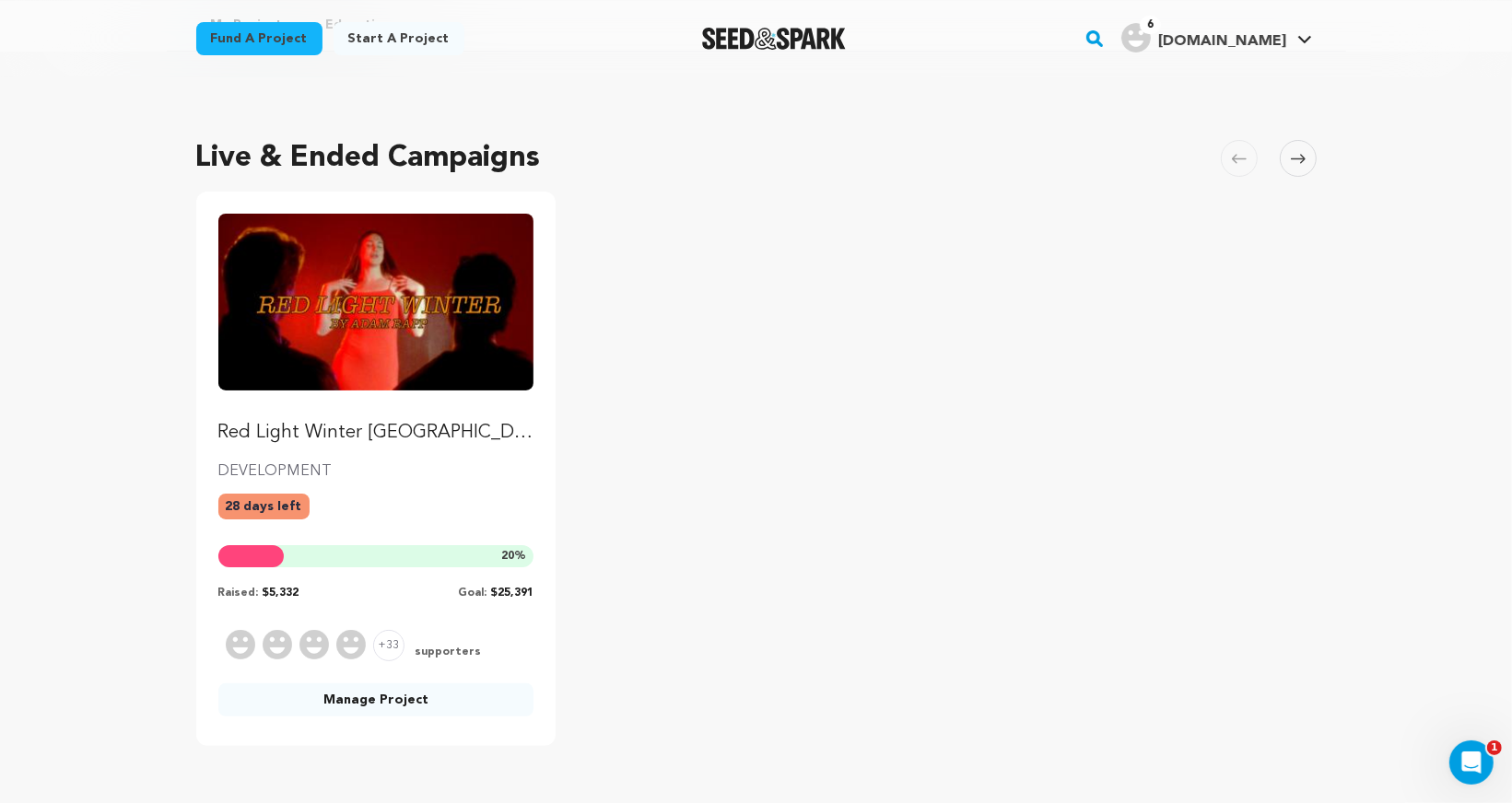
scroll to position [83, 0]
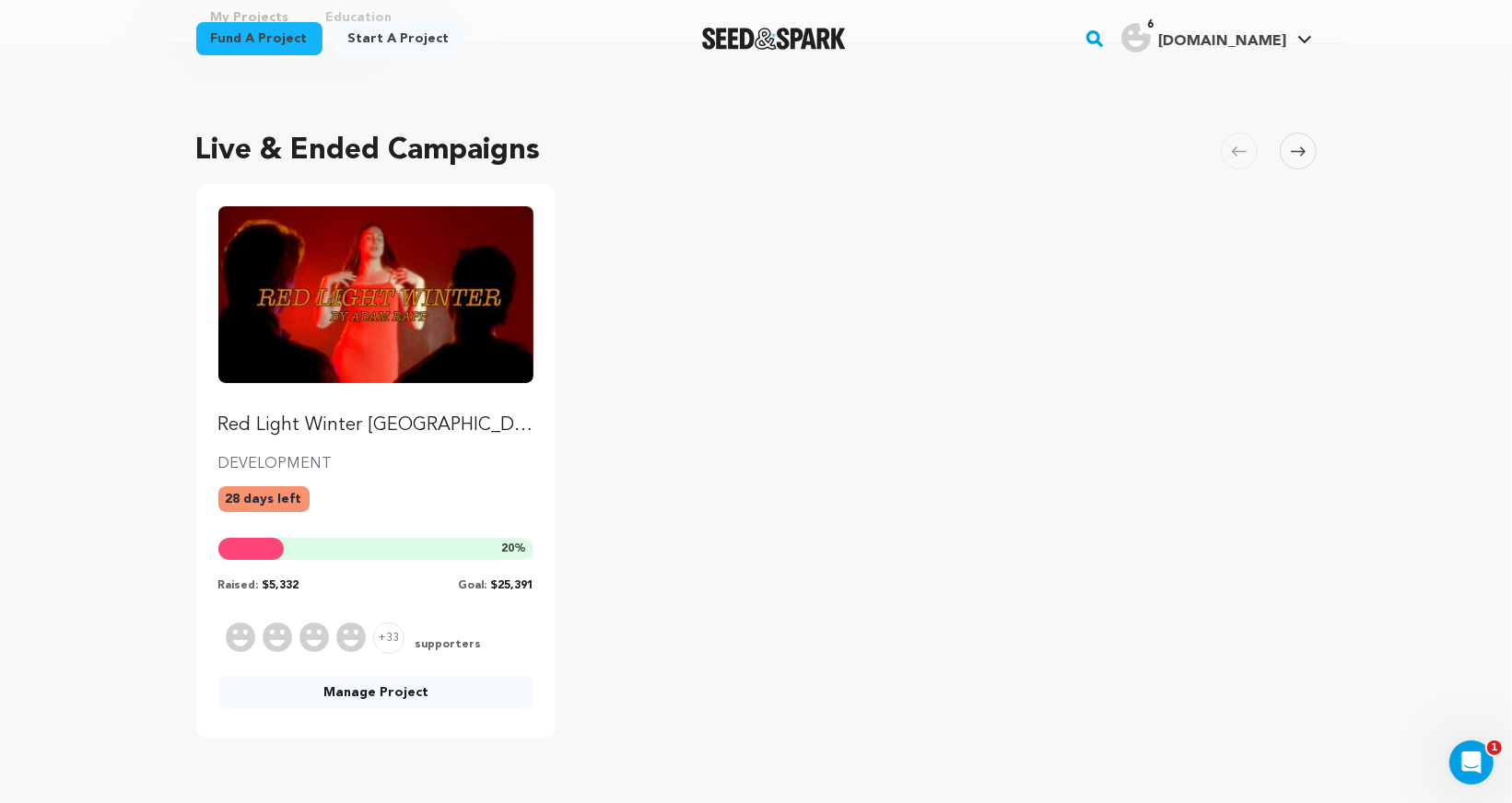
click at [374, 316] on img "Fund Red Light Winter Los Angeles" at bounding box center [376, 295] width 316 height 176
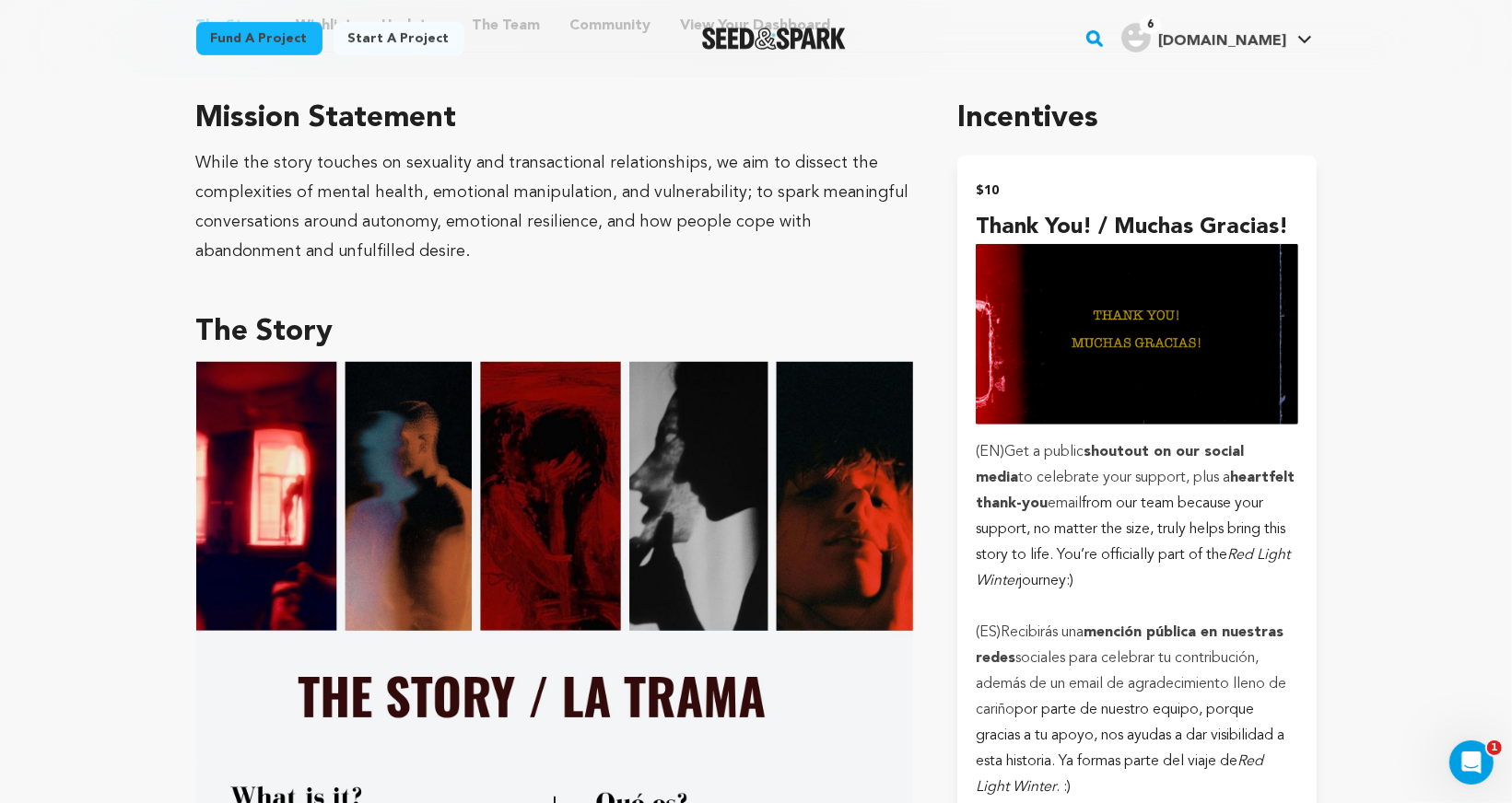
scroll to position [1106, 0]
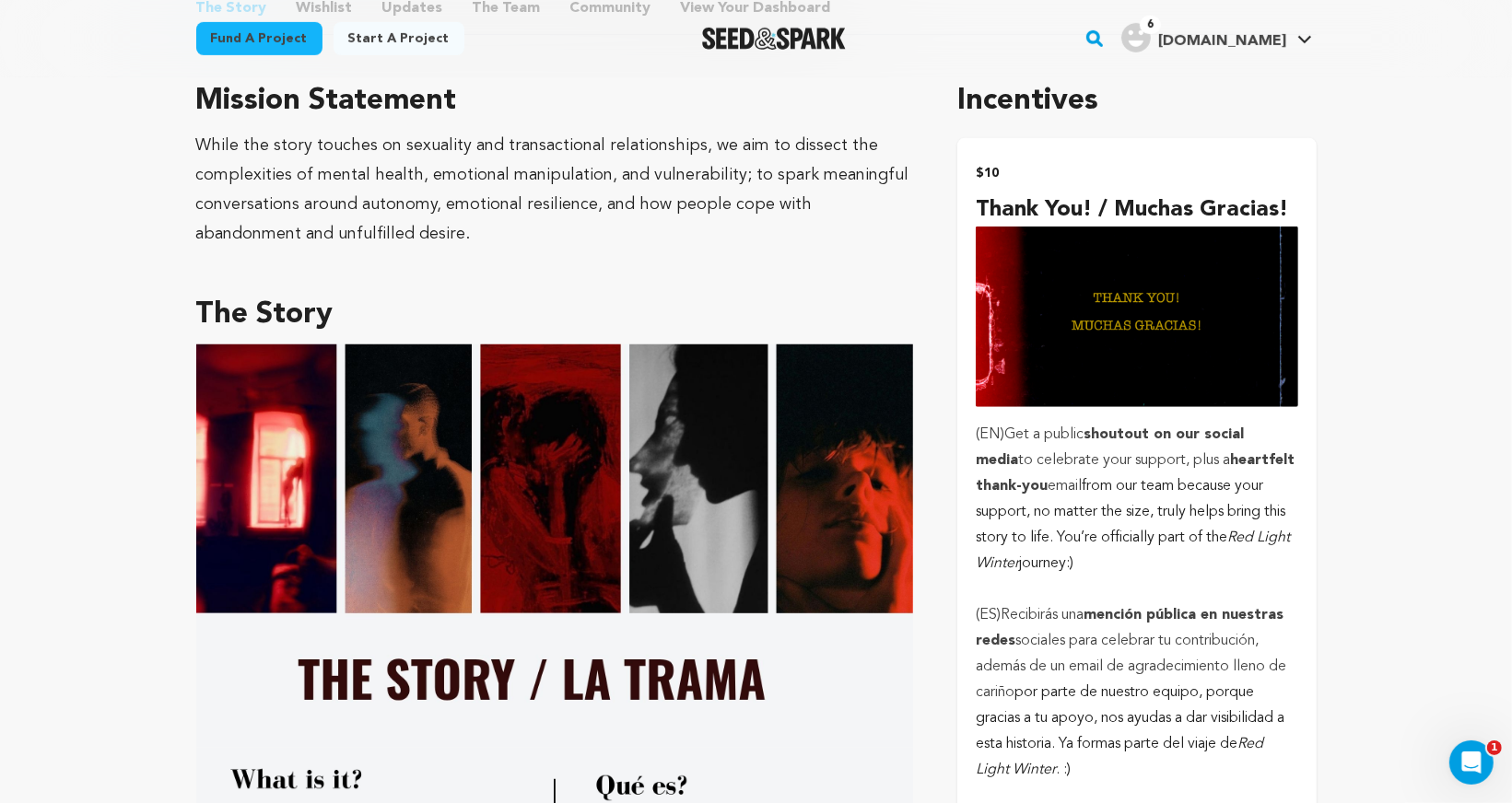
click at [1095, 432] on strong "shoutout on our social media" at bounding box center [1109, 447] width 268 height 41
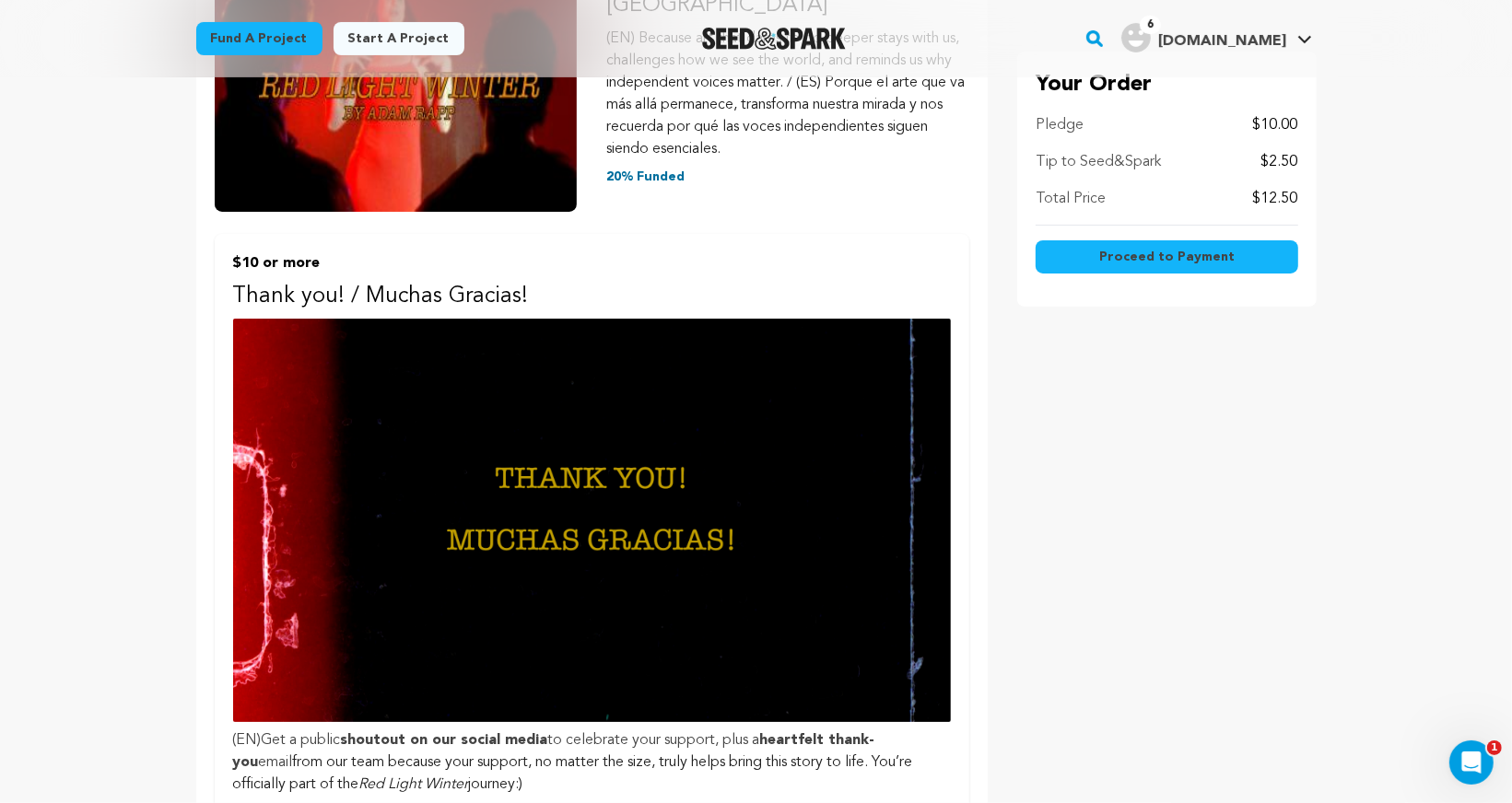
scroll to position [204, 0]
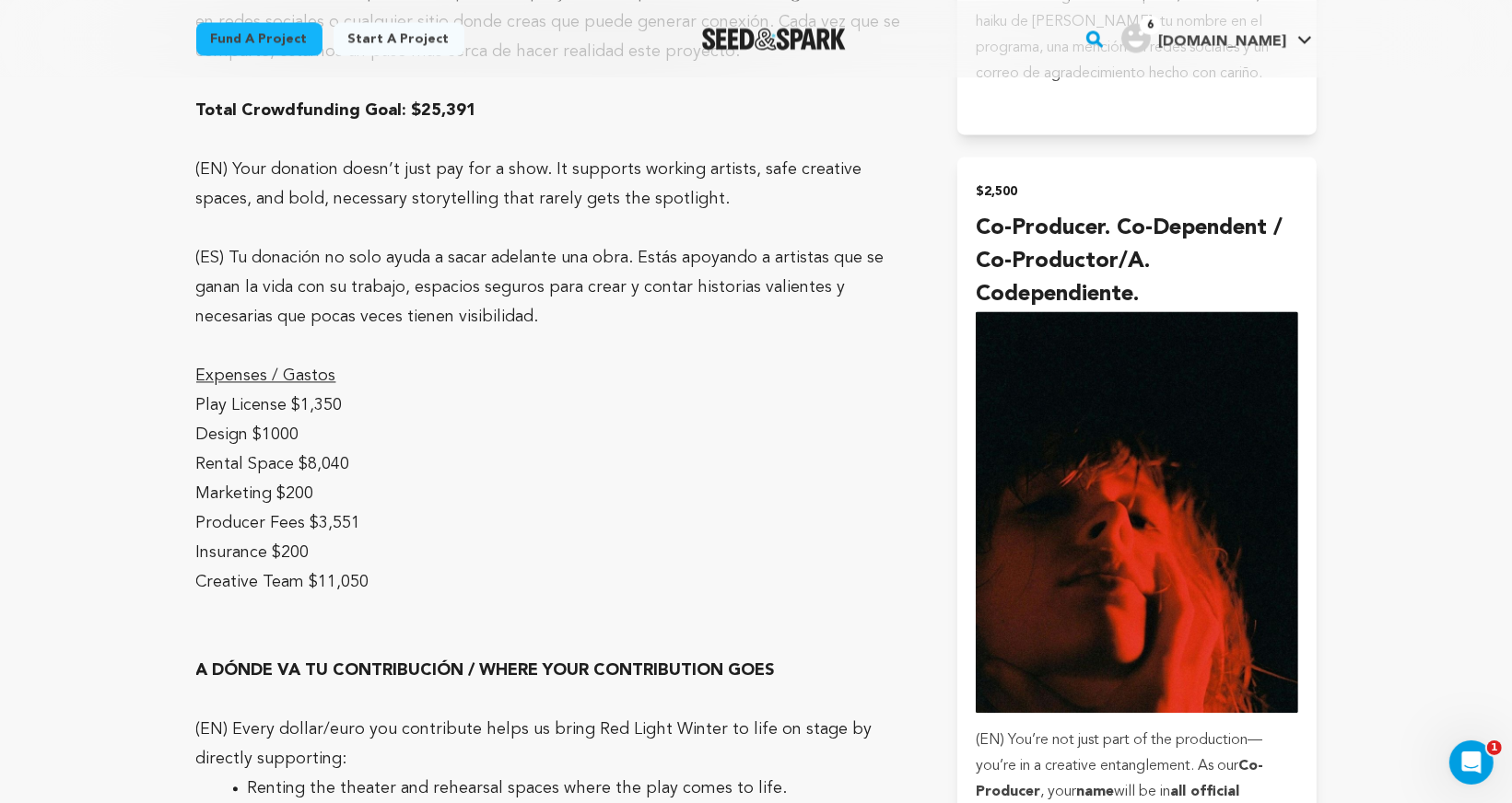
scroll to position [9340, 0]
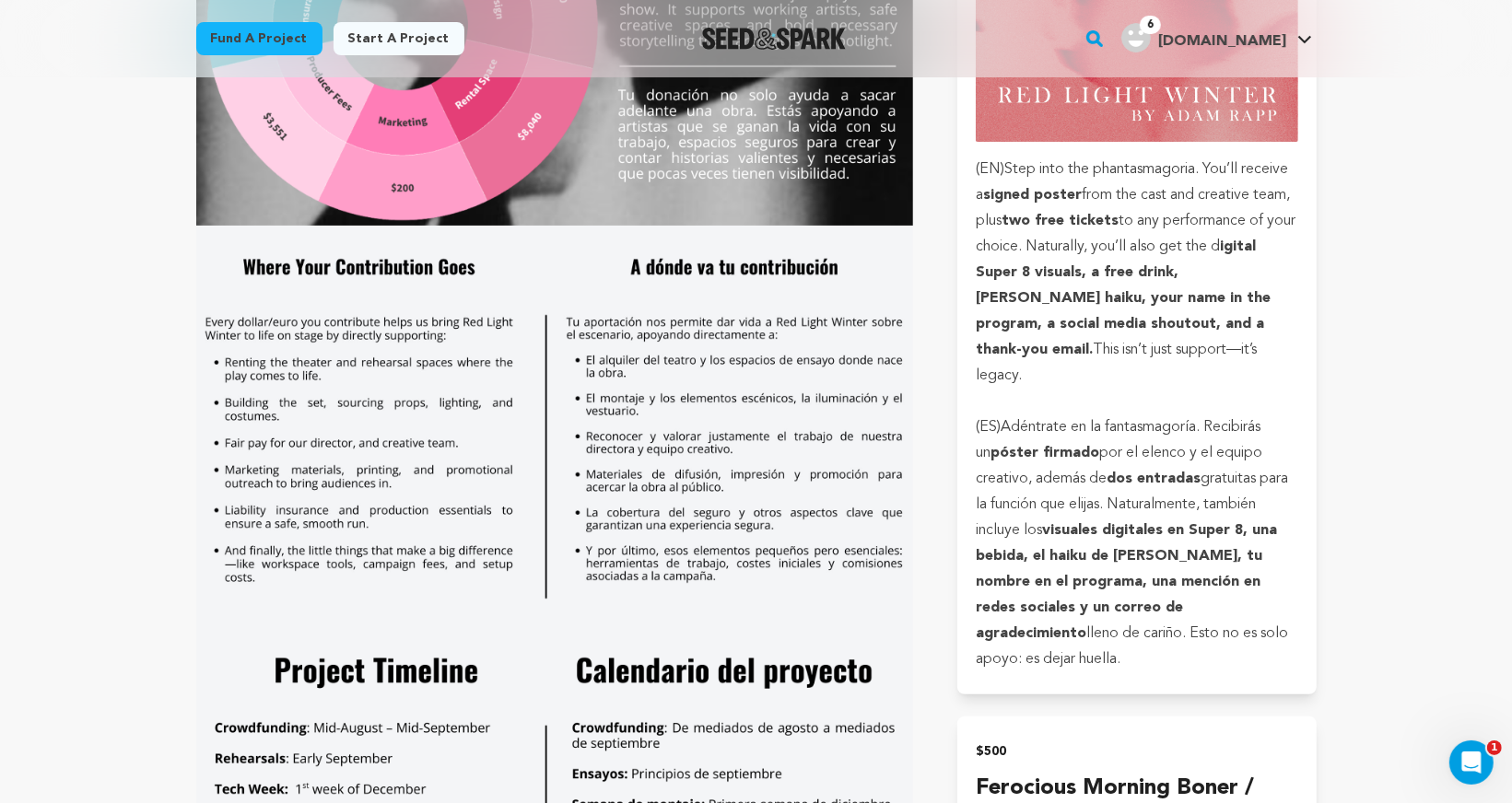
scroll to position [6313, 0]
